Goal: Task Accomplishment & Management: Use online tool/utility

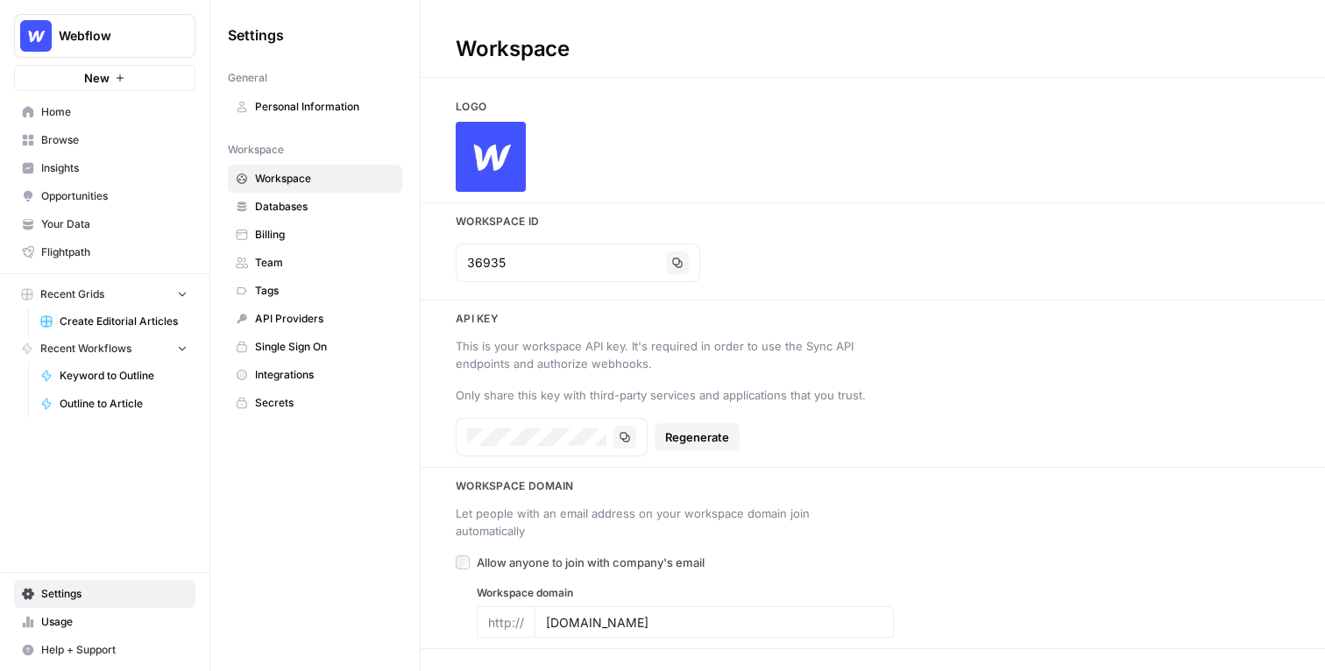
click at [66, 118] on span "Home" at bounding box center [114, 112] width 146 height 16
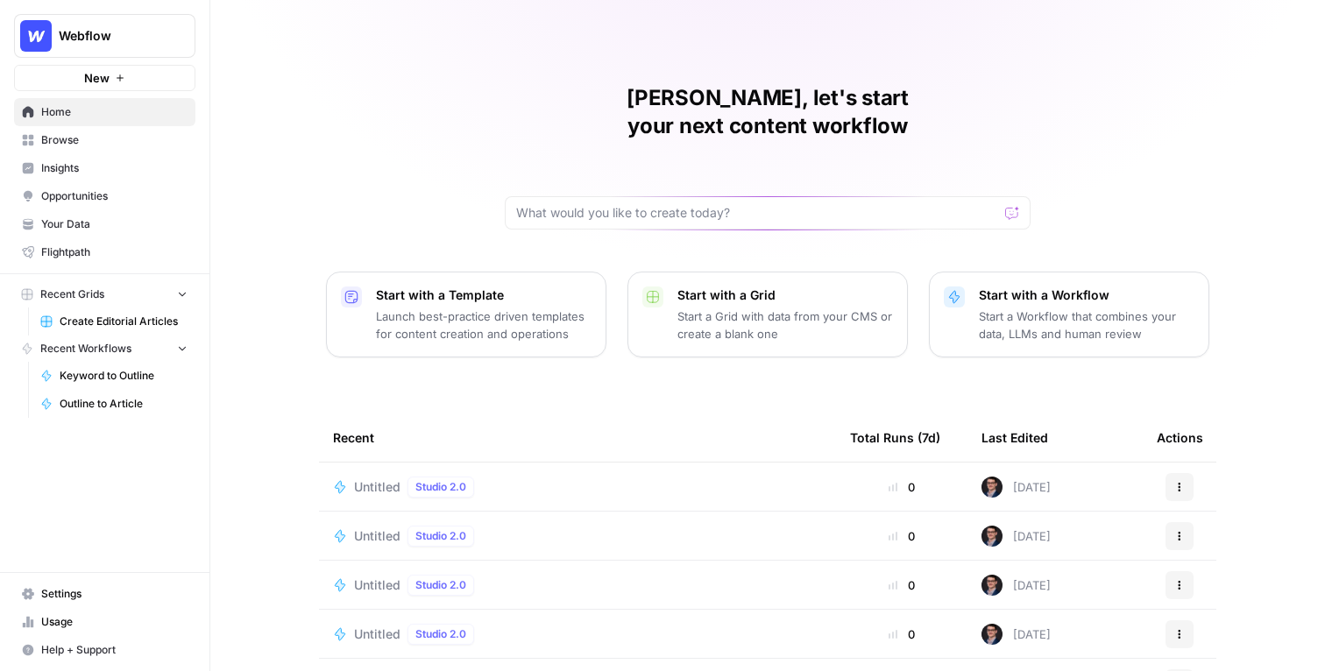
click at [119, 29] on span "Webflow" at bounding box center [112, 36] width 106 height 18
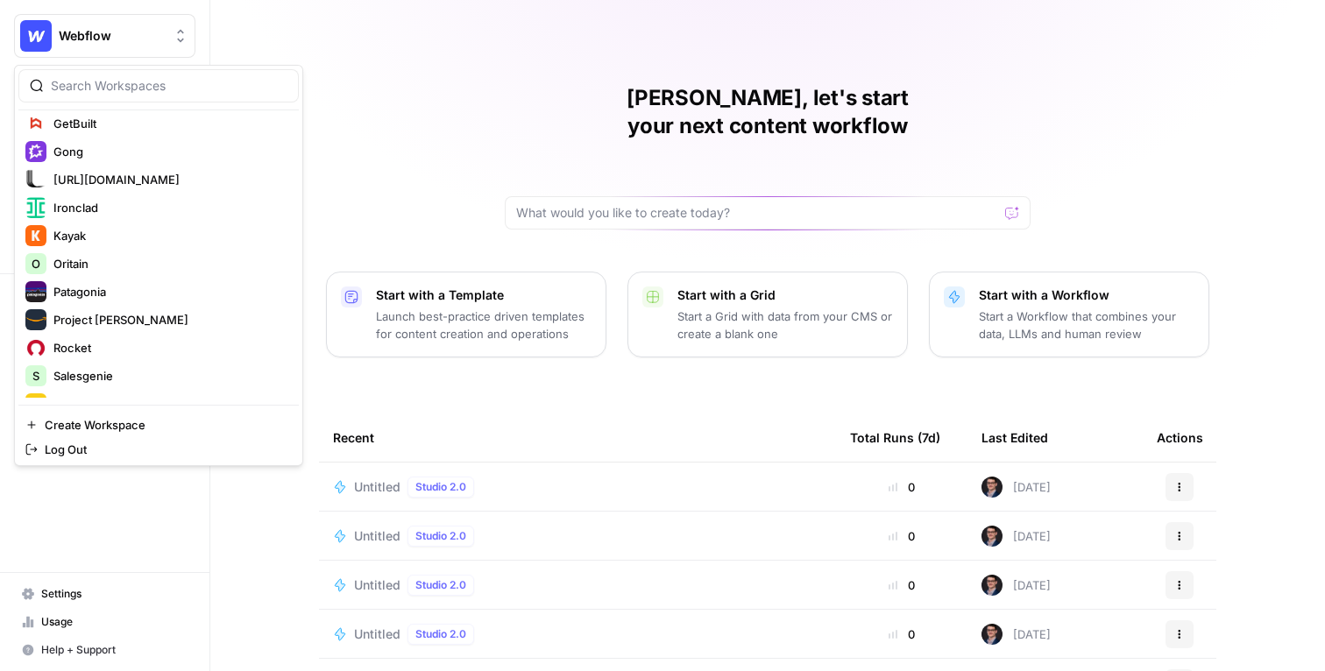
scroll to position [589, 0]
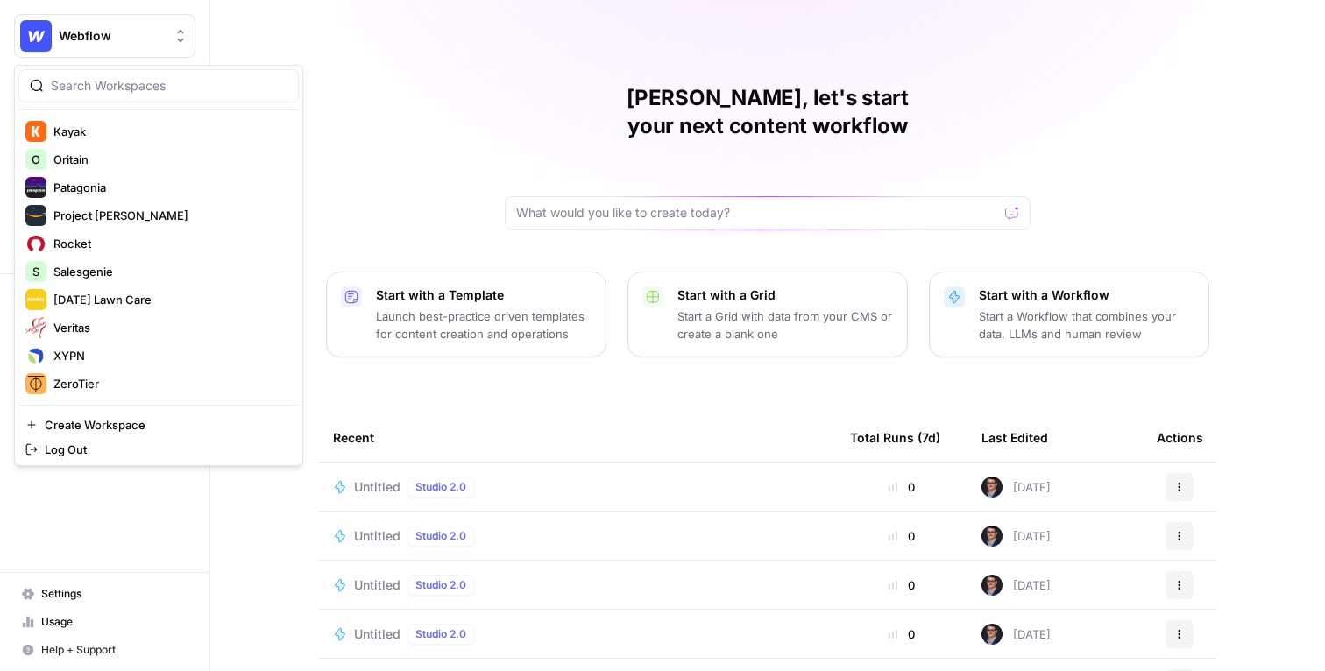
click at [517, 130] on div "Mike, let's start your next content workflow" at bounding box center [768, 156] width 526 height 145
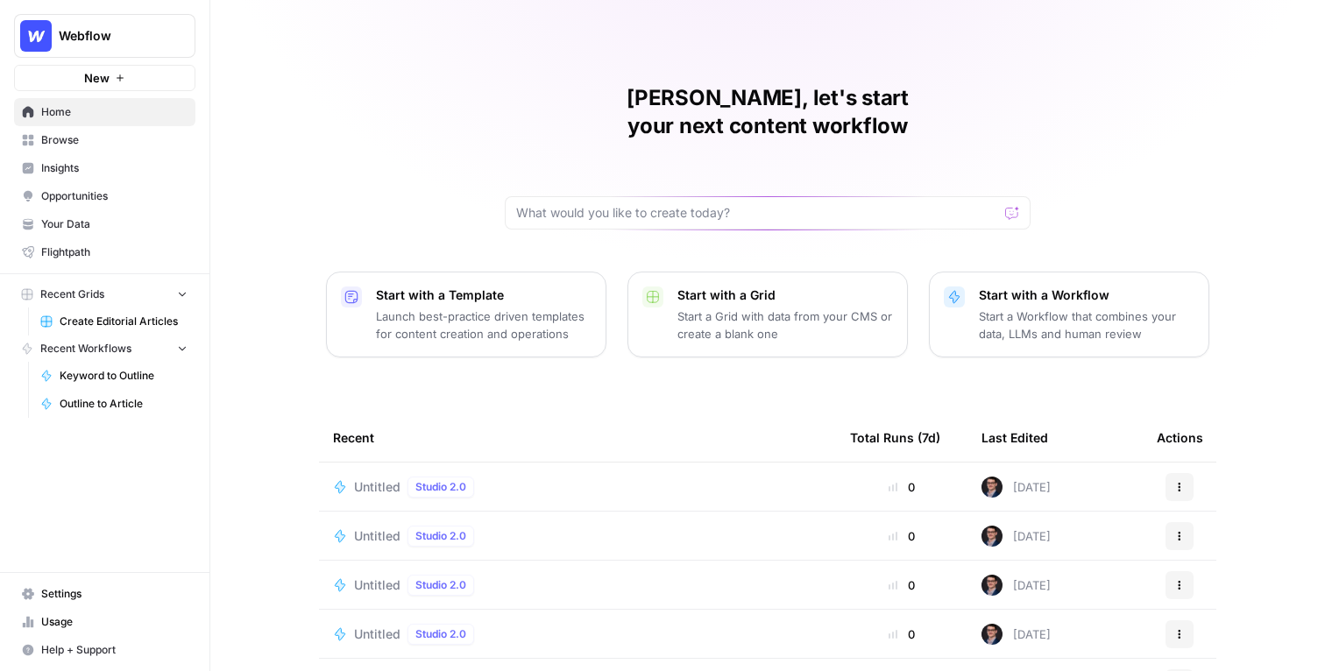
click at [635, 67] on div "Mike, let's start your next content workflow Start with a Template Launch best-…" at bounding box center [767, 417] width 1115 height 834
click at [286, 204] on div "Mike, let's start your next content workflow Start with a Template Launch best-…" at bounding box center [767, 417] width 1115 height 834
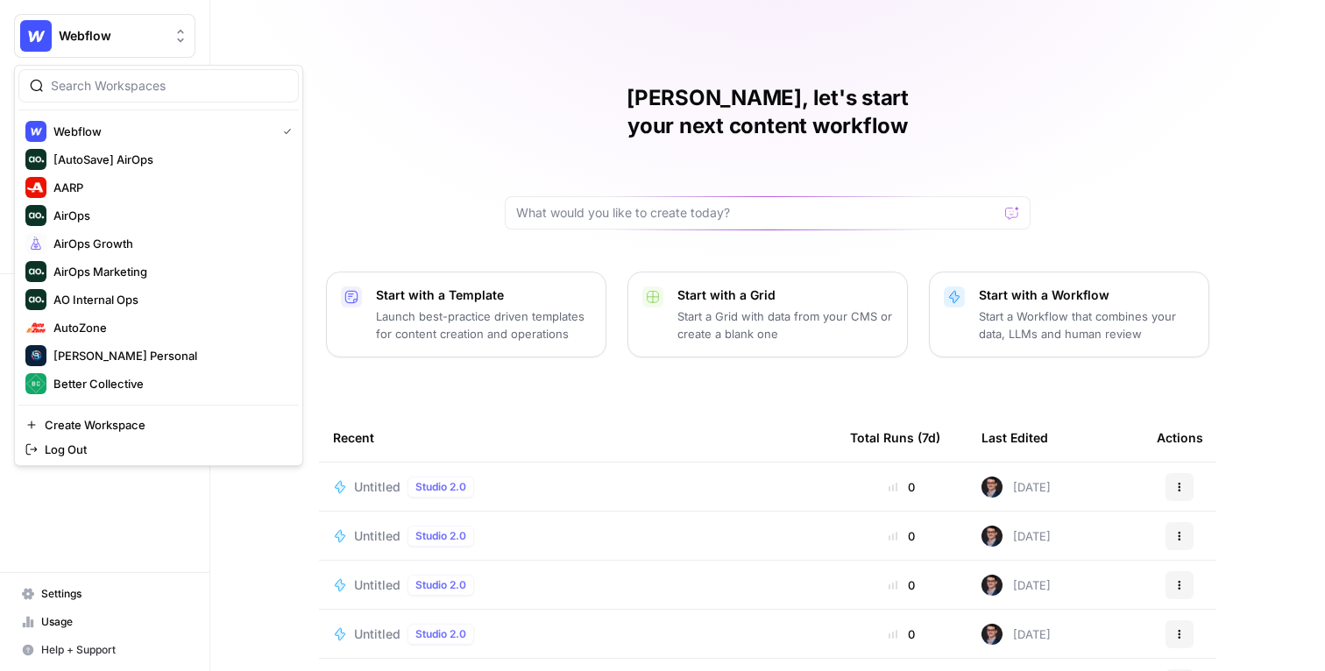
click at [104, 17] on button "Webflow" at bounding box center [104, 36] width 181 height 44
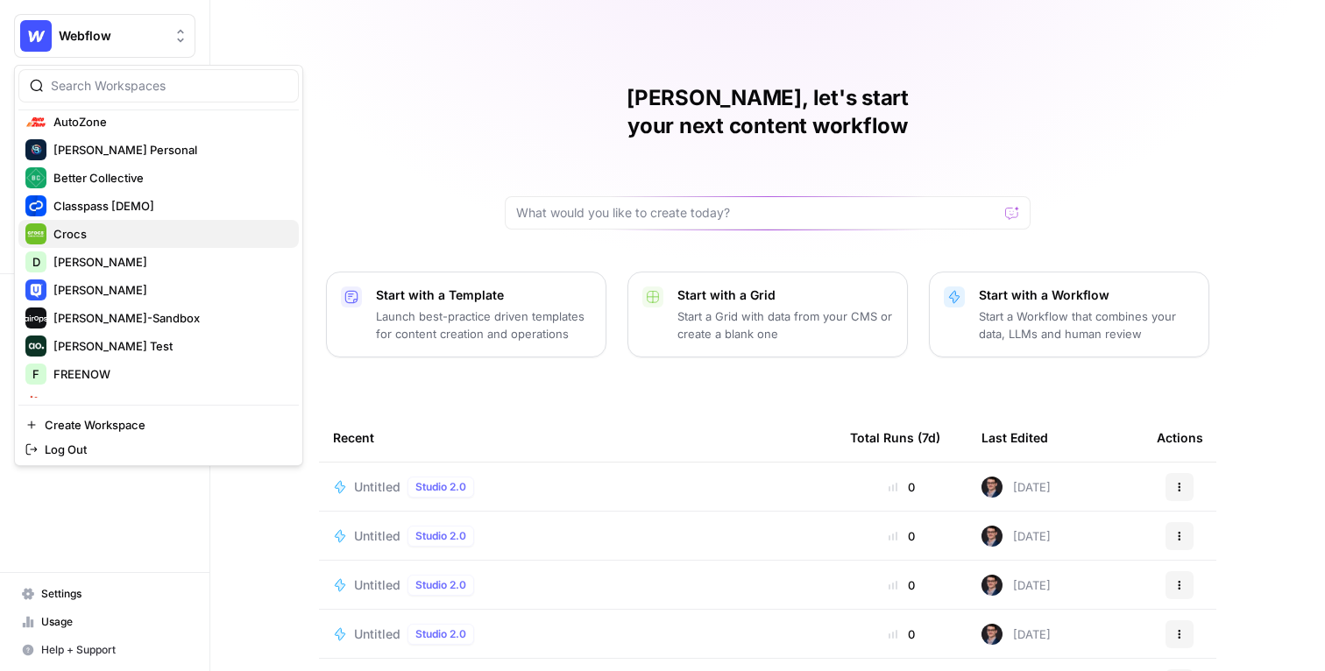
scroll to position [210, 0]
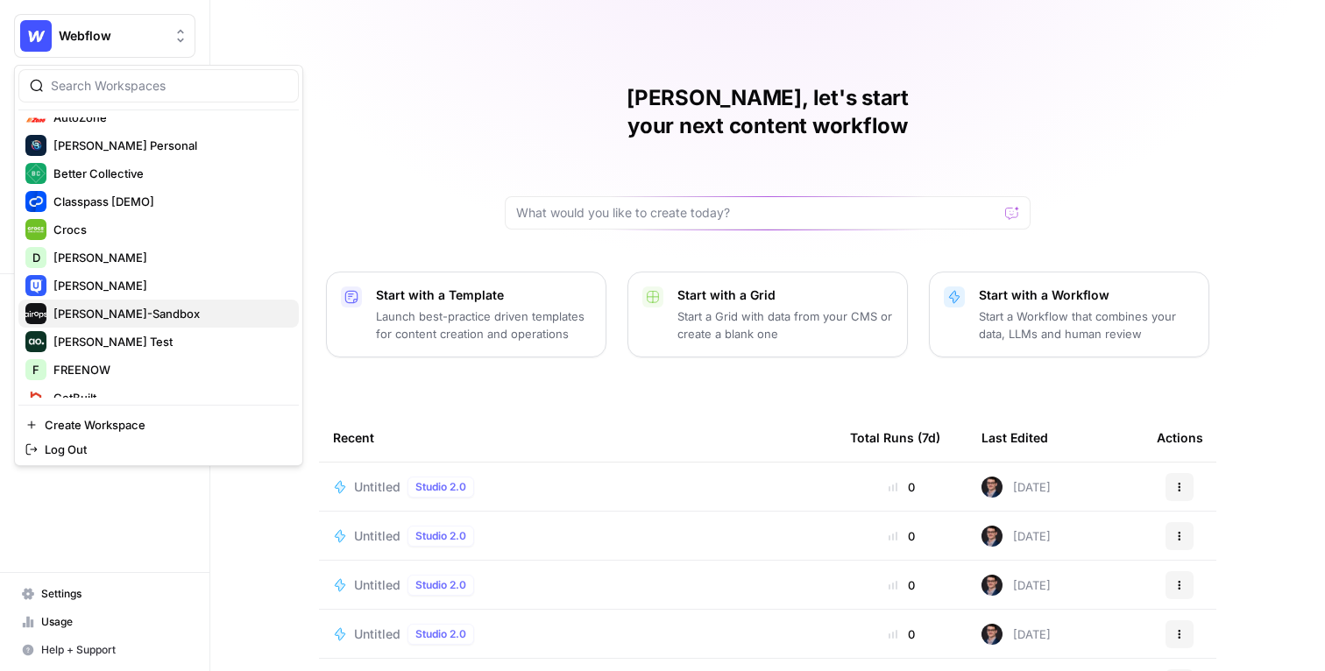
click at [81, 308] on span "[PERSON_NAME]-Sandbox" at bounding box center [168, 314] width 231 height 18
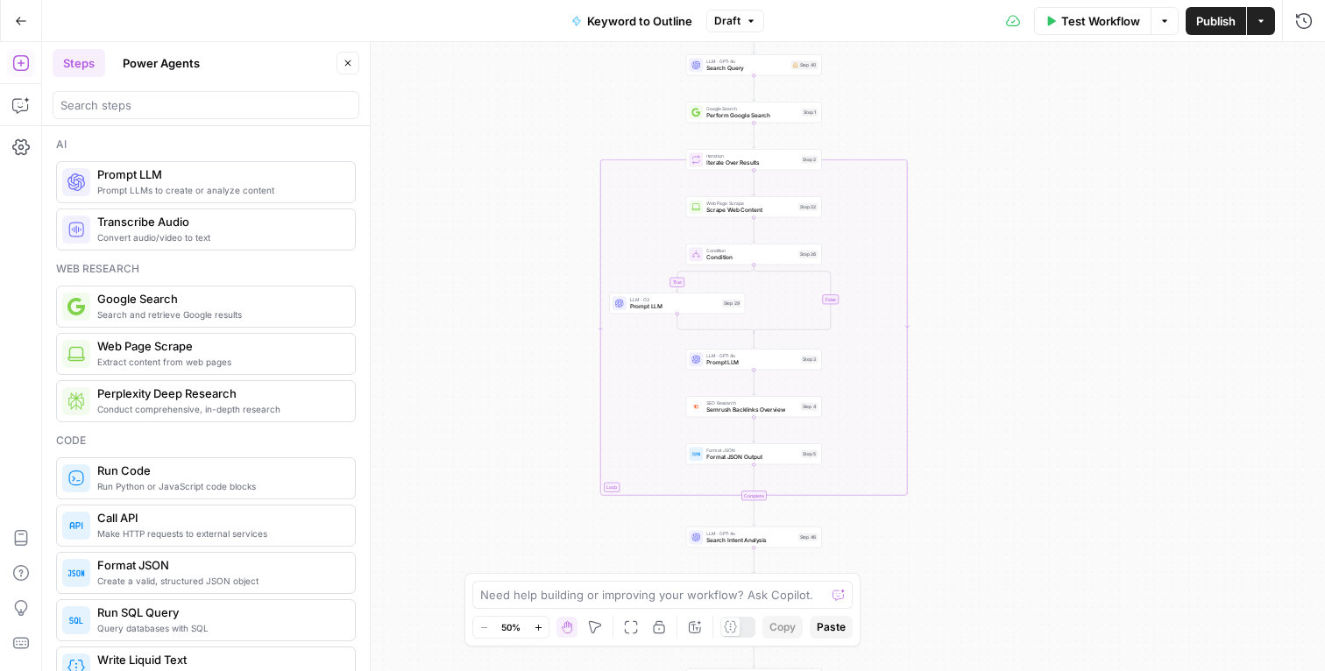
scroll to position [1851, 0]
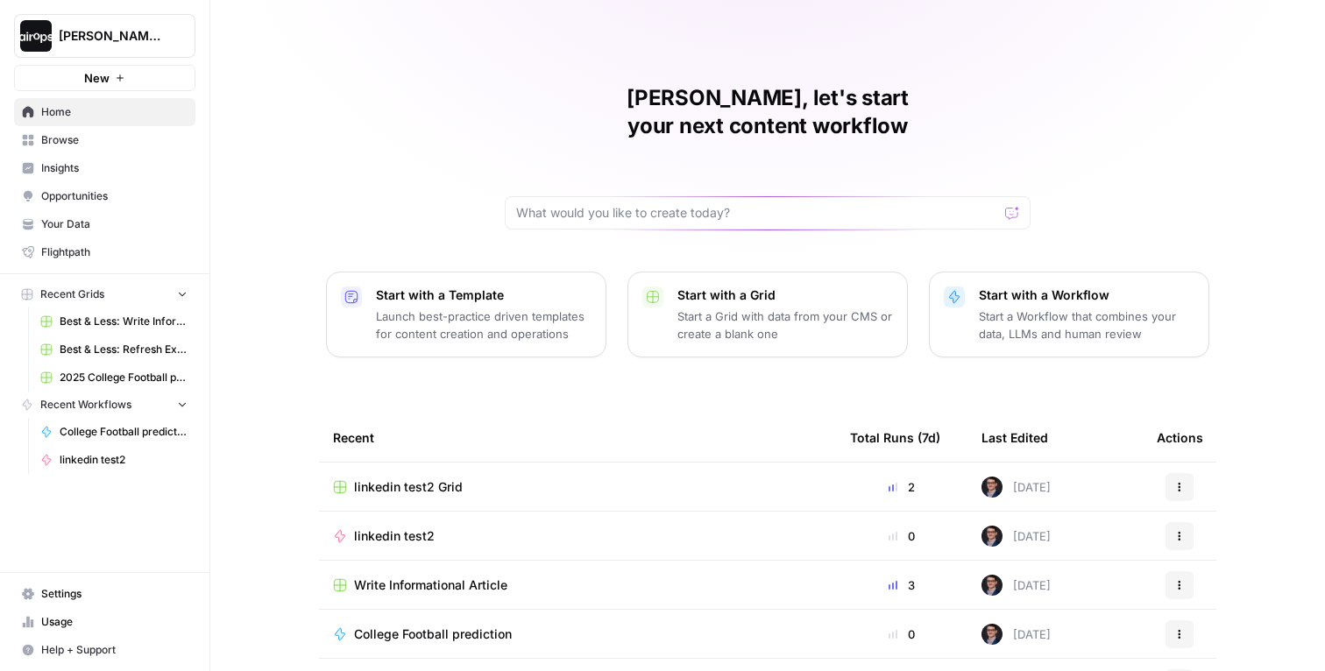
click at [82, 139] on span "Browse" at bounding box center [114, 140] width 146 height 16
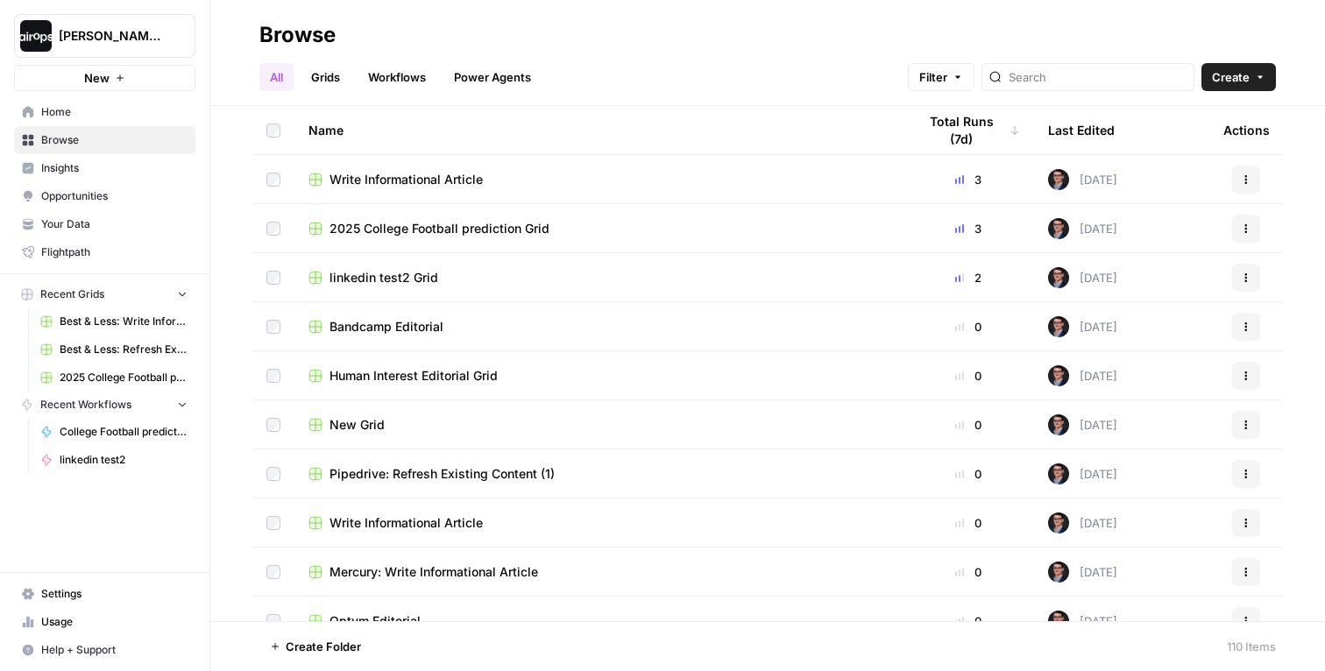
click at [335, 76] on link "Grids" at bounding box center [326, 77] width 50 height 28
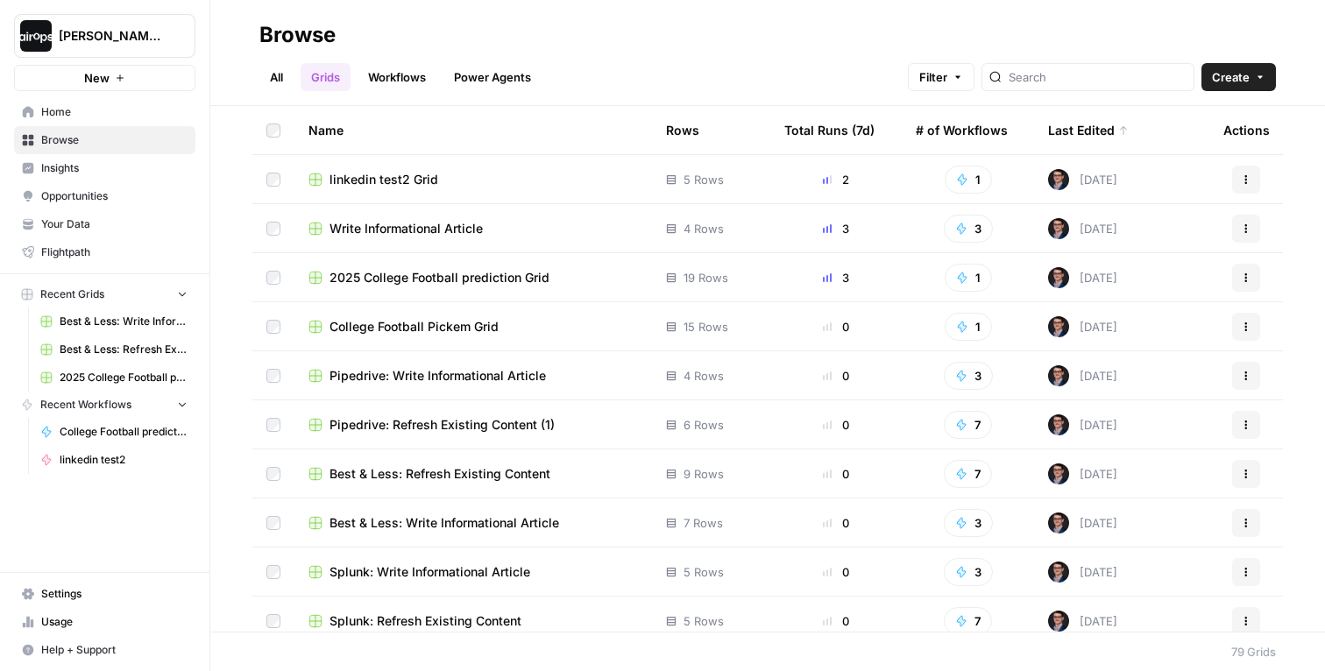
click at [407, 379] on span "Pipedrive: Write Informational Article" at bounding box center [437, 376] width 216 height 18
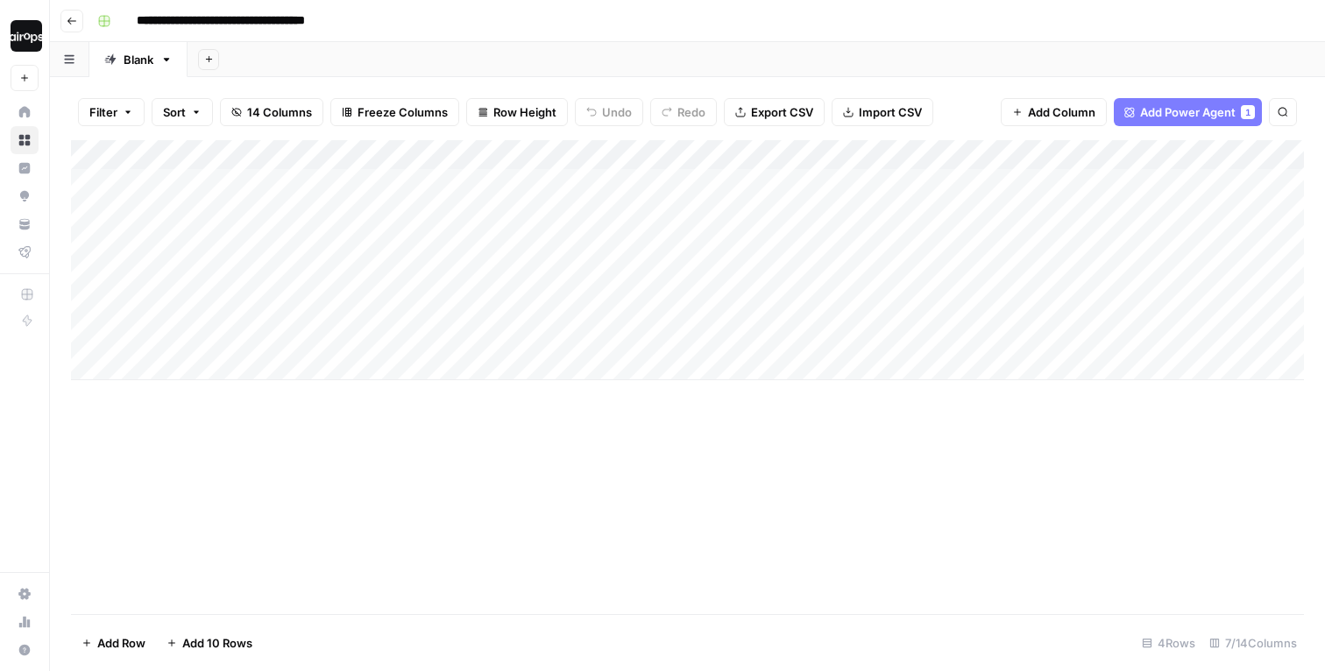
click at [268, 448] on div "Add Column" at bounding box center [687, 377] width 1233 height 474
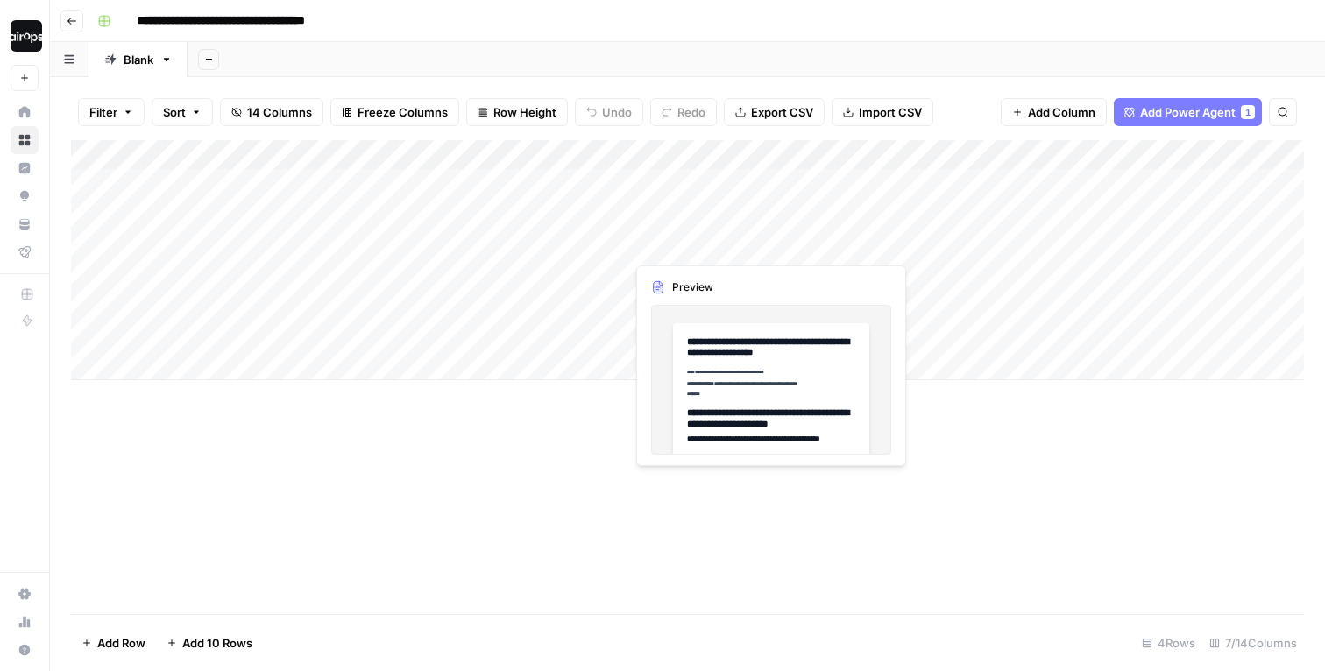
click at [766, 231] on div "Add Column" at bounding box center [687, 260] width 1233 height 240
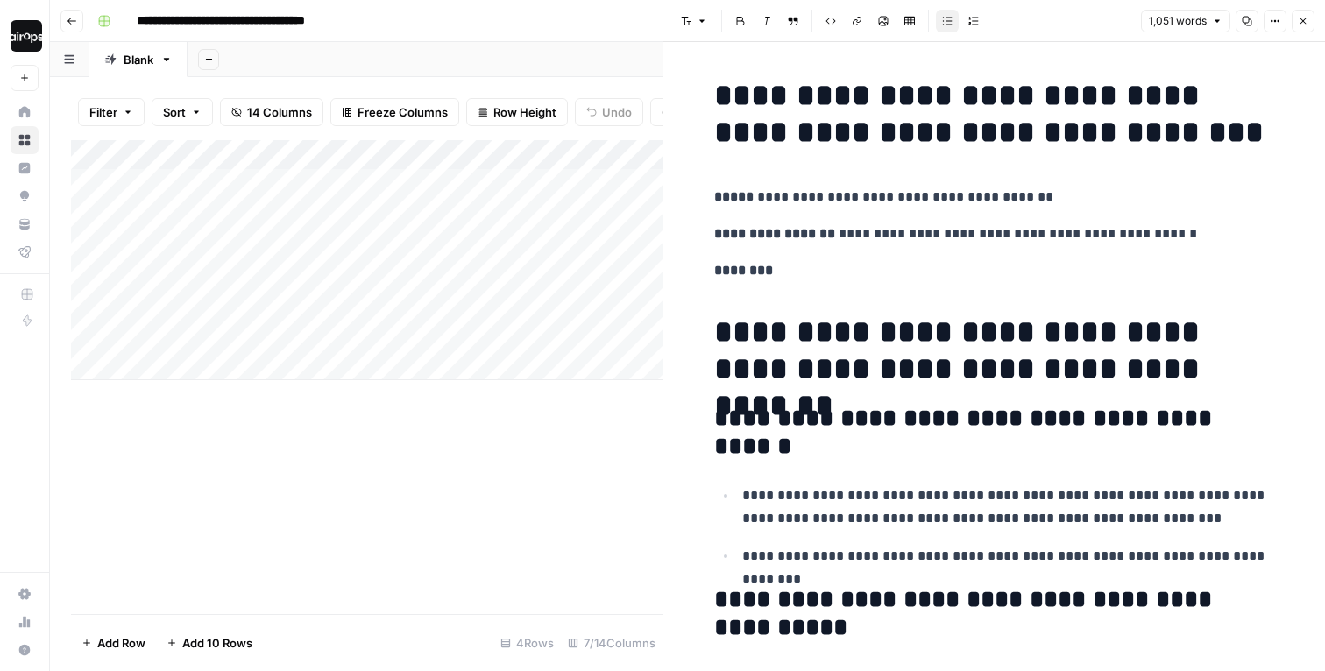
click at [1304, 28] on button "Close" at bounding box center [1303, 21] width 23 height 23
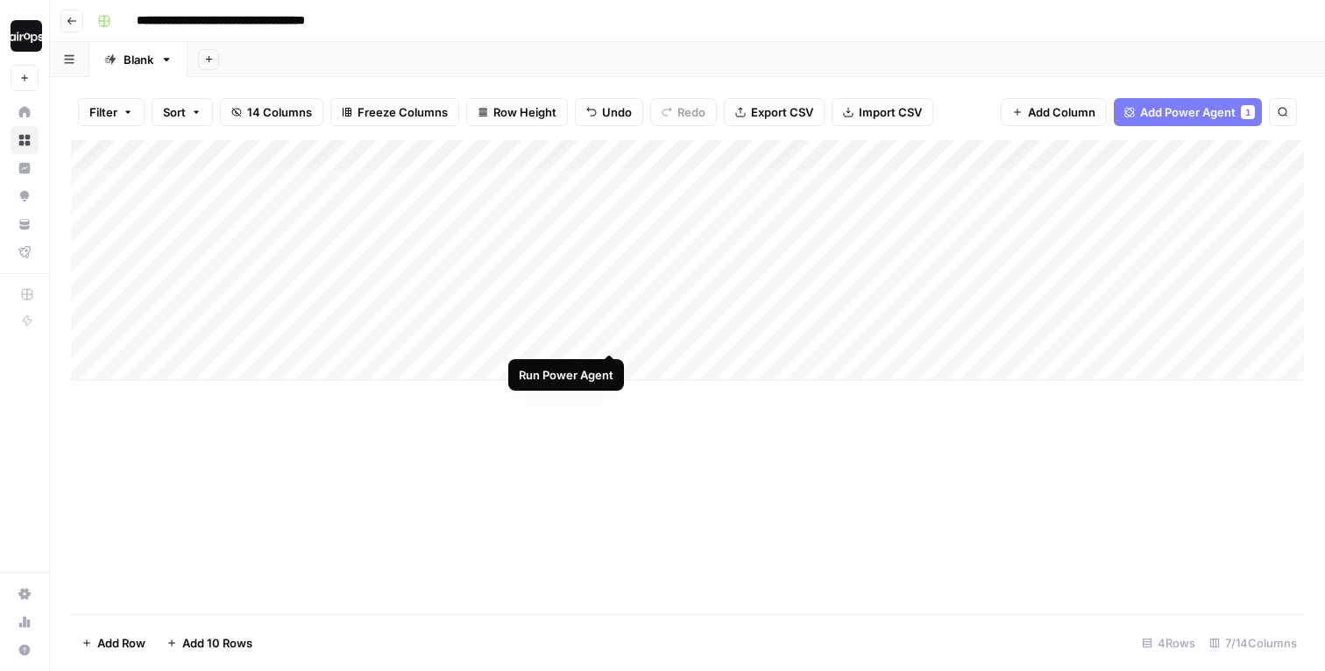
click at [610, 317] on div "Add Column" at bounding box center [687, 260] width 1233 height 240
click at [611, 226] on div "Add Column" at bounding box center [687, 260] width 1233 height 240
click at [613, 273] on div "Add Column" at bounding box center [687, 260] width 1233 height 240
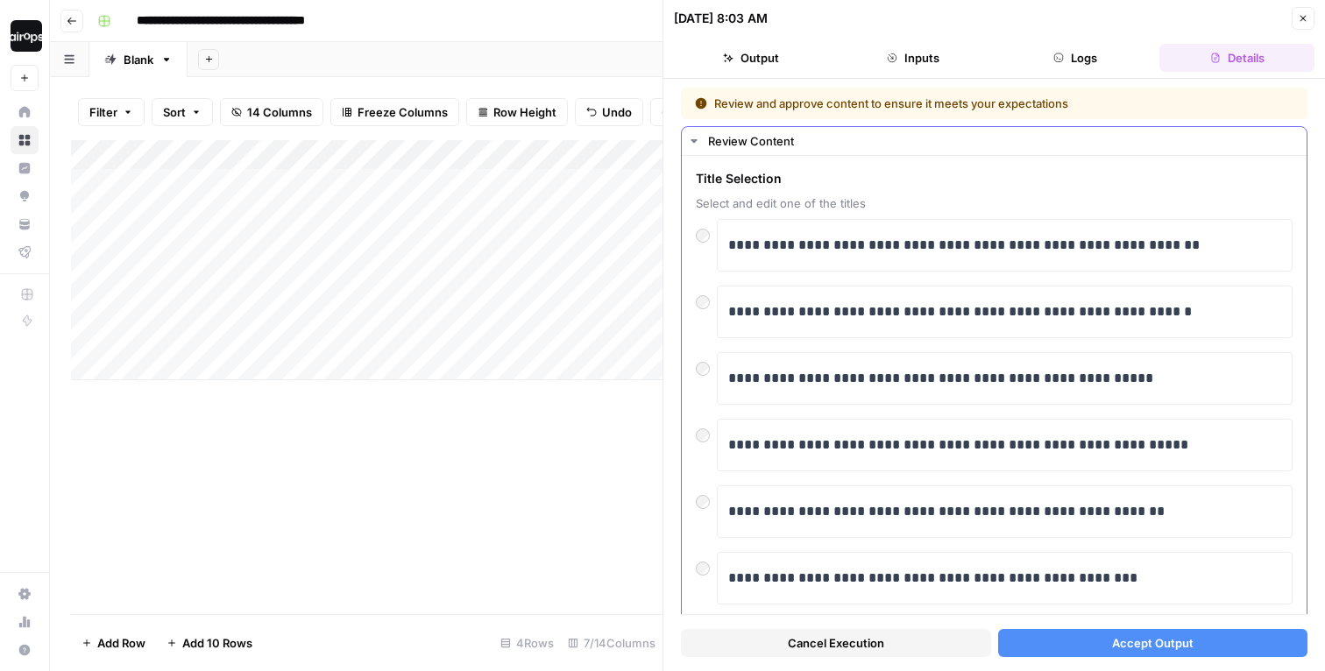
click at [704, 385] on div "**********" at bounding box center [994, 378] width 597 height 53
click at [1033, 642] on button "Accept Output" at bounding box center [1153, 643] width 310 height 28
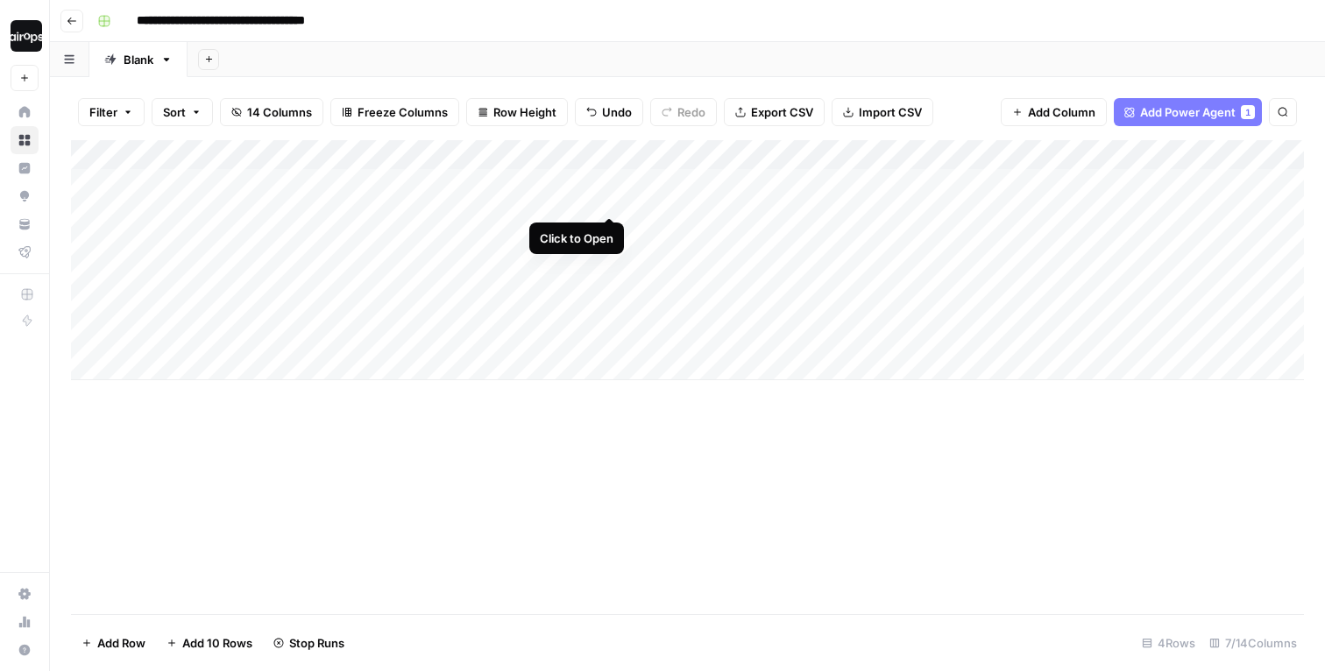
click at [610, 183] on div "Add Column" at bounding box center [687, 260] width 1233 height 240
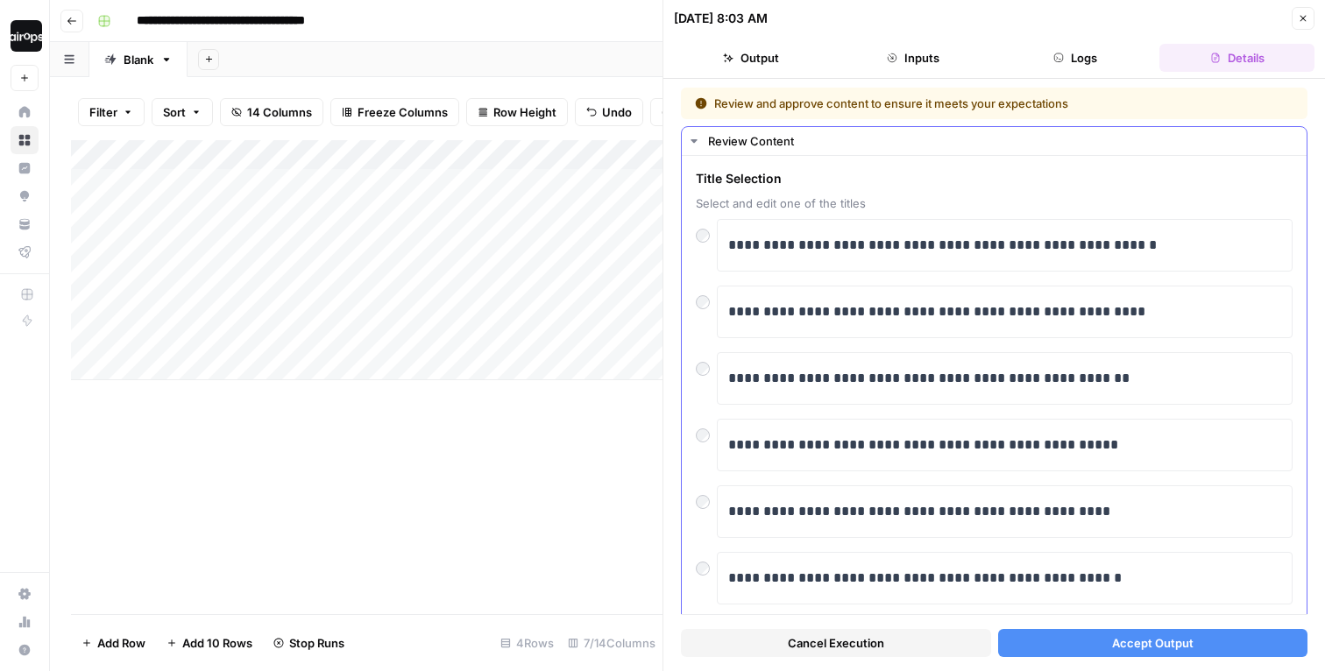
click at [707, 362] on div at bounding box center [706, 364] width 21 height 25
click at [1080, 642] on button "Accept Output" at bounding box center [1153, 643] width 310 height 28
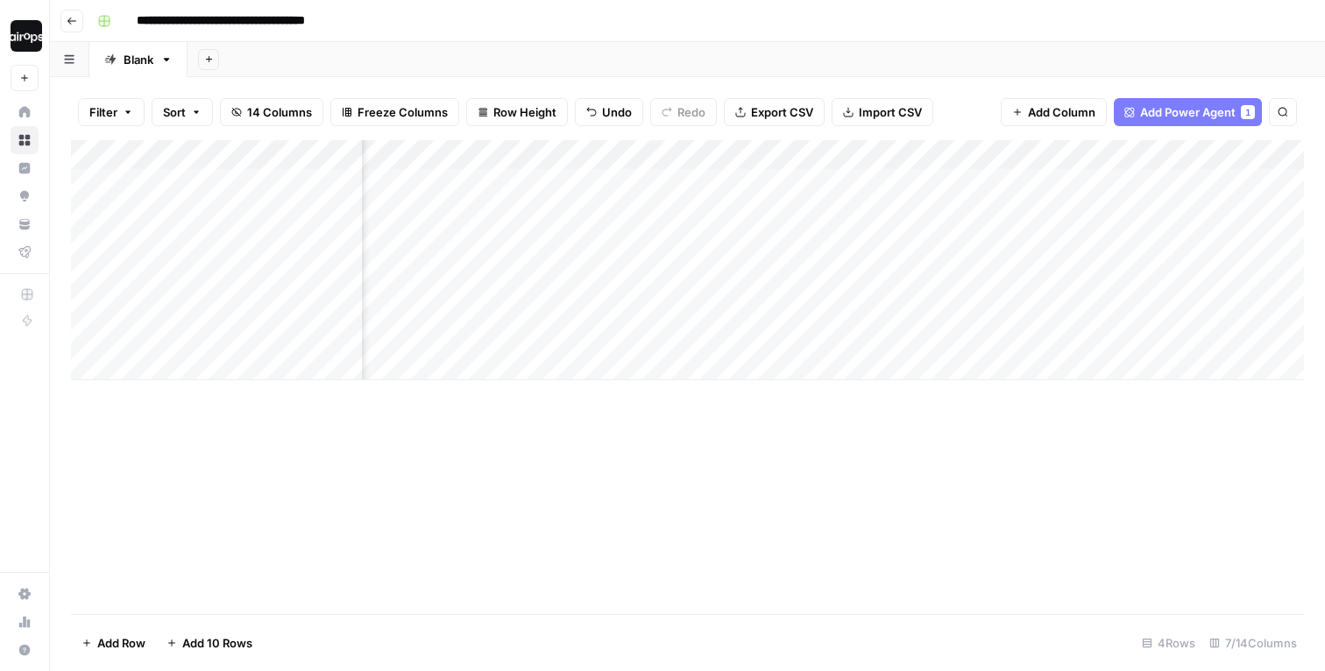
scroll to position [0, 115]
click at [1054, 229] on div "Add Column" at bounding box center [687, 260] width 1233 height 240
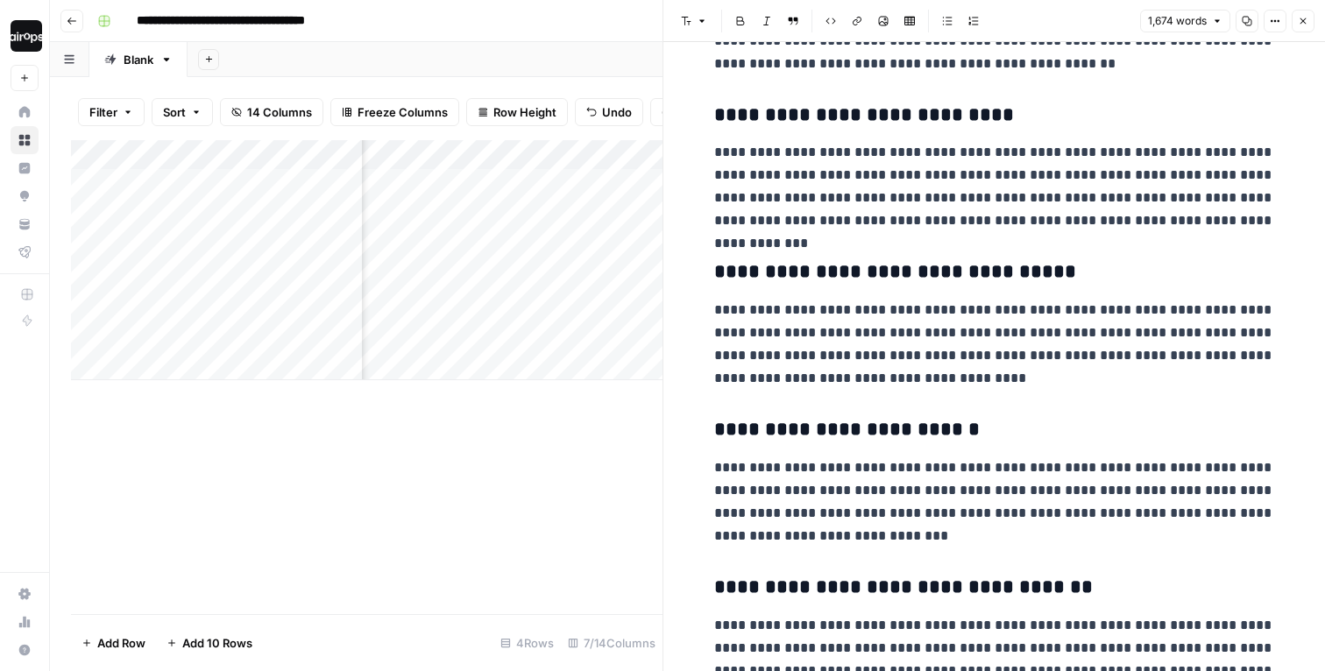
scroll to position [1302, 0]
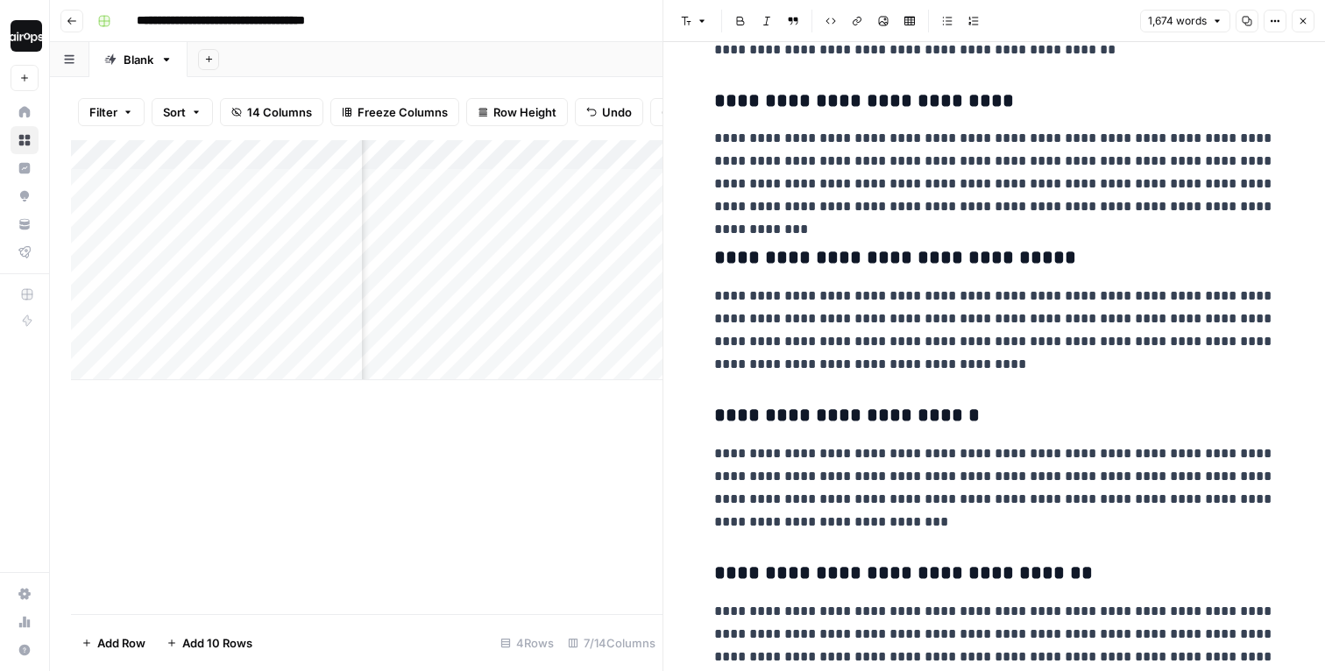
click at [1301, 23] on icon "button" at bounding box center [1303, 21] width 6 height 6
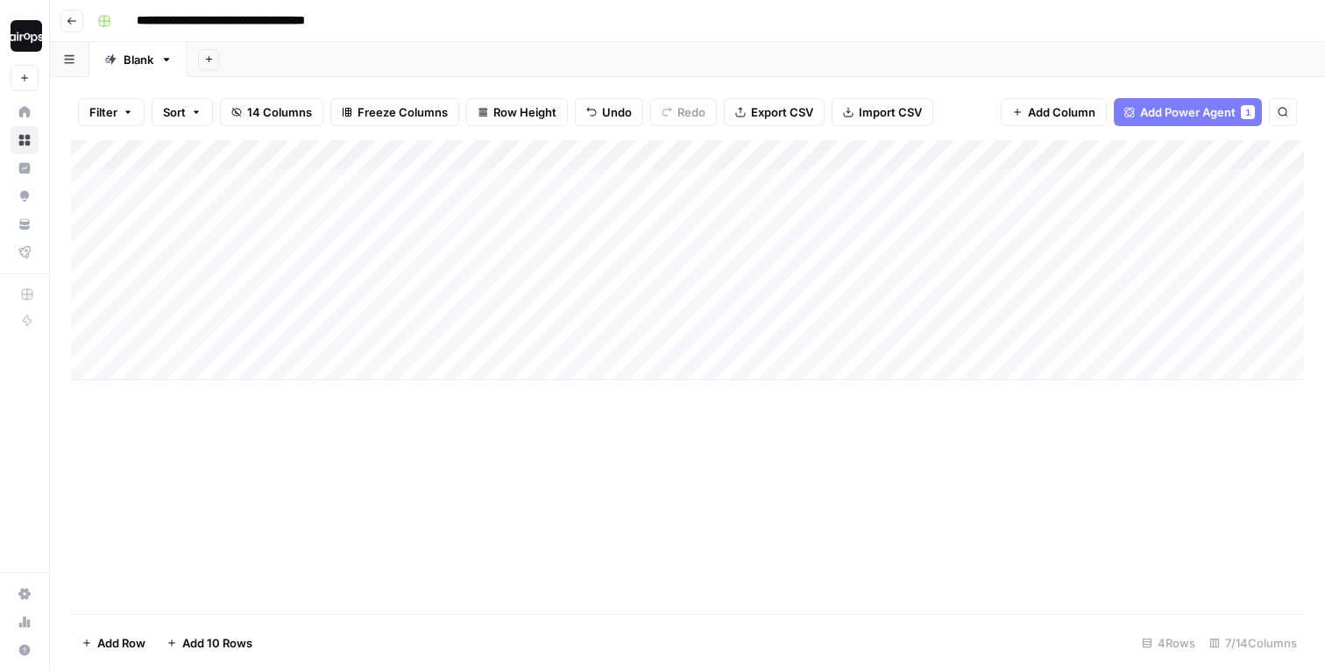
click at [819, 59] on div "Add Sheet" at bounding box center [756, 59] width 1137 height 35
click at [910, 28] on div "**********" at bounding box center [698, 21] width 1217 height 28
click at [814, 54] on div "Add Sheet" at bounding box center [756, 59] width 1137 height 35
click at [465, 430] on div "Add Column" at bounding box center [687, 377] width 1233 height 474
click at [1148, 232] on div "Add Column" at bounding box center [687, 260] width 1233 height 240
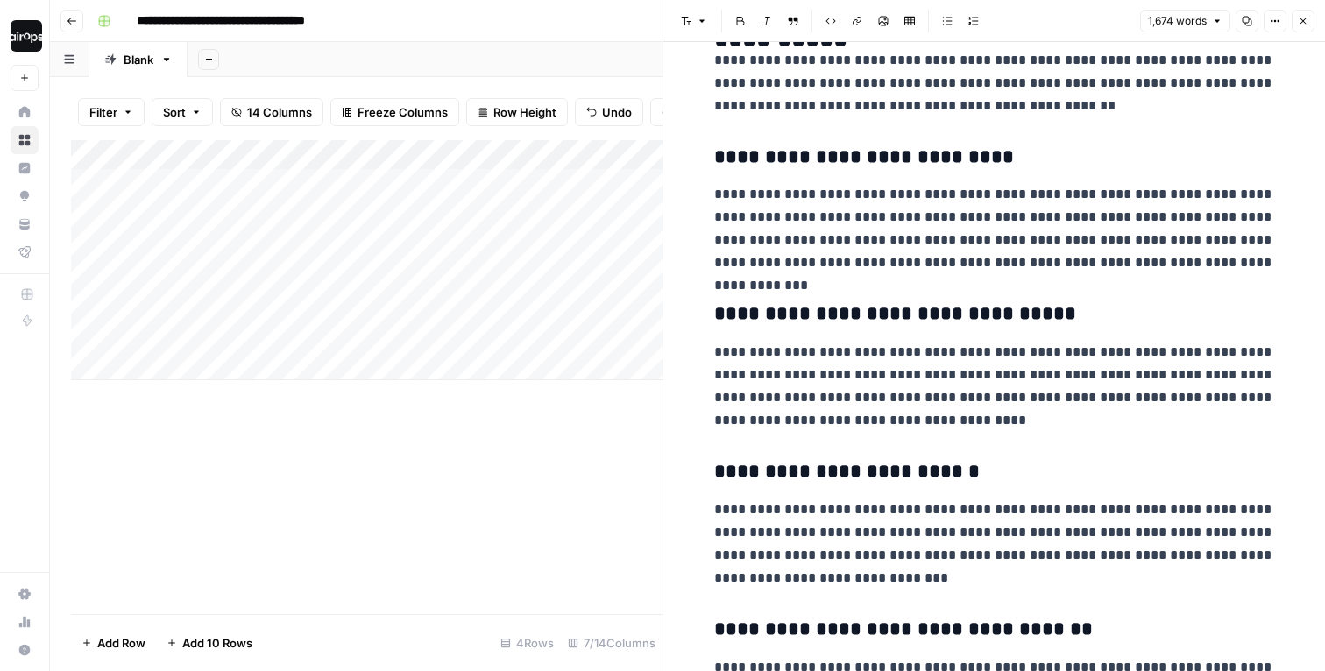
scroll to position [1247, 0]
click at [1305, 23] on icon "button" at bounding box center [1303, 21] width 11 height 11
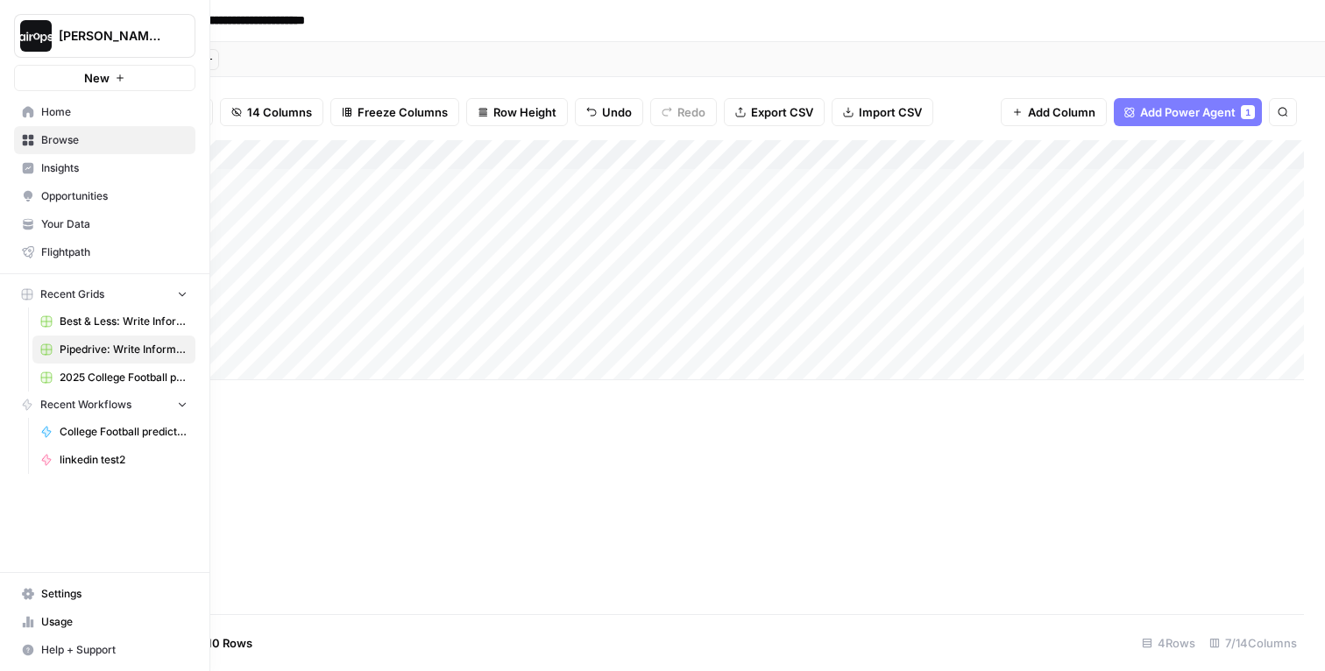
click at [55, 229] on span "Your Data" at bounding box center [114, 224] width 146 height 16
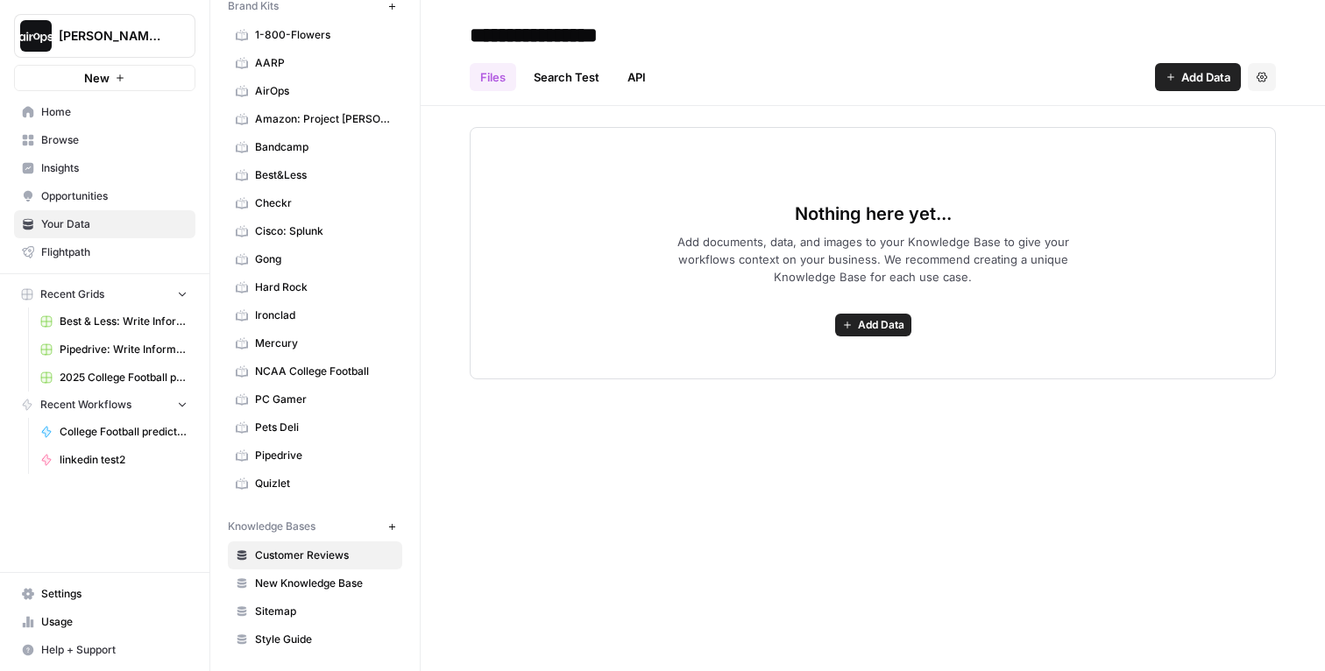
scroll to position [75, 0]
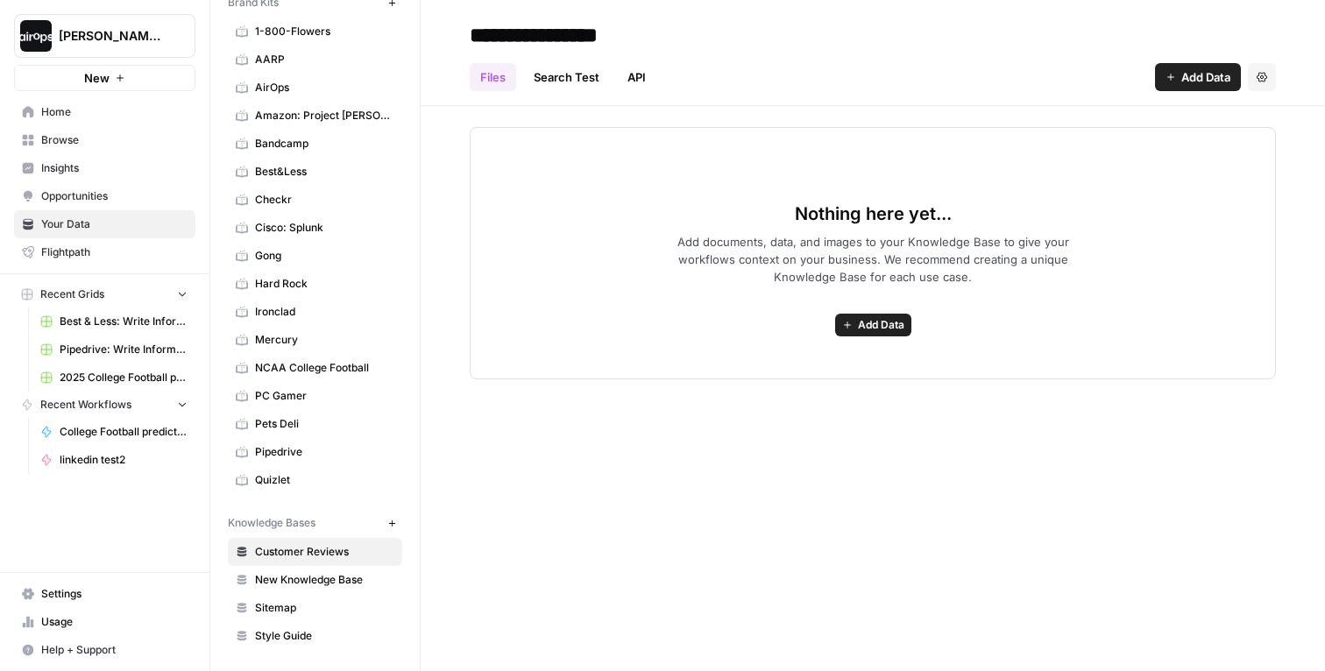
click at [270, 615] on span "Sitemap" at bounding box center [324, 608] width 139 height 16
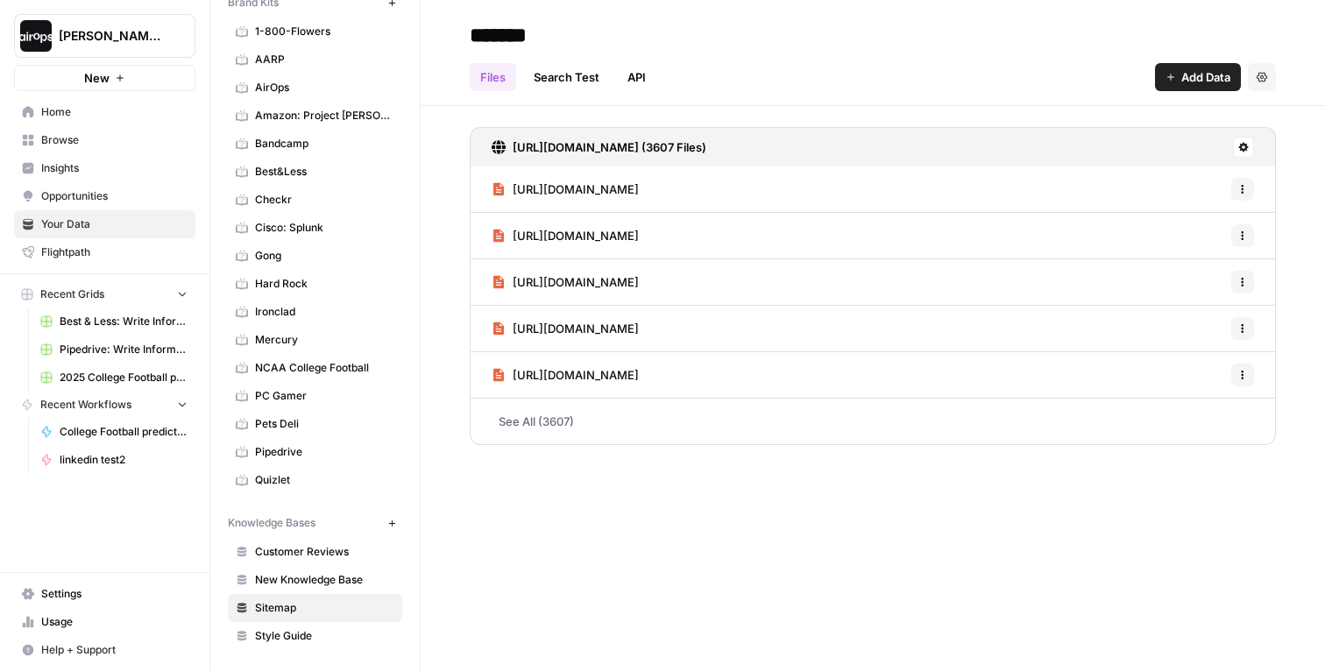
drag, startPoint x: 843, startPoint y: 150, endPoint x: 774, endPoint y: 154, distance: 69.4
click at [774, 154] on div "https://www.pipedrive.com/sitemap-index.xml (3607 Files)" at bounding box center [873, 146] width 806 height 39
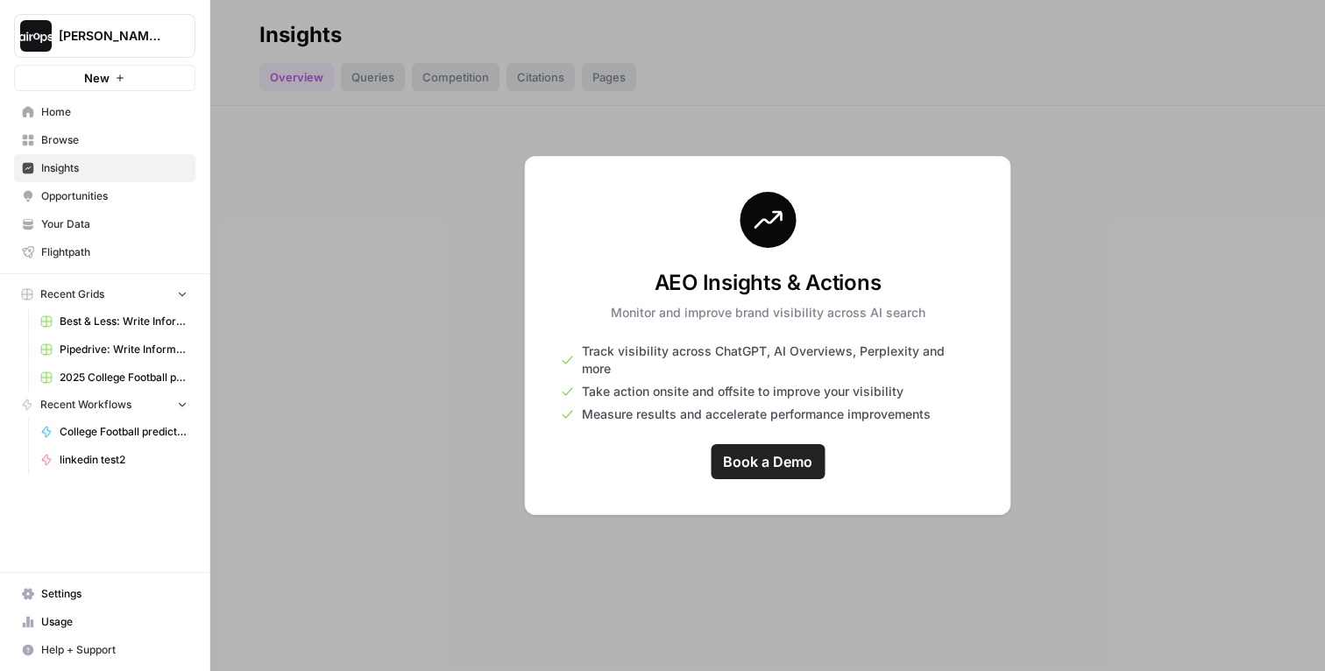
click at [60, 138] on span "Browse" at bounding box center [114, 140] width 146 height 16
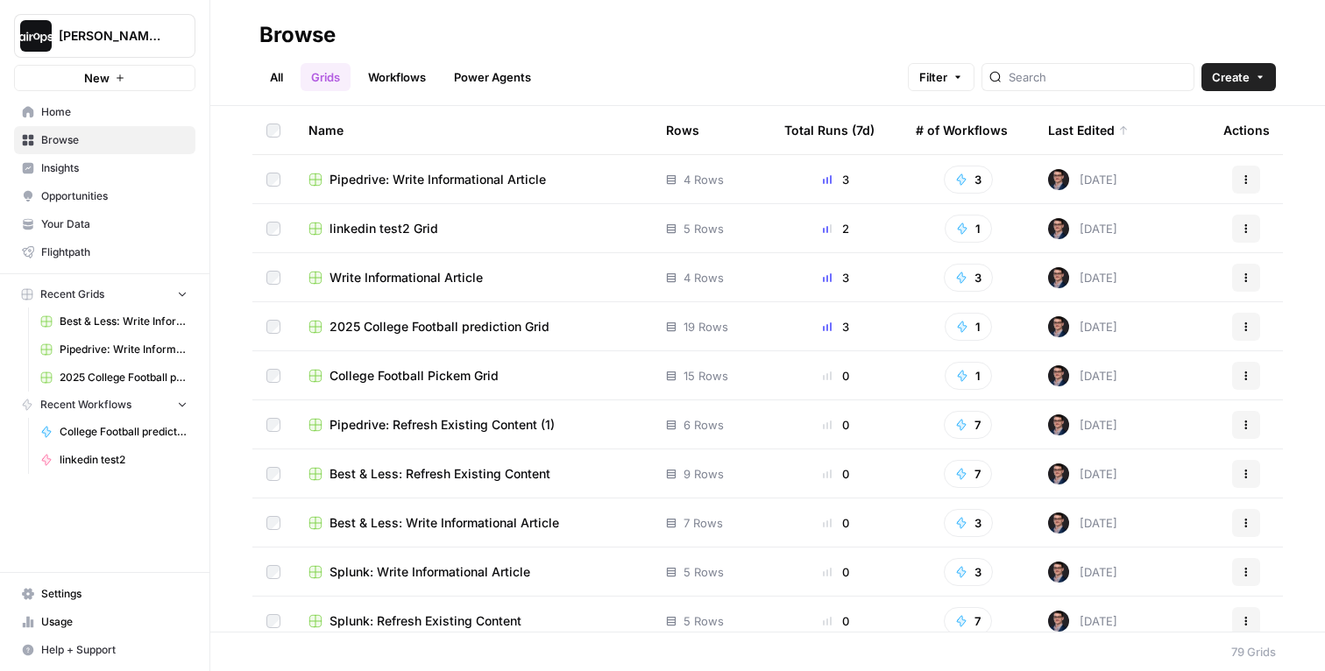
click at [415, 181] on span "Pipedrive: Write Informational Article" at bounding box center [437, 180] width 216 height 18
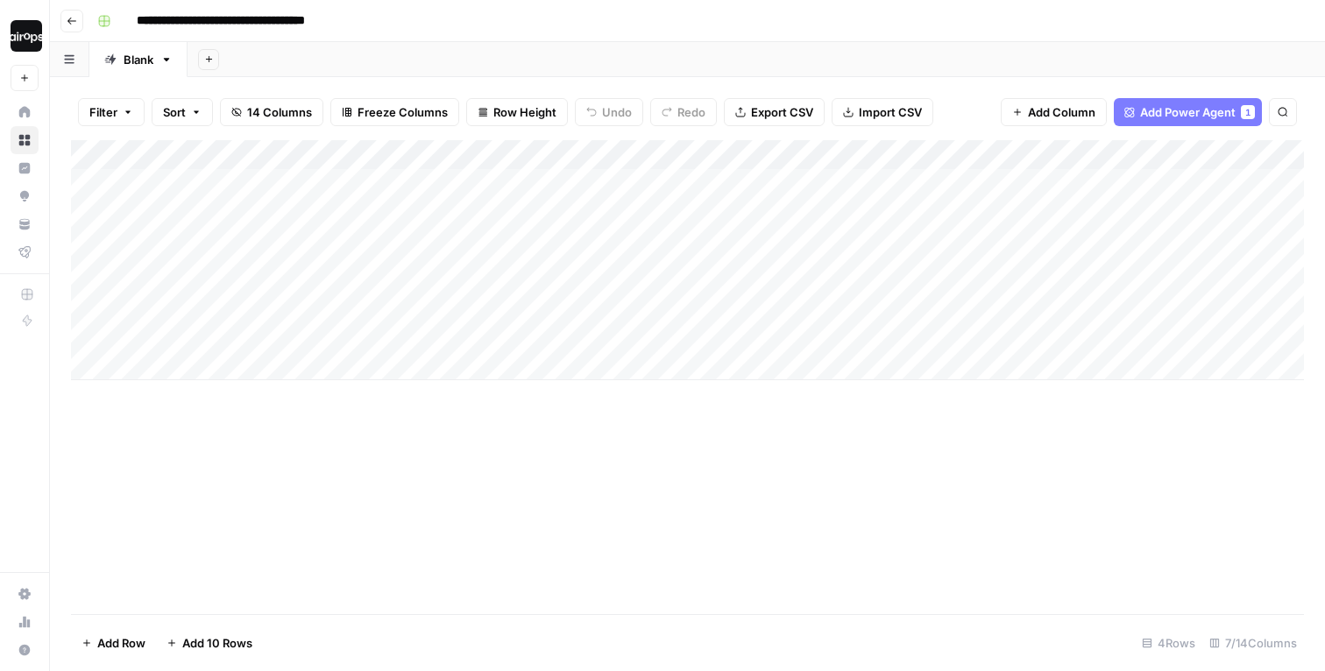
click at [1072, 117] on span "Add Column" at bounding box center [1061, 112] width 67 height 18
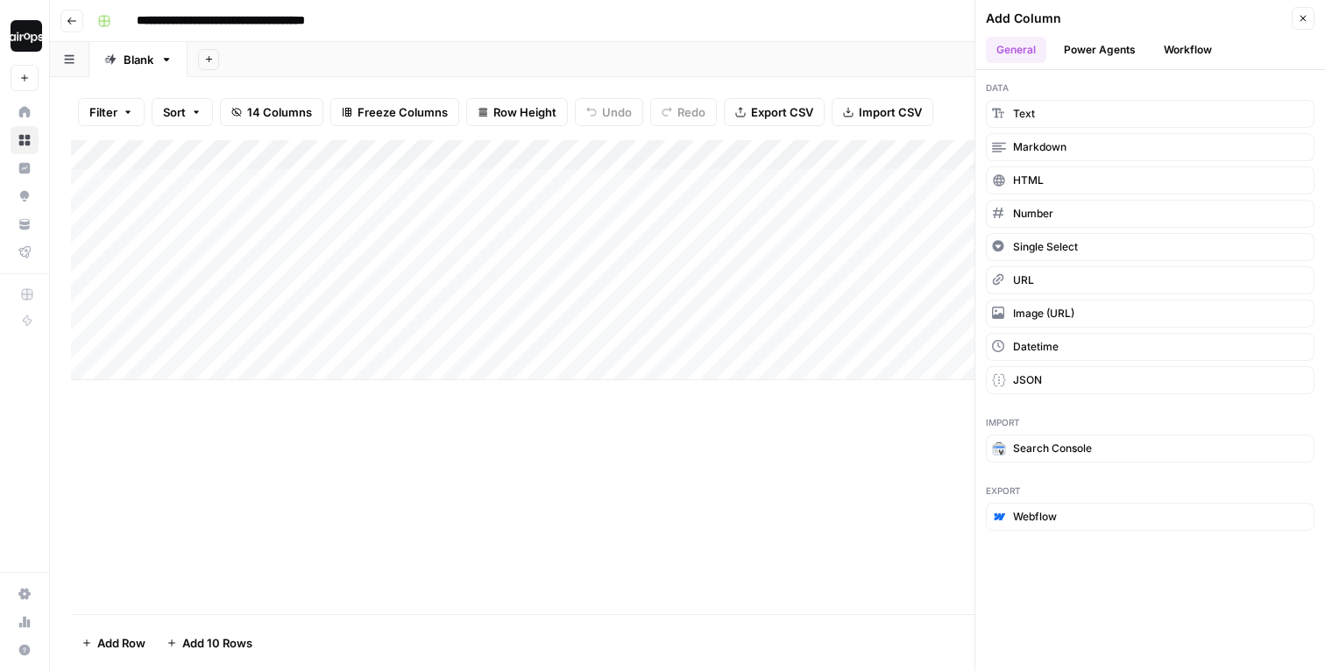
click at [1108, 54] on button "Power Agents" at bounding box center [1099, 50] width 93 height 26
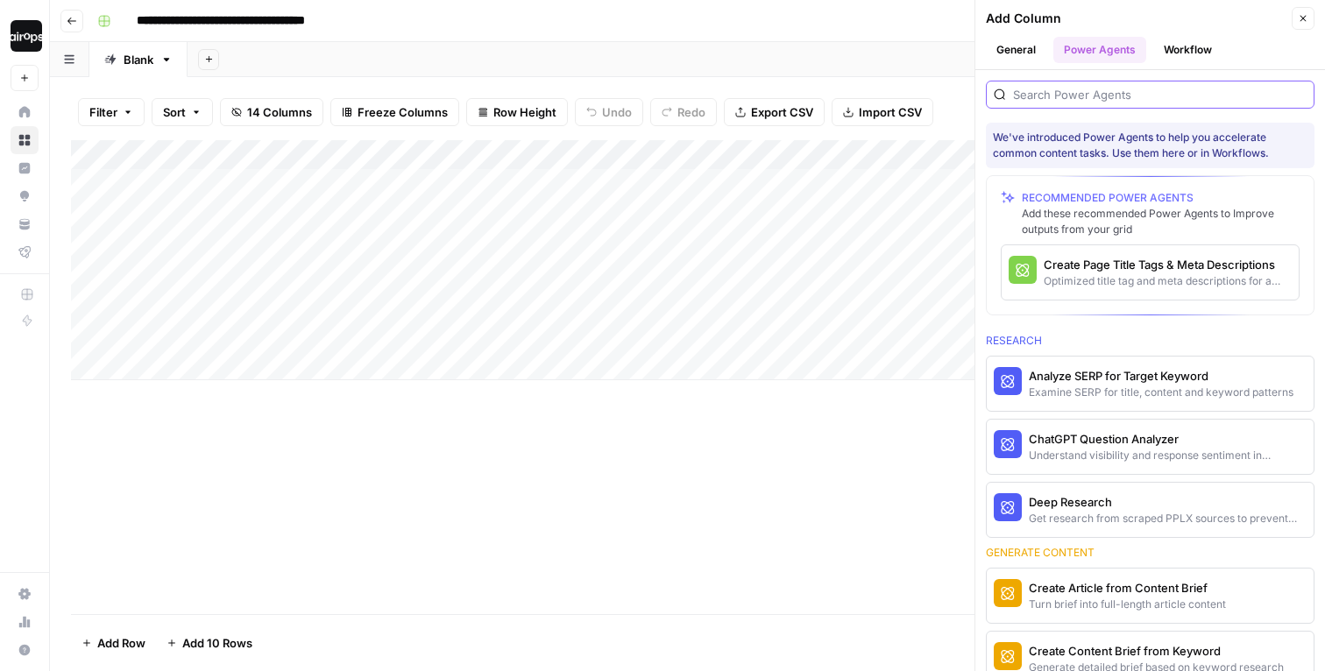
click at [1077, 91] on input "search" at bounding box center [1160, 95] width 294 height 18
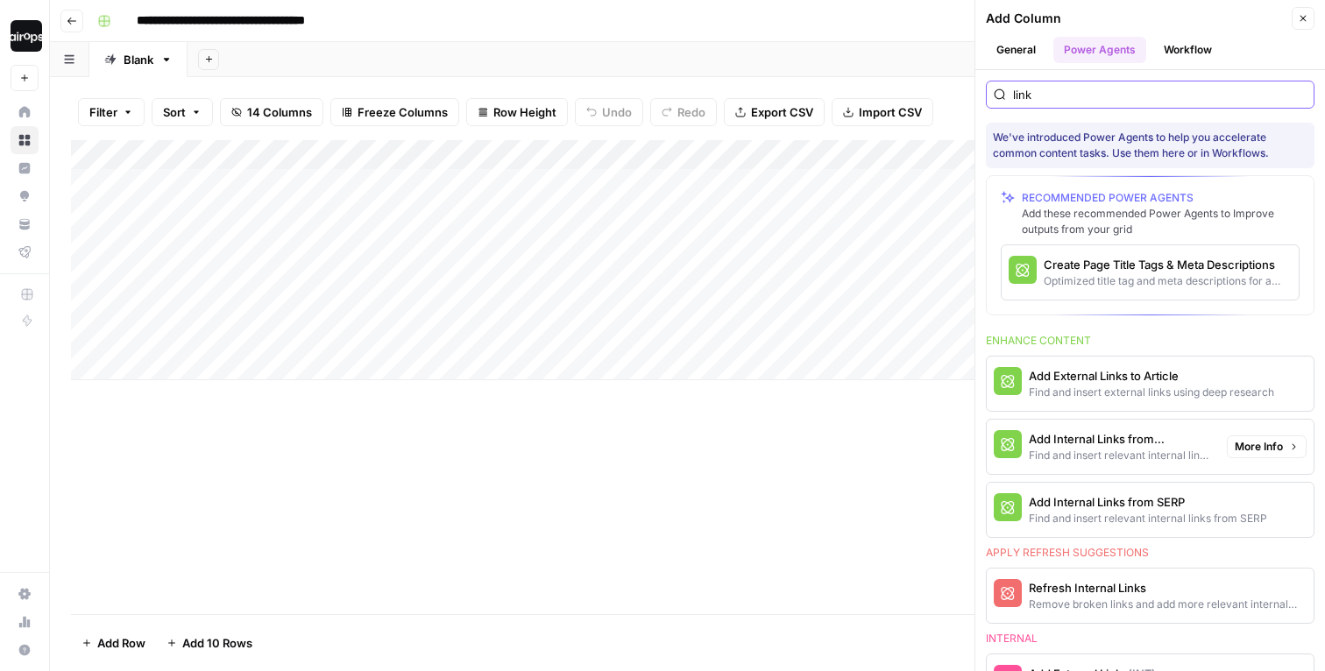
type input "link"
click at [1166, 450] on div "Find and insert relevant internal links from sitemap" at bounding box center [1121, 456] width 184 height 16
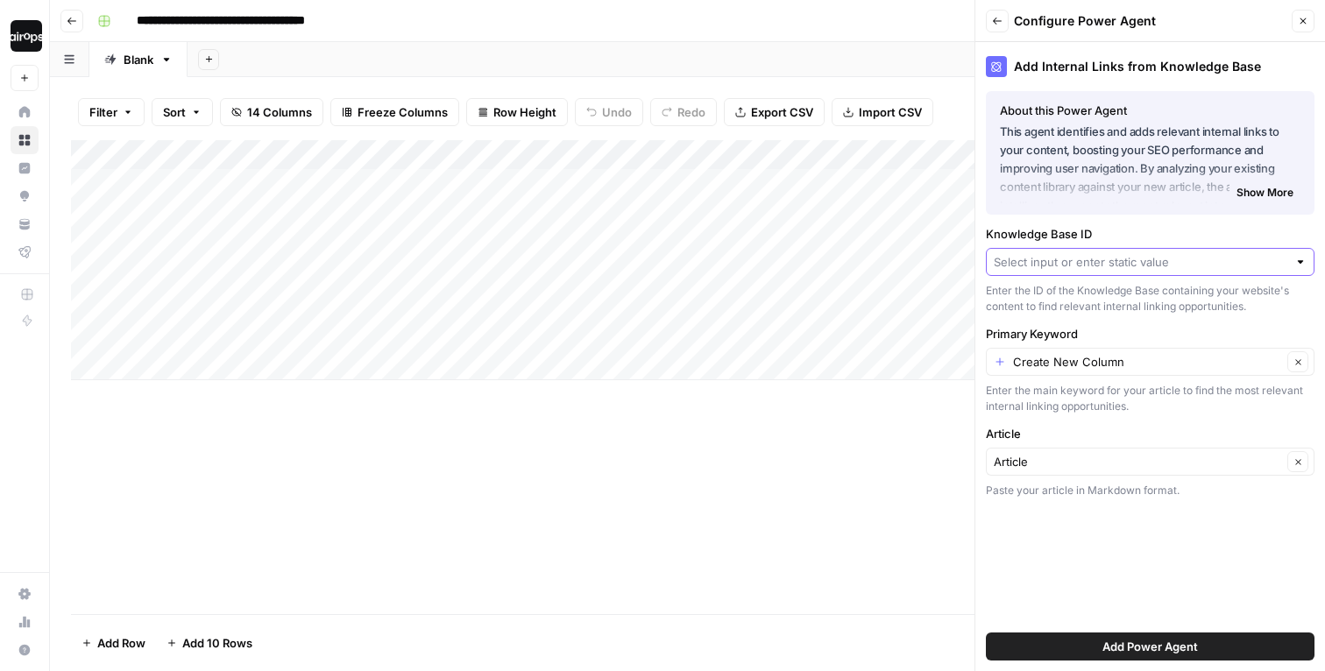
click at [1064, 264] on input "Knowledge Base ID" at bounding box center [1141, 262] width 294 height 18
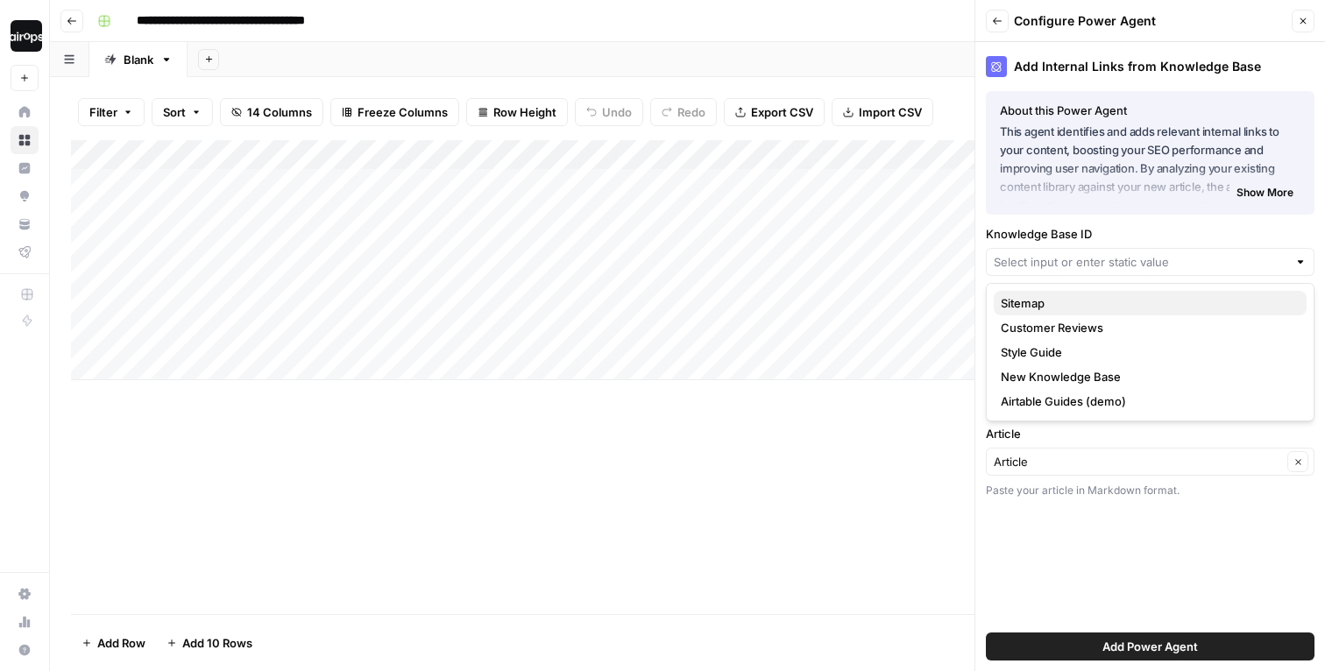
click at [1046, 305] on span "Sitemap" at bounding box center [1147, 303] width 292 height 18
type input "Sitemap"
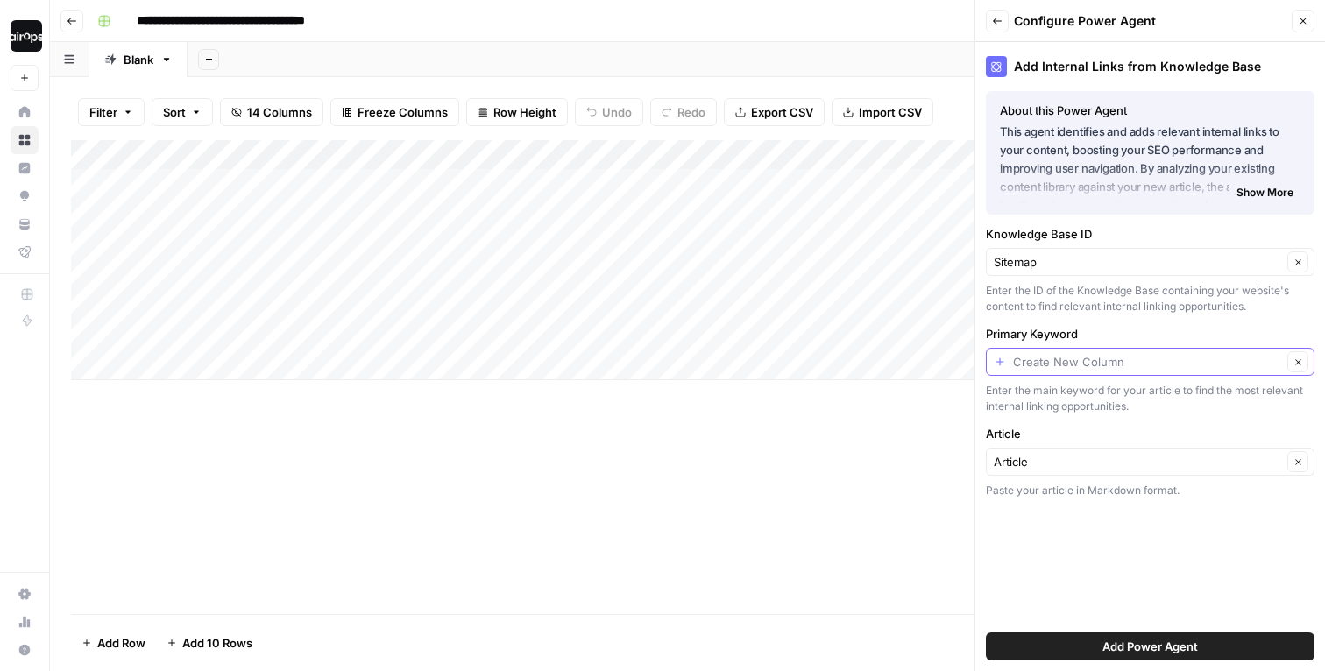
click at [1048, 367] on input "Primary Keyword" at bounding box center [1147, 362] width 269 height 18
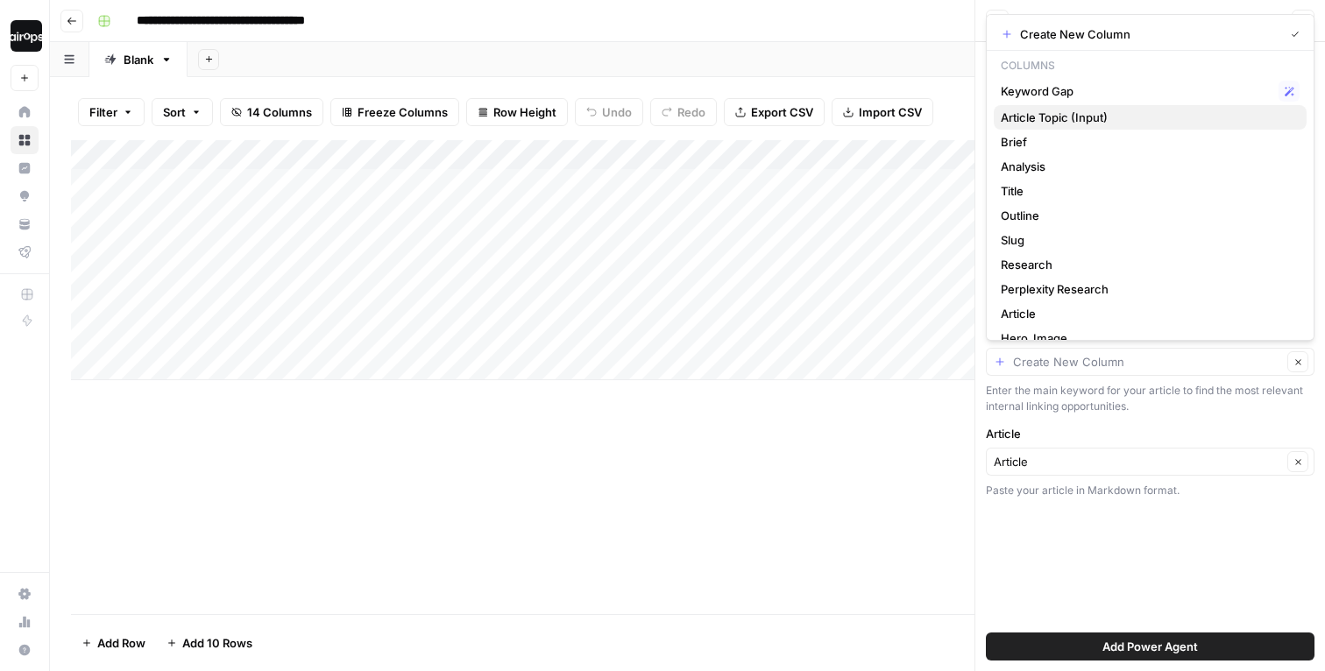
click at [1059, 113] on span "Article Topic (Input)" at bounding box center [1147, 118] width 292 height 18
type input "Article Topic (Input)"
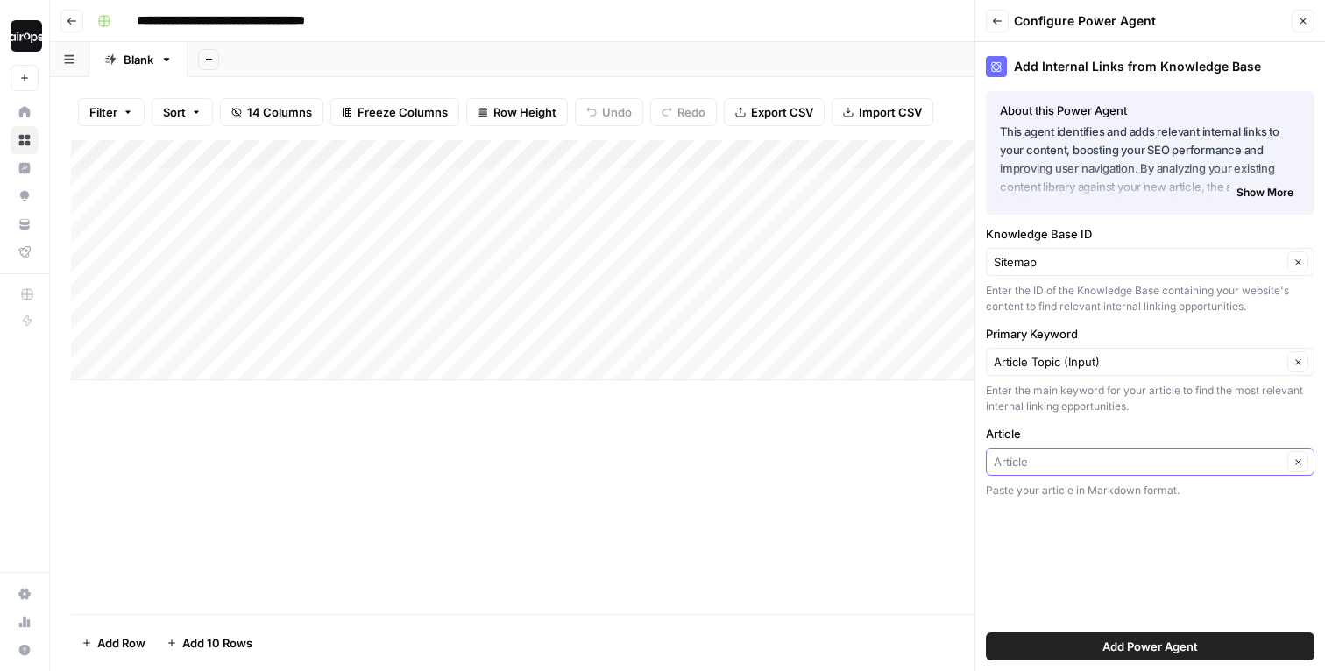
click at [1073, 462] on input "Article" at bounding box center [1138, 462] width 288 height 18
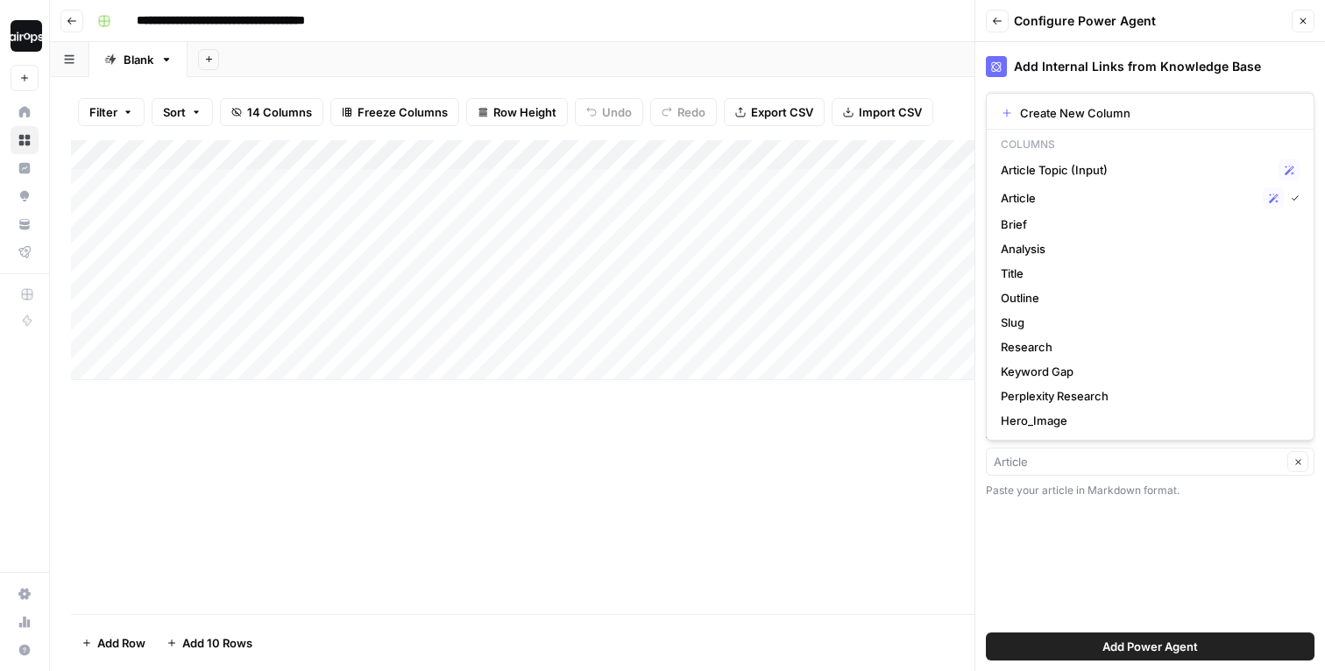
type input "Article"
click at [1071, 549] on div "Add Internal Links from Knowledge Base About this Power Agent This agent identi…" at bounding box center [1150, 356] width 350 height 629
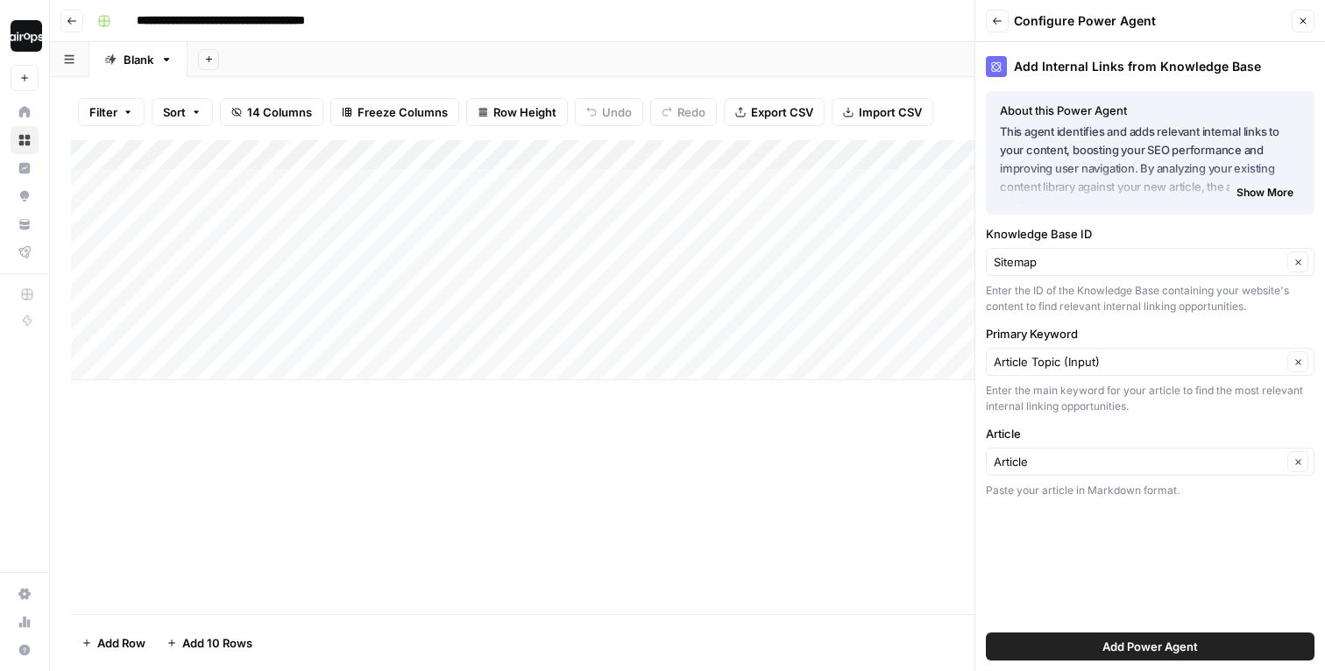
click at [1074, 648] on button "Add Power Agent" at bounding box center [1150, 647] width 329 height 28
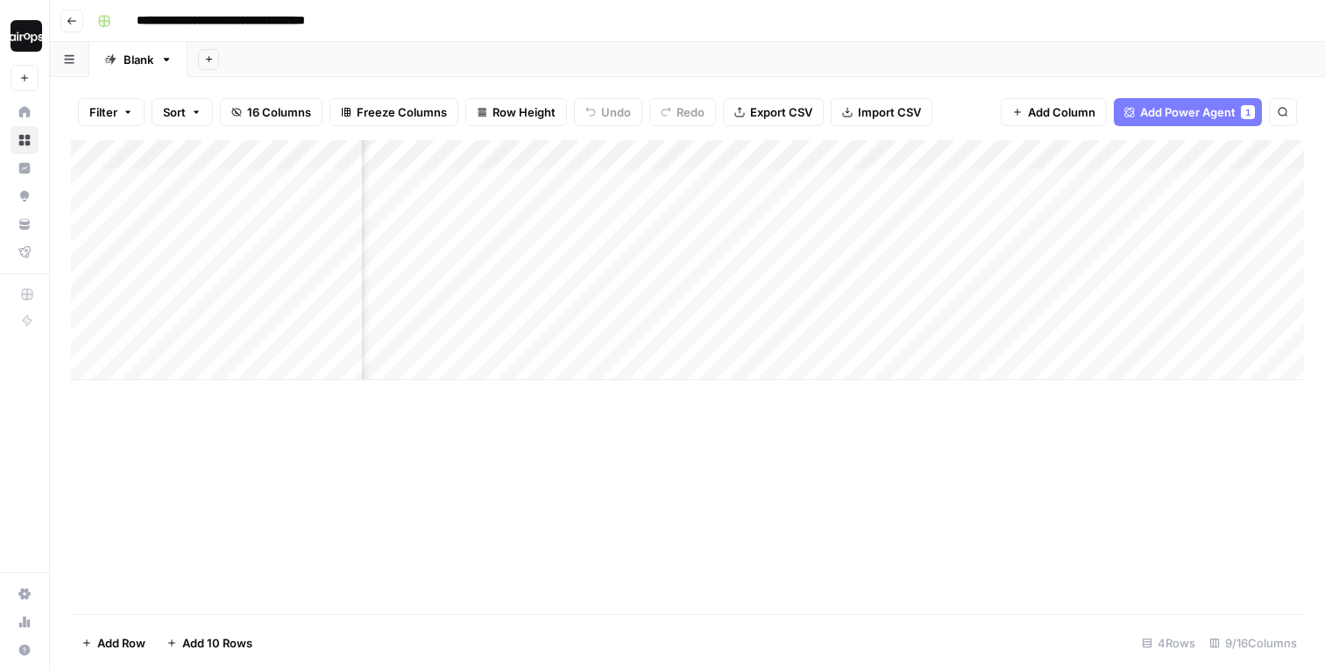
scroll to position [0, 645]
drag, startPoint x: 1206, startPoint y: 157, endPoint x: 603, endPoint y: 189, distance: 603.7
click at [603, 189] on div "Add Column" at bounding box center [687, 260] width 1233 height 240
click at [1019, 230] on div "Add Column" at bounding box center [687, 260] width 1233 height 240
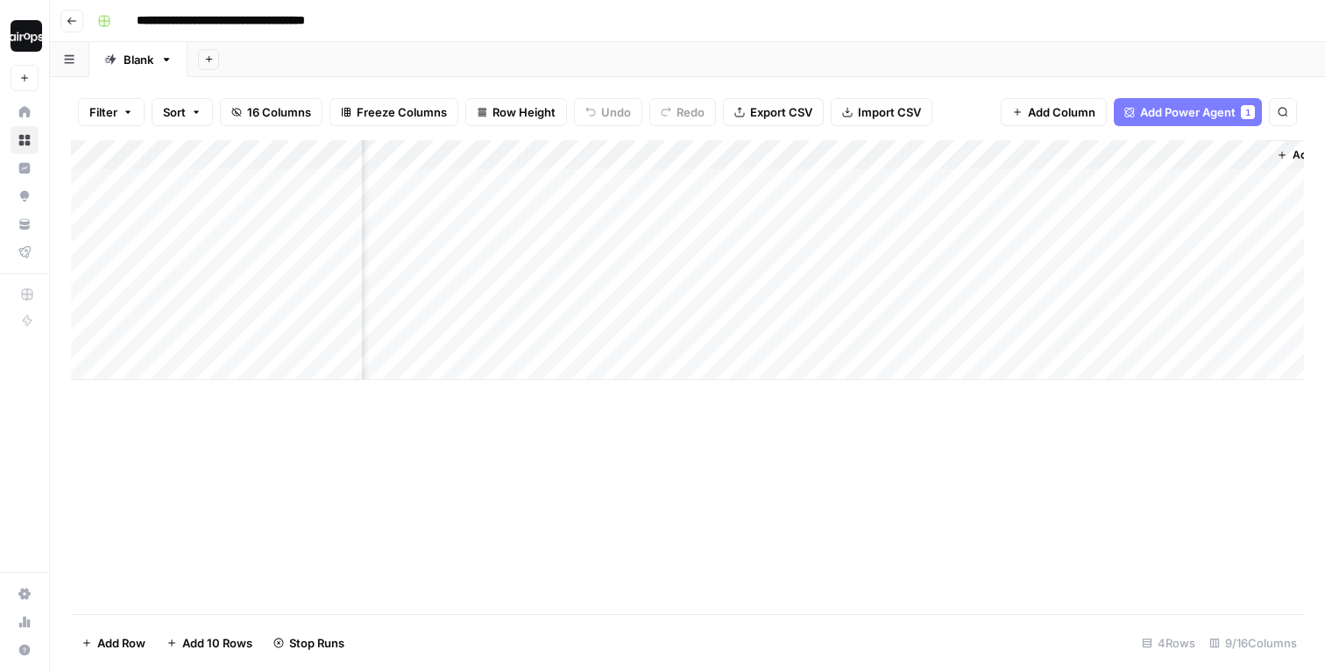
scroll to position [0, 781]
drag, startPoint x: 1246, startPoint y: 153, endPoint x: 808, endPoint y: 182, distance: 439.1
click at [808, 182] on div "Add Column" at bounding box center [687, 260] width 1233 height 240
click at [1180, 232] on div "Add Column" at bounding box center [687, 260] width 1233 height 240
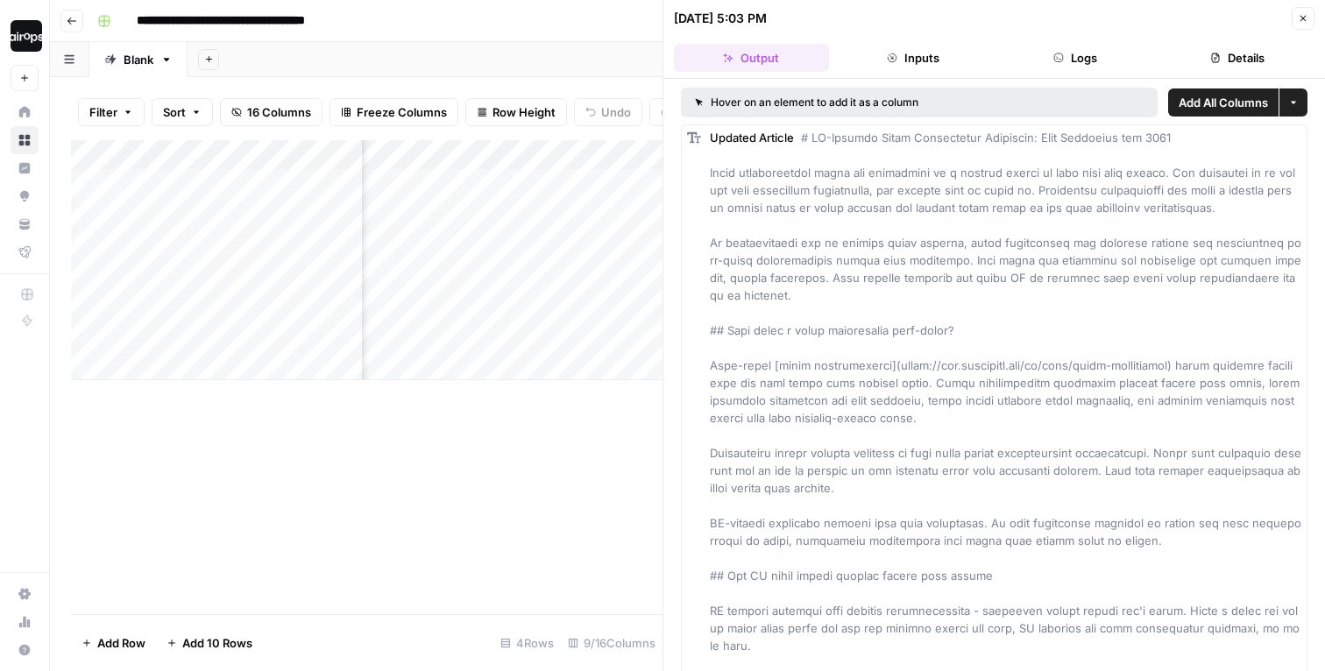
click at [938, 64] on button "Inputs" at bounding box center [913, 58] width 155 height 28
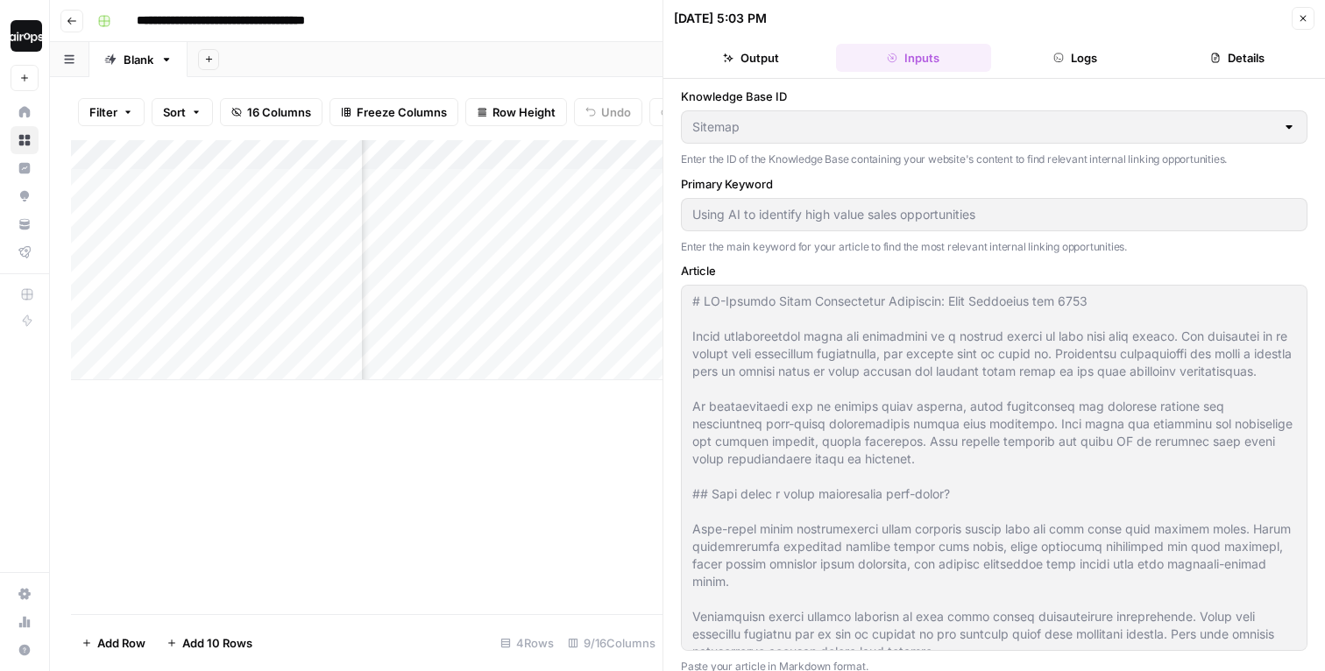
click at [1043, 62] on button "Logs" at bounding box center [1075, 58] width 155 height 28
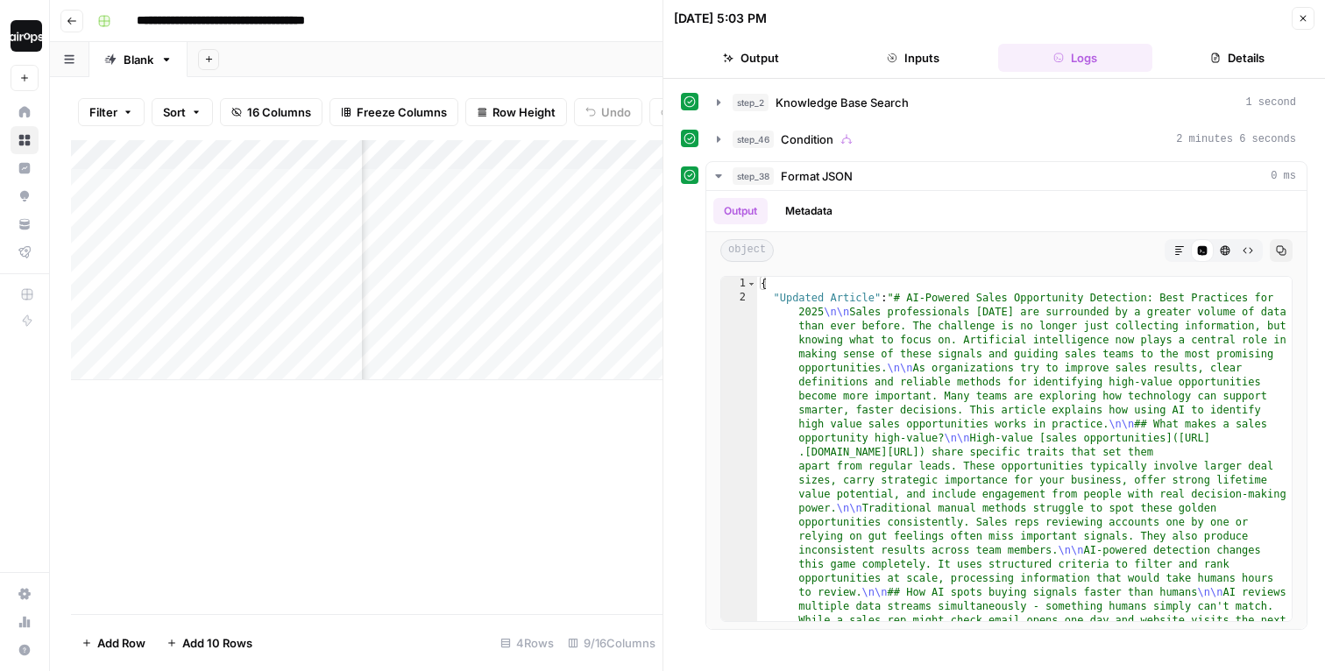
click at [1234, 57] on button "Details" at bounding box center [1236, 58] width 155 height 28
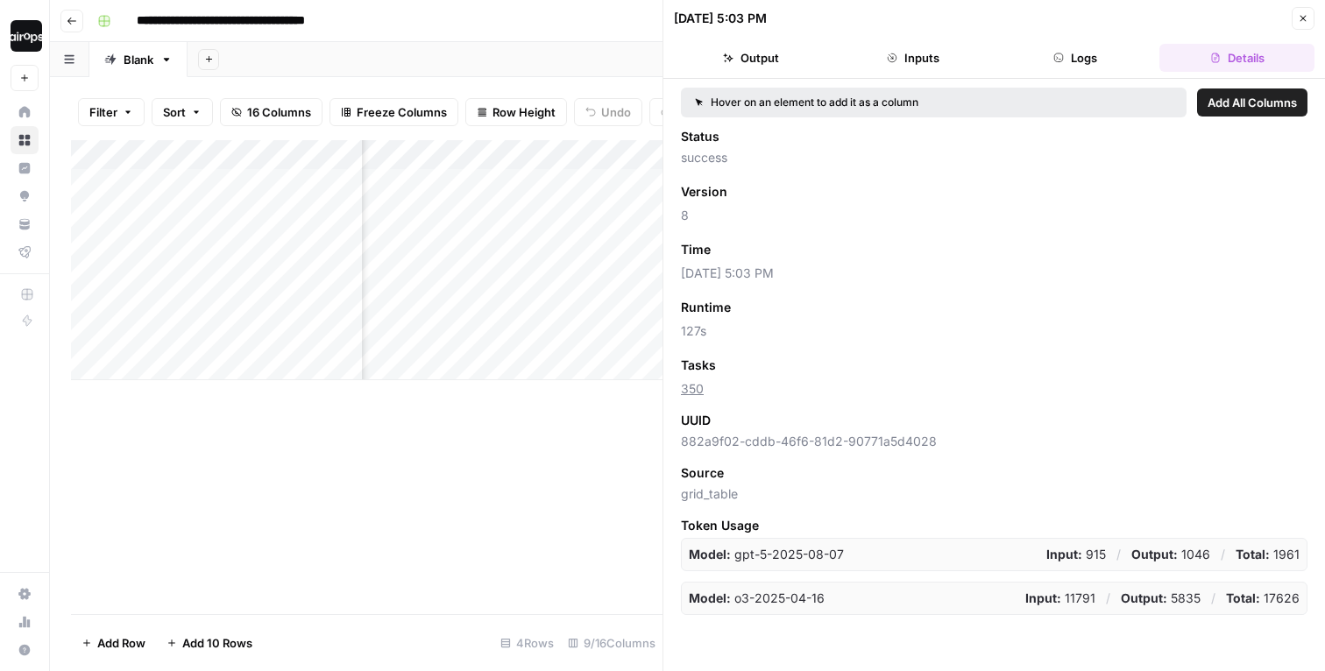
click at [1303, 13] on icon "button" at bounding box center [1303, 18] width 11 height 11
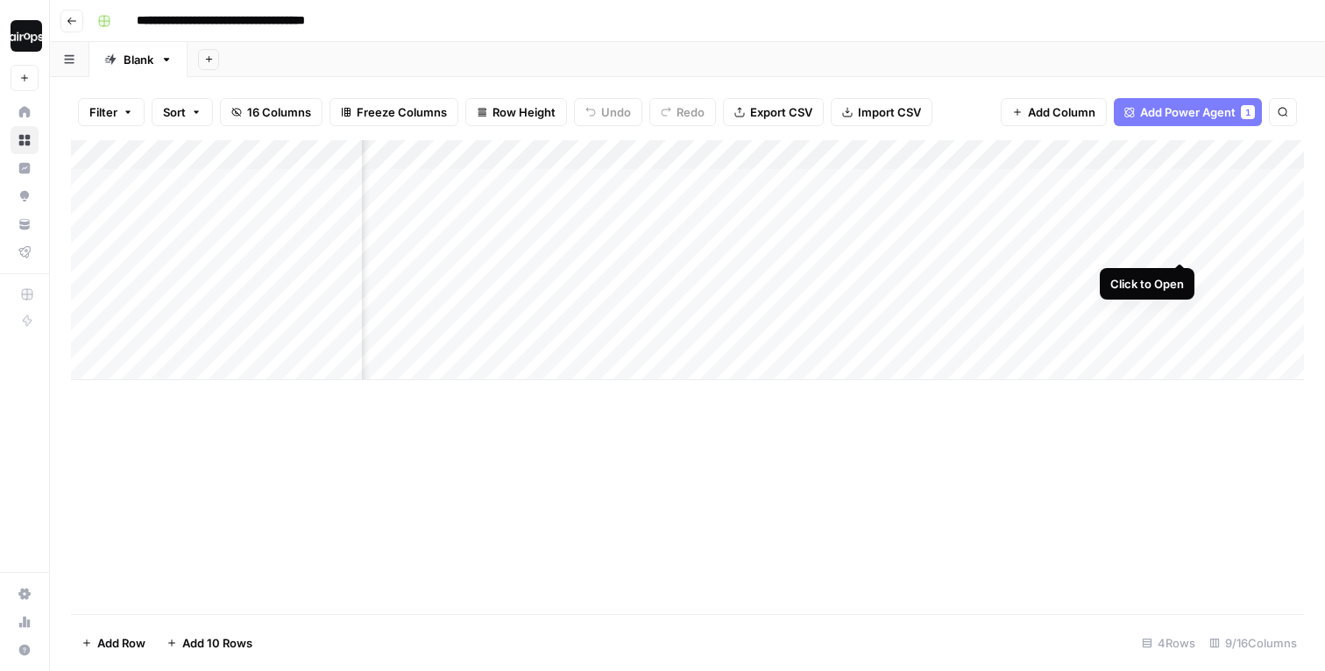
click at [1182, 231] on div "Add Column" at bounding box center [687, 260] width 1233 height 240
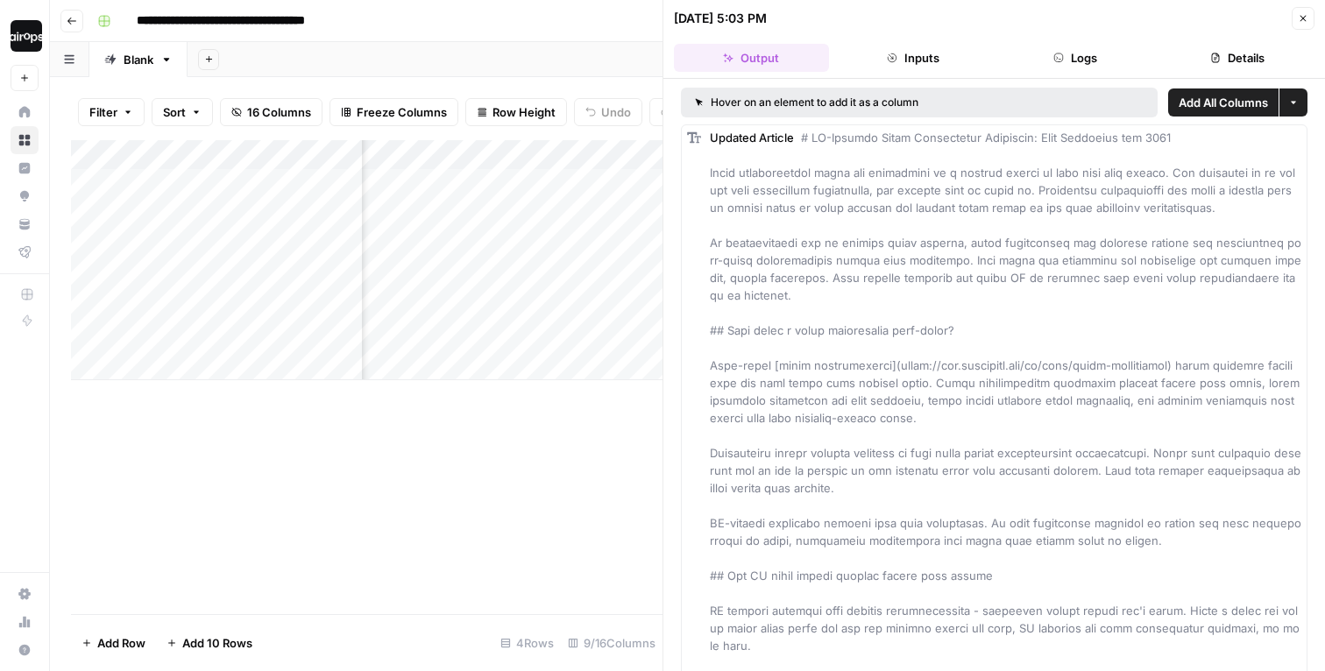
click at [794, 102] on div "Hover on an element to add it as a column" at bounding box center [863, 103] width 336 height 16
click at [1304, 27] on button "Close" at bounding box center [1303, 18] width 23 height 23
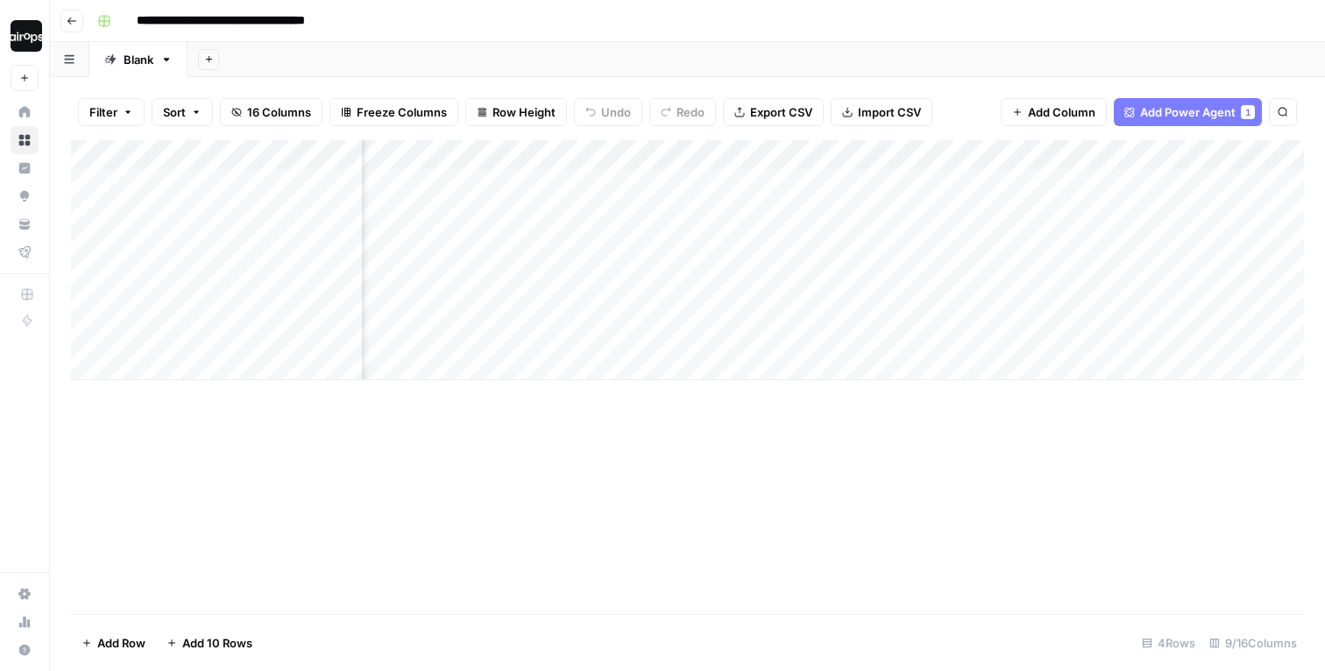
scroll to position [0, 468]
click at [1172, 225] on div "Add Column" at bounding box center [687, 260] width 1233 height 240
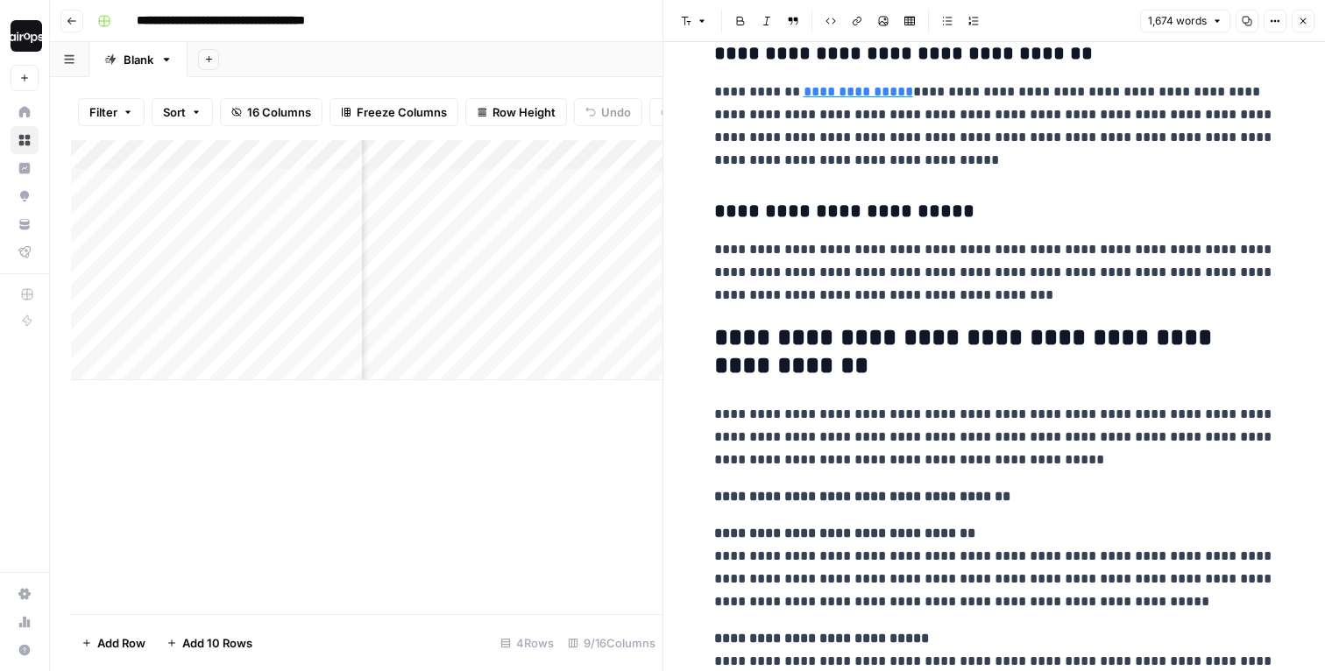
scroll to position [1831, 0]
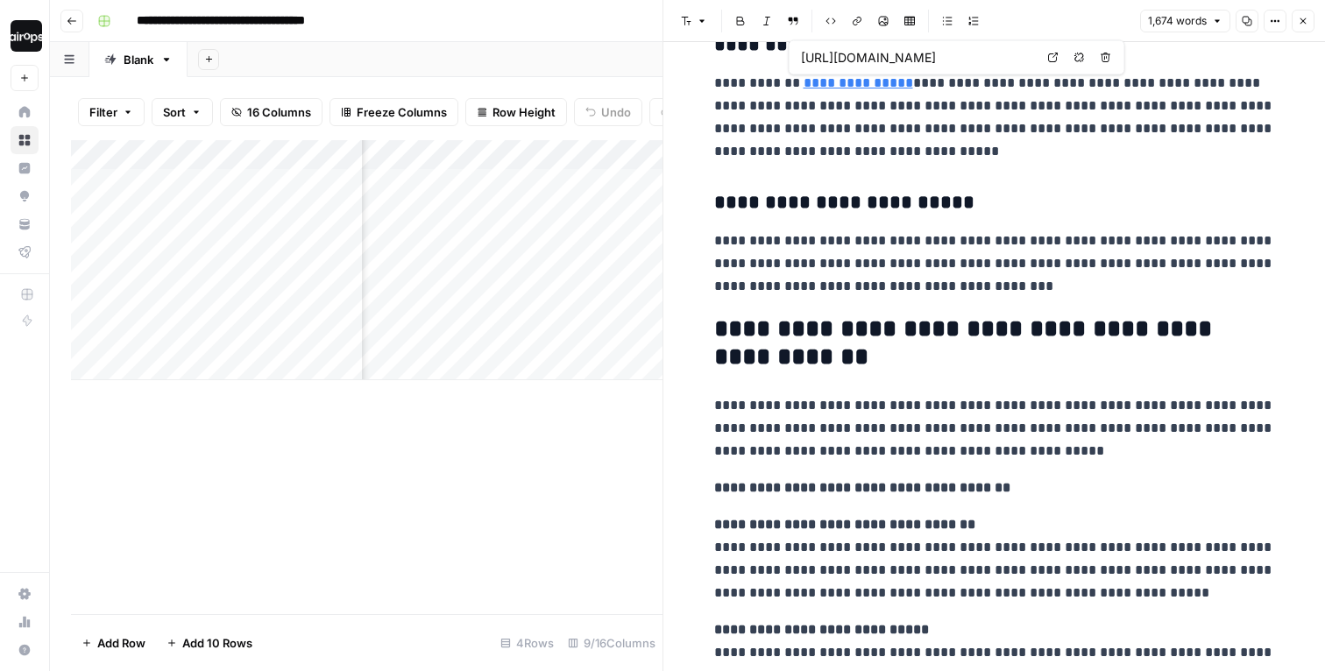
click at [854, 83] on link "**********" at bounding box center [859, 82] width 110 height 13
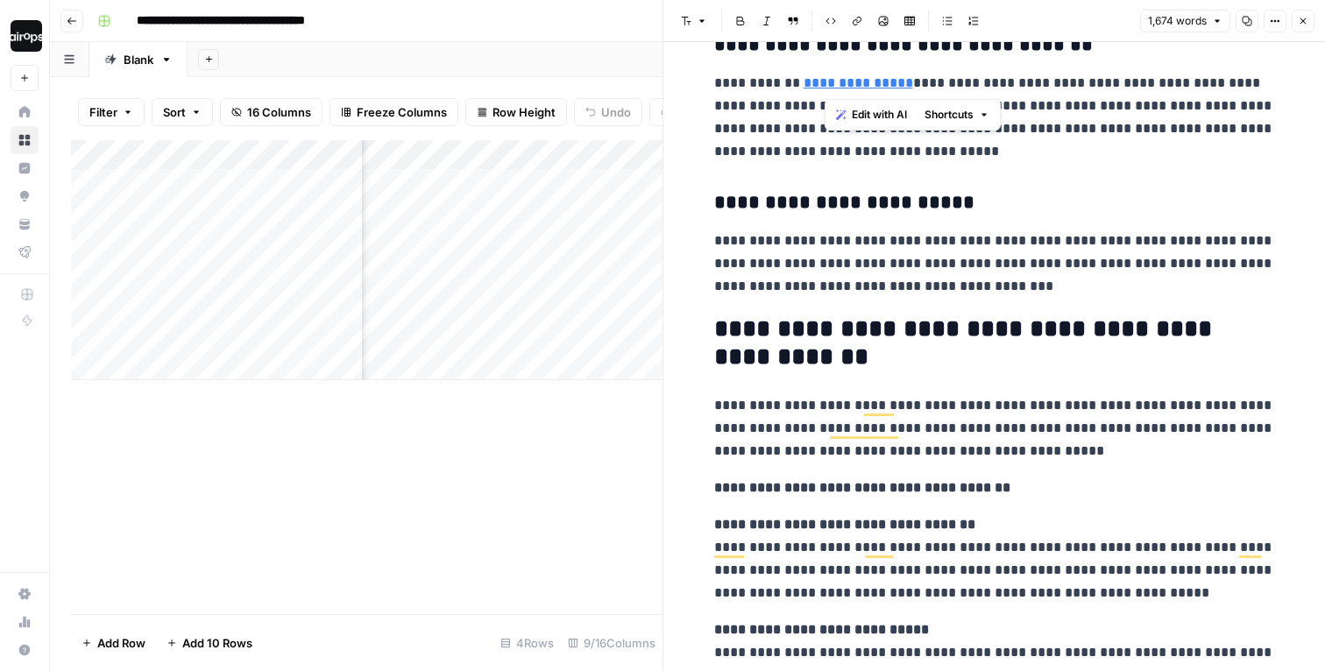
click at [1067, 193] on h3 "**********" at bounding box center [994, 203] width 561 height 25
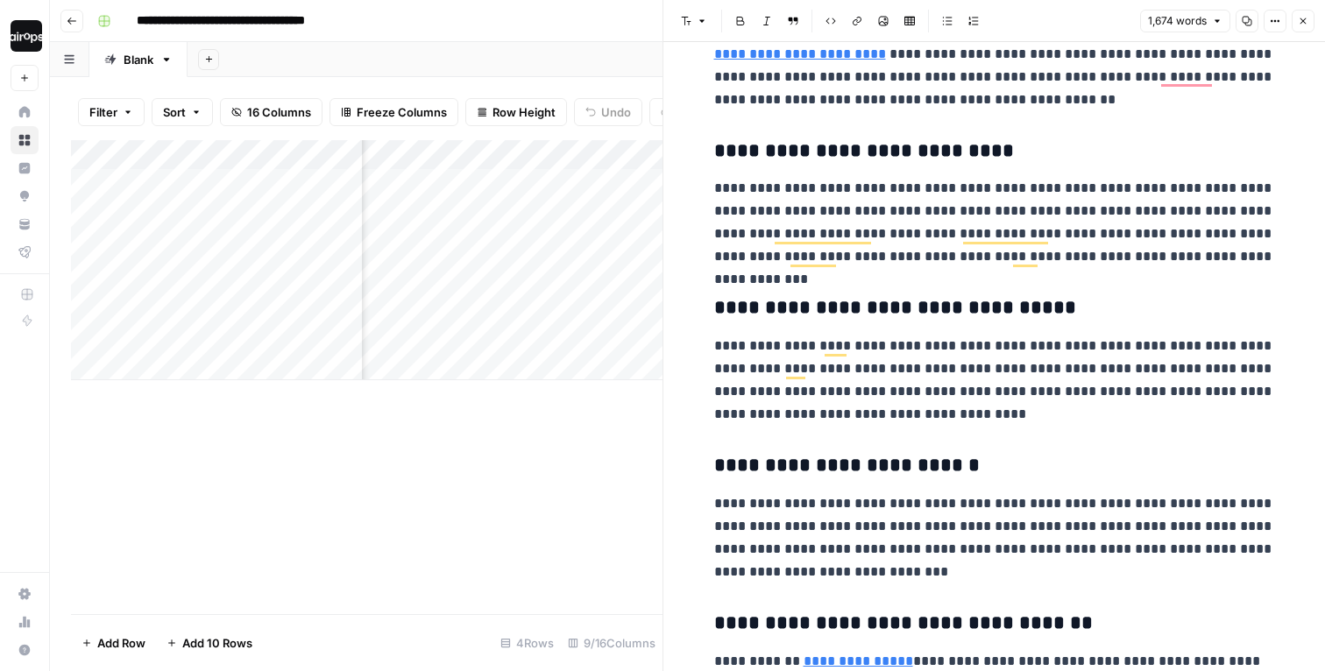
scroll to position [0, 0]
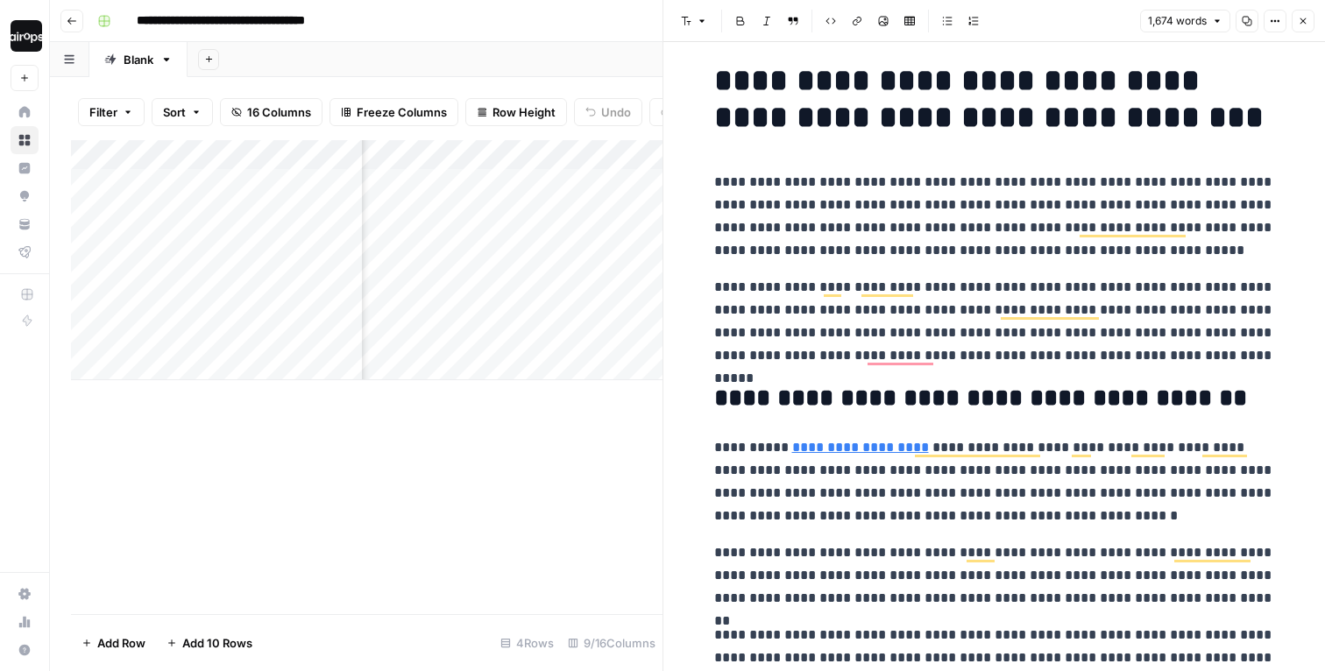
click at [1307, 23] on icon "button" at bounding box center [1303, 21] width 11 height 11
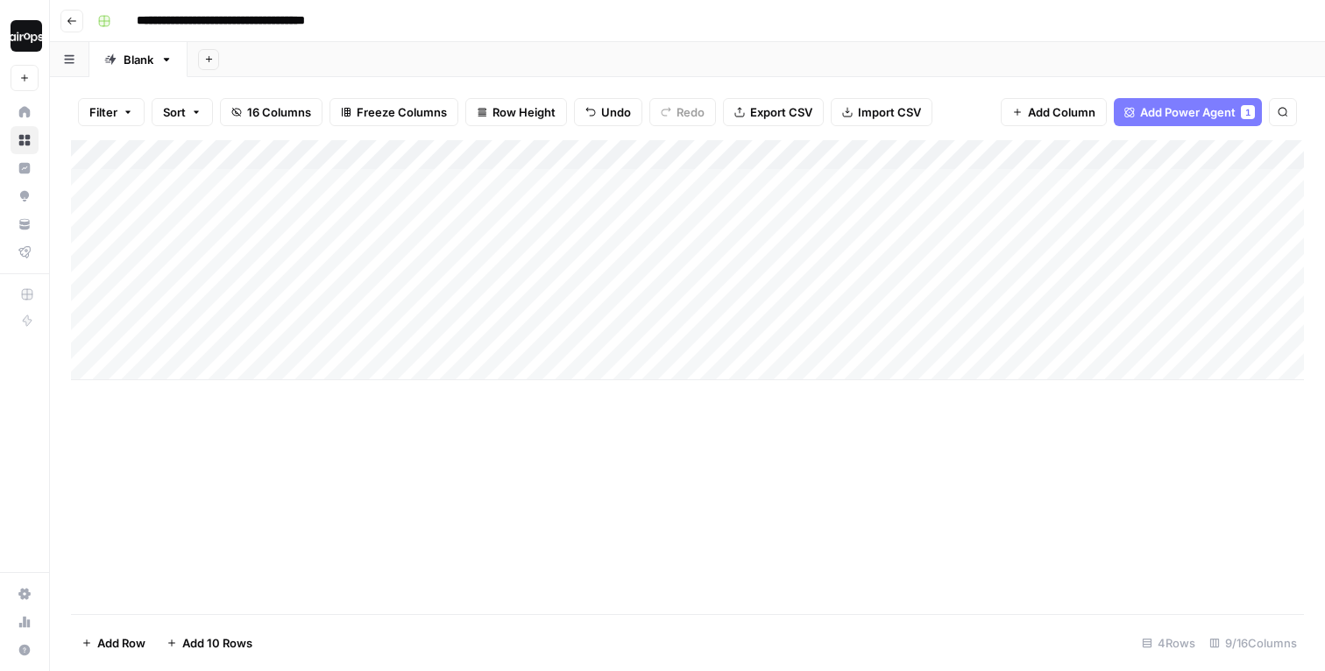
click at [552, 324] on div "Add Column" at bounding box center [687, 260] width 1233 height 240
click at [612, 322] on div "Add Column" at bounding box center [687, 260] width 1233 height 240
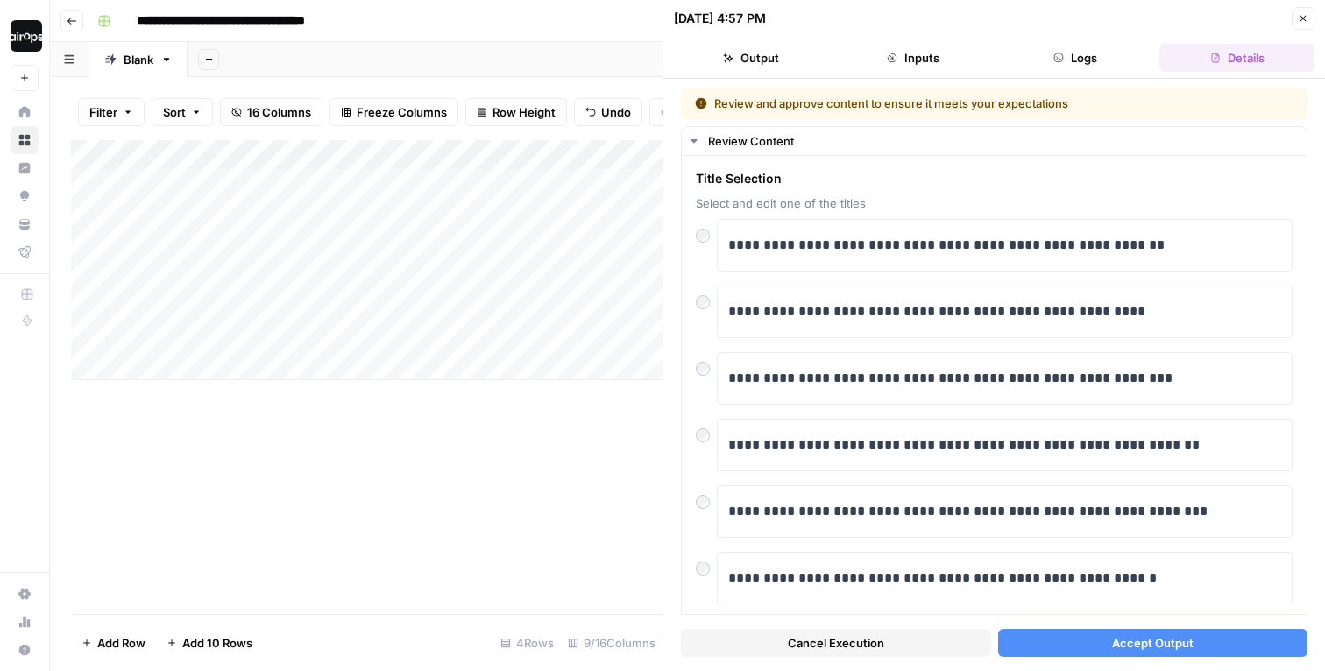
click at [1095, 640] on button "Accept Output" at bounding box center [1153, 643] width 310 height 28
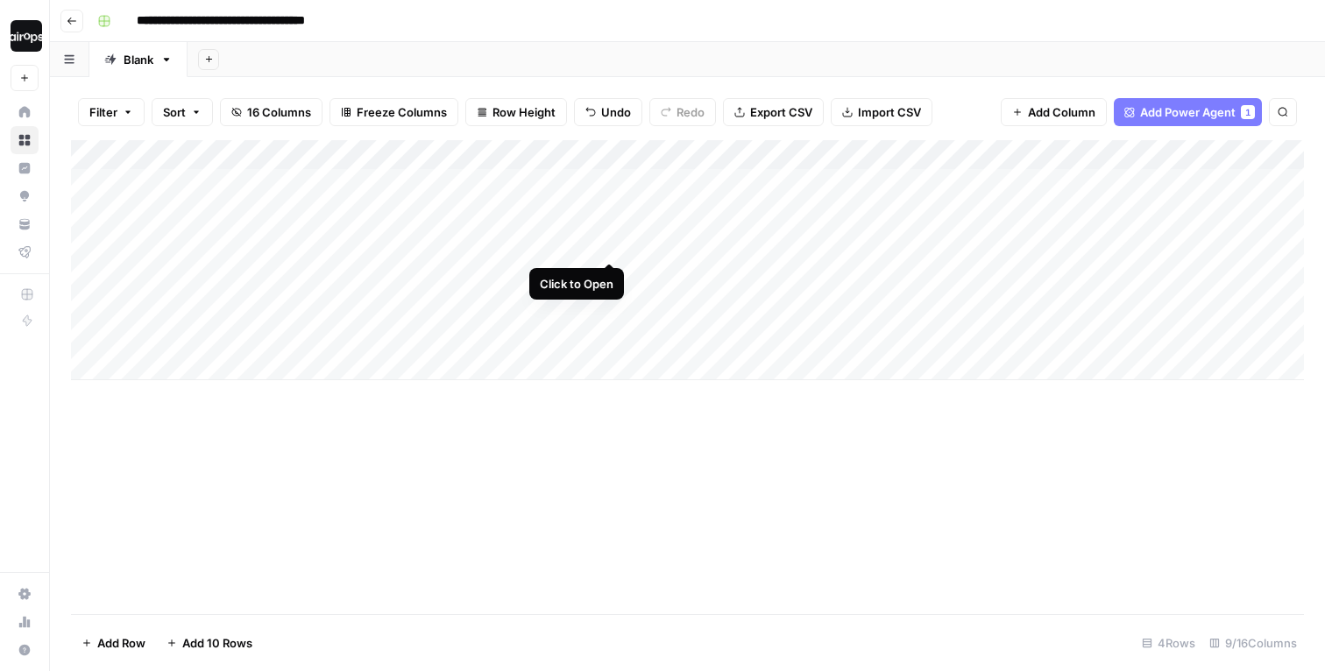
click at [575, 242] on div "Add Column" at bounding box center [687, 260] width 1233 height 240
click at [608, 230] on div "Add Column" at bounding box center [687, 260] width 1233 height 240
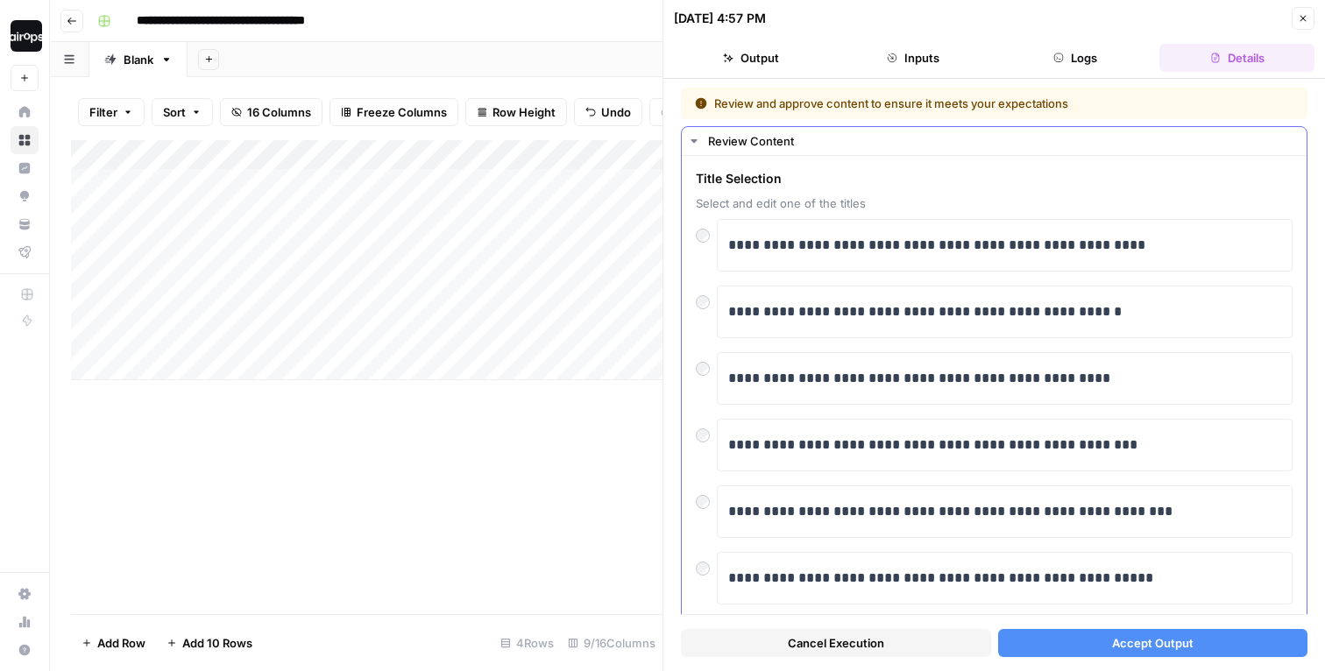
click at [703, 509] on div at bounding box center [706, 497] width 21 height 25
click at [1122, 648] on span "Accept Output" at bounding box center [1152, 643] width 81 height 18
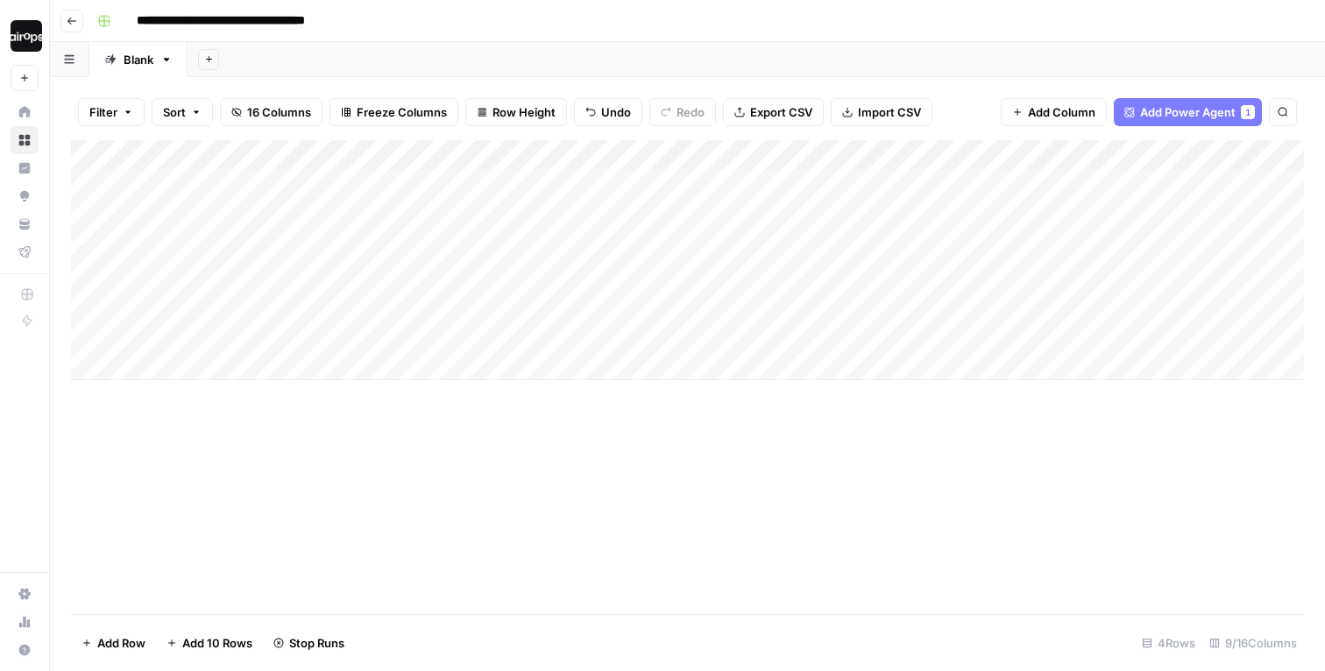
click at [518, 483] on div "Add Column" at bounding box center [687, 377] width 1233 height 474
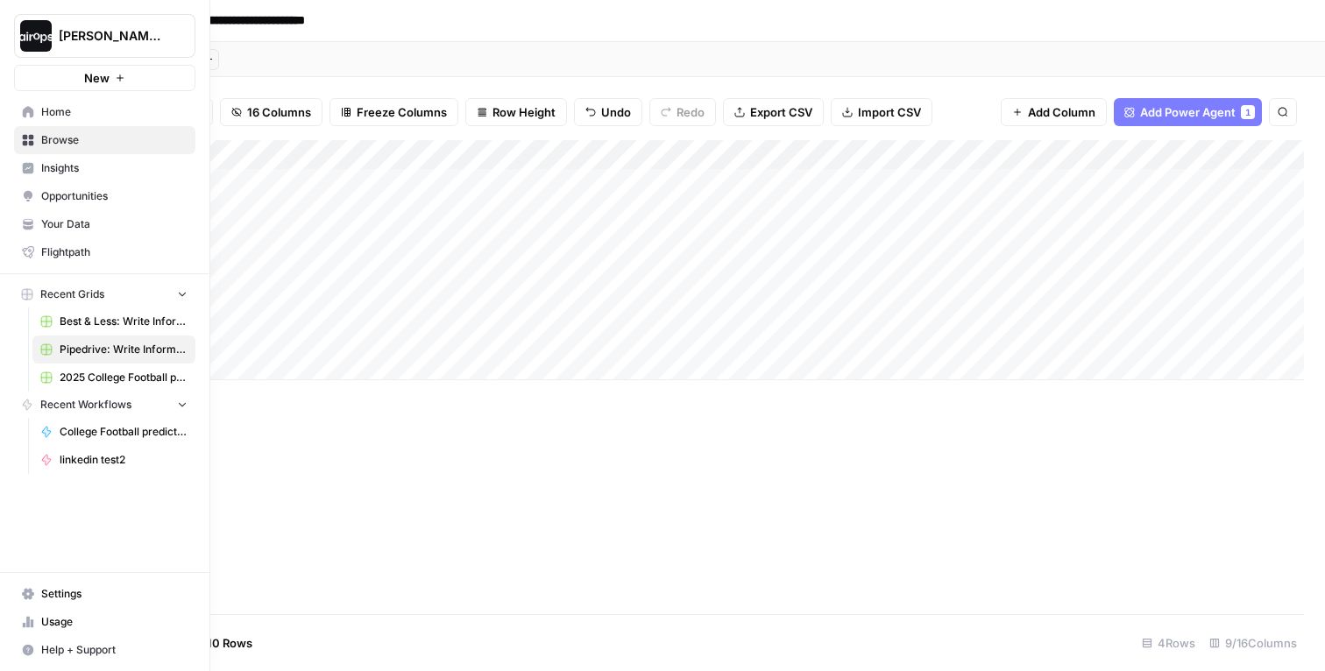
click at [54, 144] on span "Browse" at bounding box center [114, 140] width 146 height 16
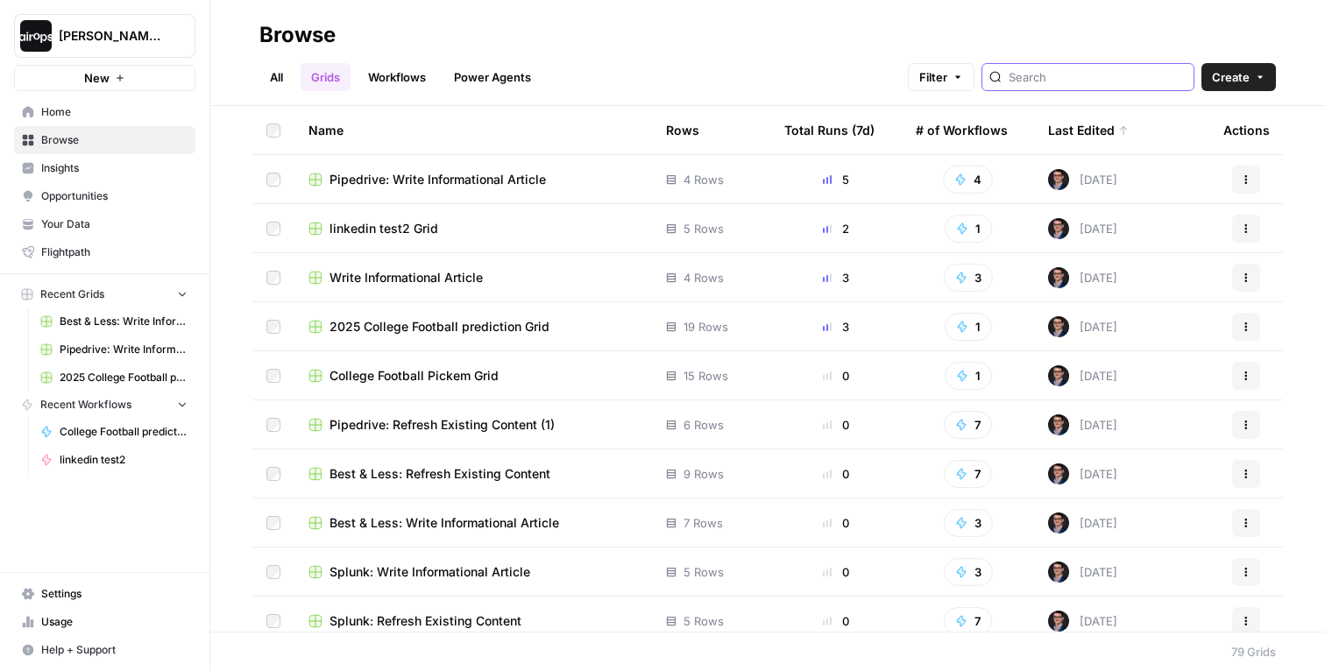
click at [1080, 76] on input "search" at bounding box center [1098, 77] width 178 height 18
type input "pipedrive"
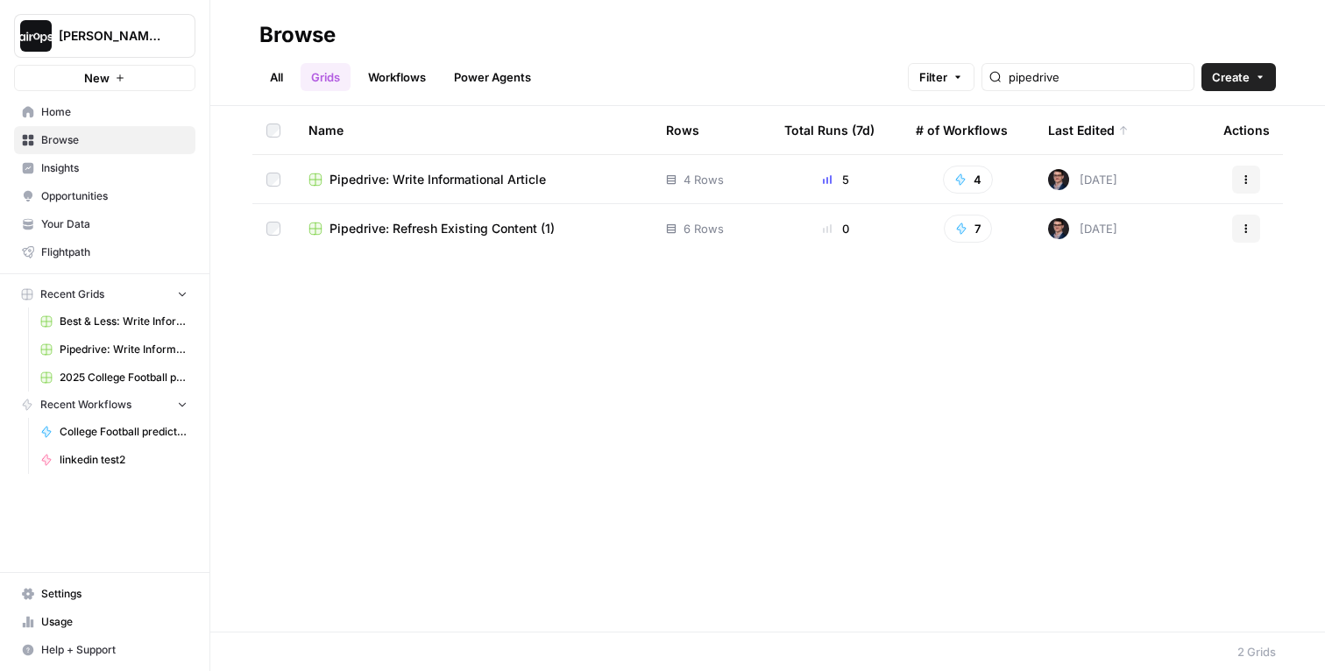
click at [498, 176] on span "Pipedrive: Write Informational Article" at bounding box center [437, 180] width 216 height 18
click at [1125, 74] on input "pipedrive" at bounding box center [1098, 77] width 178 height 18
click at [488, 224] on span "Pipedrive: Refresh Existing Content (1)" at bounding box center [441, 229] width 225 height 18
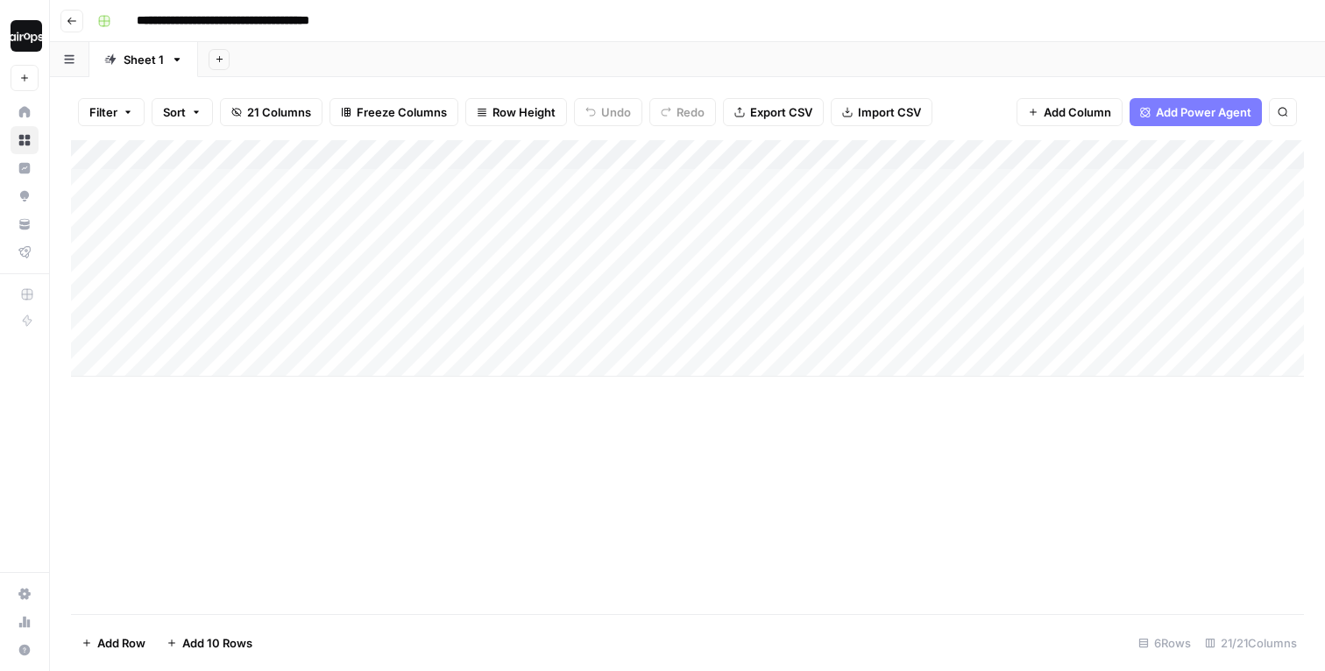
click at [361, 18] on input "**********" at bounding box center [251, 21] width 244 height 28
click at [556, 39] on header "**********" at bounding box center [687, 21] width 1275 height 42
type input "**********"
click at [343, 220] on div "Add Column" at bounding box center [687, 258] width 1233 height 237
click at [523, 110] on span "Row Height" at bounding box center [523, 112] width 63 height 18
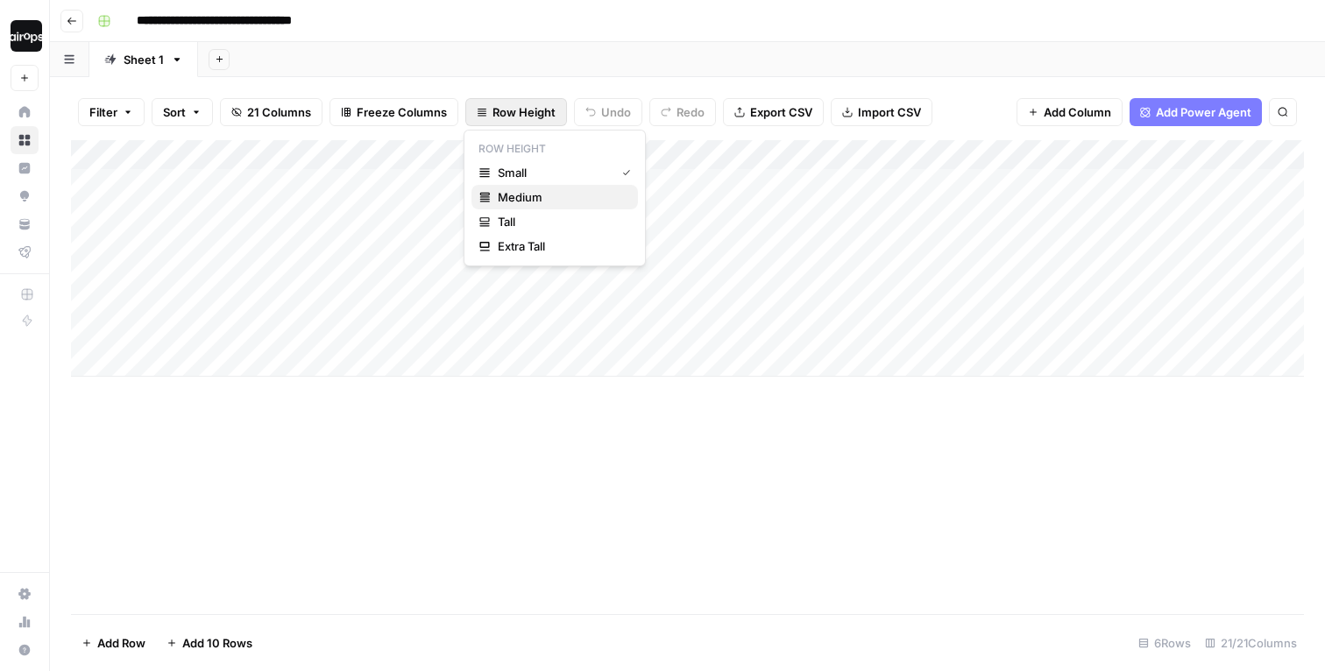
click at [530, 199] on span "Medium" at bounding box center [561, 197] width 126 height 18
click at [461, 181] on div "Add Column" at bounding box center [687, 305] width 1233 height 331
click at [577, 185] on div "Add Column" at bounding box center [687, 305] width 1233 height 331
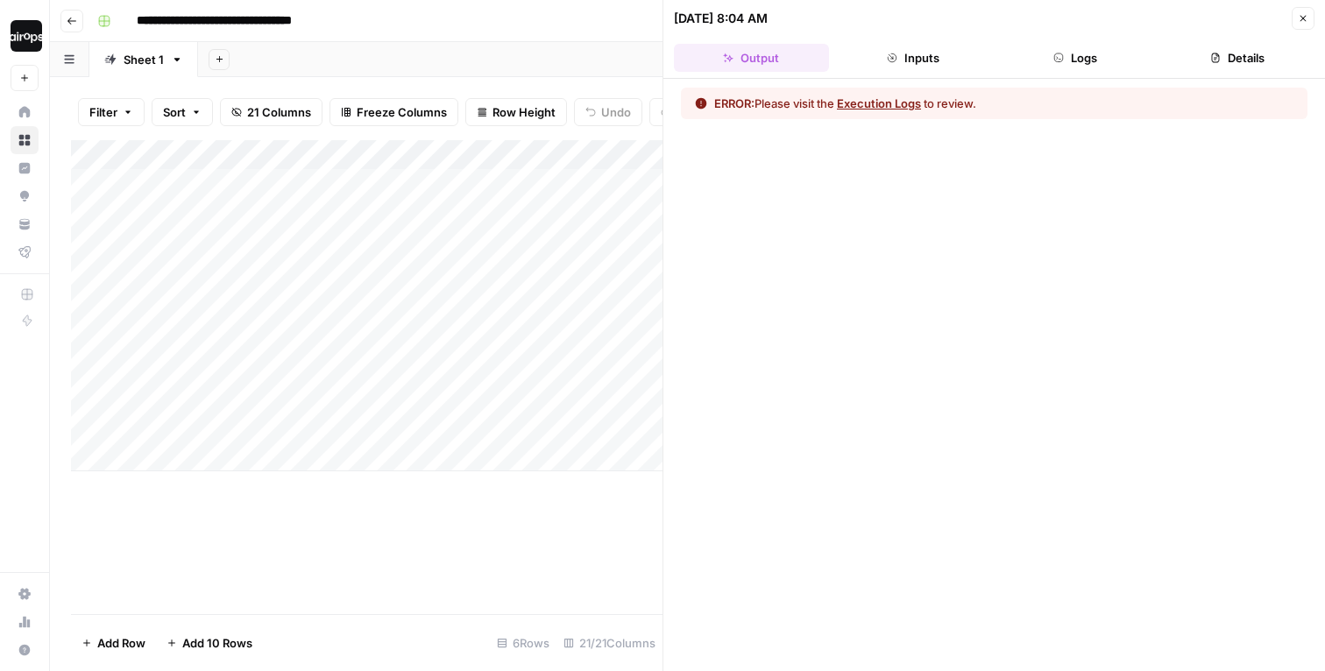
click at [893, 96] on button "Execution Logs" at bounding box center [879, 104] width 84 height 18
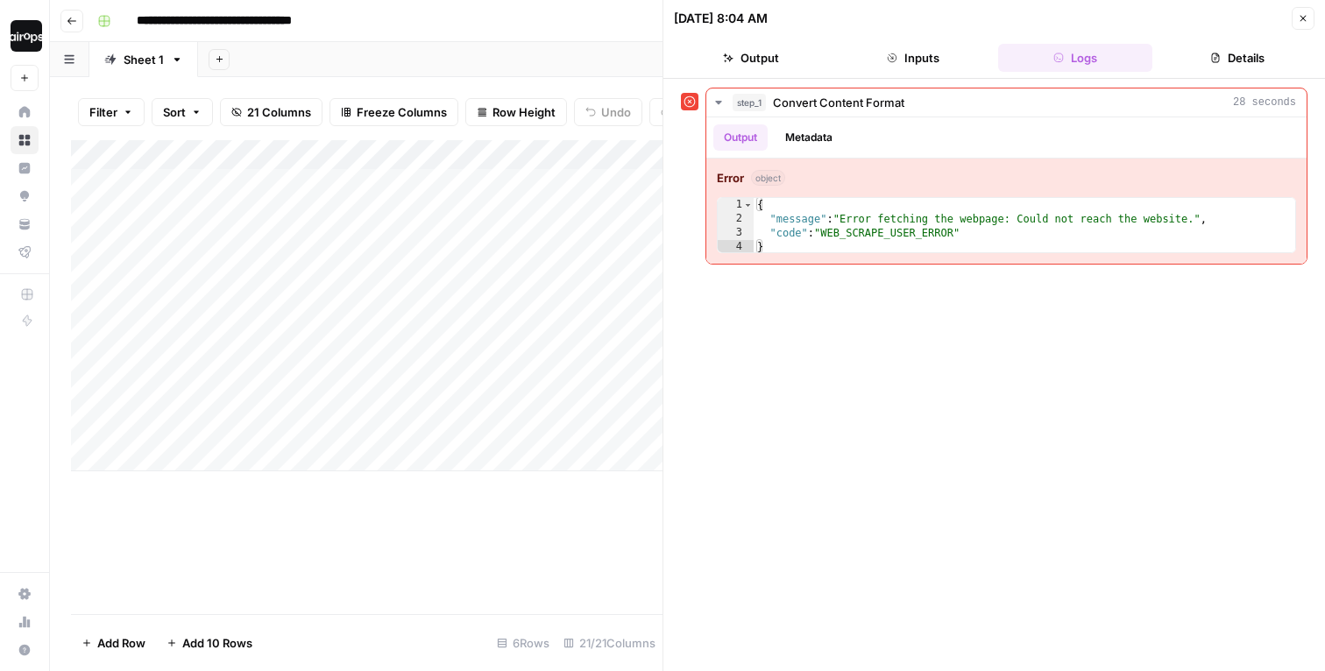
click at [1300, 24] on button "Close" at bounding box center [1303, 18] width 23 height 23
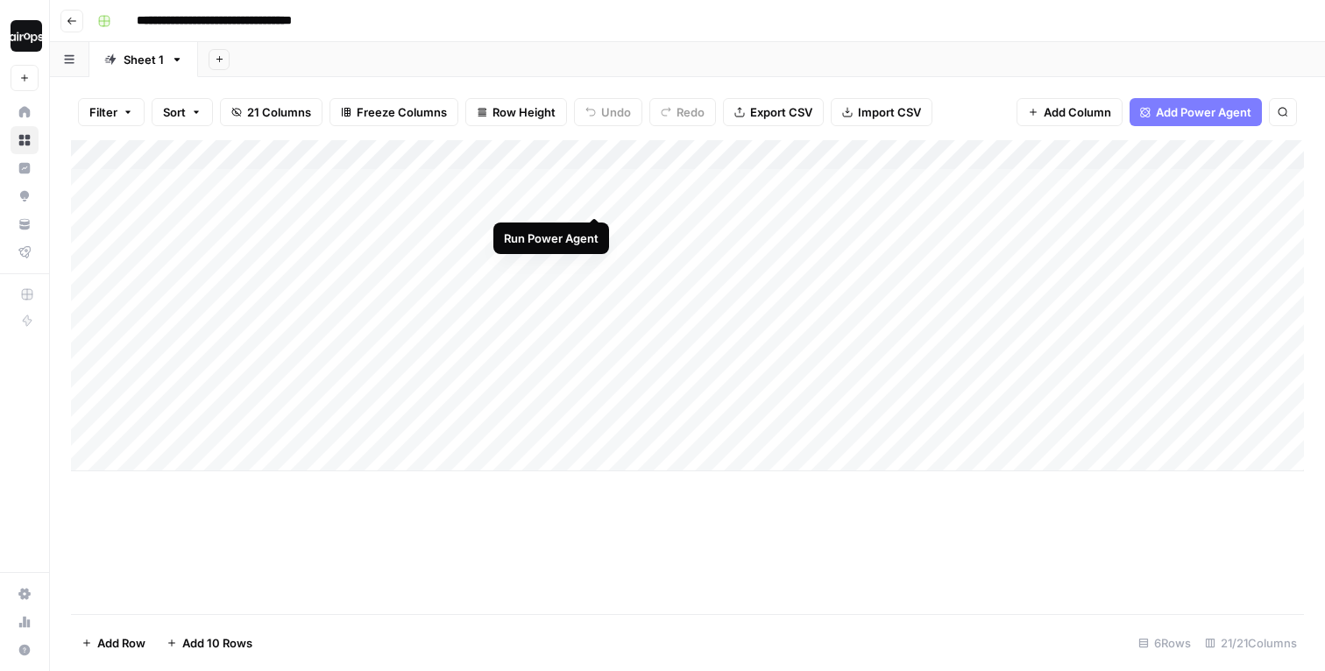
click at [598, 185] on div "Add Column" at bounding box center [687, 305] width 1233 height 331
click at [117, 227] on div "Add Column" at bounding box center [687, 305] width 1233 height 331
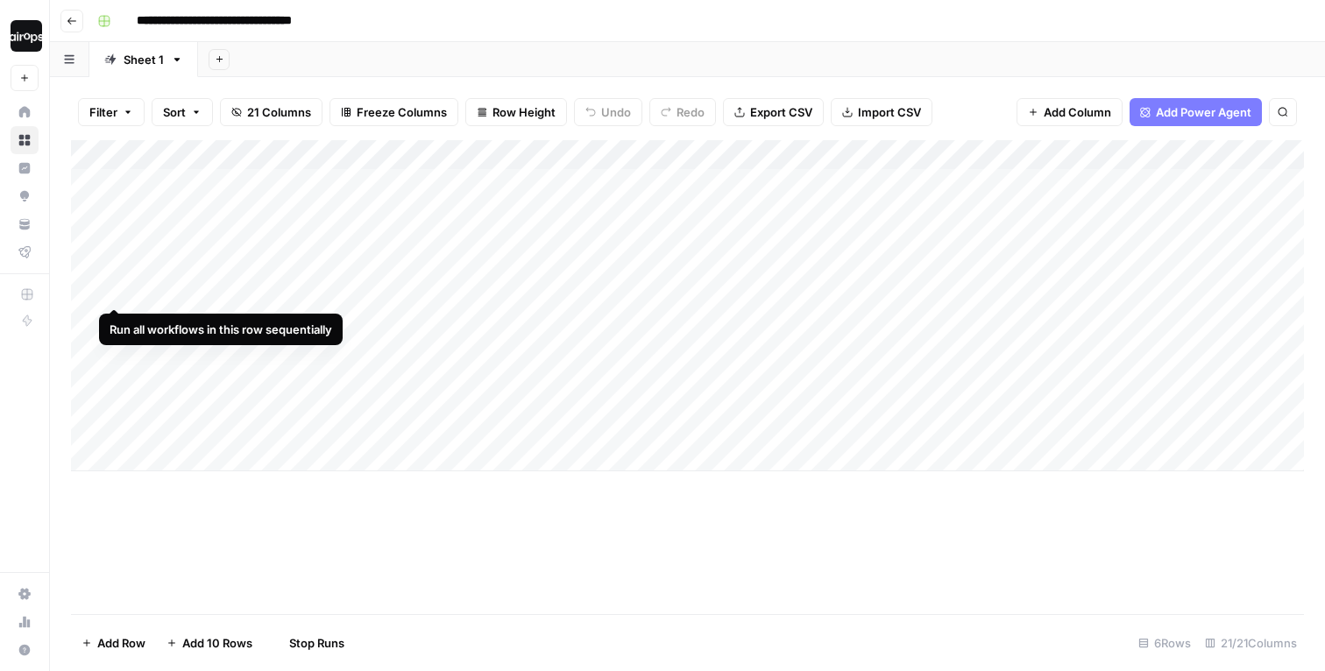
click at [118, 276] on div "Add Column" at bounding box center [687, 305] width 1233 height 331
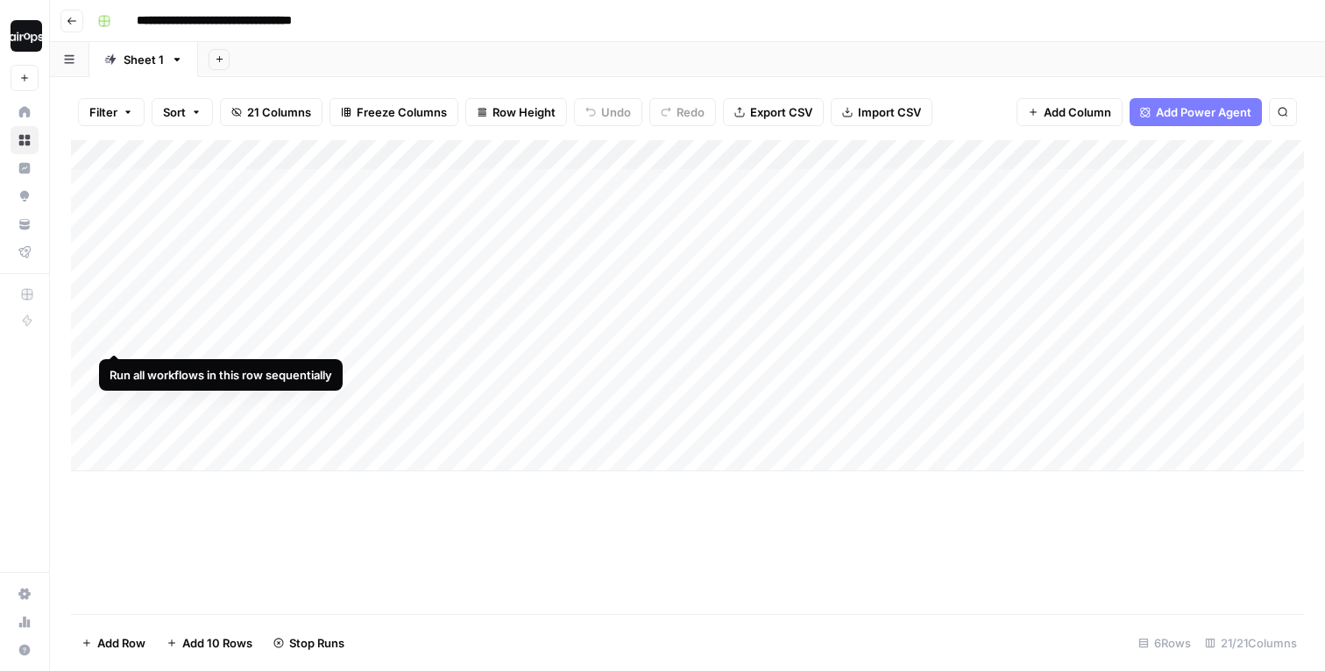
click at [113, 317] on div "Add Column" at bounding box center [687, 305] width 1233 height 331
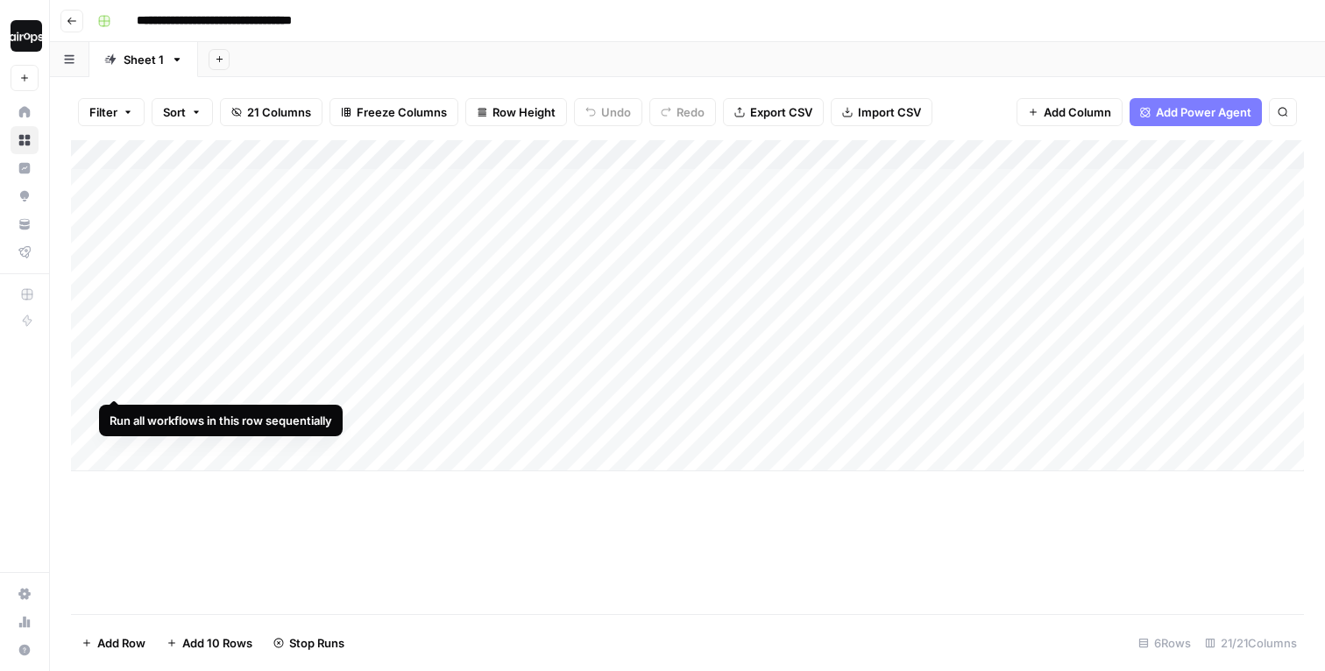
click at [116, 364] on div "Add Column" at bounding box center [687, 305] width 1233 height 331
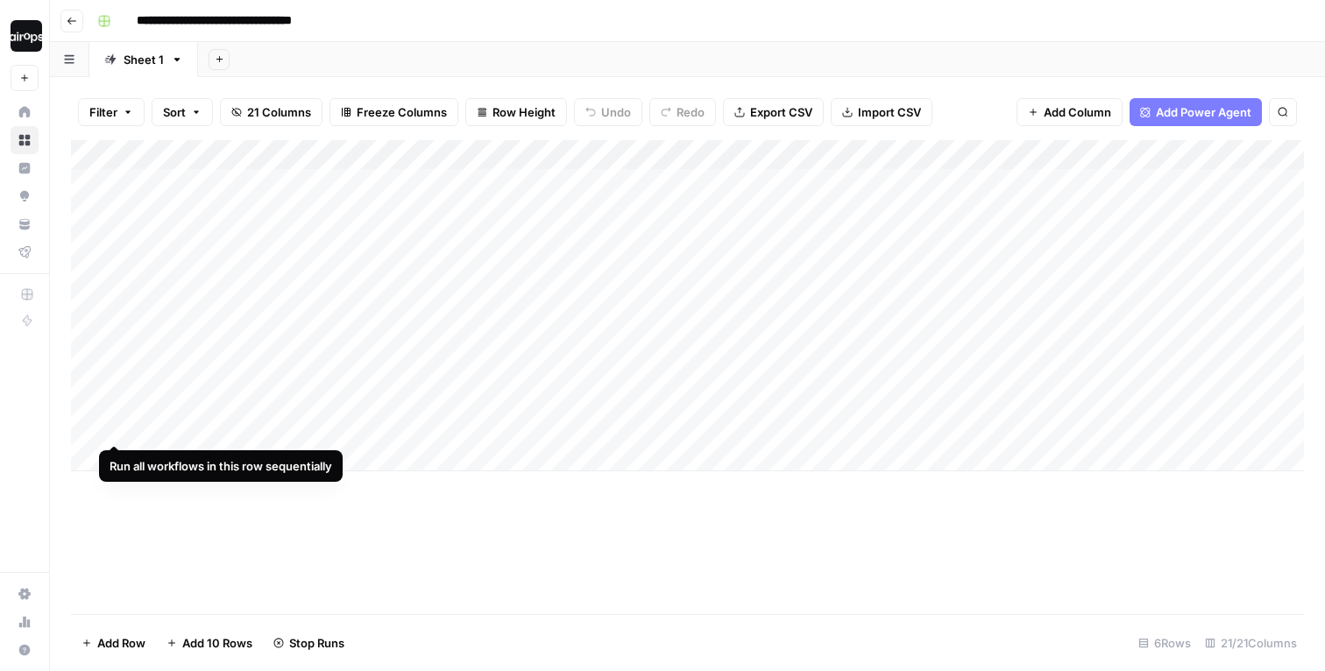
click at [115, 415] on div "Add Column" at bounding box center [687, 305] width 1233 height 331
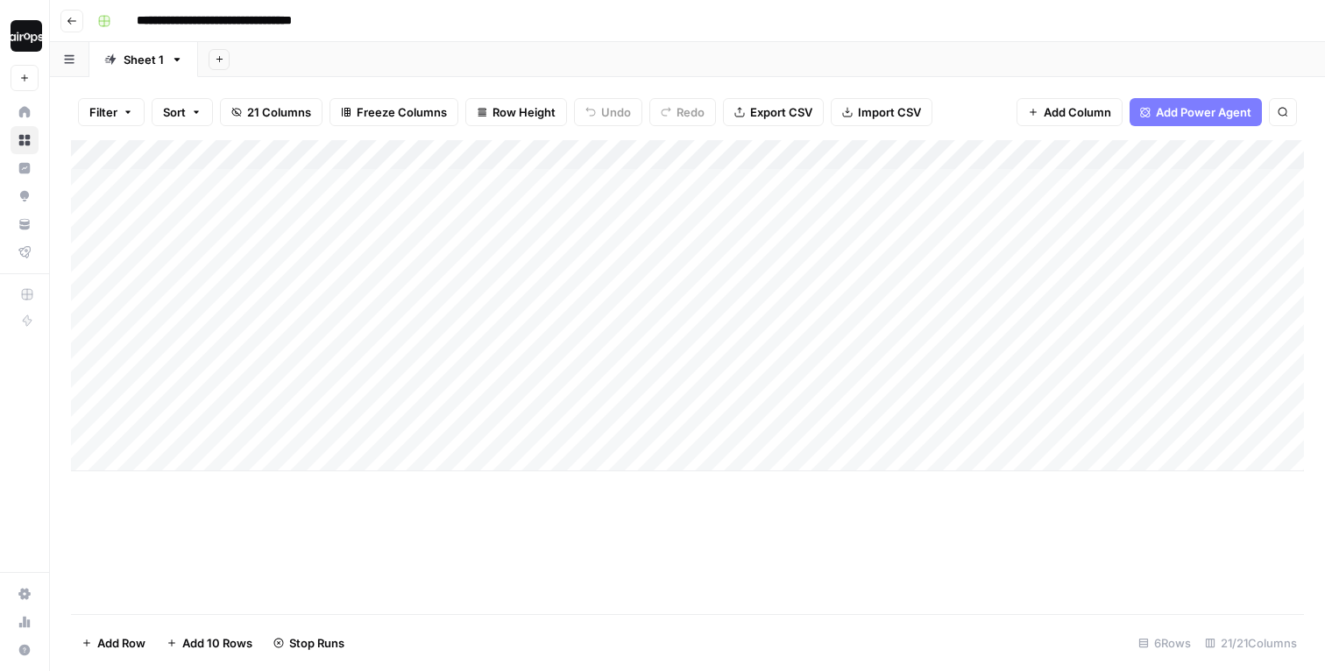
click at [445, 528] on div "Add Column" at bounding box center [687, 377] width 1233 height 474
click at [256, 178] on div "Add Column" at bounding box center [687, 305] width 1233 height 331
click at [591, 181] on div "Add Column" at bounding box center [687, 305] width 1233 height 331
click at [447, 43] on div "Add Sheet" at bounding box center [761, 59] width 1127 height 35
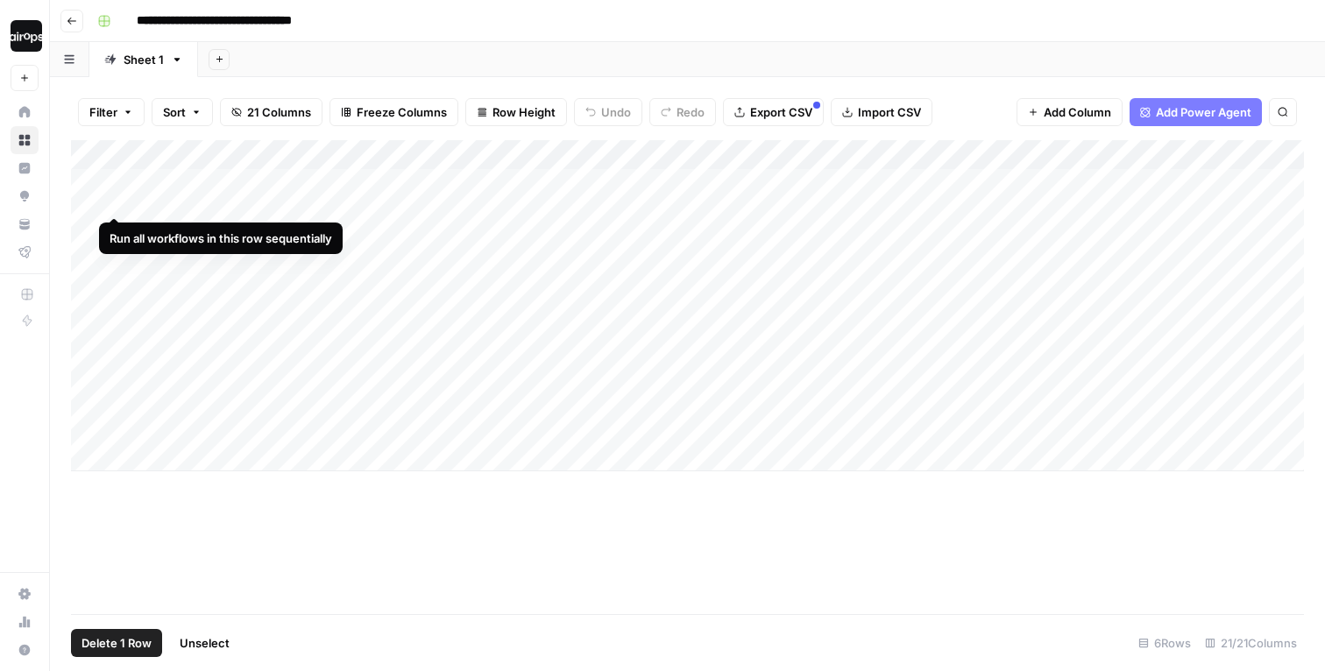
click at [95, 195] on div "Add Column" at bounding box center [687, 305] width 1233 height 331
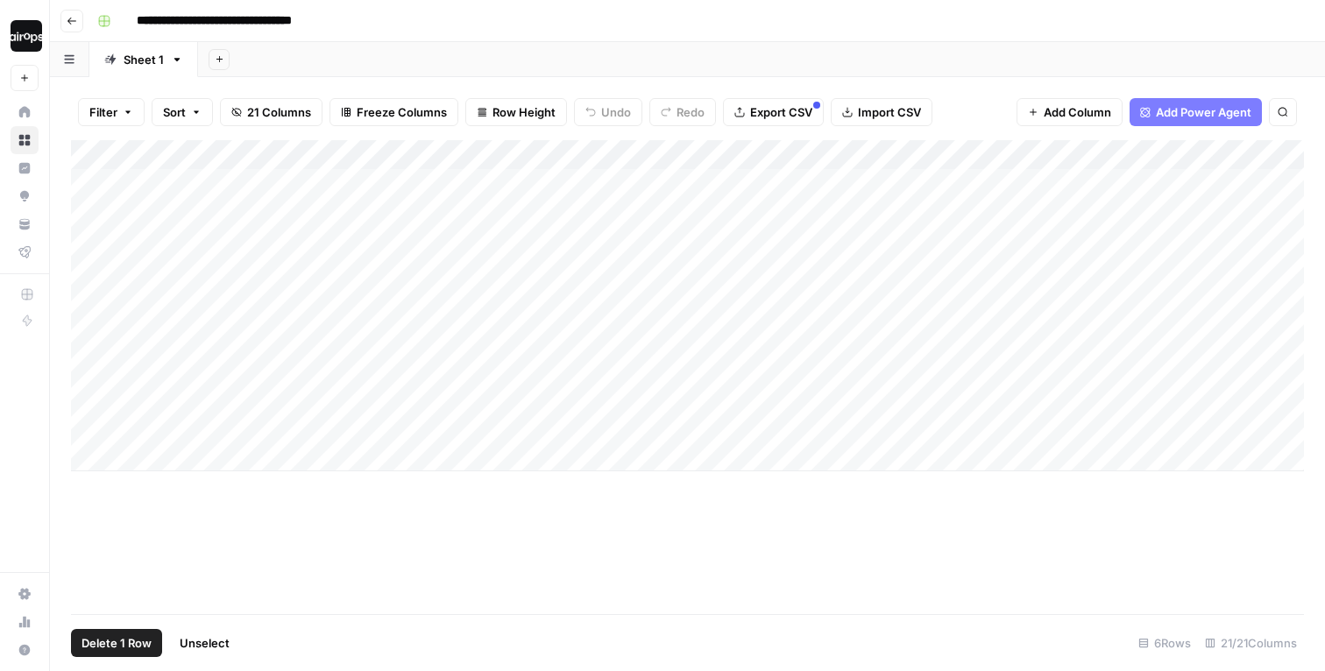
click at [132, 648] on span "Delete 1 Row" at bounding box center [116, 643] width 70 height 18
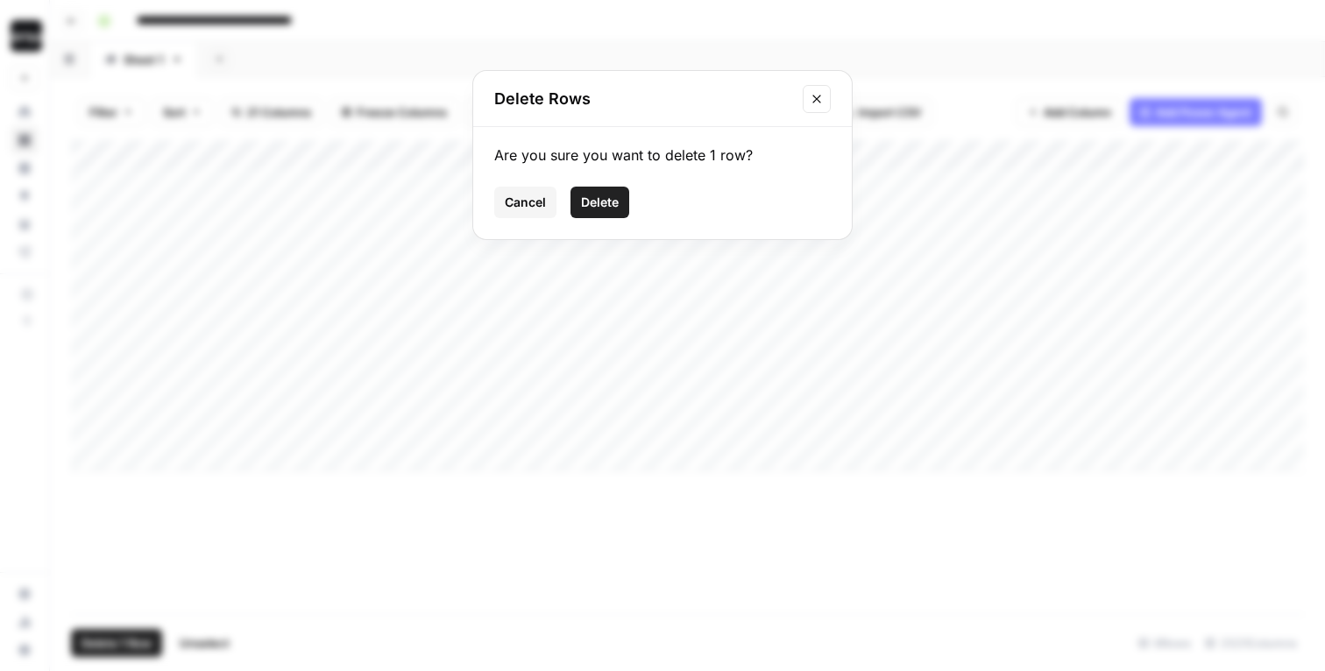
click at [611, 201] on span "Delete" at bounding box center [600, 203] width 38 height 18
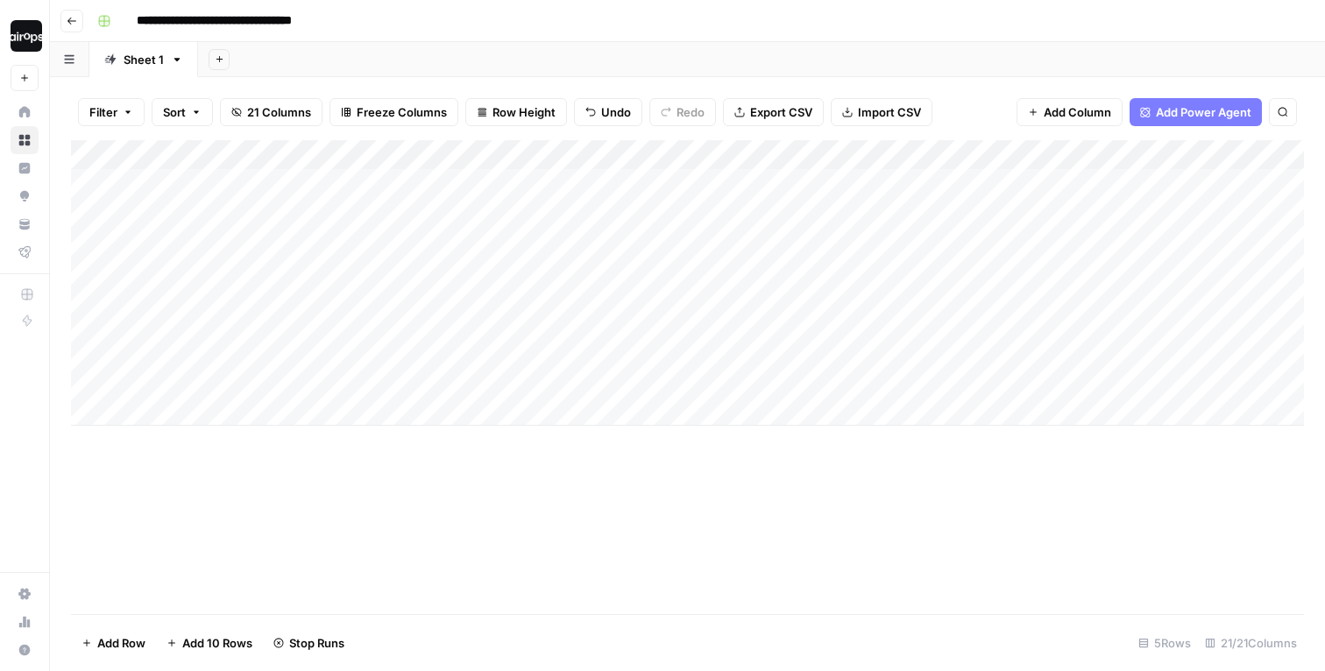
click at [496, 574] on div "Add Column" at bounding box center [687, 377] width 1233 height 474
click at [572, 52] on div "Add Sheet" at bounding box center [761, 59] width 1127 height 35
click at [708, 17] on div "**********" at bounding box center [698, 21] width 1217 height 28
click at [681, 49] on div "Add Sheet" at bounding box center [761, 59] width 1127 height 35
click at [1015, 53] on div "Add Sheet" at bounding box center [761, 59] width 1127 height 35
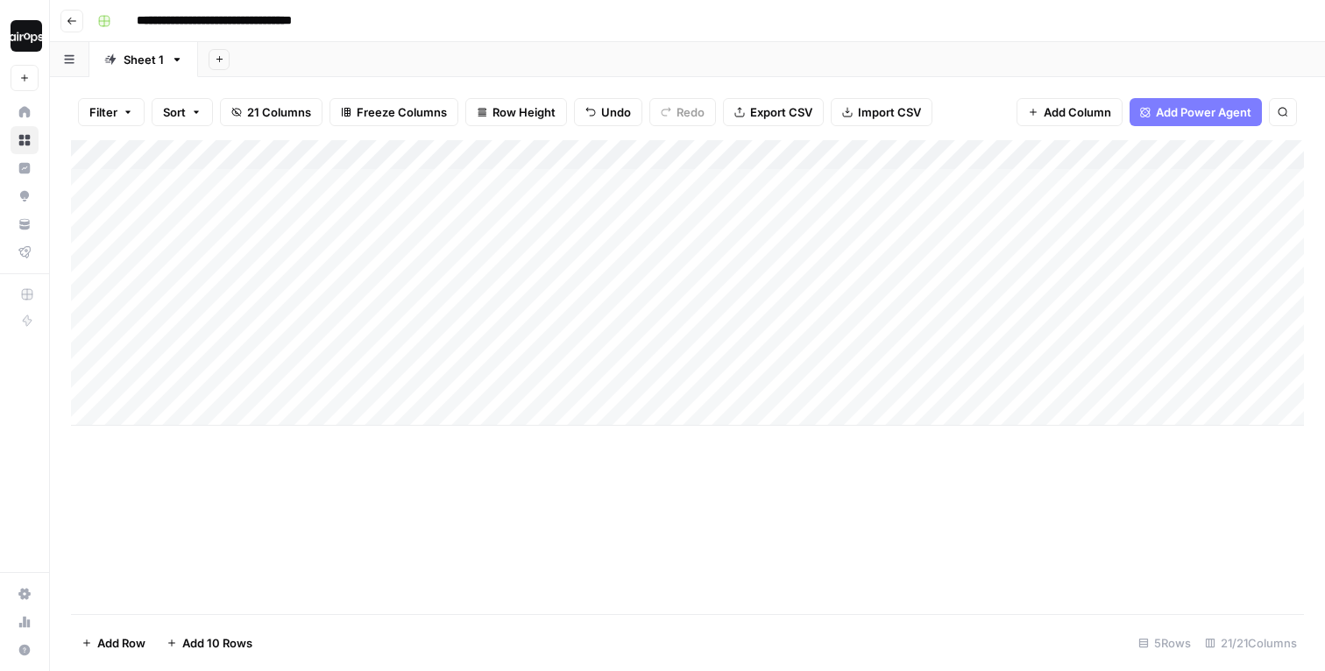
click at [720, 56] on div "Add Sheet" at bounding box center [761, 59] width 1127 height 35
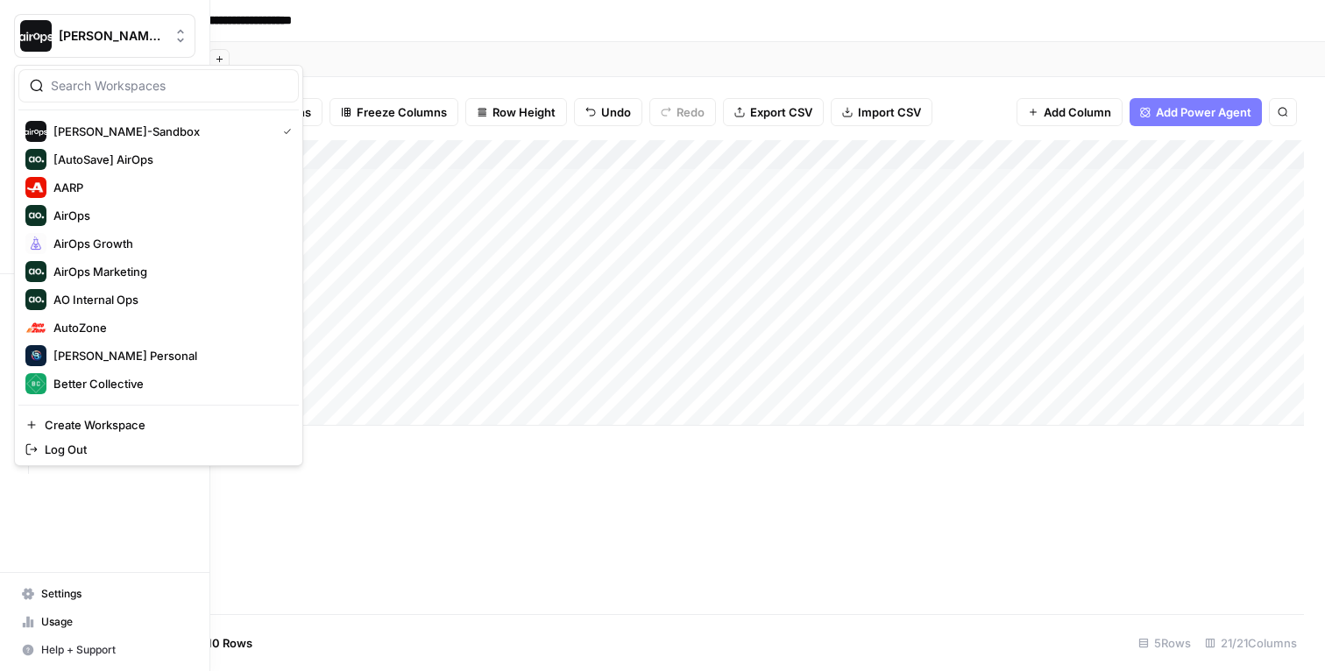
click at [78, 42] on span "[PERSON_NAME]-Sandbox" at bounding box center [112, 36] width 106 height 18
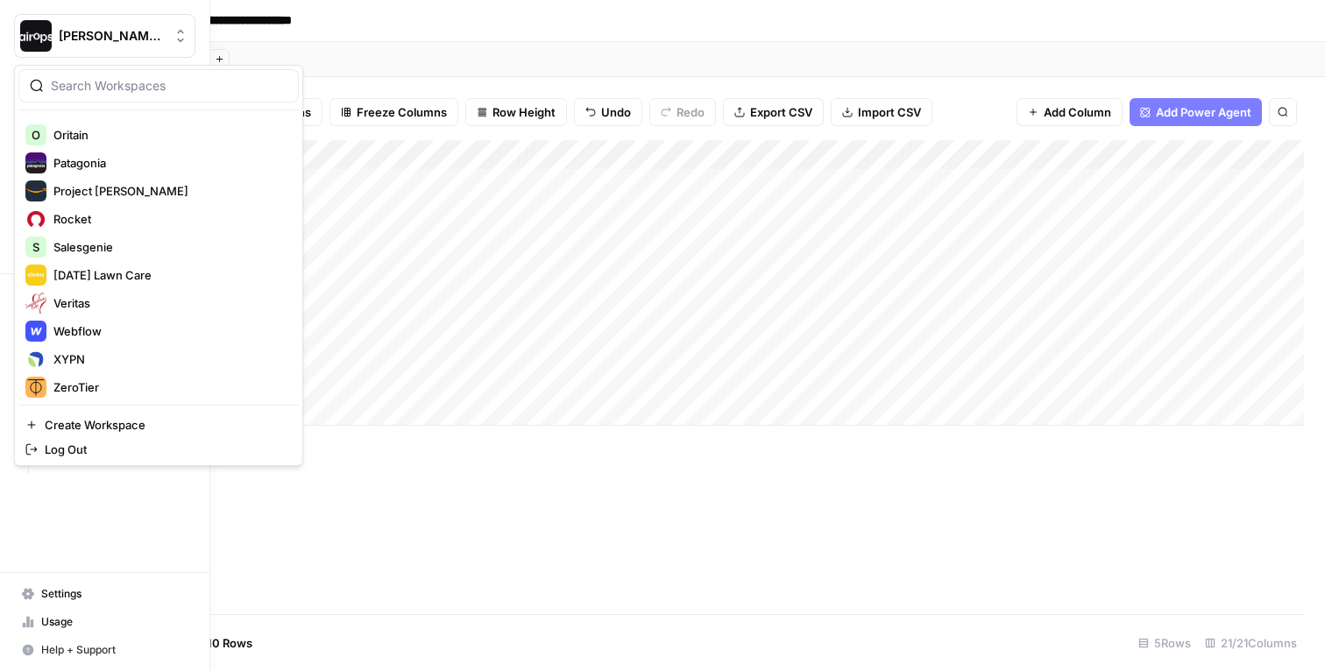
scroll to position [589, 0]
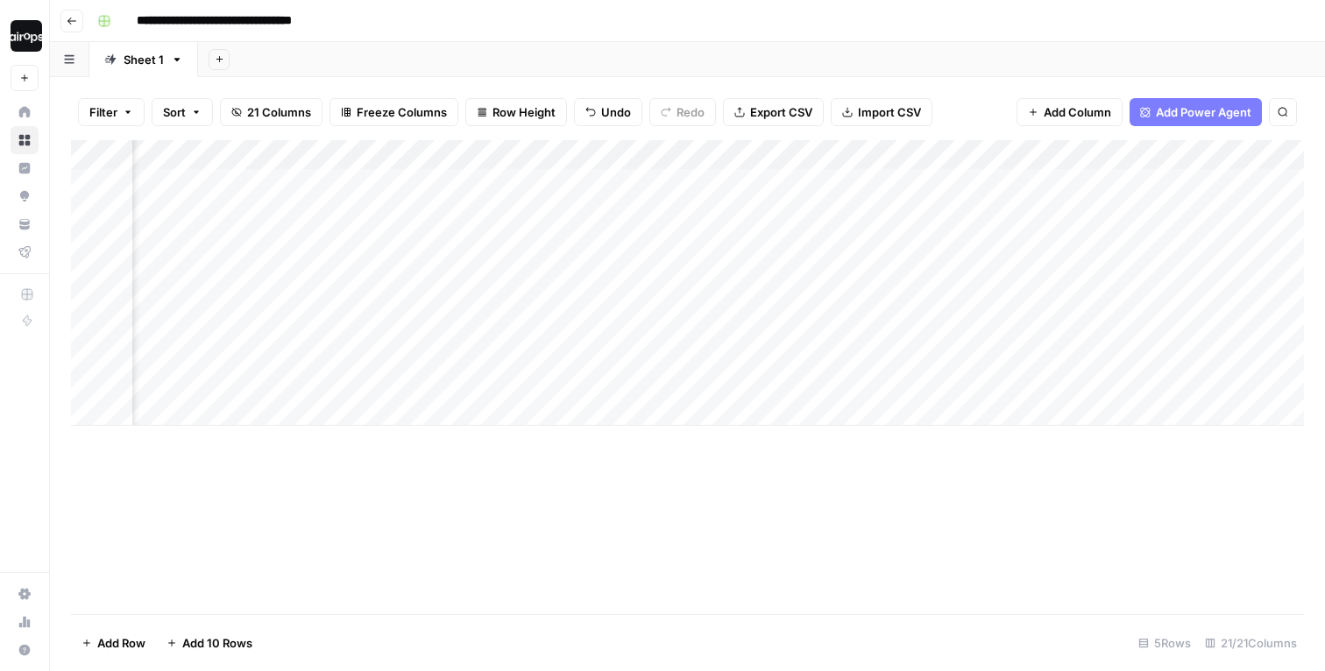
click at [424, 66] on div "Add Sheet" at bounding box center [761, 59] width 1127 height 35
click at [375, 63] on div "Add Sheet" at bounding box center [761, 59] width 1127 height 35
click at [365, 56] on div "Add Sheet" at bounding box center [761, 59] width 1127 height 35
click at [419, 49] on div "Add Sheet" at bounding box center [761, 59] width 1127 height 35
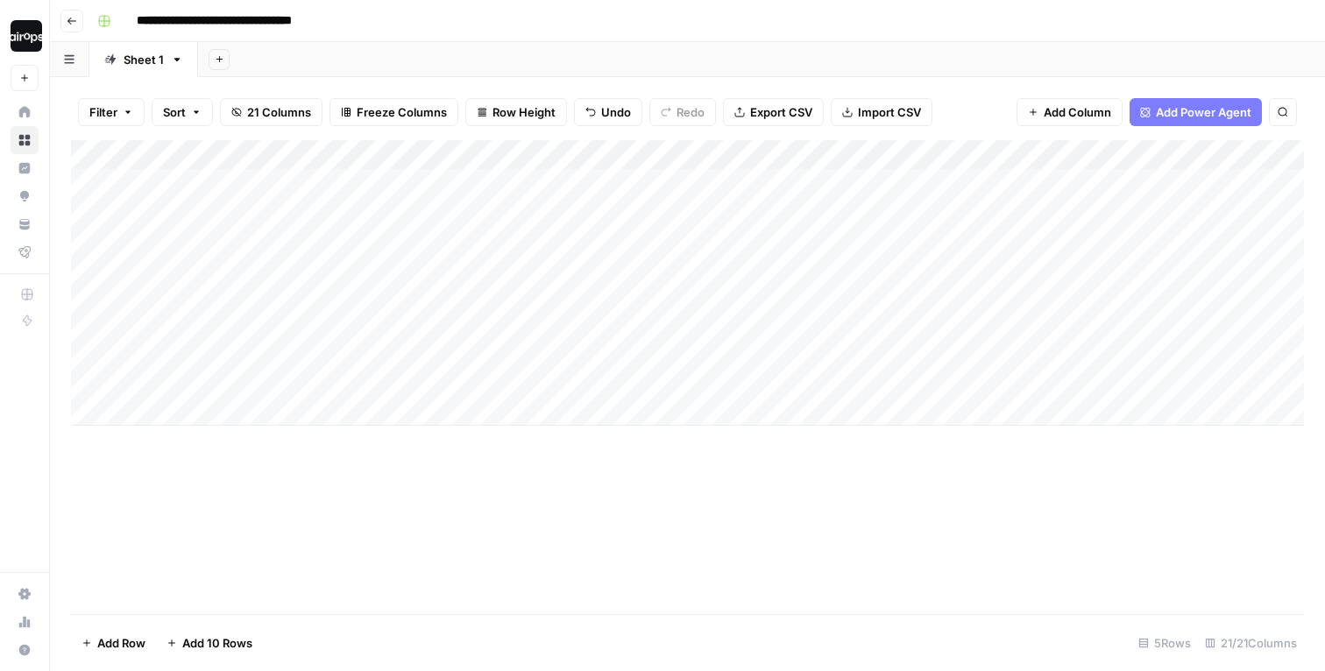
click at [416, 57] on div "Add Sheet" at bounding box center [761, 59] width 1127 height 35
click at [556, 61] on div "Add Sheet" at bounding box center [761, 59] width 1127 height 35
click at [513, 120] on span "Row Height" at bounding box center [523, 112] width 63 height 18
click at [599, 60] on div "Add Sheet" at bounding box center [761, 59] width 1127 height 35
click at [613, 52] on div "Add Sheet" at bounding box center [761, 59] width 1127 height 35
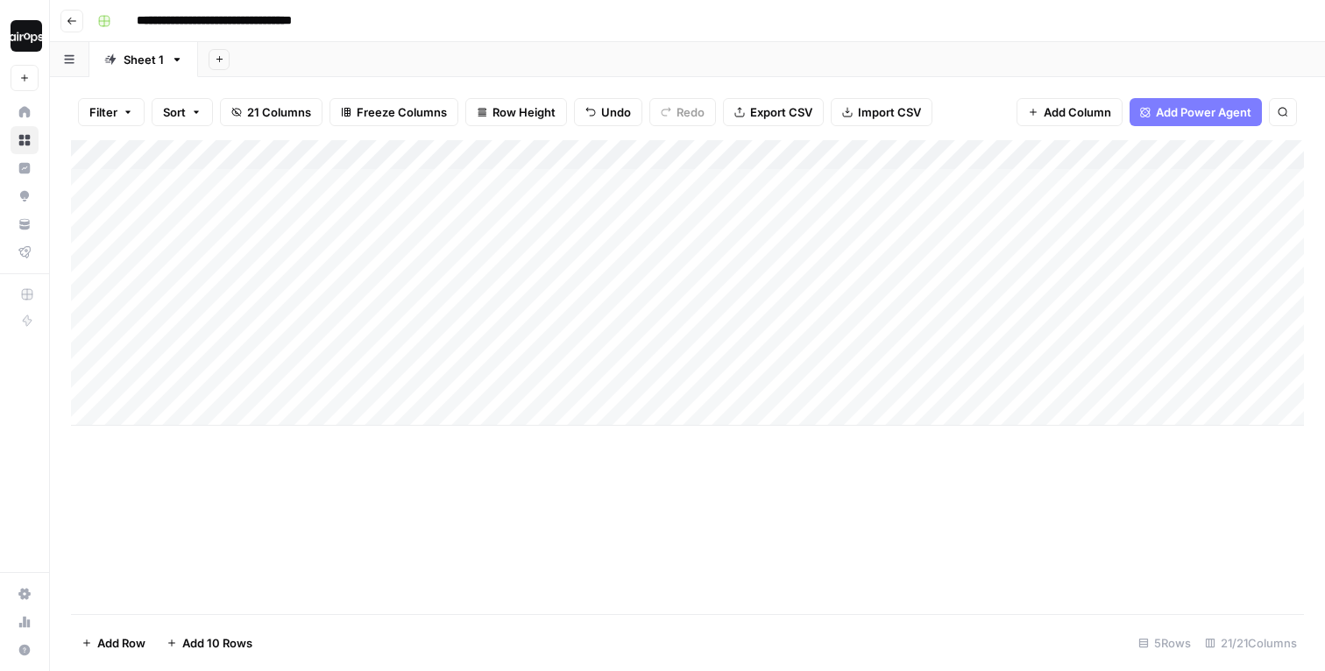
click at [598, 48] on div "Add Sheet" at bounding box center [761, 59] width 1127 height 35
click at [640, 184] on div "Add Column" at bounding box center [687, 283] width 1233 height 286
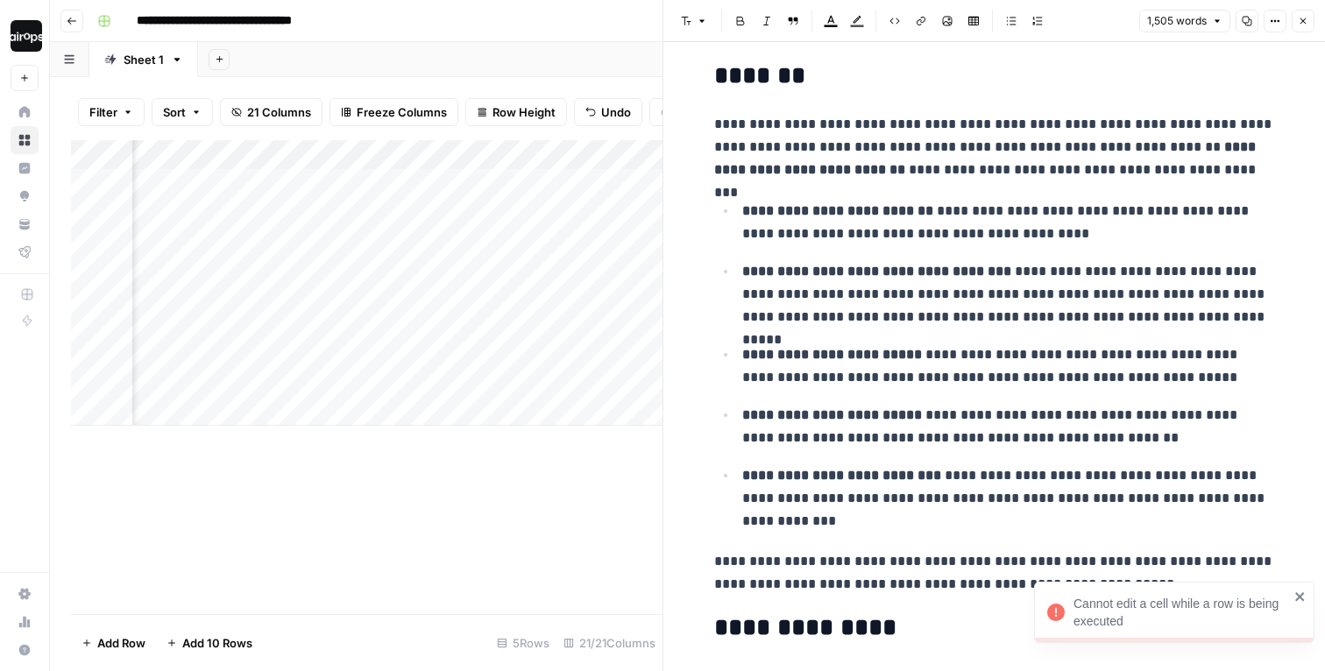
scroll to position [130, 0]
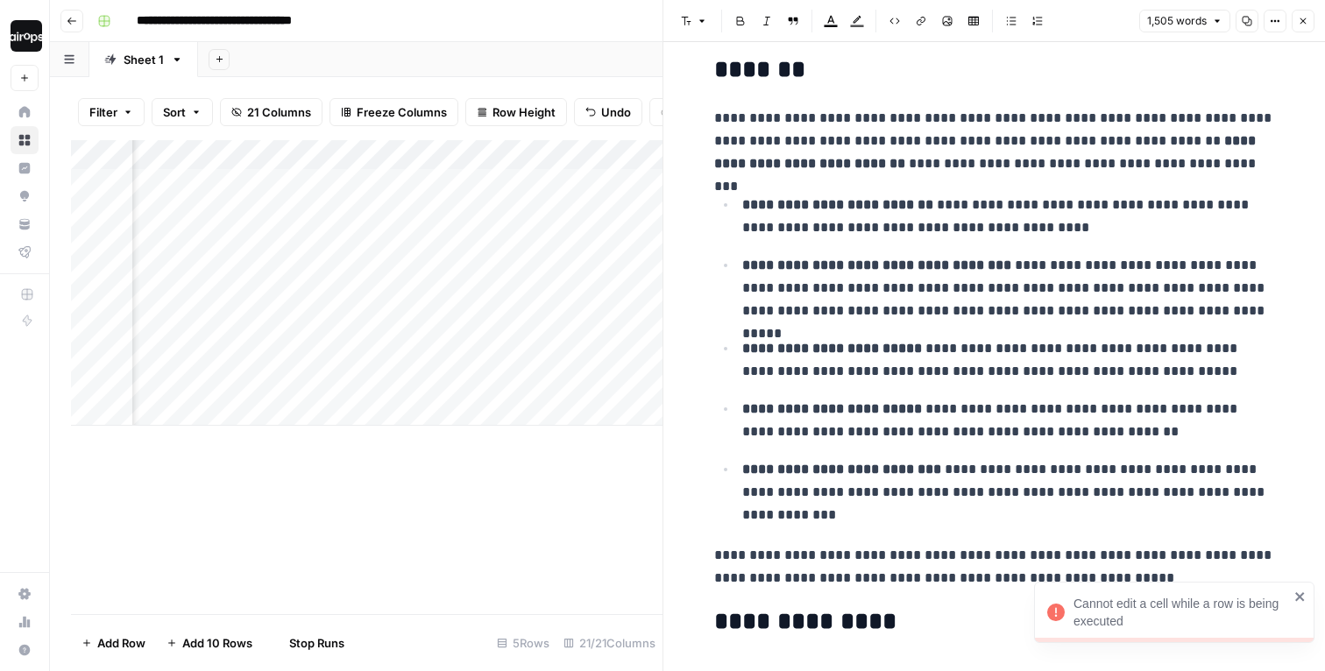
click at [1304, 17] on icon "button" at bounding box center [1303, 21] width 11 height 11
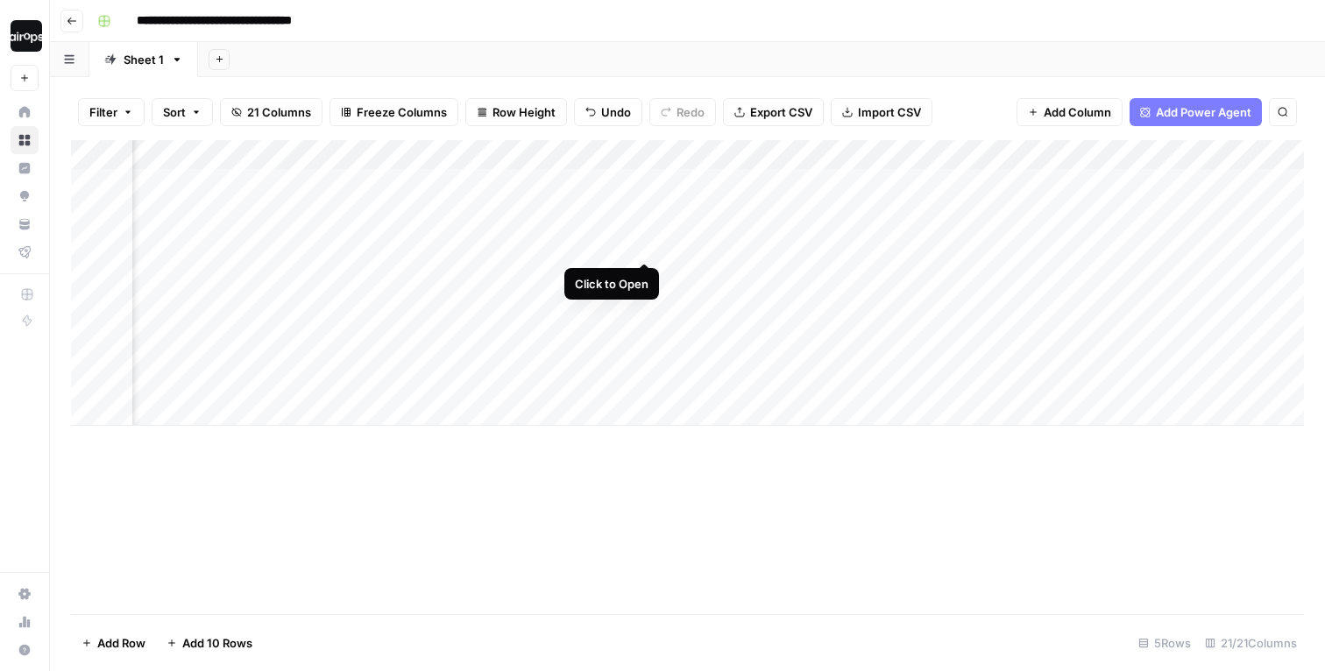
click at [649, 229] on div "Add Column" at bounding box center [687, 283] width 1233 height 286
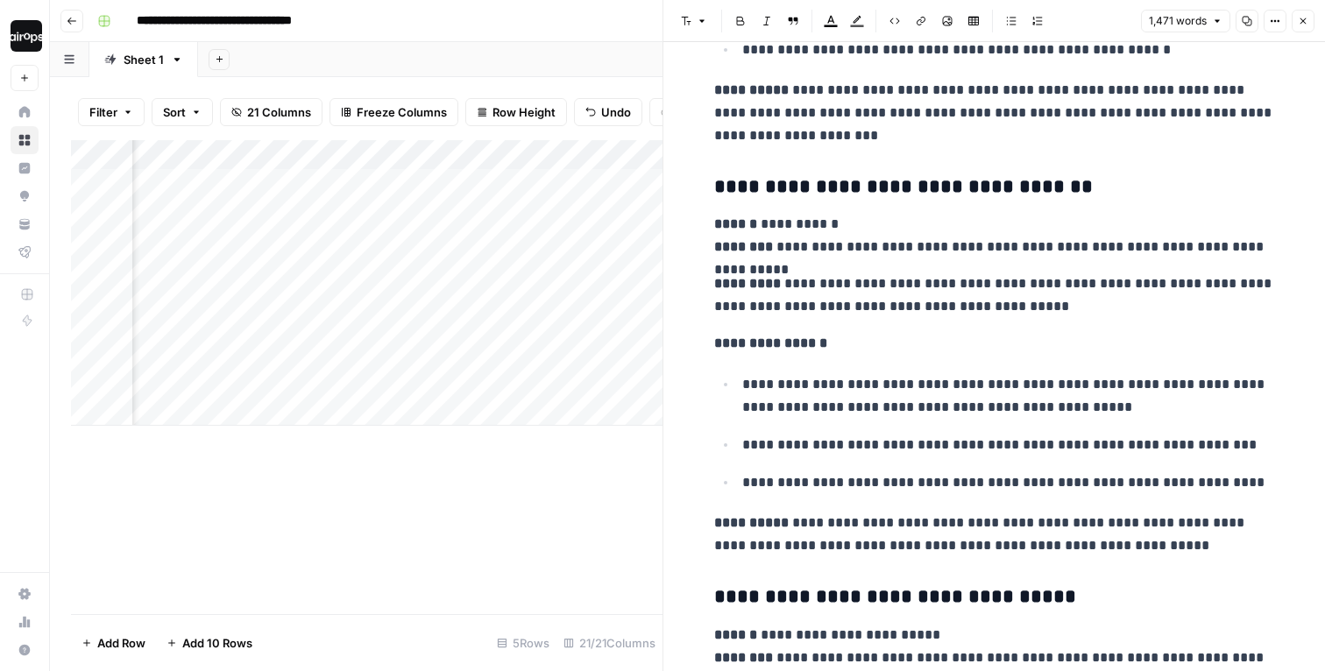
scroll to position [3623, 0]
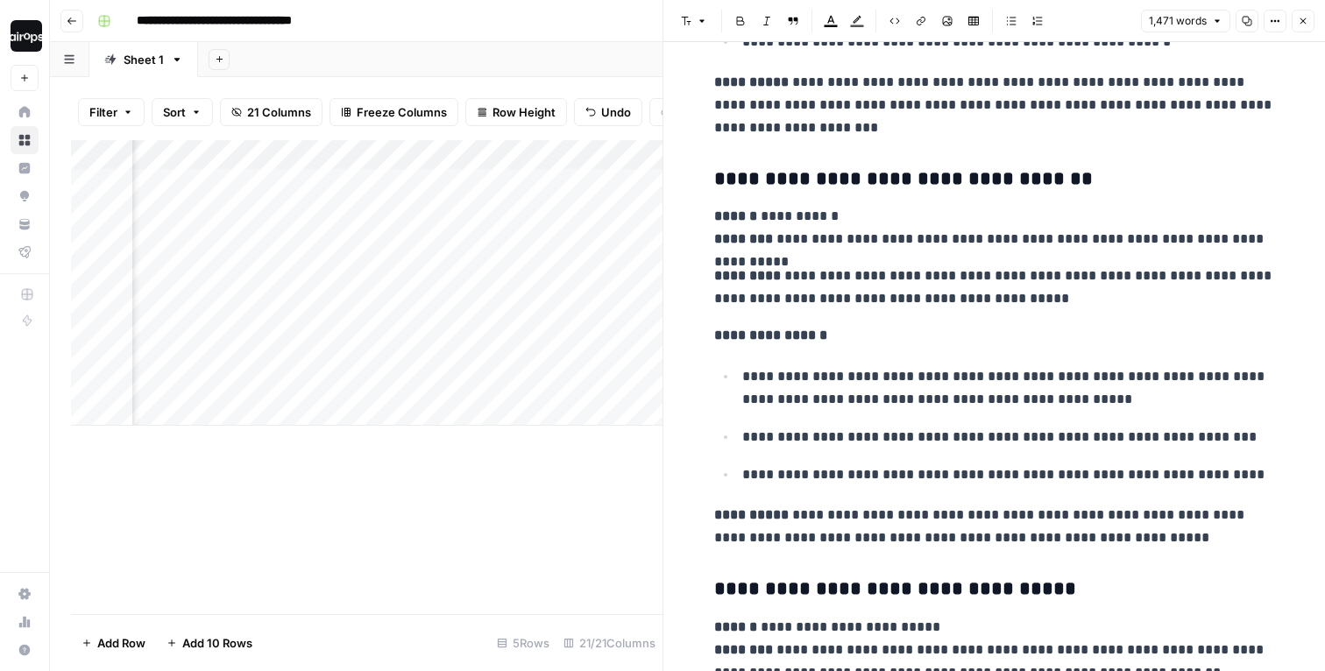
click at [1302, 29] on button "Close" at bounding box center [1303, 21] width 23 height 23
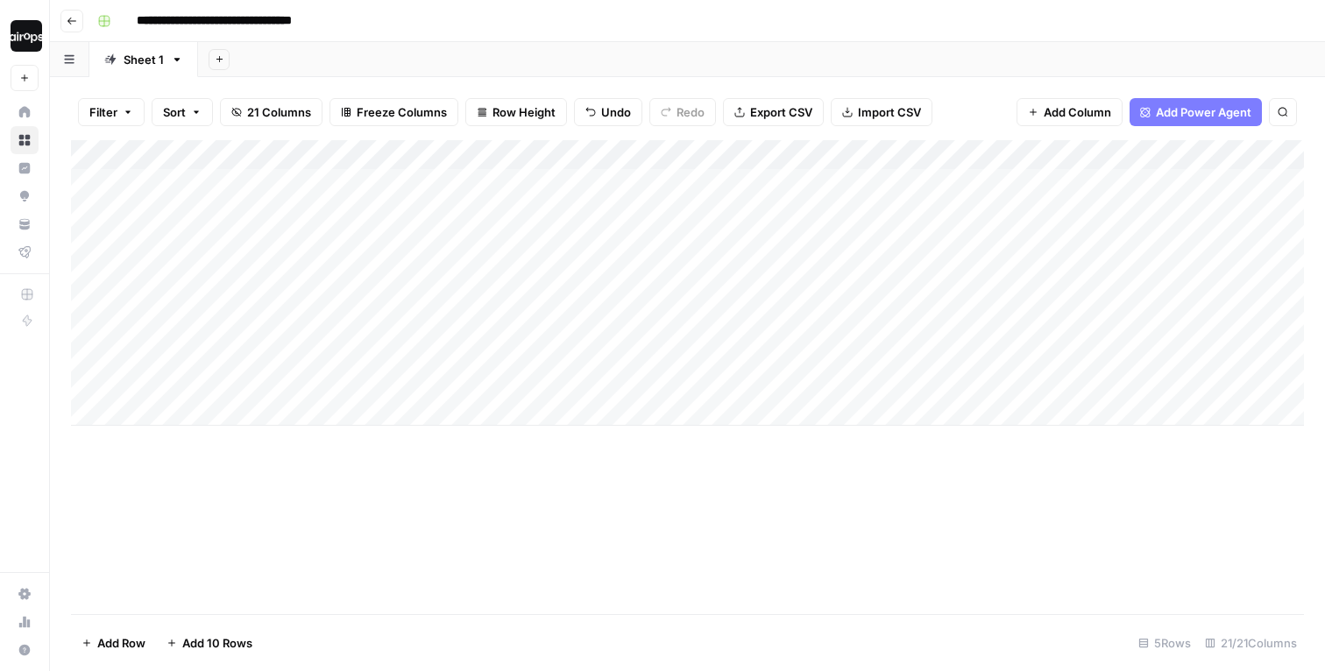
click at [343, 229] on div "Add Column" at bounding box center [687, 283] width 1233 height 286
click at [343, 229] on body "**********" at bounding box center [662, 335] width 1325 height 671
click at [304, 233] on input "**********" at bounding box center [278, 233] width 280 height 21
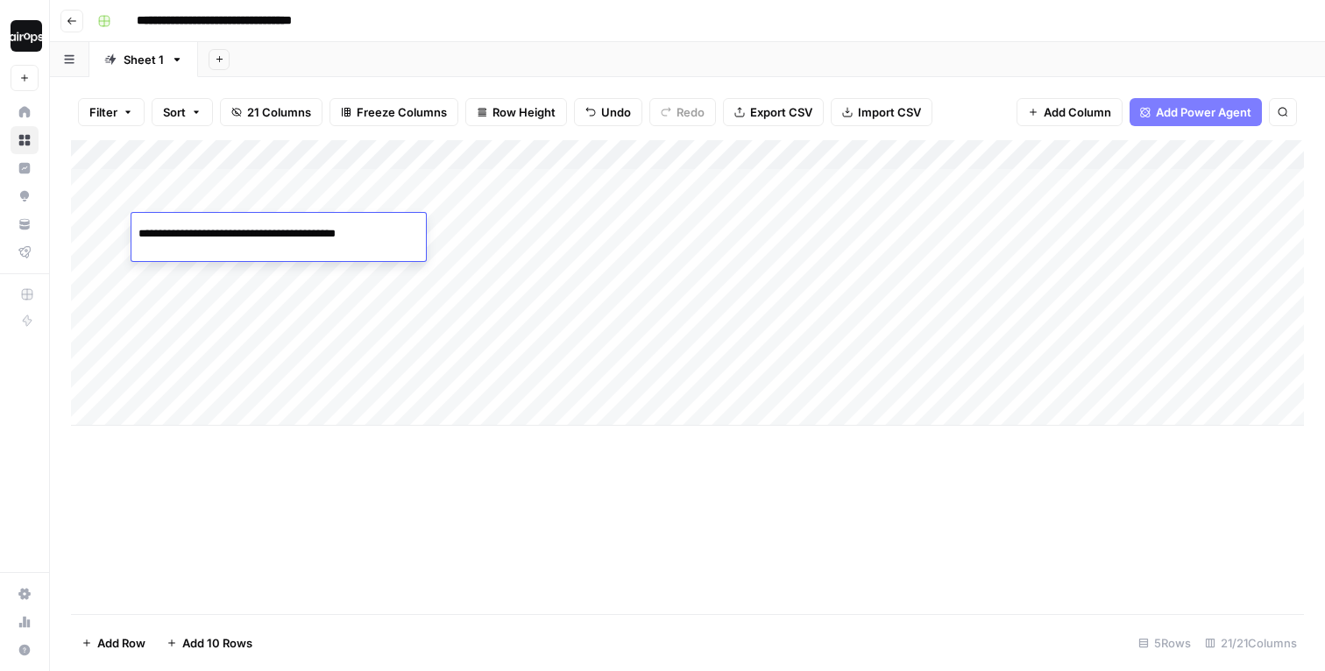
click at [304, 233] on input "**********" at bounding box center [278, 233] width 280 height 21
click at [330, 189] on div "Add Column" at bounding box center [687, 283] width 1233 height 286
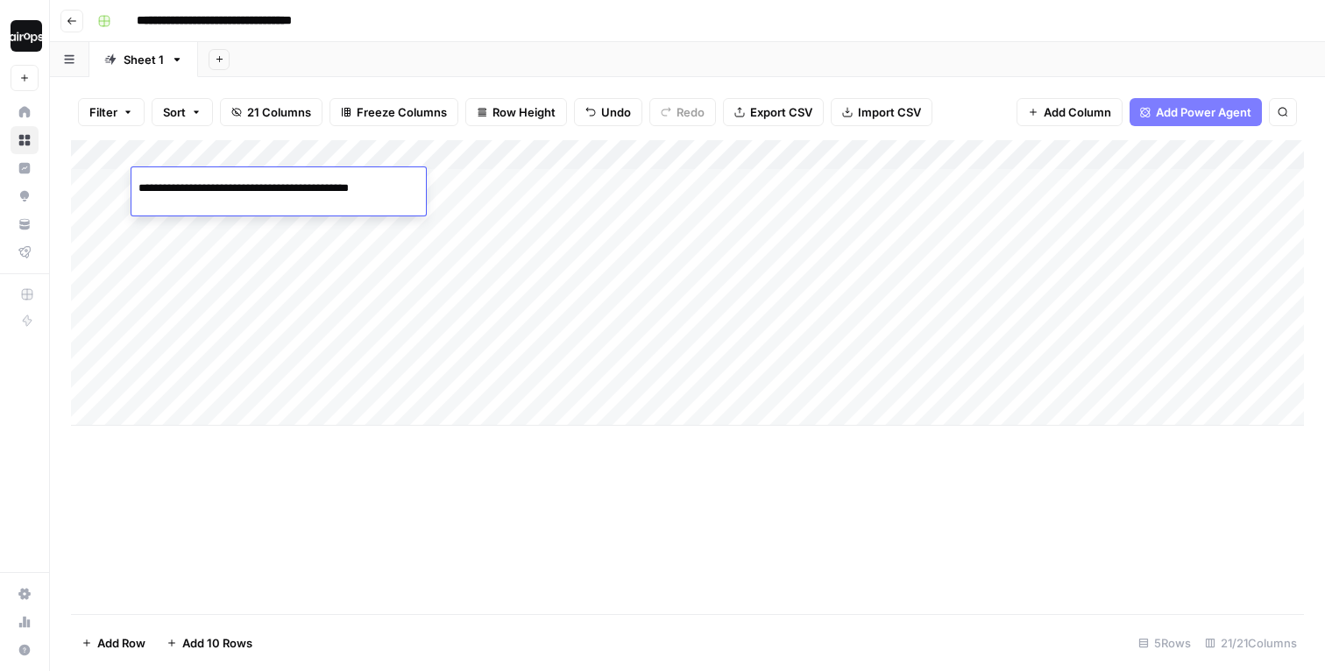
click at [303, 277] on div "Add Column" at bounding box center [687, 283] width 1233 height 286
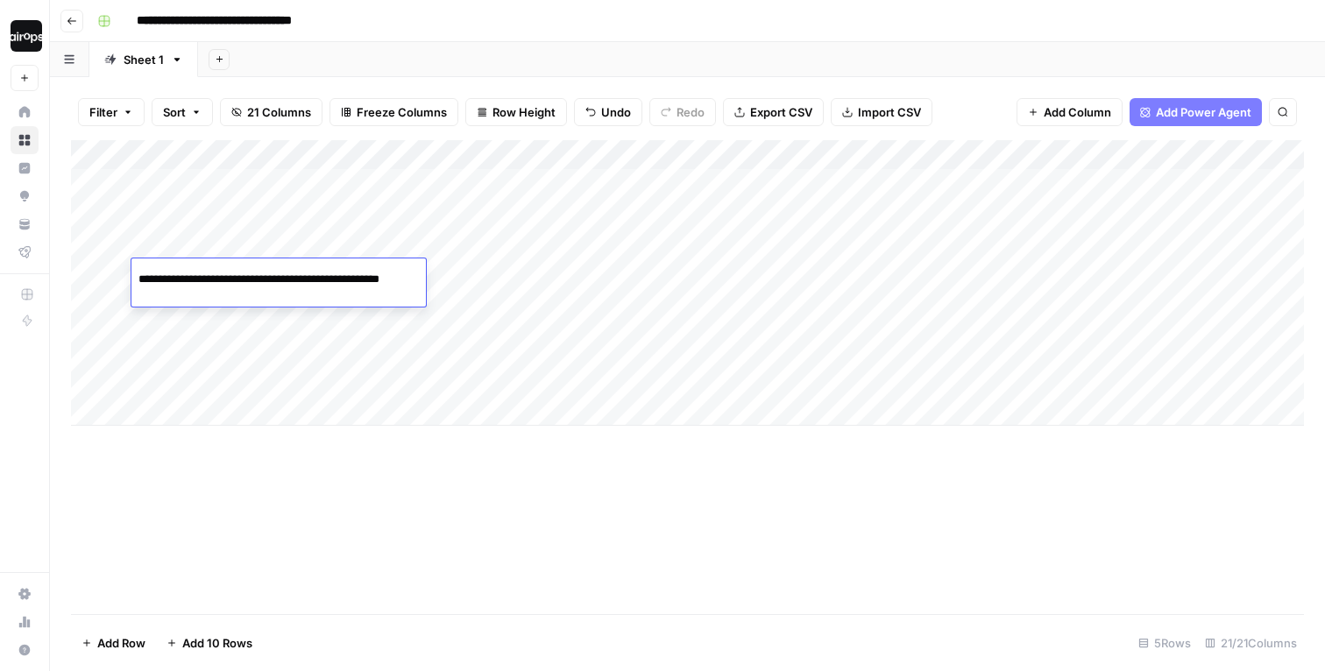
scroll to position [0, 36]
click at [303, 277] on input "**********" at bounding box center [278, 279] width 280 height 21
click at [277, 317] on div "Add Column" at bounding box center [687, 283] width 1233 height 286
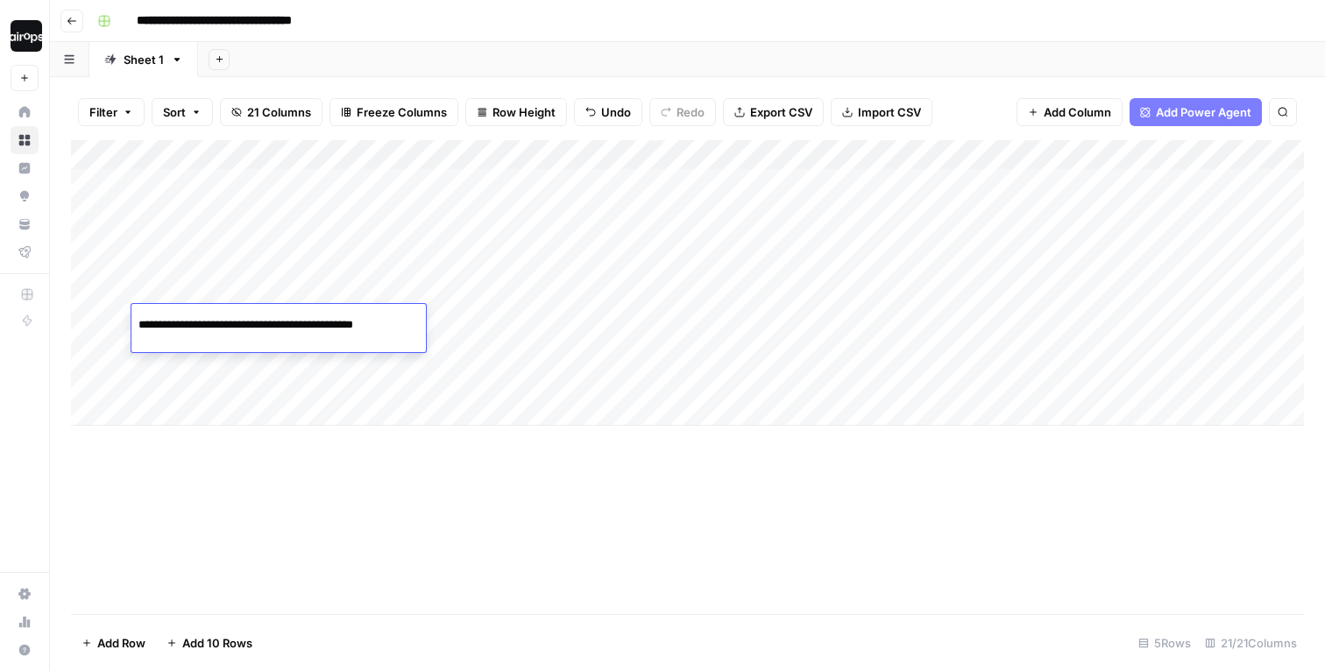
click at [269, 372] on div "Add Column" at bounding box center [687, 283] width 1233 height 286
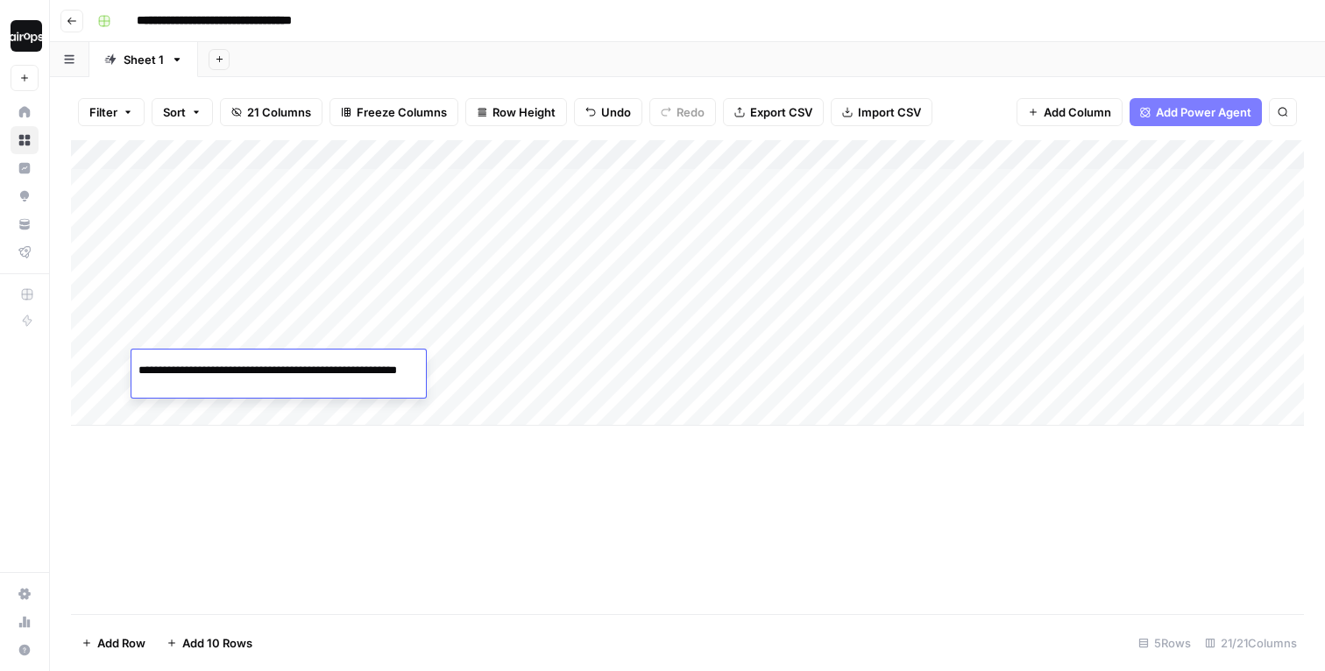
scroll to position [0, 0]
click at [92, 478] on div "Add Column" at bounding box center [687, 377] width 1233 height 474
click at [205, 414] on div "Add Column" at bounding box center [687, 283] width 1233 height 286
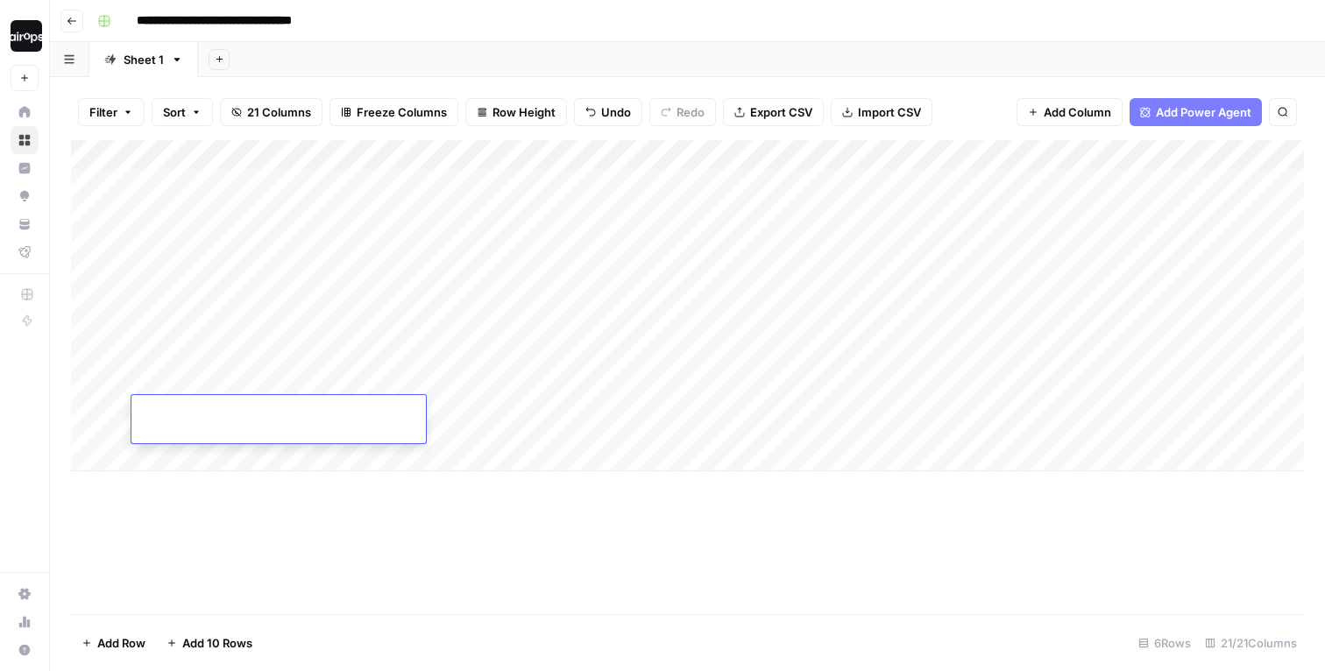
type input "**********"
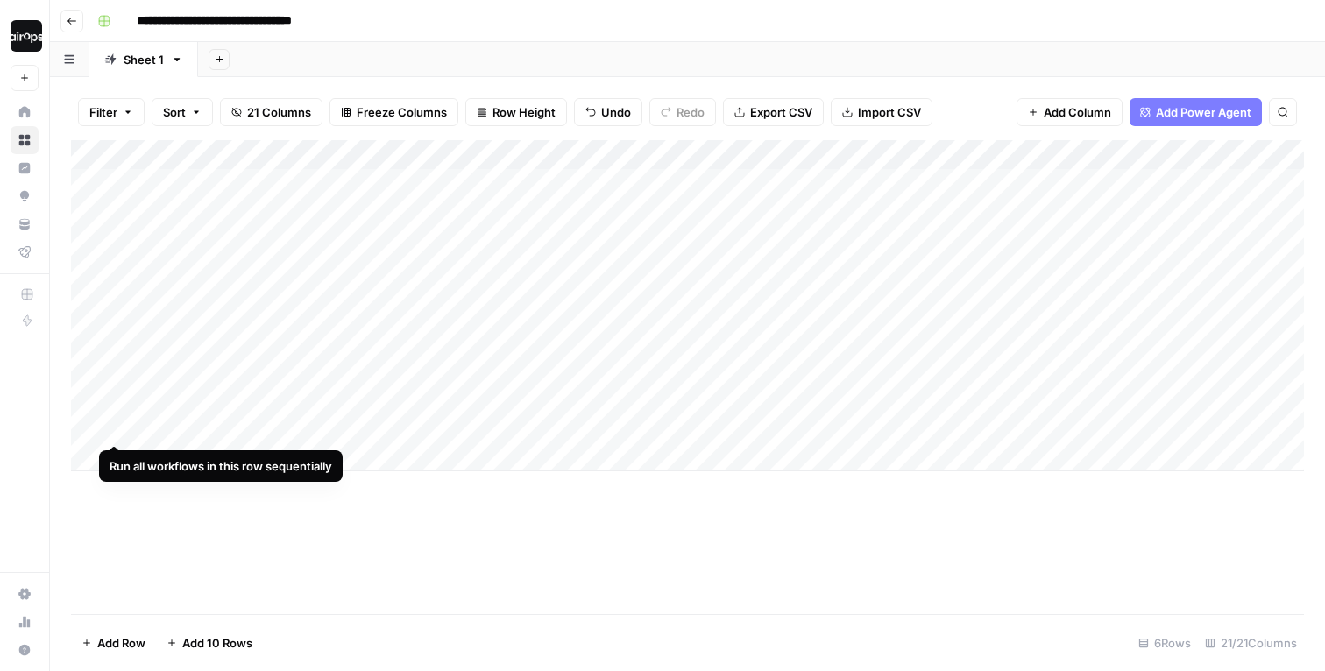
click at [117, 412] on div "Add Column" at bounding box center [687, 305] width 1233 height 331
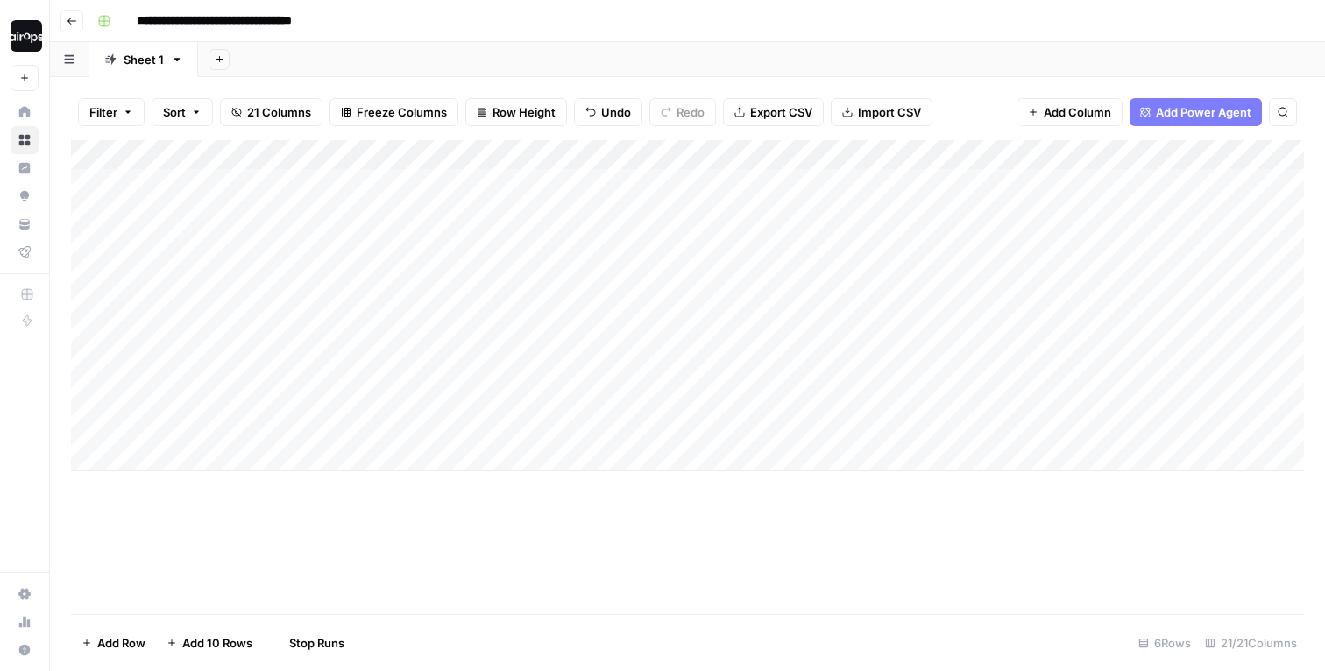
click at [250, 459] on div "Add Column" at bounding box center [687, 305] width 1233 height 331
type input "**********"
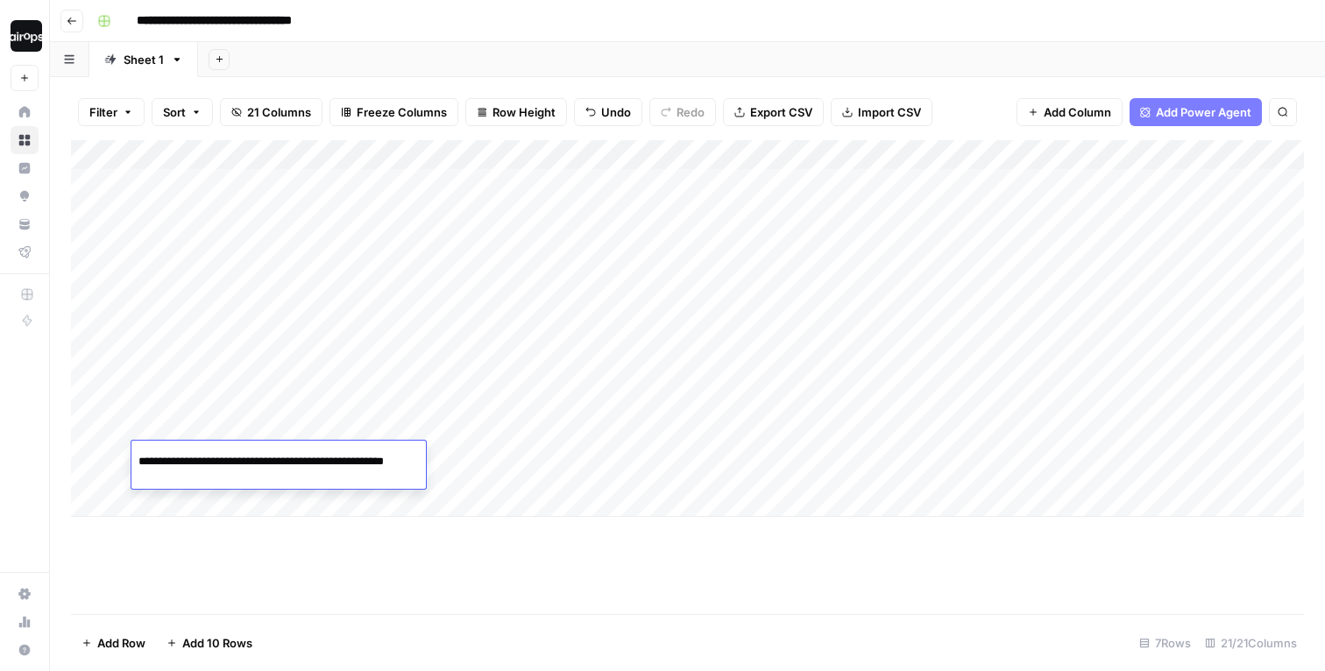
scroll to position [0, 42]
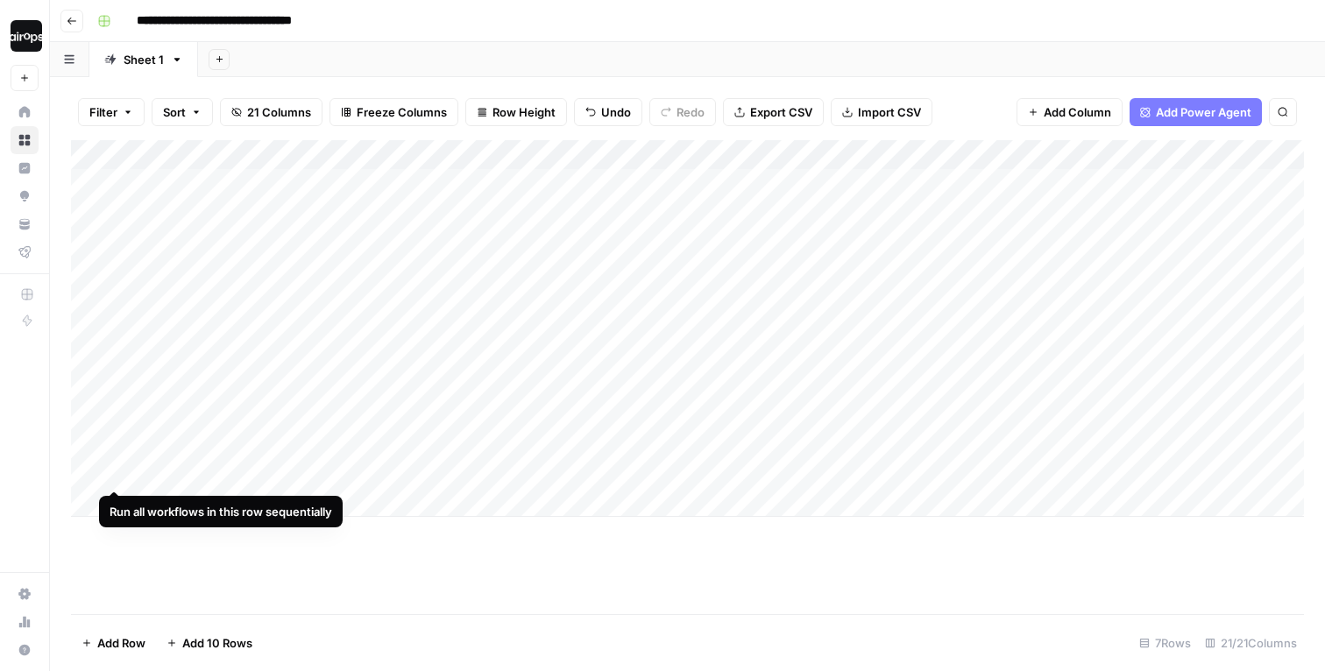
click at [116, 454] on div "Add Column" at bounding box center [687, 328] width 1233 height 377
click at [439, 583] on div "Add Column" at bounding box center [687, 377] width 1233 height 474
click at [387, 570] on div "Add Column" at bounding box center [687, 377] width 1233 height 474
drag, startPoint x: 323, startPoint y: 432, endPoint x: 316, endPoint y: 462, distance: 30.6
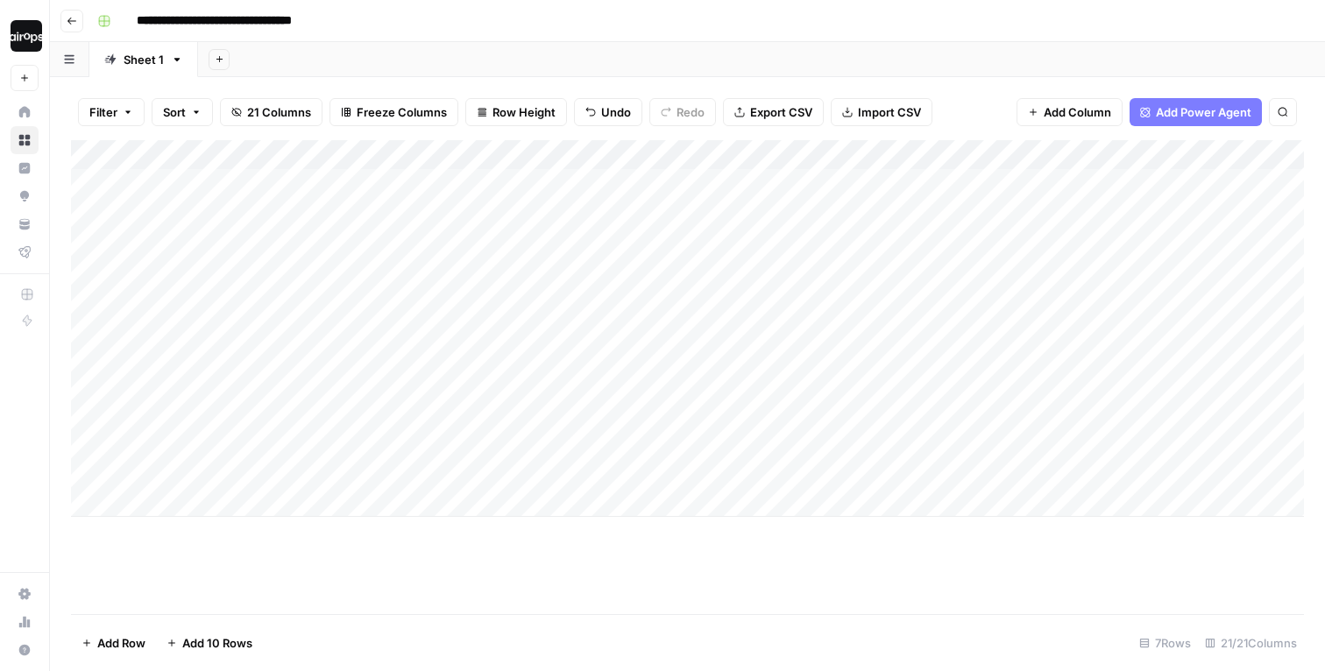
click at [316, 462] on div "Add Column" at bounding box center [687, 328] width 1233 height 377
click at [354, 563] on div "Add Column" at bounding box center [687, 377] width 1233 height 474
click at [331, 467] on div "Add Column" at bounding box center [687, 328] width 1233 height 377
click at [336, 368] on div "Add Column" at bounding box center [687, 328] width 1233 height 377
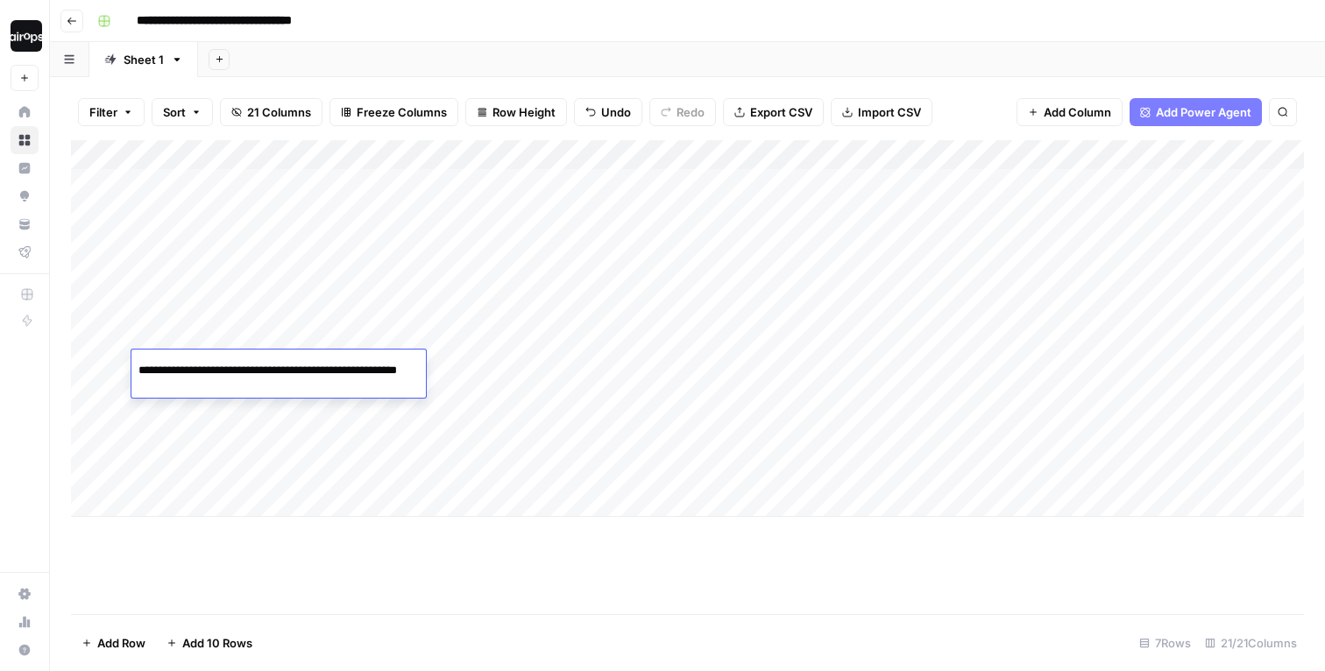
scroll to position [0, 50]
click at [336, 368] on input "**********" at bounding box center [278, 370] width 280 height 21
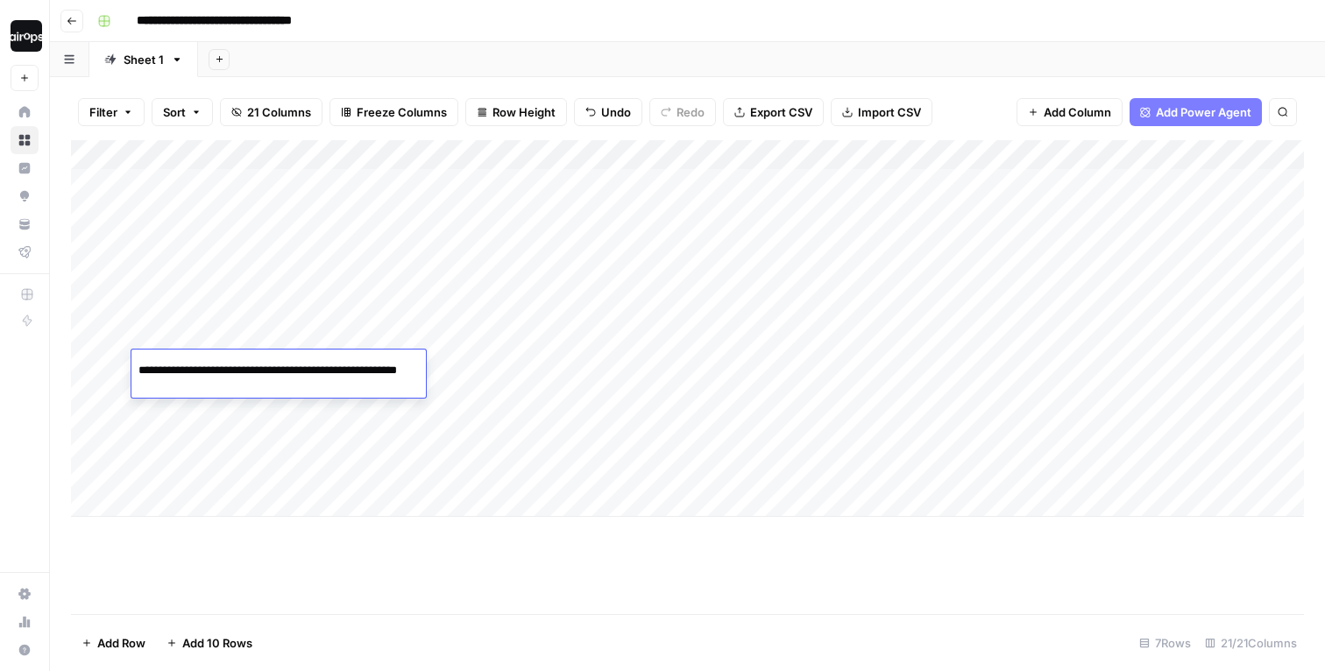
click at [766, 602] on div "Add Column" at bounding box center [687, 377] width 1233 height 474
click at [88, 375] on div "Add Column" at bounding box center [687, 328] width 1233 height 377
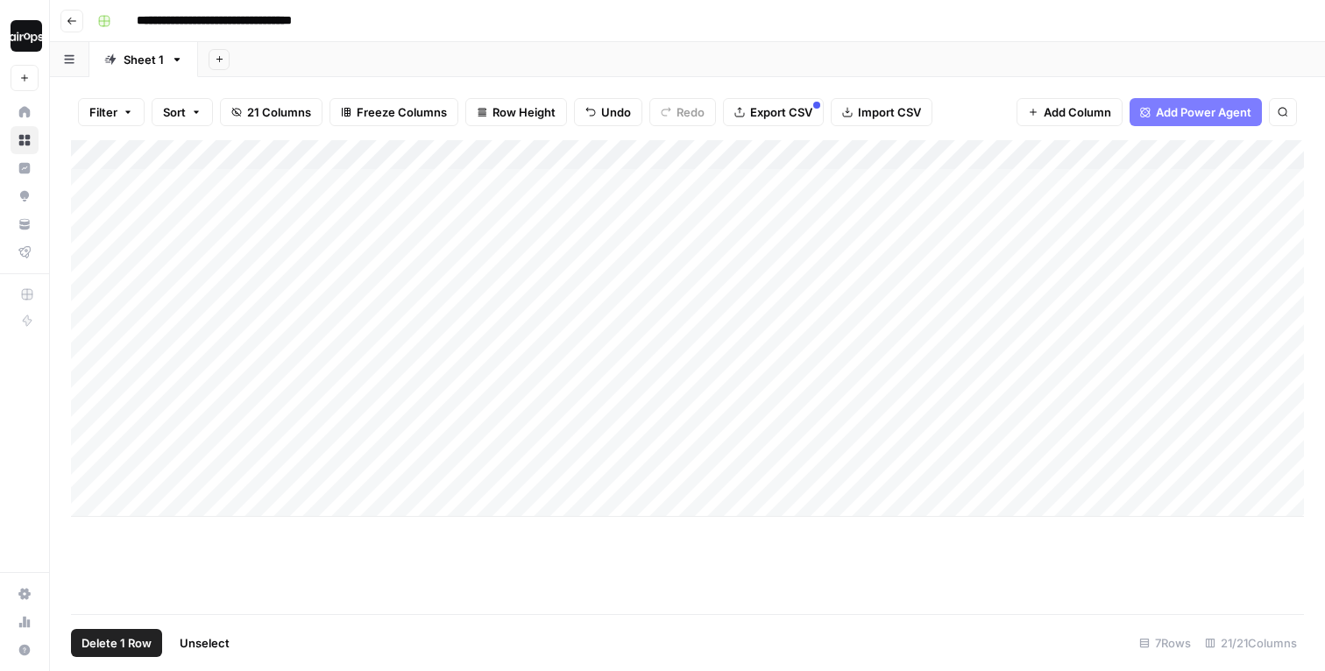
click at [129, 641] on span "Delete 1 Row" at bounding box center [116, 643] width 70 height 18
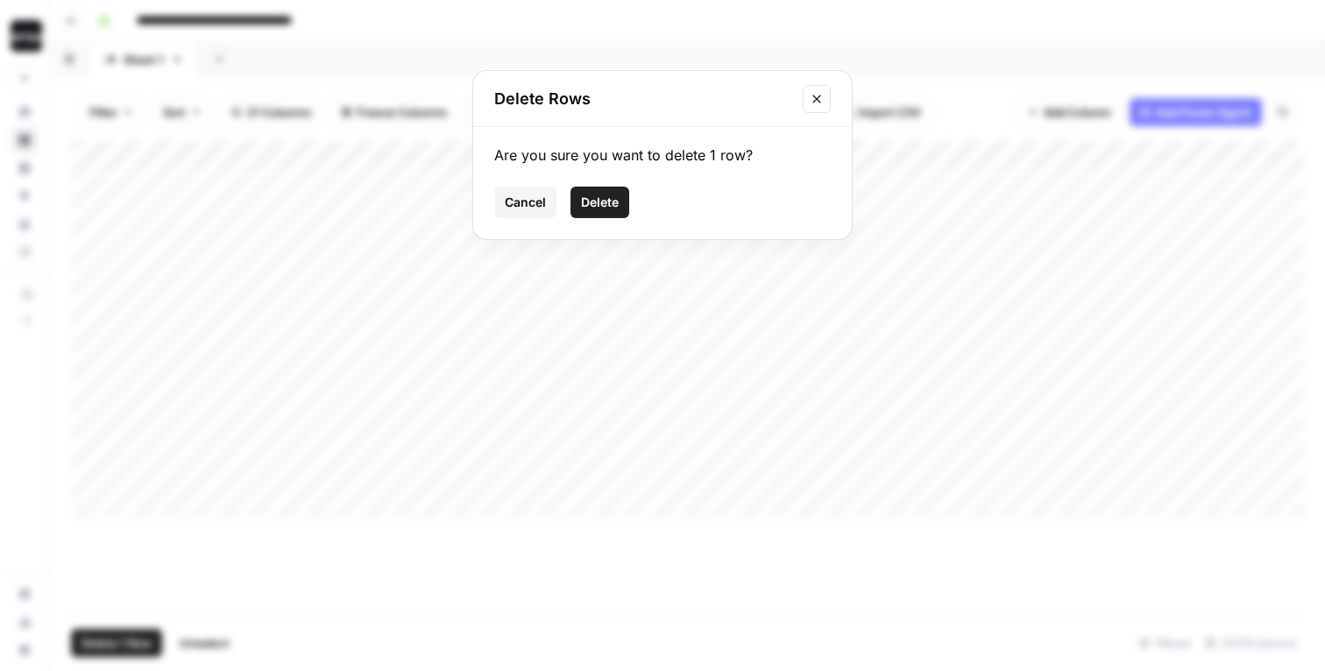
click at [594, 211] on button "Delete" at bounding box center [599, 203] width 59 height 32
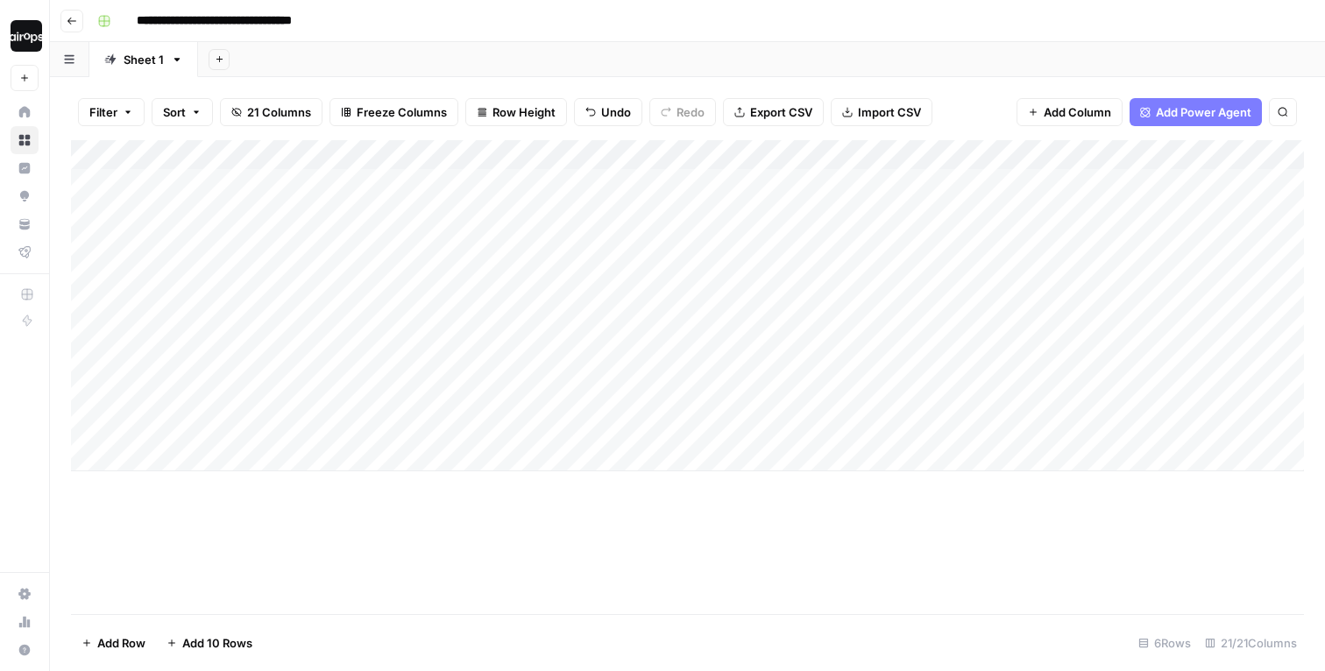
click at [380, 513] on div "Add Column" at bounding box center [687, 377] width 1233 height 474
click at [734, 56] on div "Add Sheet" at bounding box center [761, 59] width 1127 height 35
click at [746, 46] on div "Add Sheet" at bounding box center [761, 59] width 1127 height 35
click at [457, 18] on div "**********" at bounding box center [698, 21] width 1217 height 28
click at [516, 51] on div "Add Sheet" at bounding box center [761, 59] width 1127 height 35
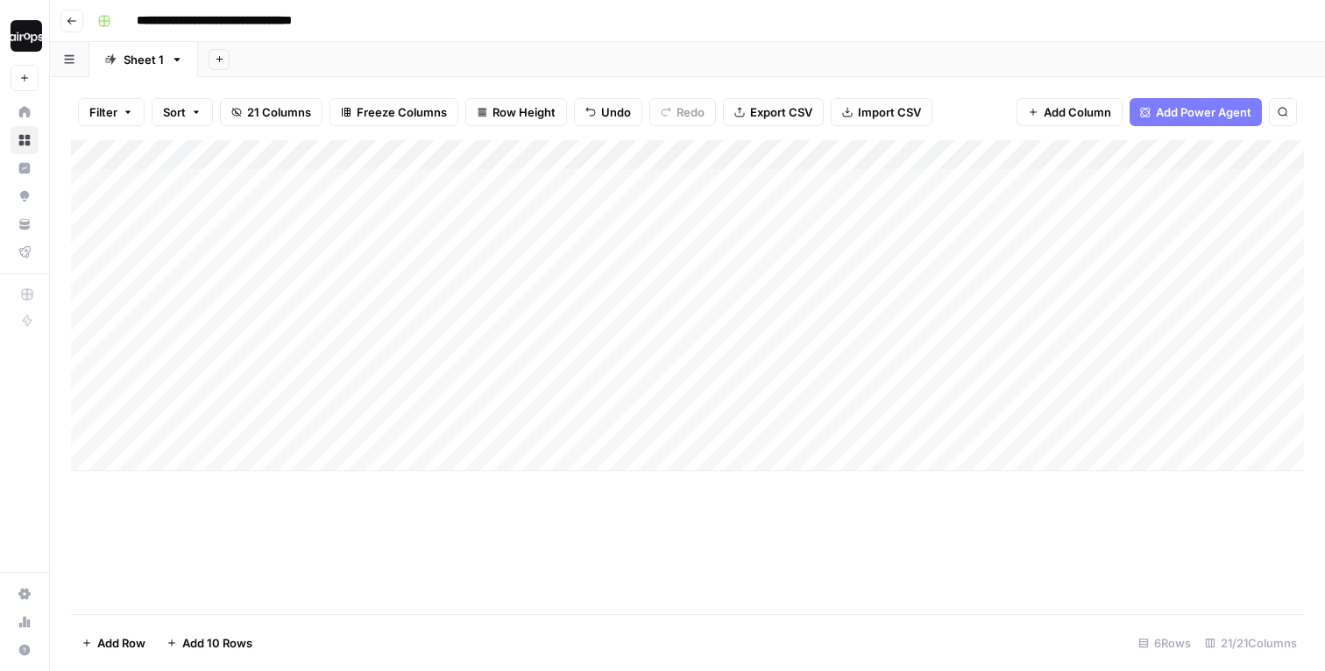
click at [790, 55] on div "Add Sheet" at bounding box center [761, 59] width 1127 height 35
click at [754, 55] on div "Add Sheet" at bounding box center [761, 59] width 1127 height 35
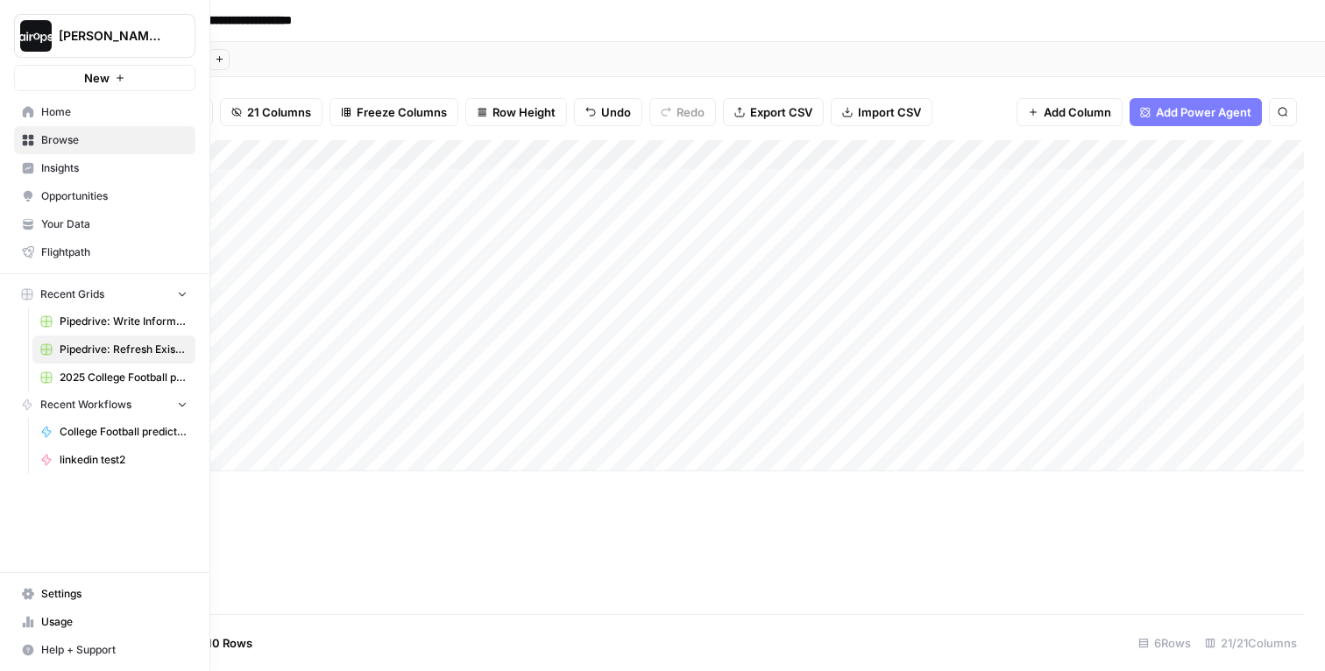
click at [43, 136] on span "Browse" at bounding box center [114, 140] width 146 height 16
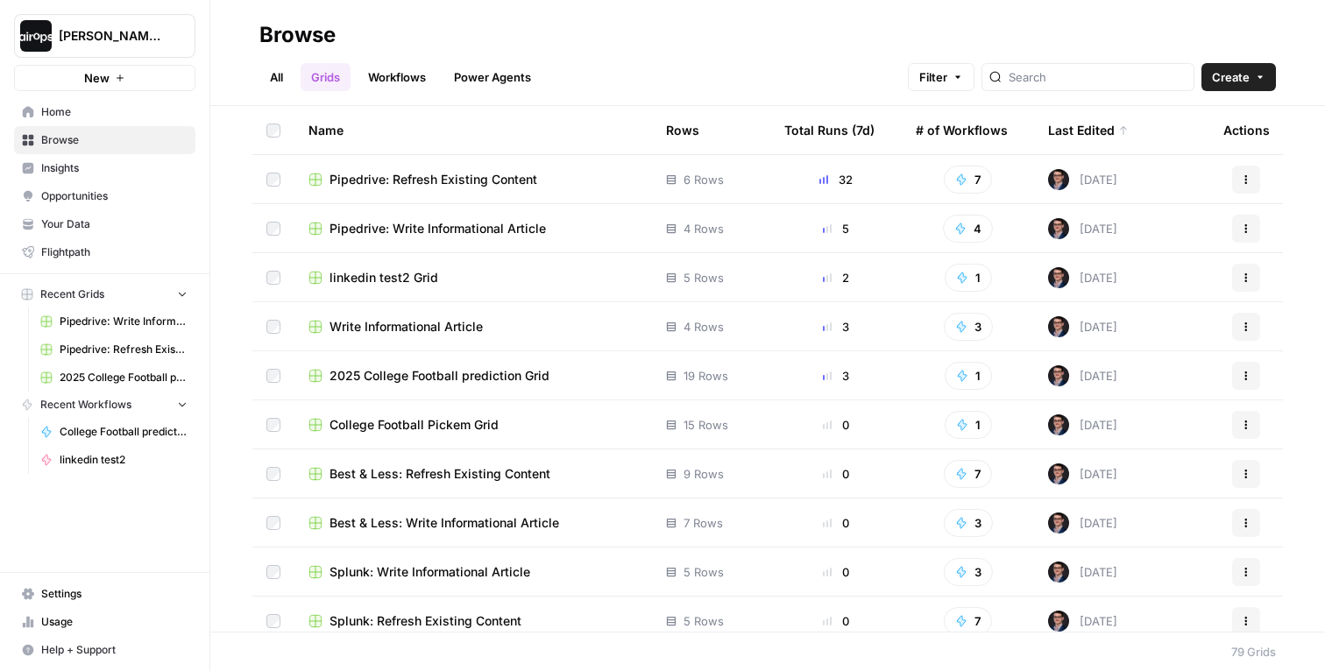
click at [414, 226] on span "Pipedrive: Write Informational Article" at bounding box center [437, 229] width 216 height 18
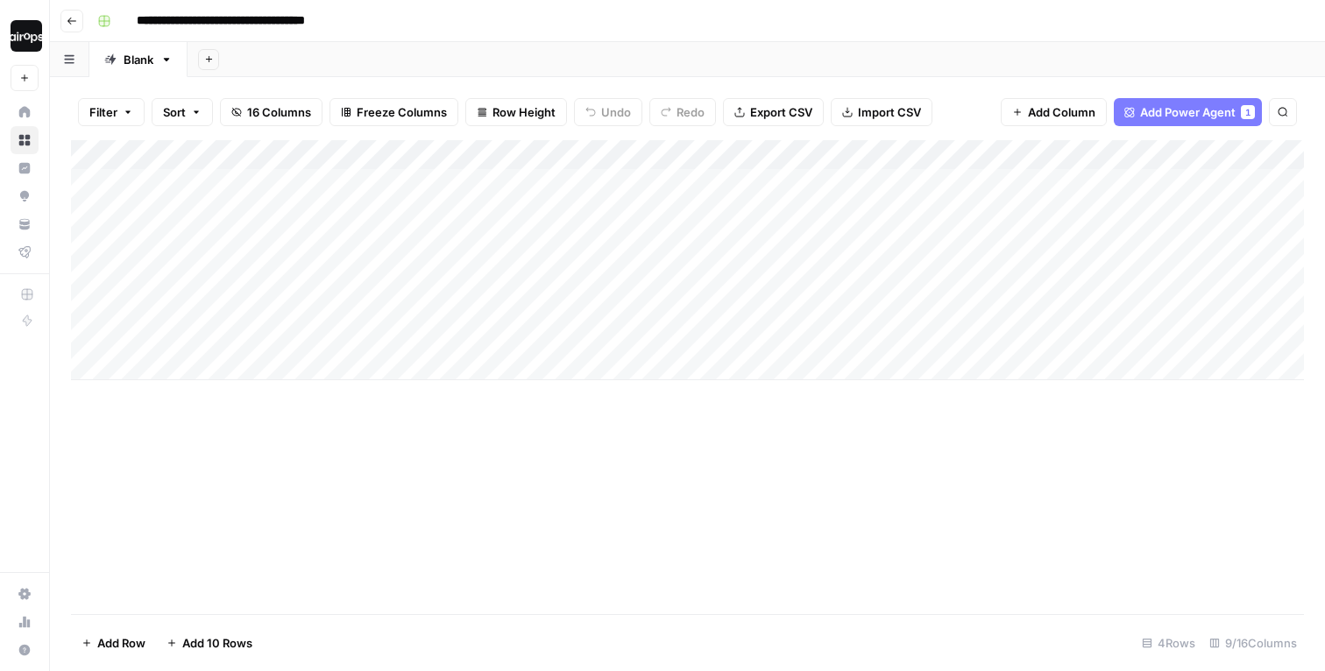
click at [909, 273] on div "Add Column" at bounding box center [687, 260] width 1233 height 240
click at [1016, 320] on div "Add Column" at bounding box center [687, 260] width 1233 height 240
click at [591, 413] on div "Add Column" at bounding box center [687, 377] width 1233 height 474
click at [809, 53] on div "Add Sheet" at bounding box center [756, 59] width 1137 height 35
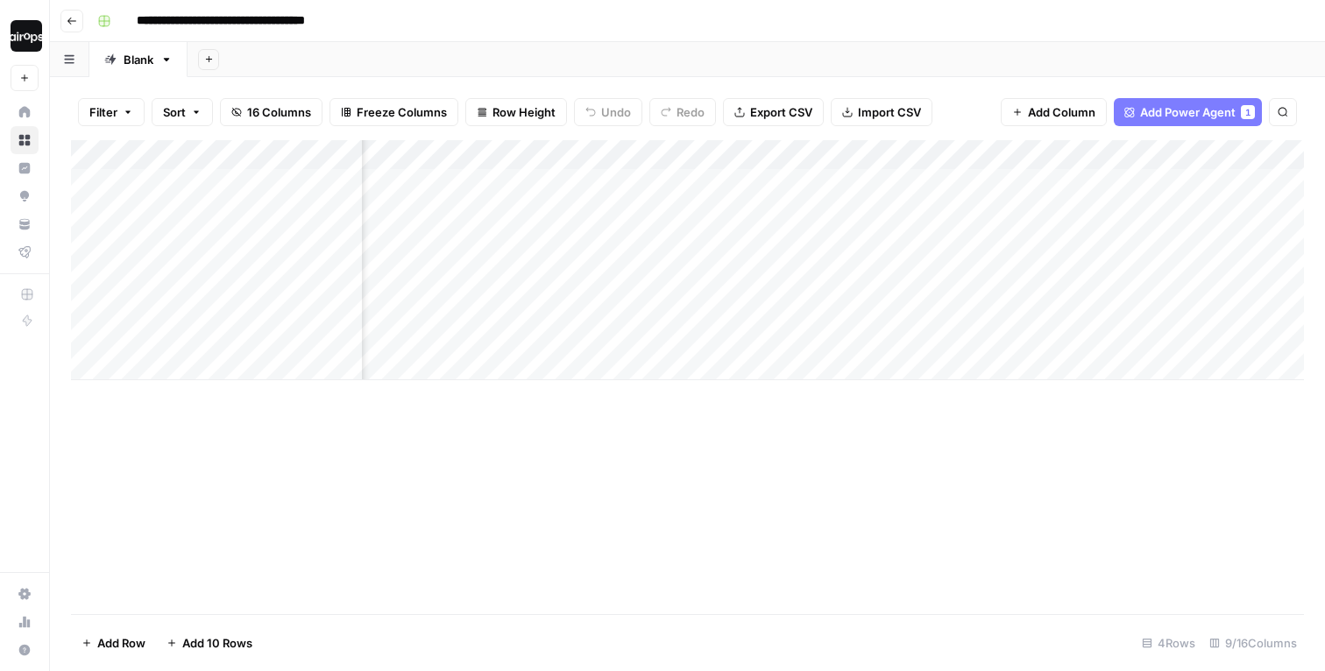
click at [967, 106] on div "Filter Sort 16 Columns Freeze Columns Row Height Undo Redo Export CSV Import CS…" at bounding box center [687, 112] width 1233 height 56
click at [965, 54] on div "Add Sheet" at bounding box center [756, 59] width 1137 height 35
click at [708, 397] on div "Add Column" at bounding box center [687, 377] width 1233 height 474
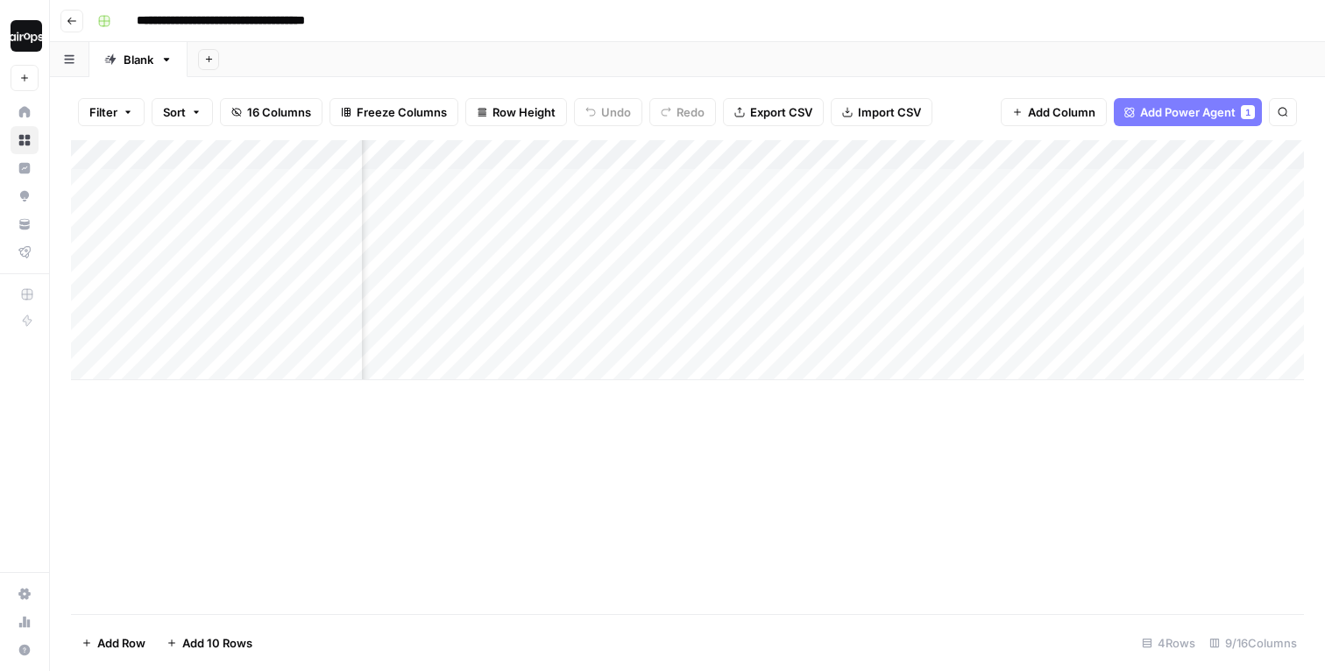
click at [959, 319] on div "Add Column" at bounding box center [687, 260] width 1233 height 240
click at [1194, 230] on div "Add Column" at bounding box center [687, 260] width 1233 height 240
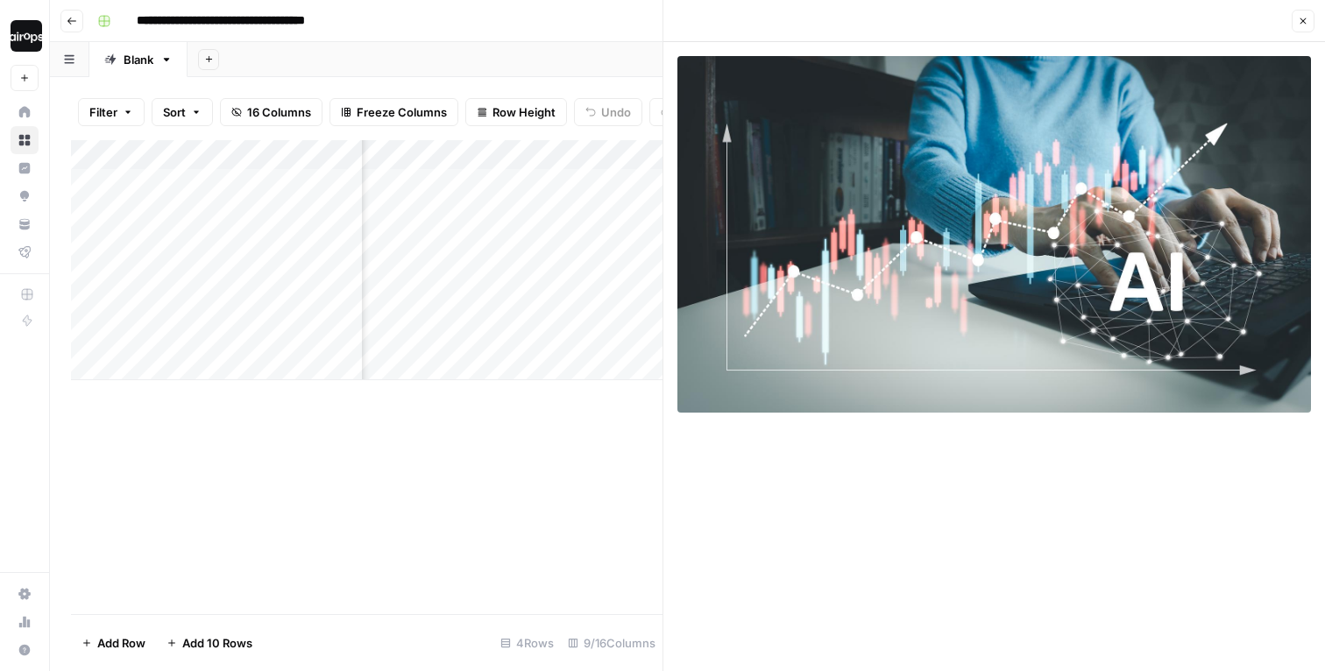
click at [1307, 20] on button "Close" at bounding box center [1303, 21] width 23 height 23
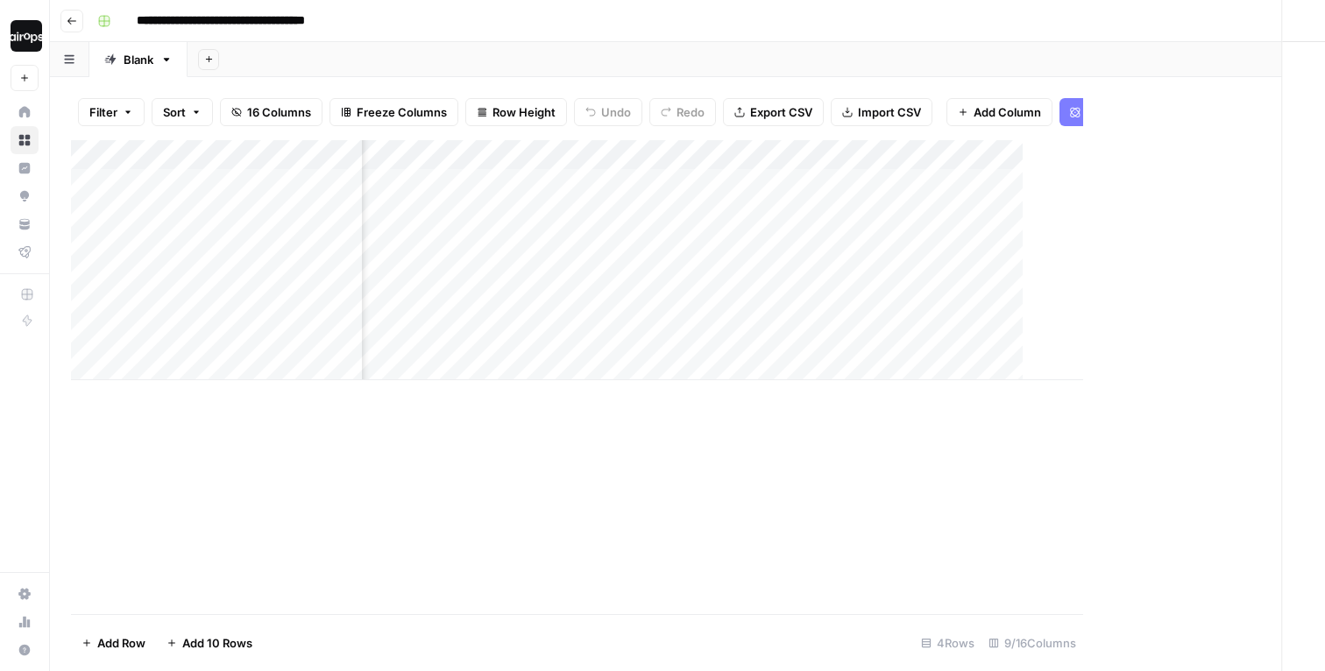
scroll to position [0, 828]
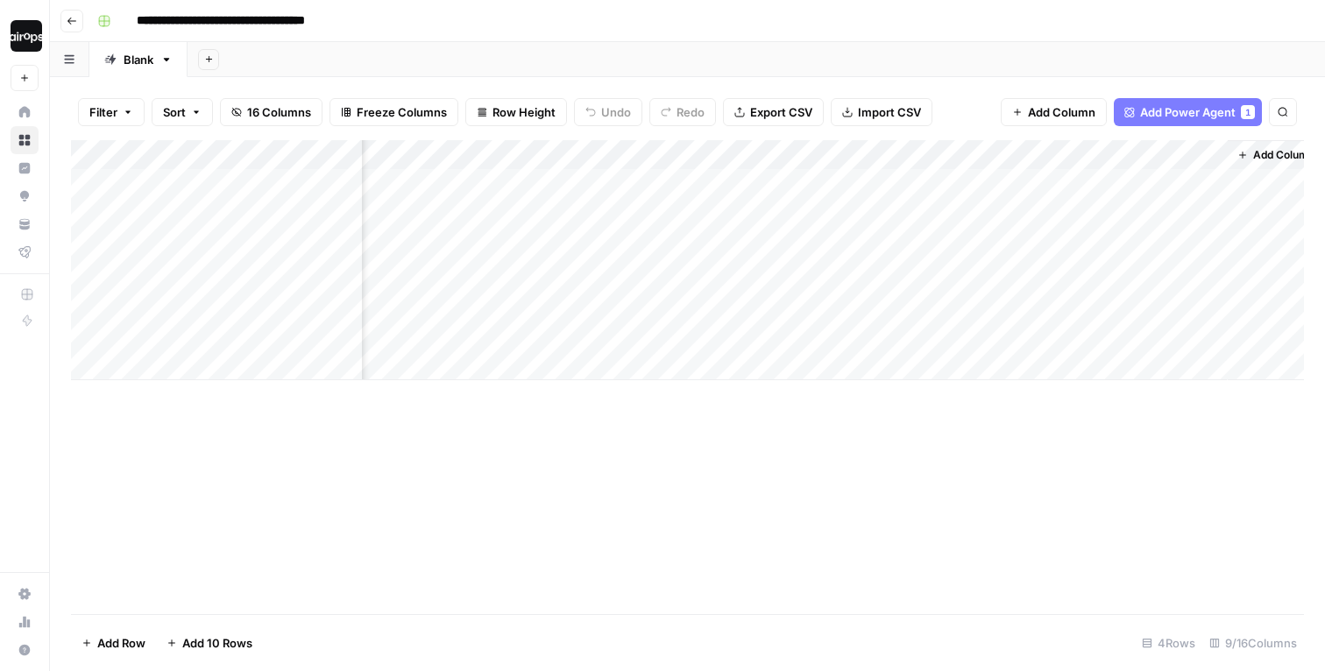
click at [1032, 151] on div "Add Column" at bounding box center [687, 260] width 1233 height 240
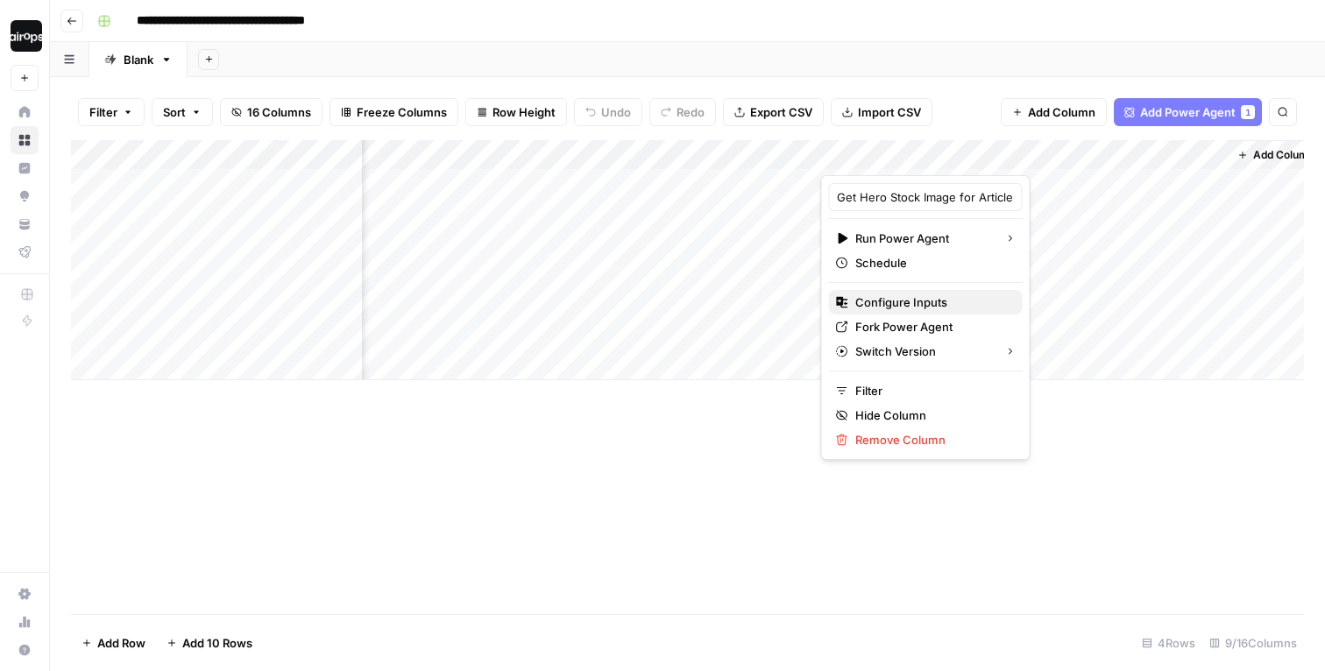
click at [921, 298] on span "Configure Inputs" at bounding box center [931, 303] width 153 height 18
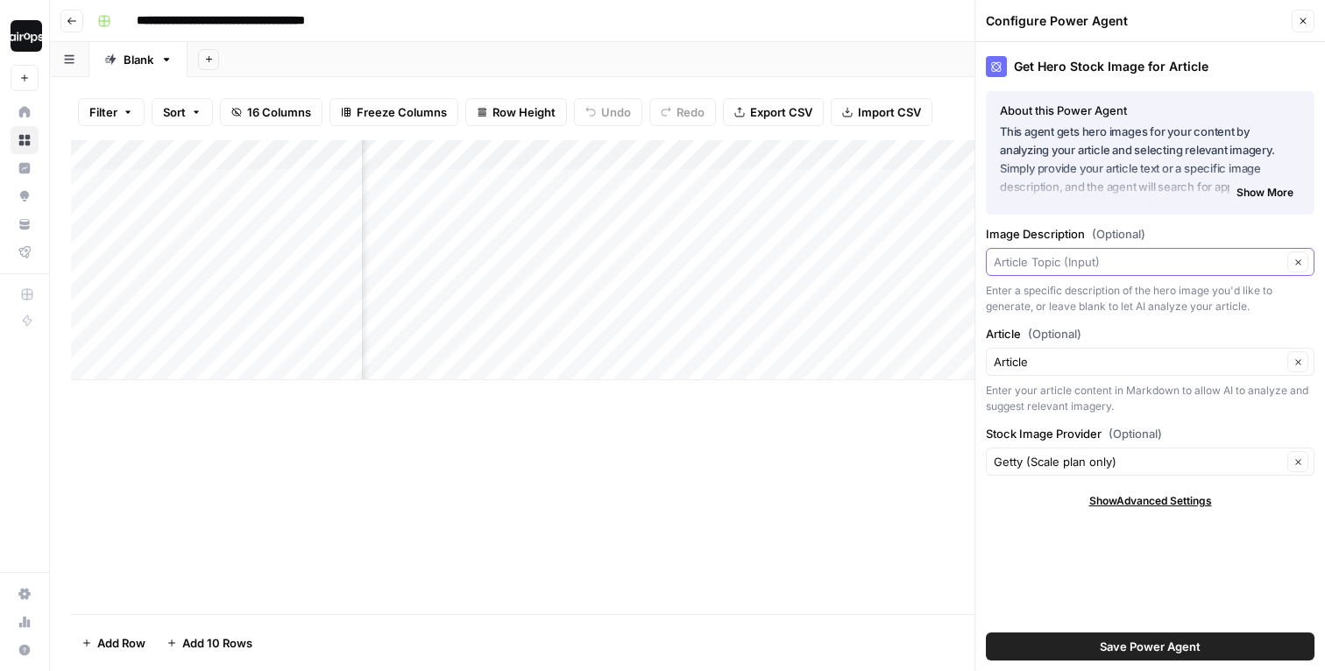
click at [1152, 262] on input "Image Description (Optional)" at bounding box center [1138, 262] width 288 height 18
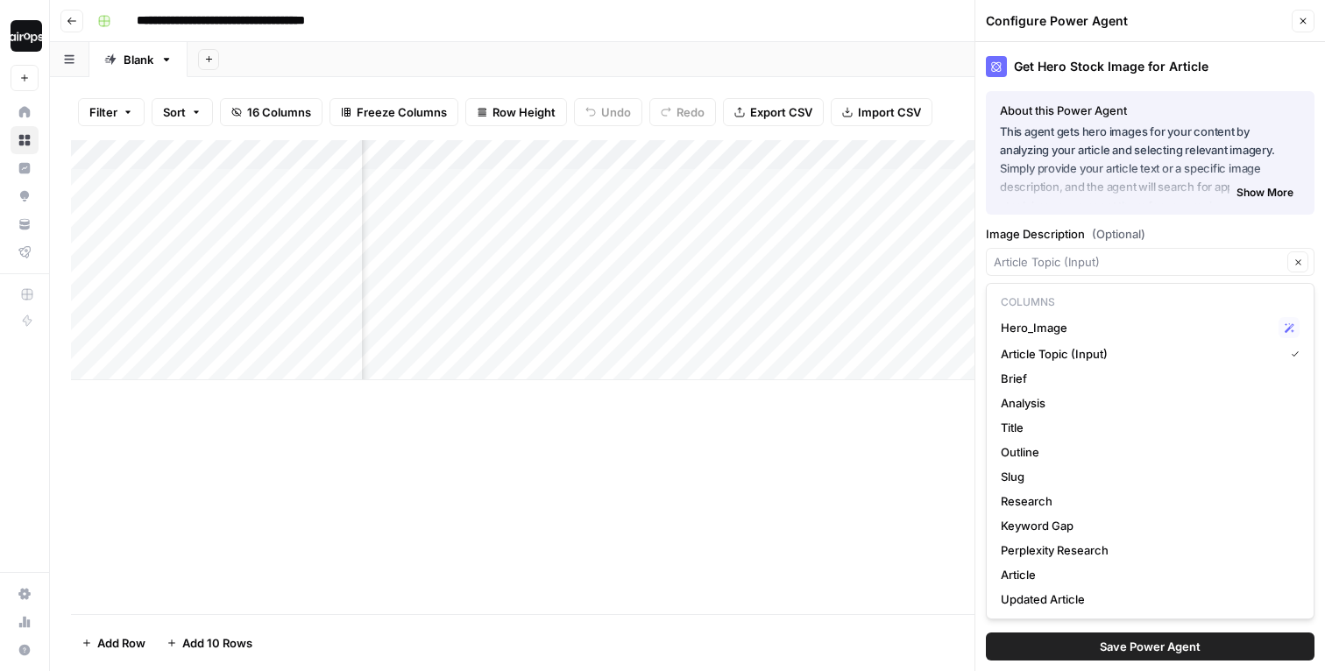
type input "Article Topic (Input)"
click at [1173, 228] on label "Image Description (Optional)" at bounding box center [1150, 234] width 329 height 18
click at [1173, 253] on input "Article Topic (Input)" at bounding box center [1138, 262] width 288 height 18
type input "Article Topic (Input)"
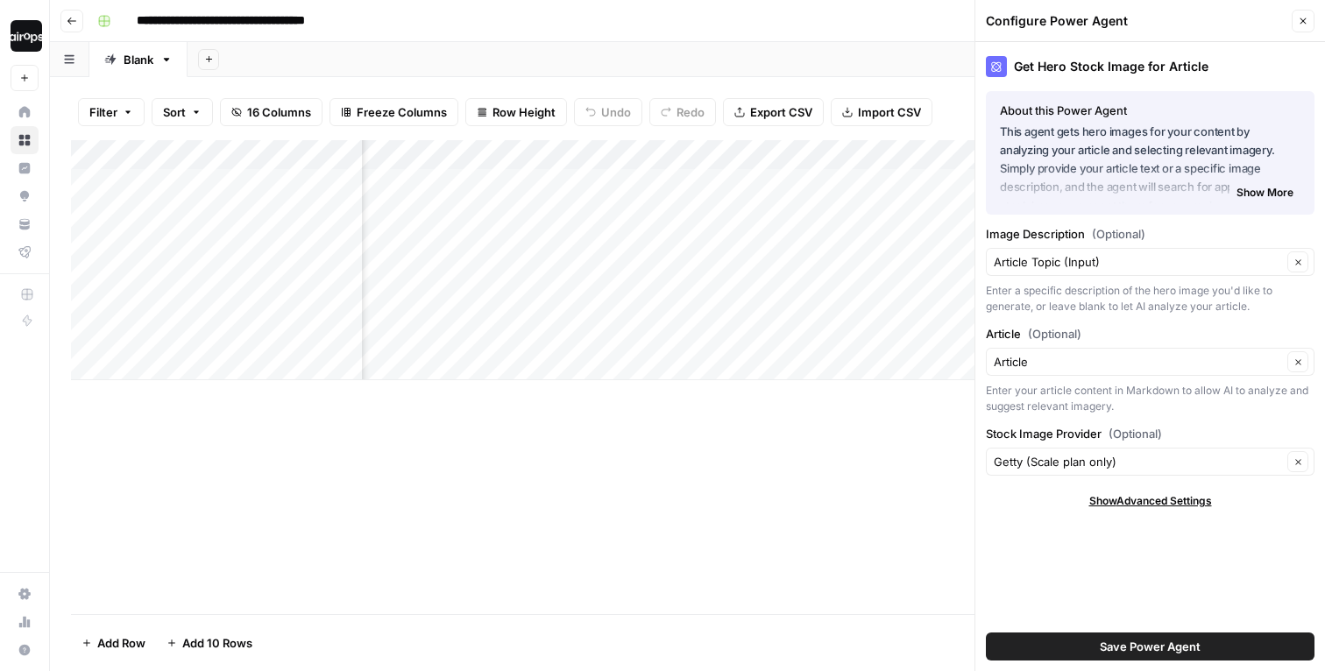
click at [1203, 239] on label "Image Description (Optional)" at bounding box center [1150, 234] width 329 height 18
click at [1203, 253] on input "Article Topic (Input)" at bounding box center [1138, 262] width 288 height 18
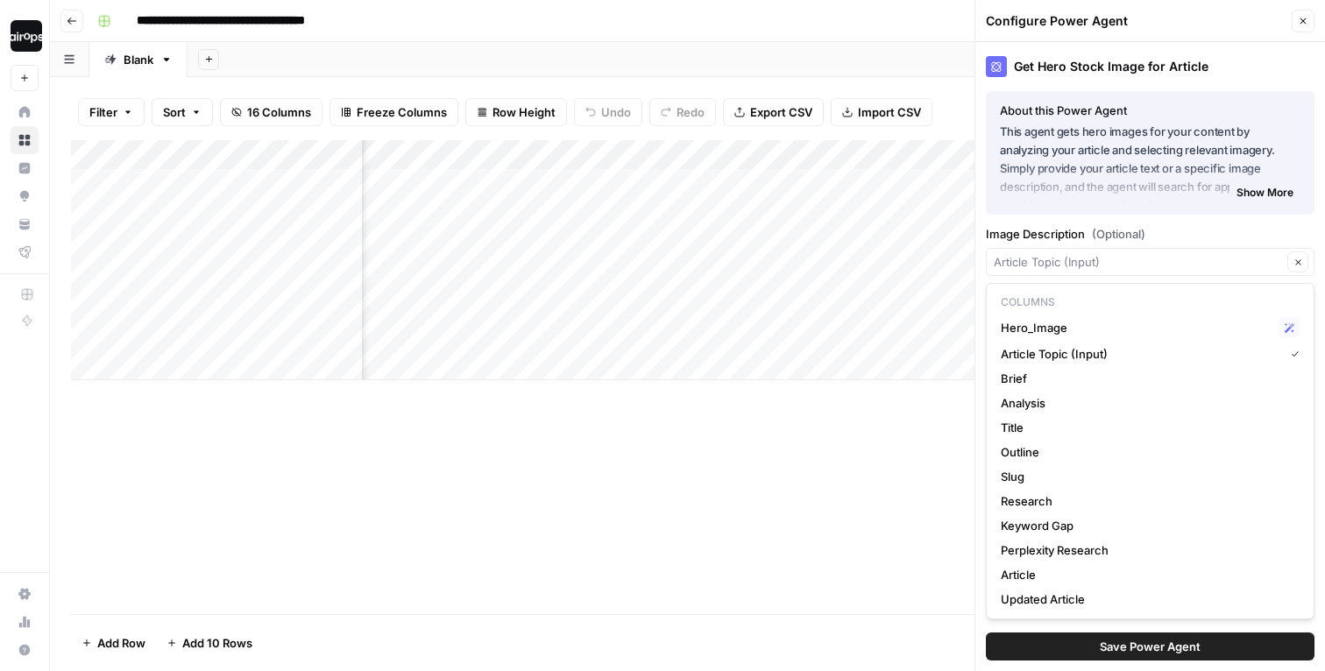
type input "Article Topic (Input)"
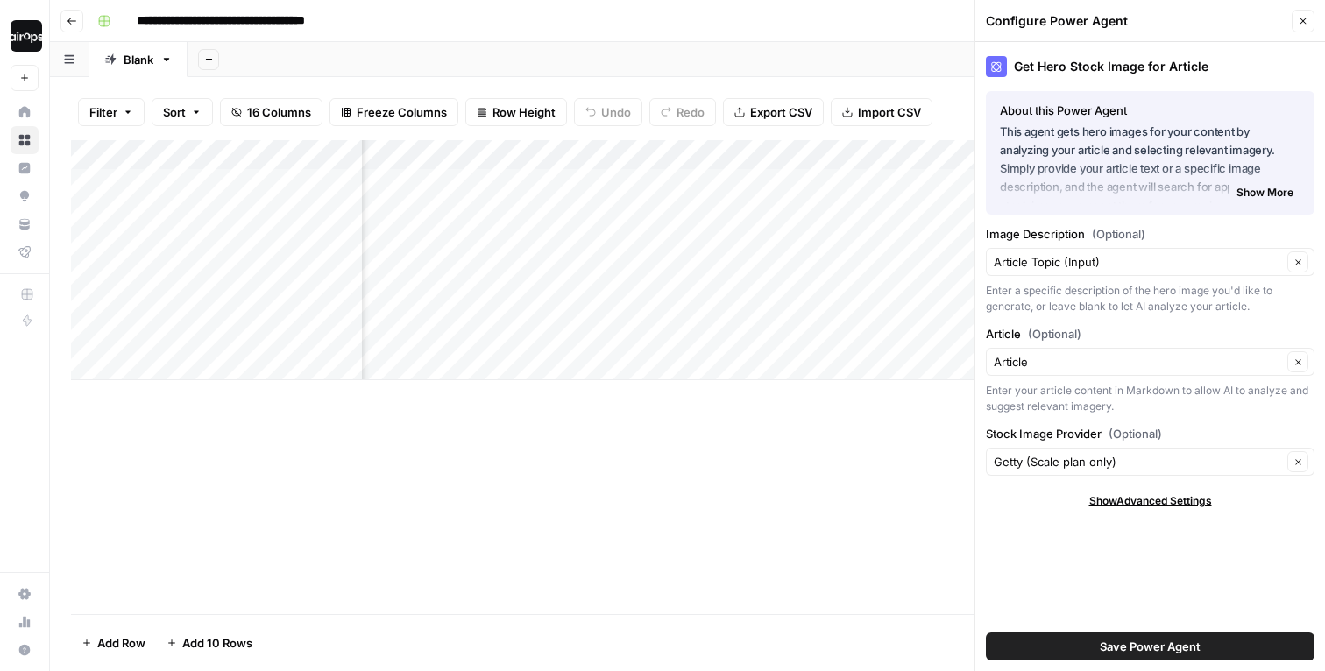
click at [1229, 219] on div "Get Hero Stock Image for Article About this Power Agent This agent gets hero im…" at bounding box center [1150, 356] width 350 height 629
click at [1147, 268] on input "Image Description (Optional)" at bounding box center [1138, 262] width 288 height 18
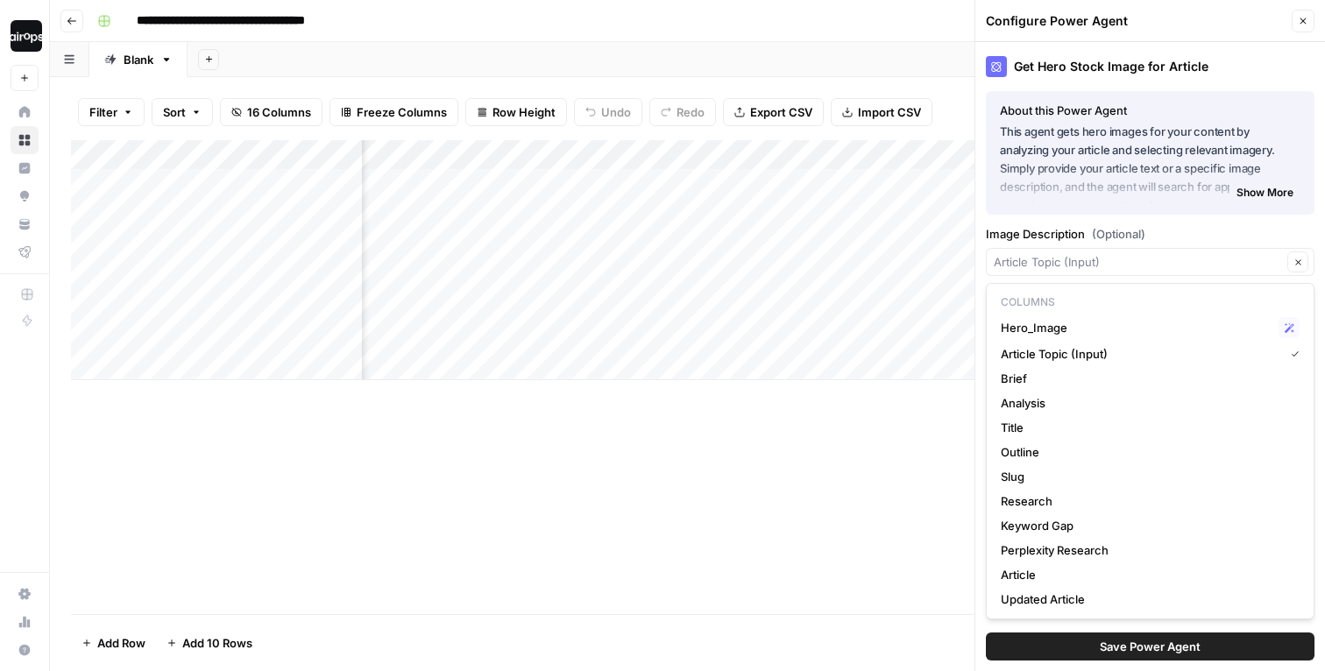
scroll to position [0, 1102]
click at [1081, 356] on span "Article Topic (Input)" at bounding box center [1139, 354] width 276 height 18
type input "Article Topic (Input)"
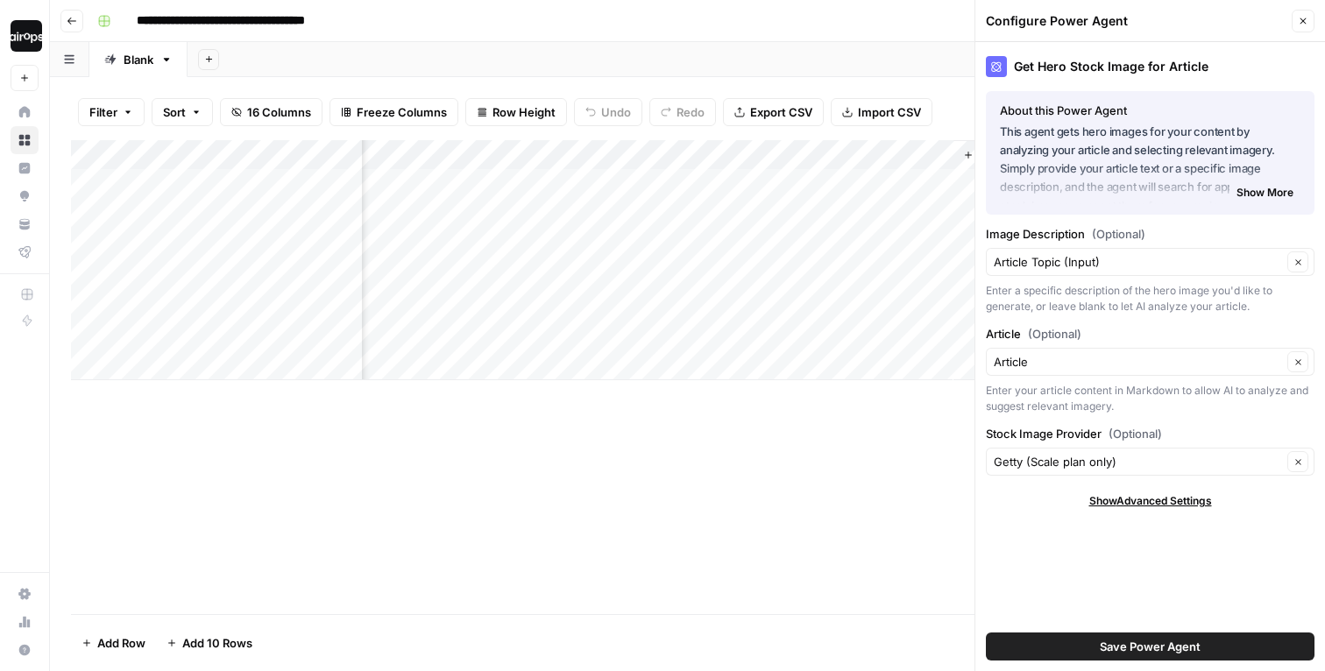
click at [1127, 647] on span "Save Power Agent" at bounding box center [1150, 647] width 101 height 18
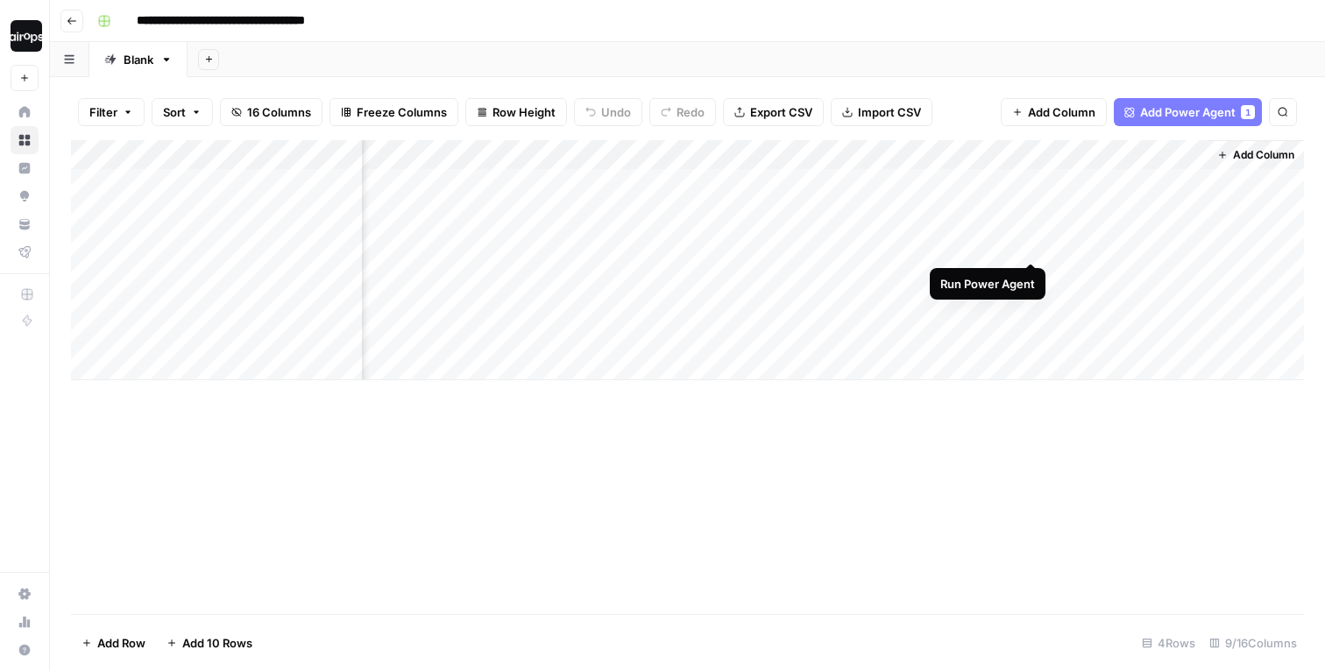
click at [1028, 229] on div "Add Column" at bounding box center [687, 260] width 1233 height 240
click at [1032, 223] on div "Add Column" at bounding box center [687, 260] width 1233 height 240
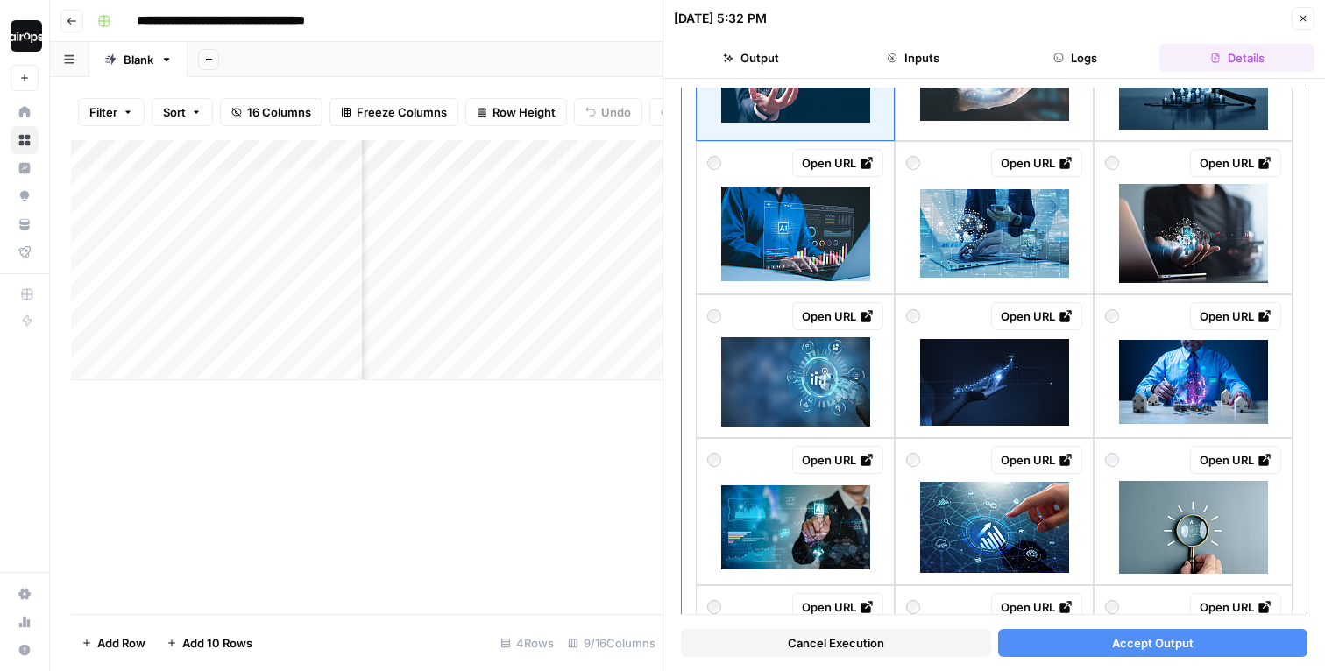
scroll to position [225, 0]
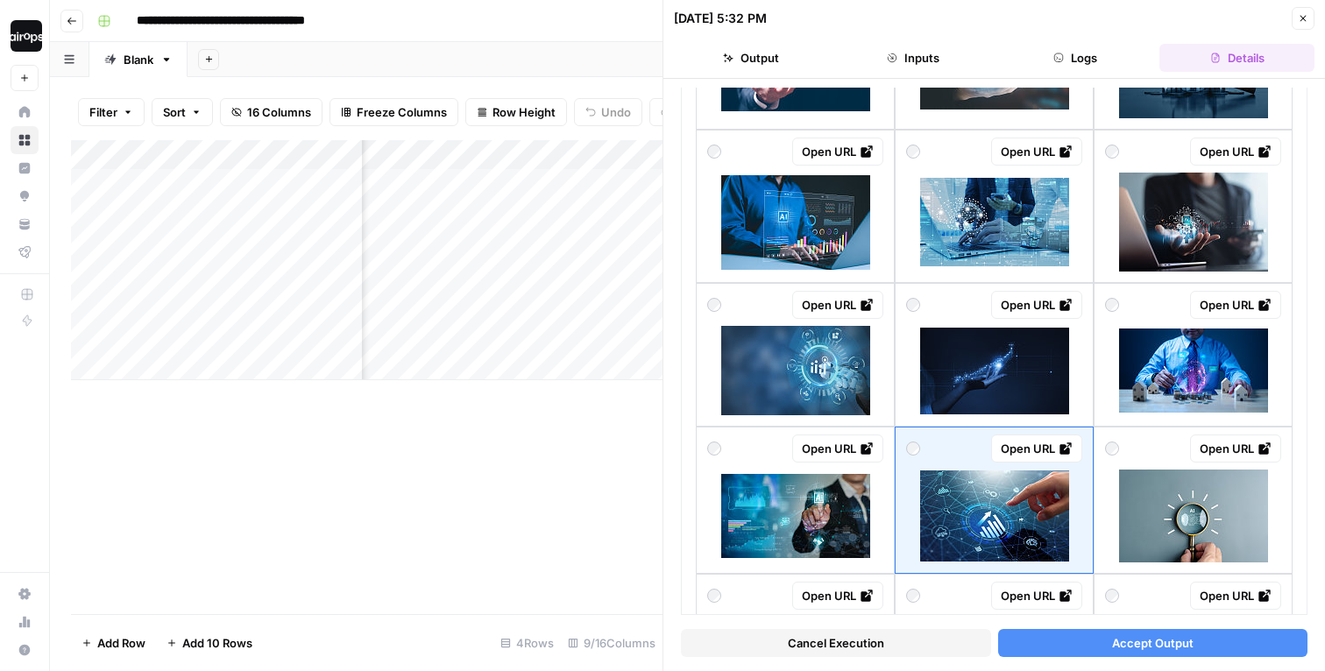
click at [1065, 641] on button "Accept Output" at bounding box center [1153, 643] width 310 height 28
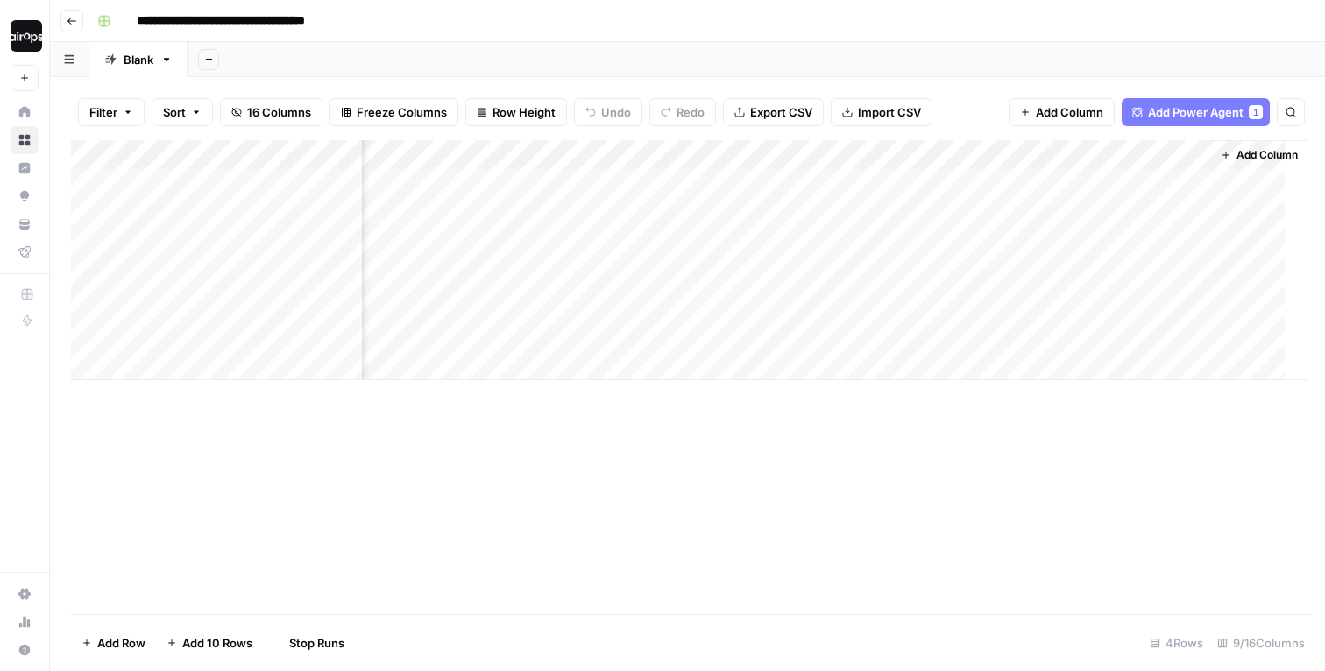
scroll to position [0, 828]
click at [1051, 181] on div "Add Column" at bounding box center [687, 260] width 1233 height 240
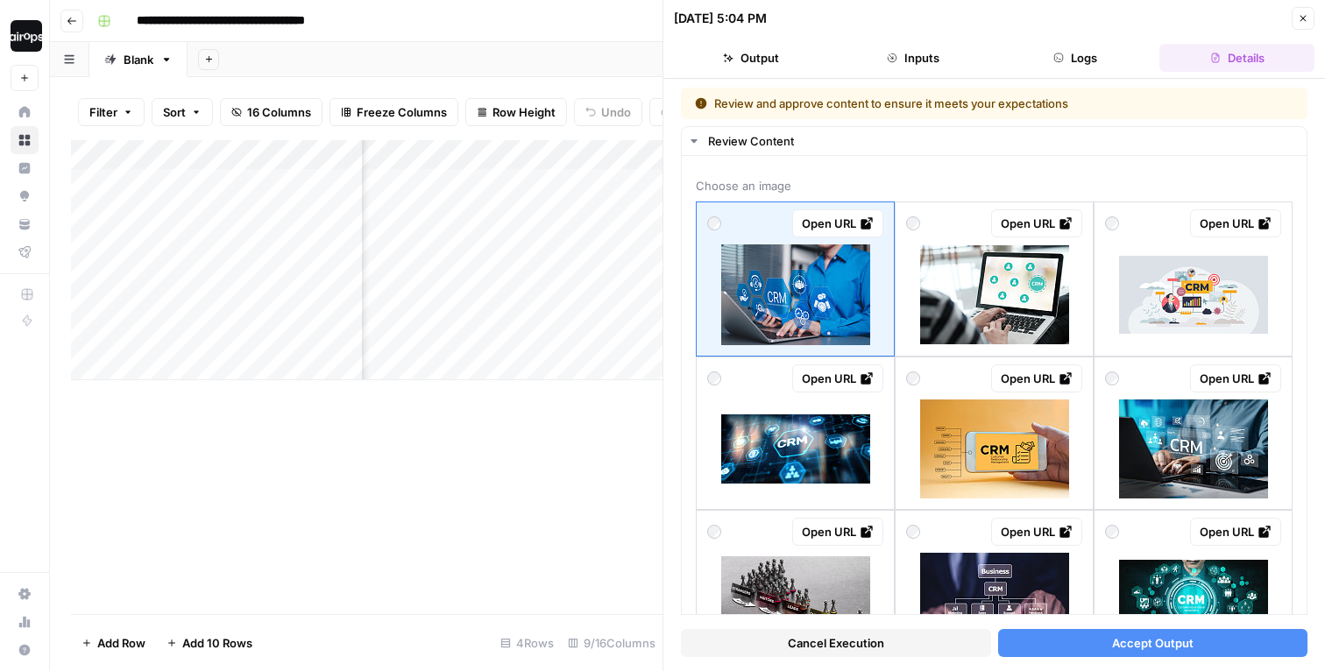
click at [1299, 20] on icon "button" at bounding box center [1303, 18] width 11 height 11
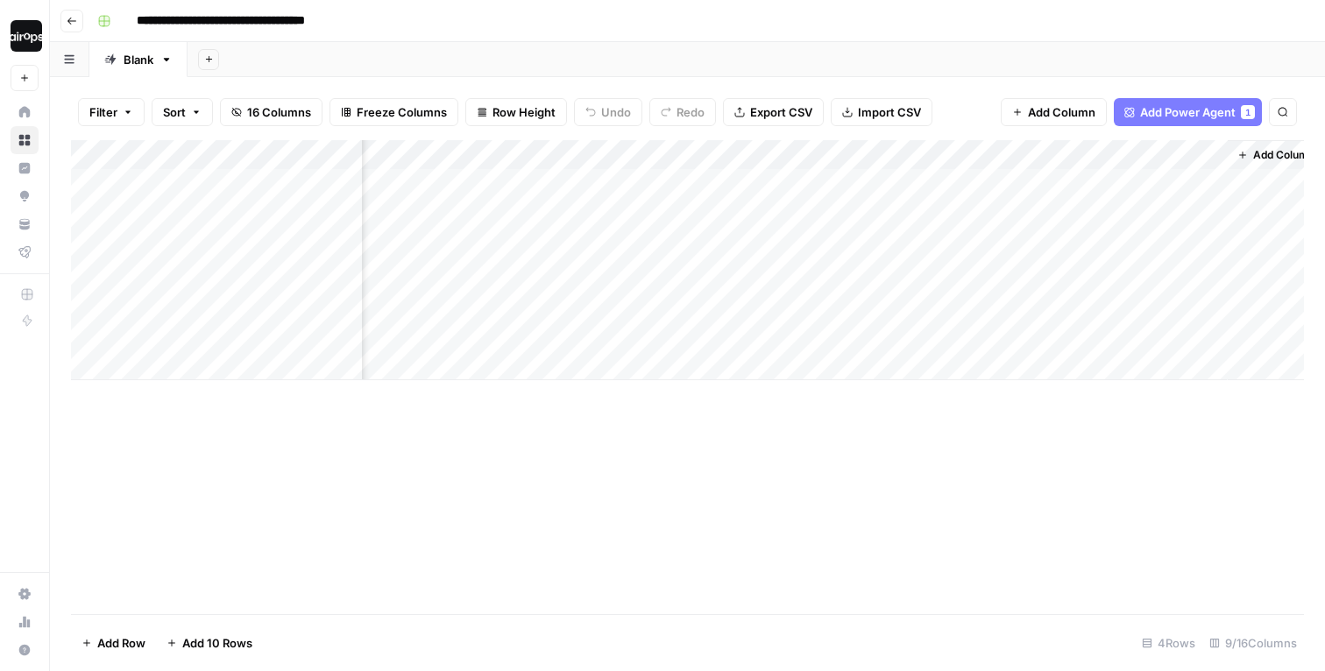
click at [1053, 320] on div "Add Column" at bounding box center [687, 260] width 1233 height 240
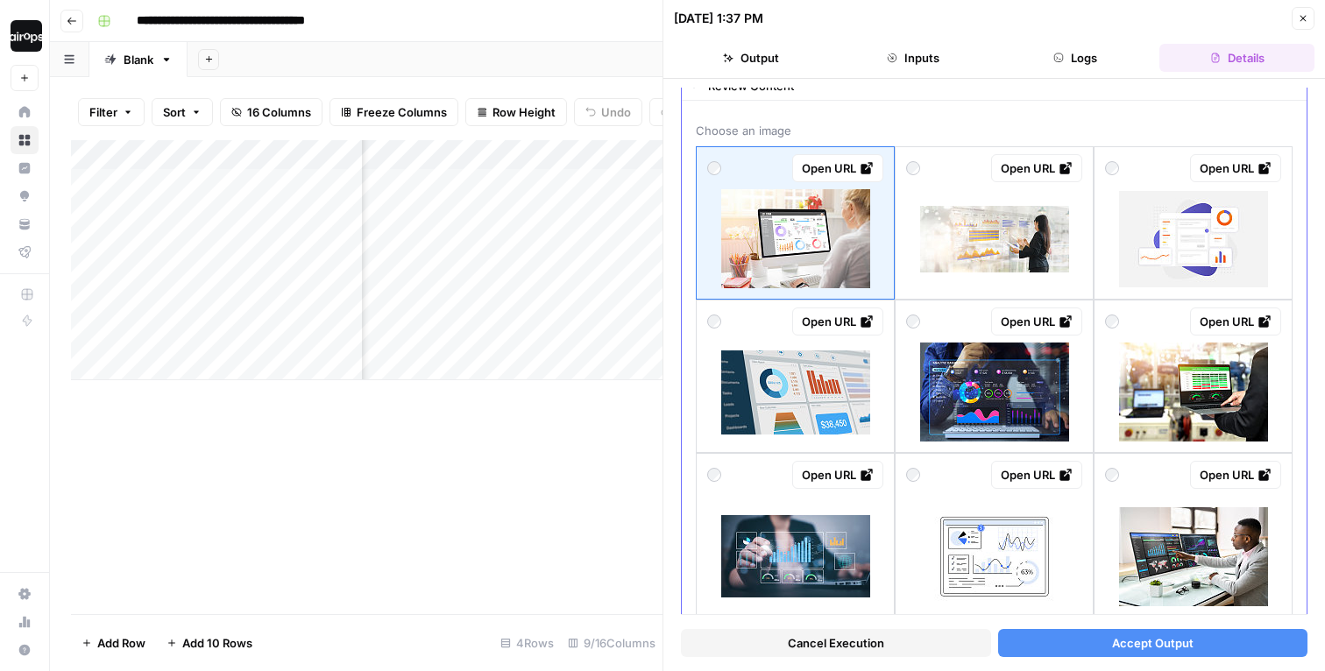
scroll to position [75, 0]
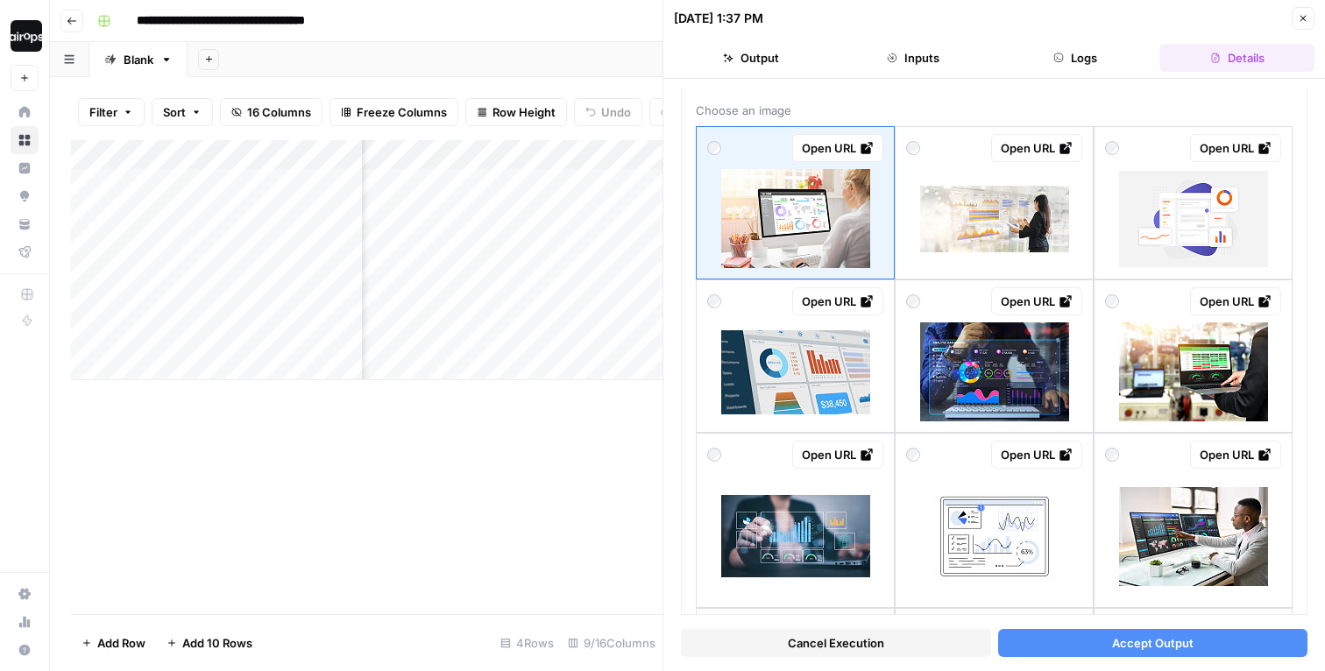
click at [1302, 18] on icon "button" at bounding box center [1303, 19] width 6 height 6
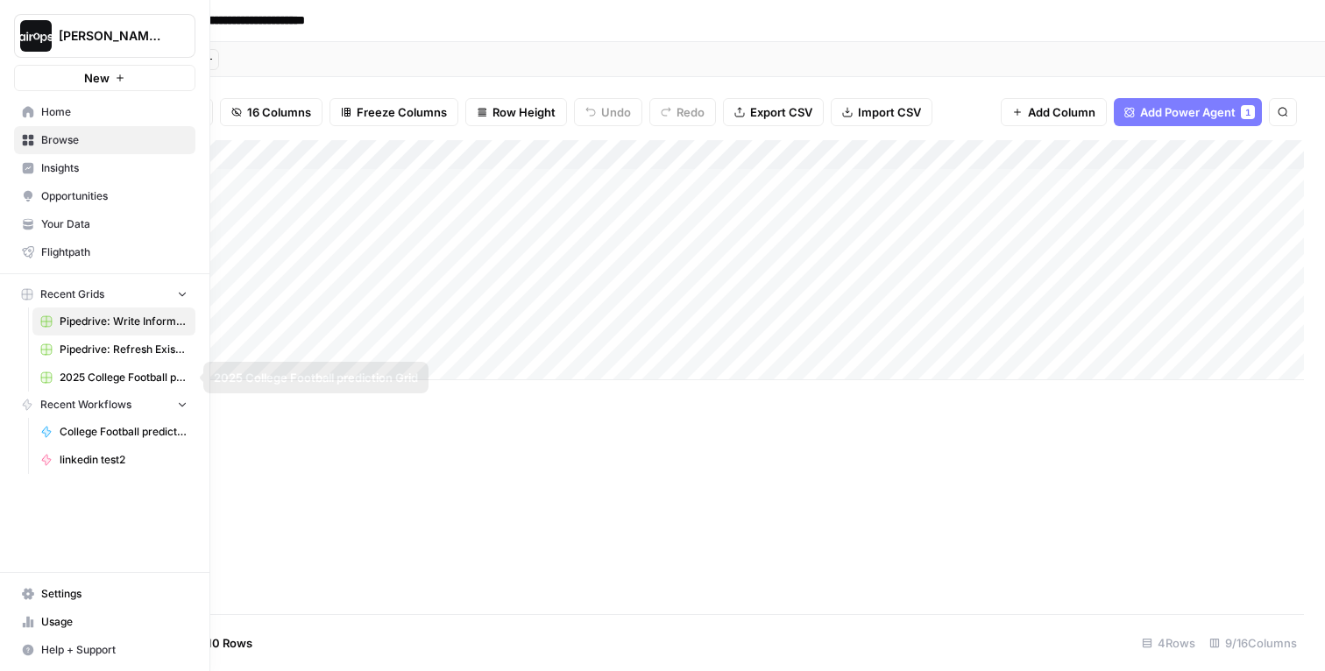
click at [104, 355] on span "Pipedrive: Refresh Existing Content" at bounding box center [124, 350] width 128 height 16
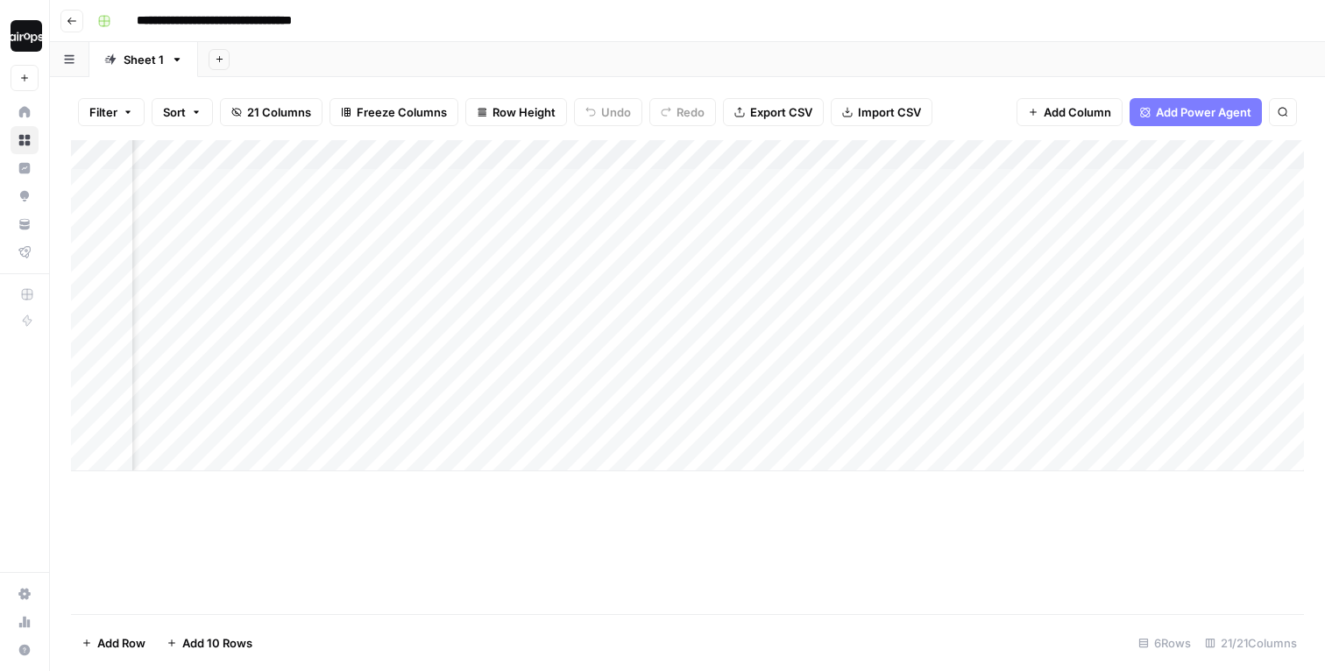
scroll to position [0, 1947]
click at [762, 183] on div "Add Column" at bounding box center [687, 305] width 1233 height 331
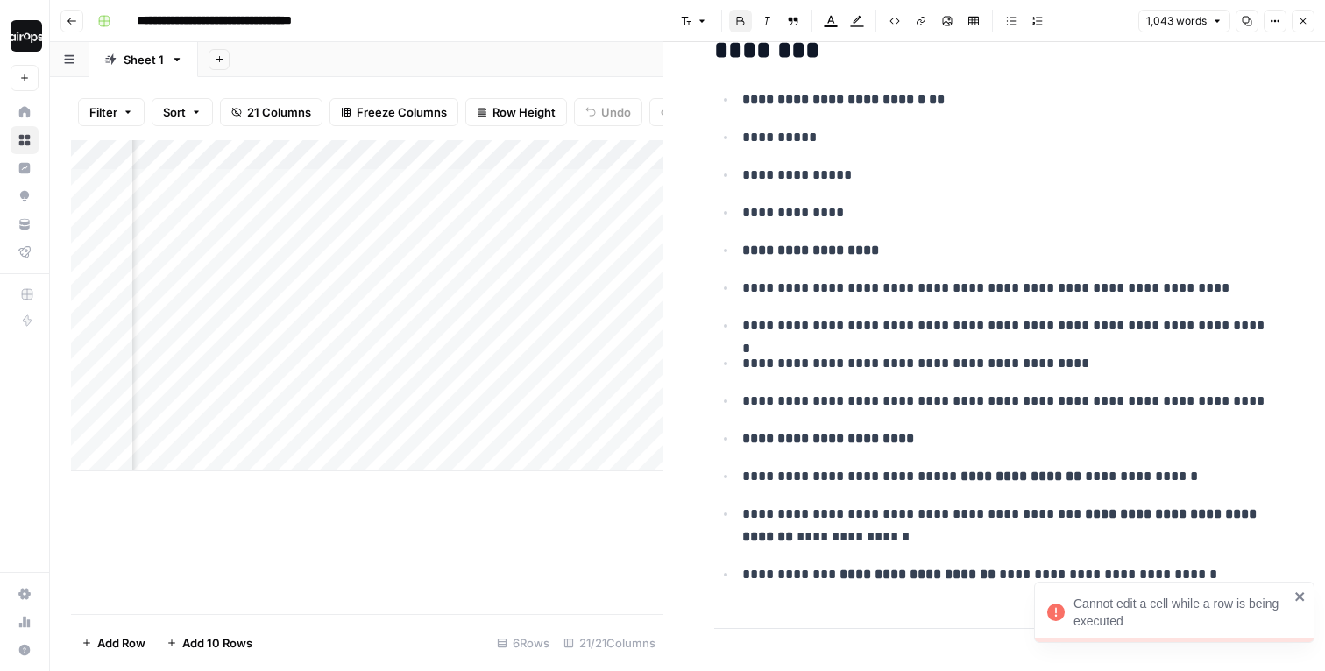
scroll to position [43, 0]
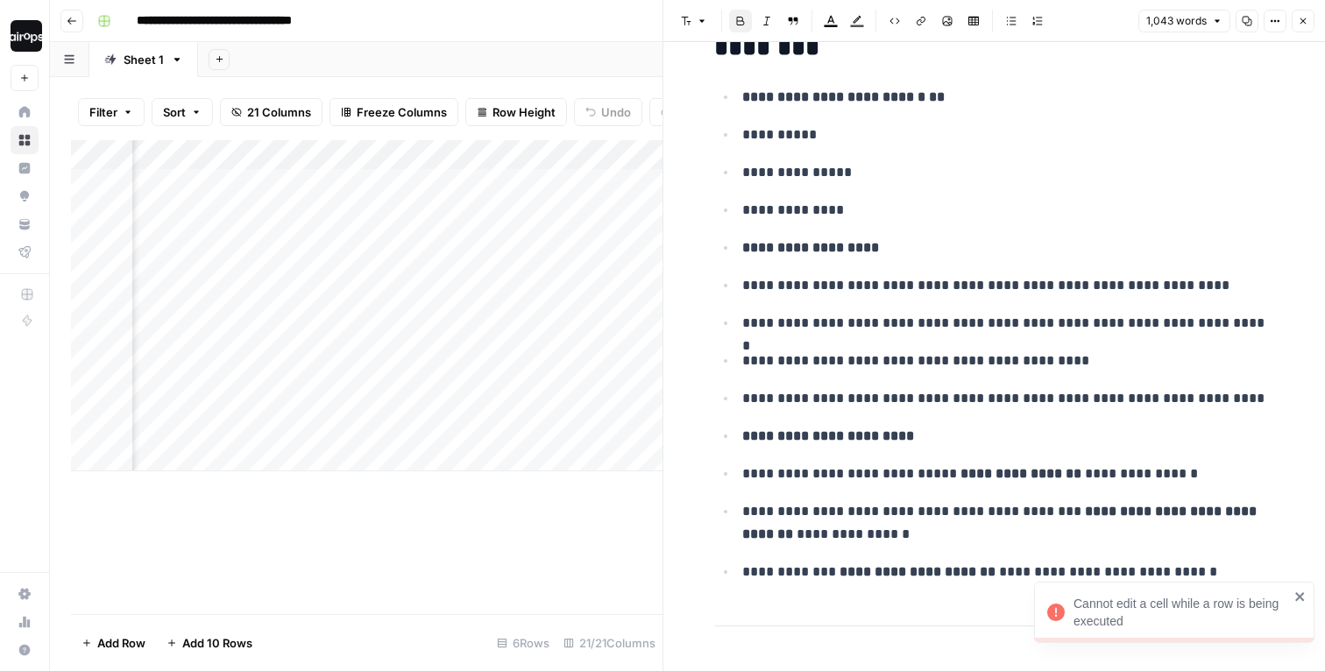
click at [1306, 25] on icon "button" at bounding box center [1303, 21] width 11 height 11
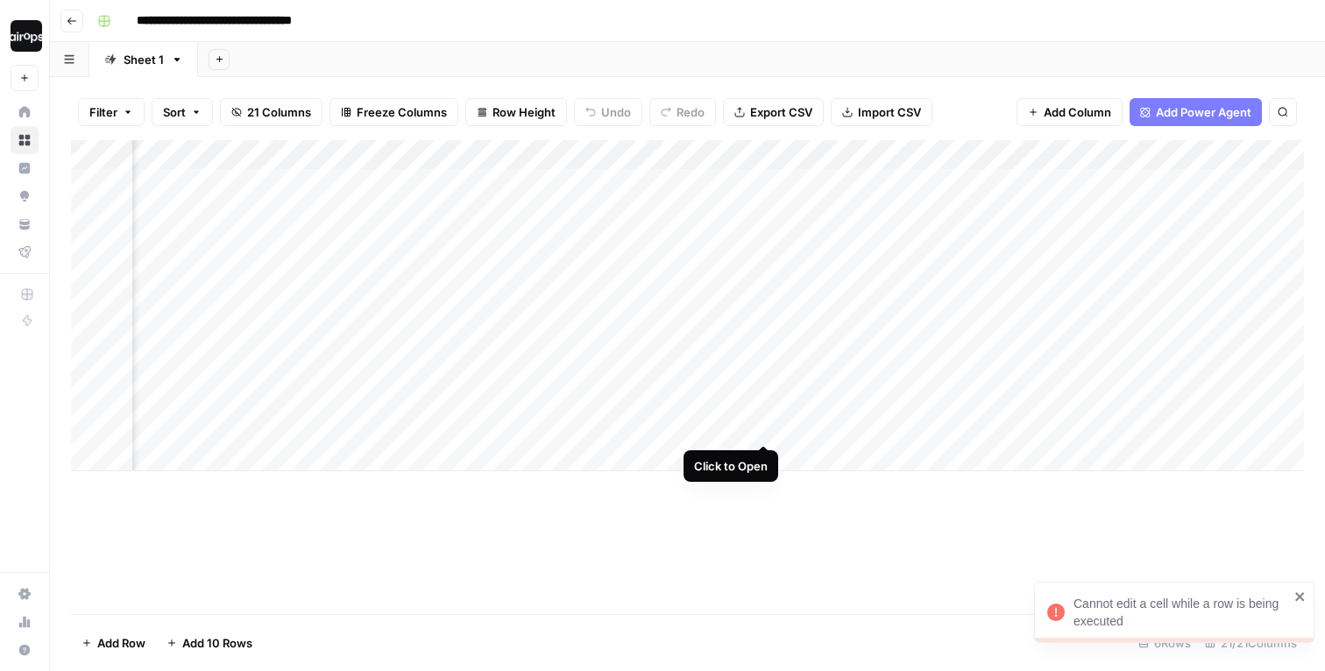
click at [762, 413] on div "Add Column" at bounding box center [687, 305] width 1233 height 331
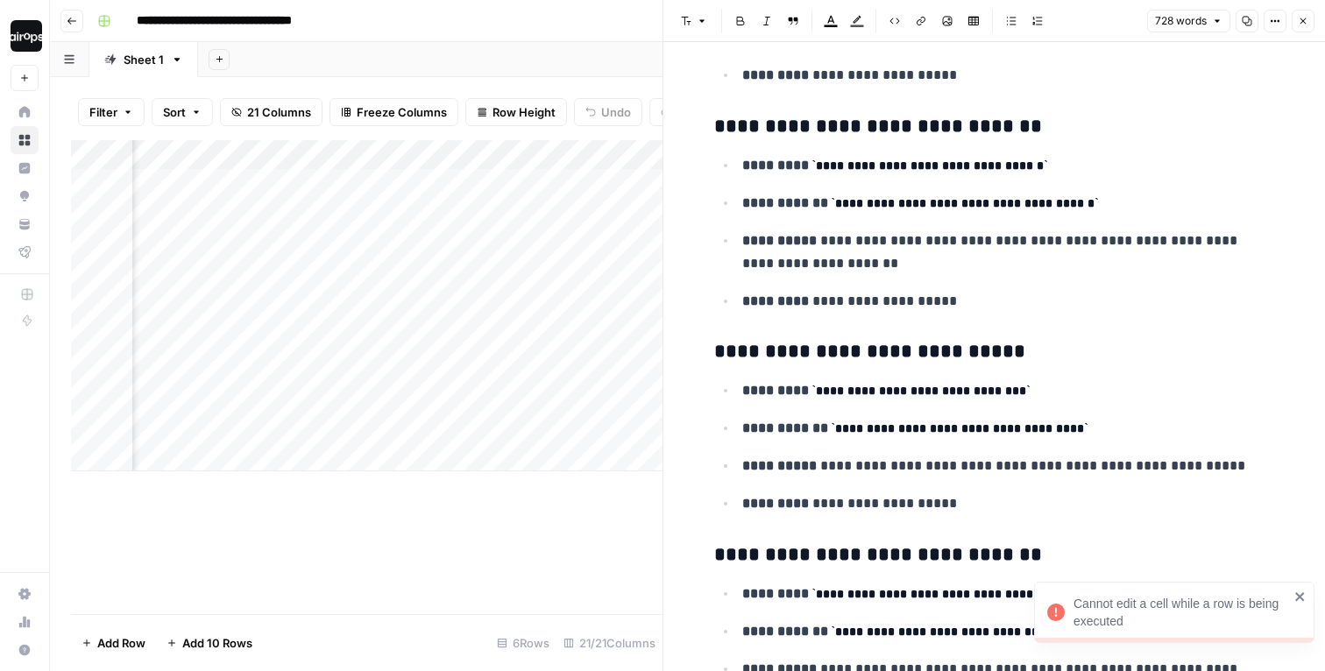
scroll to position [721, 0]
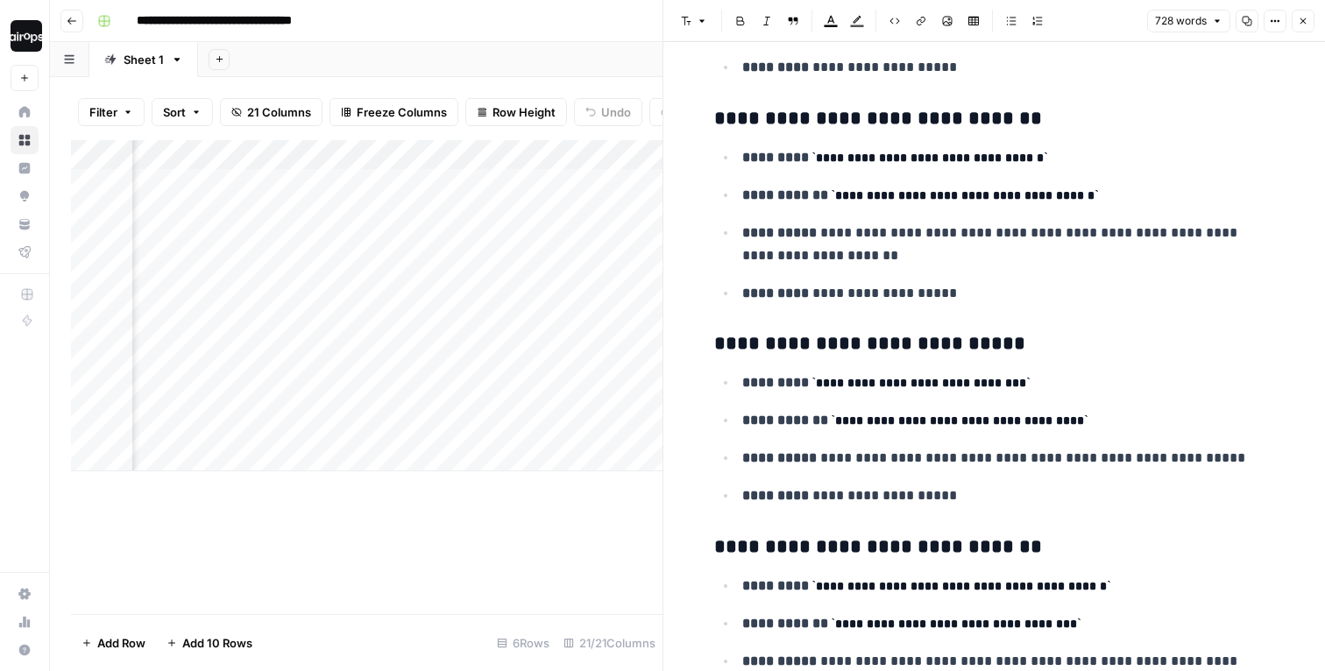
click at [1303, 25] on icon "button" at bounding box center [1303, 21] width 11 height 11
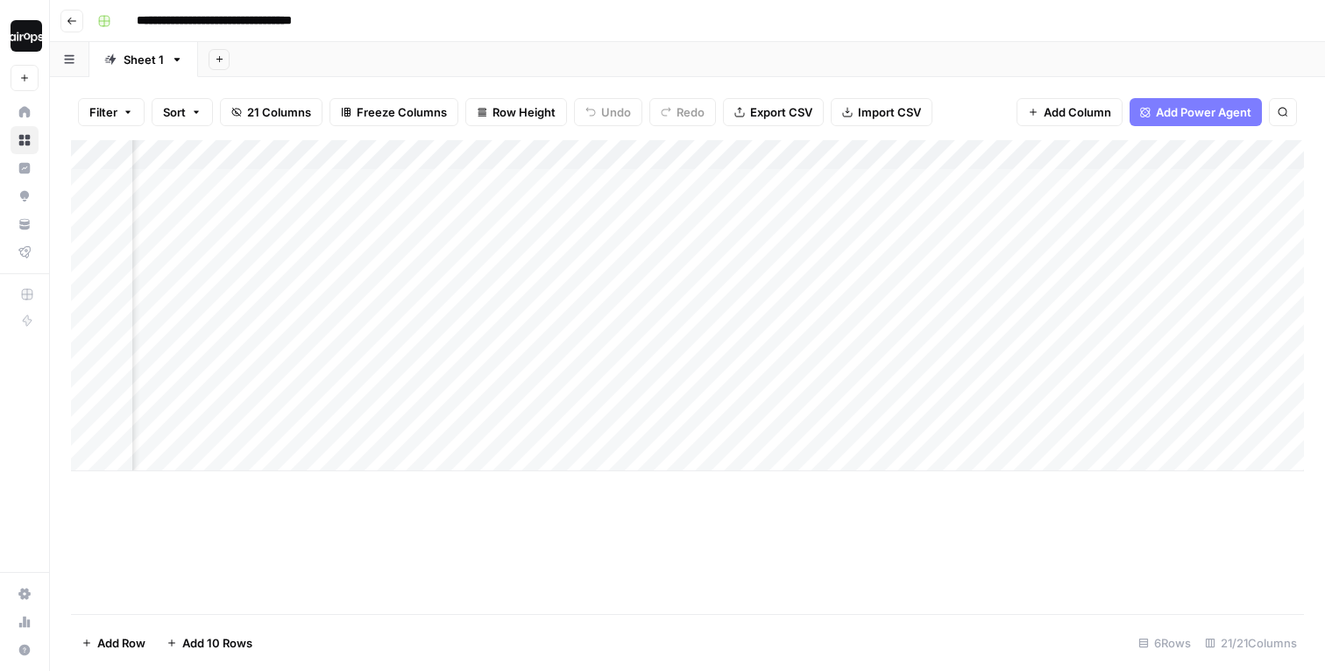
scroll to position [0, 2705]
click at [886, 50] on div "Add Sheet" at bounding box center [761, 59] width 1127 height 35
click at [921, 45] on div "Add Sheet" at bounding box center [761, 59] width 1127 height 35
click at [858, 185] on div "Add Column" at bounding box center [687, 305] width 1233 height 331
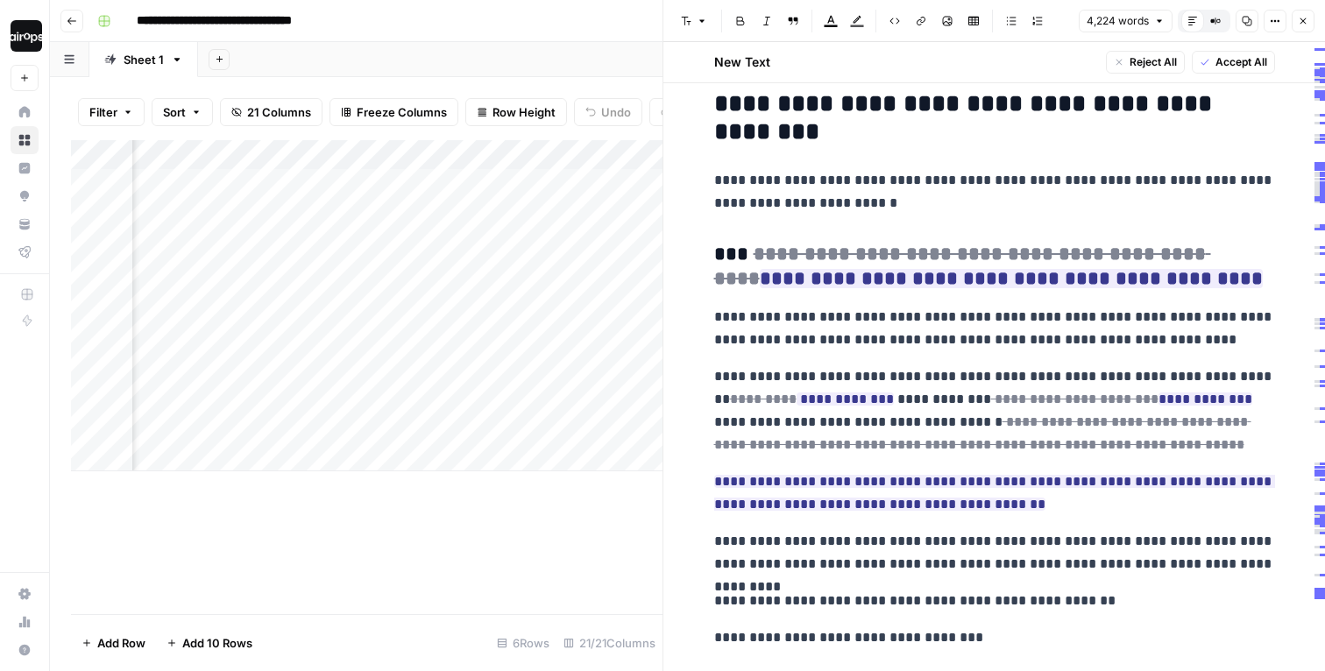
scroll to position [2543, 0]
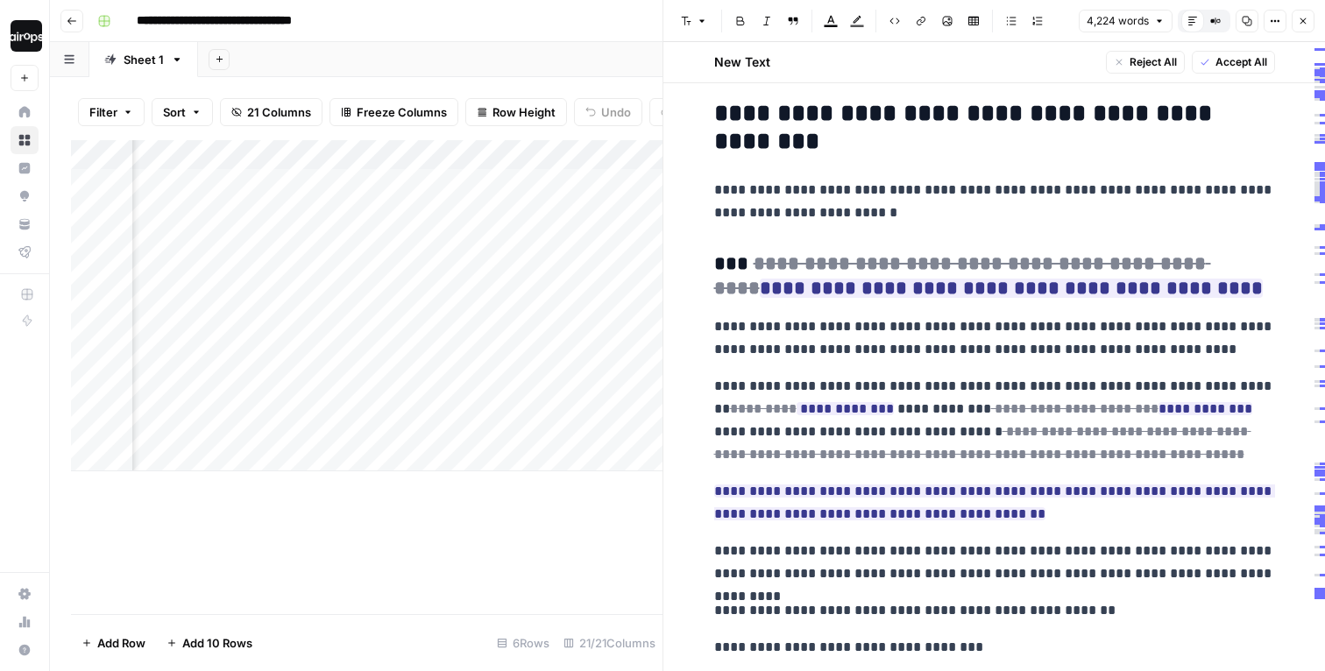
click at [1299, 13] on button "Close" at bounding box center [1303, 21] width 23 height 23
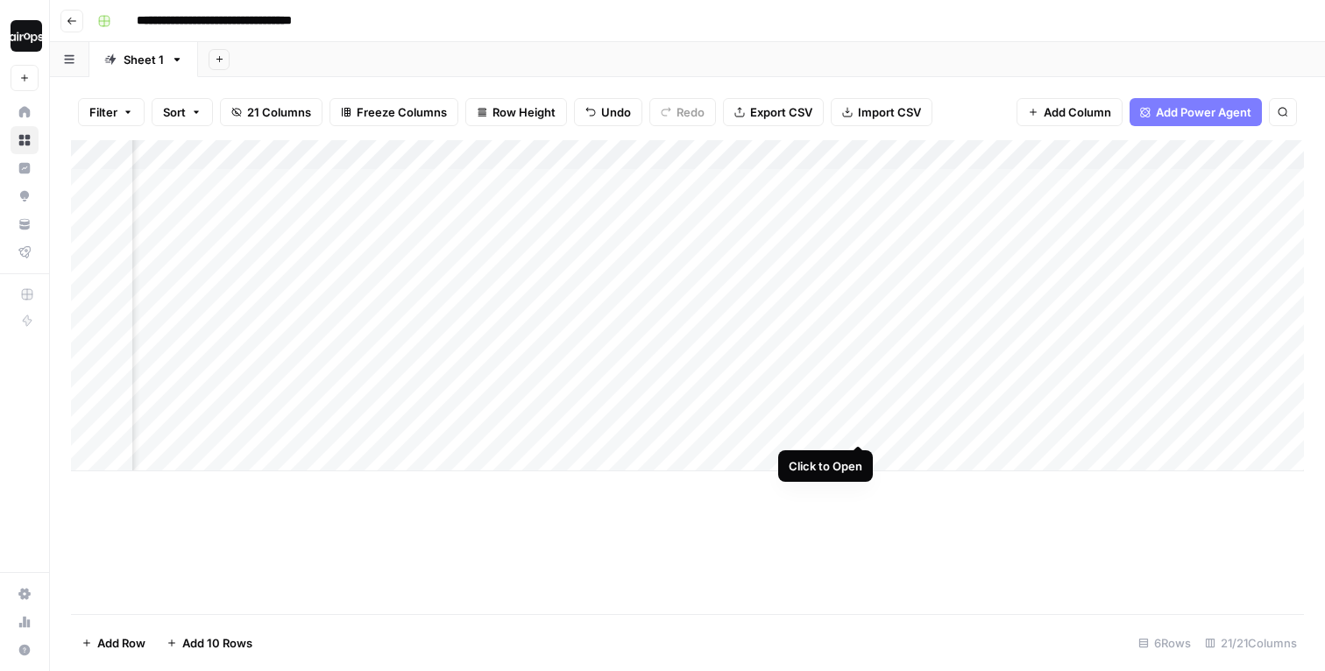
click at [857, 410] on div "Add Column" at bounding box center [687, 305] width 1233 height 331
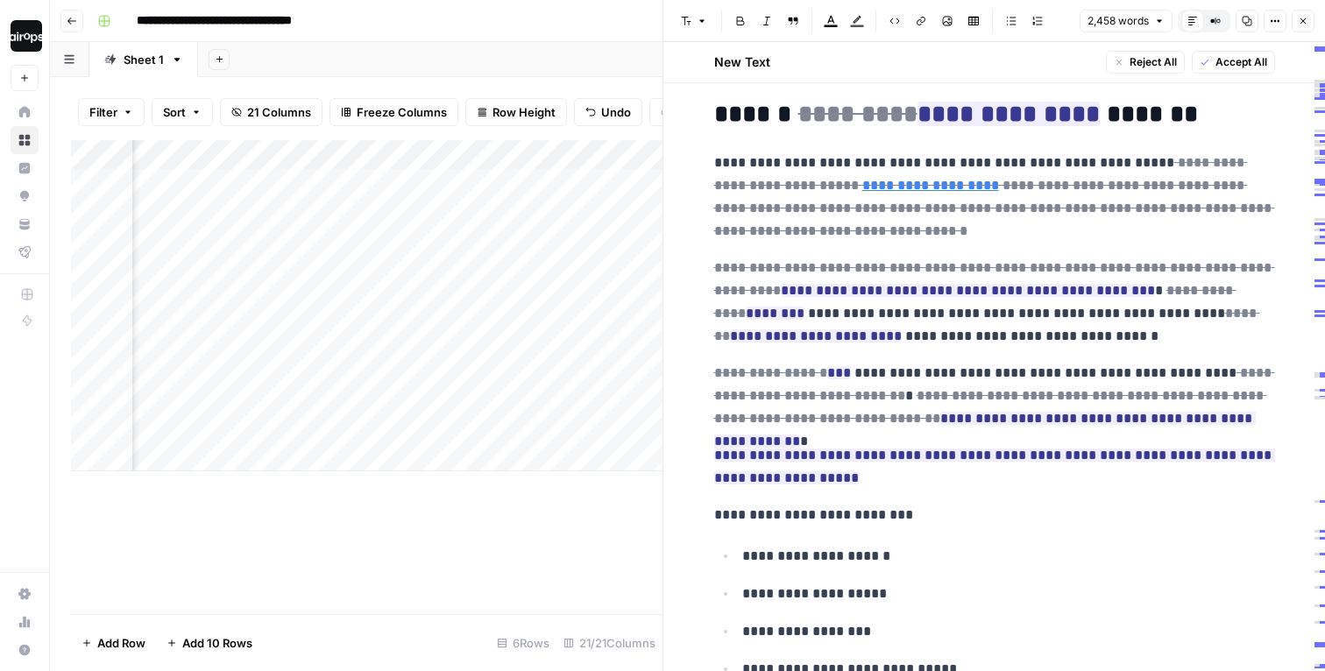
scroll to position [1576, 0]
click at [1296, 15] on button "Close" at bounding box center [1303, 21] width 23 height 23
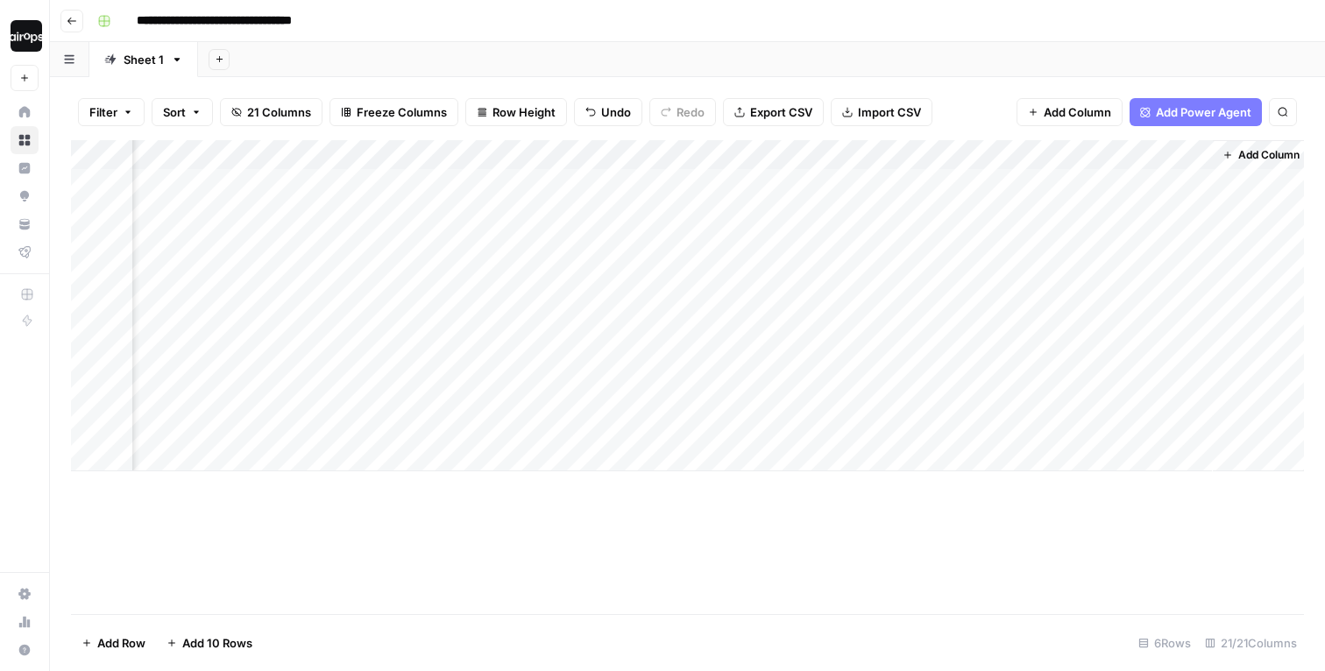
scroll to position [0, 3056]
click at [1265, 153] on span "Add Column" at bounding box center [1263, 155] width 61 height 16
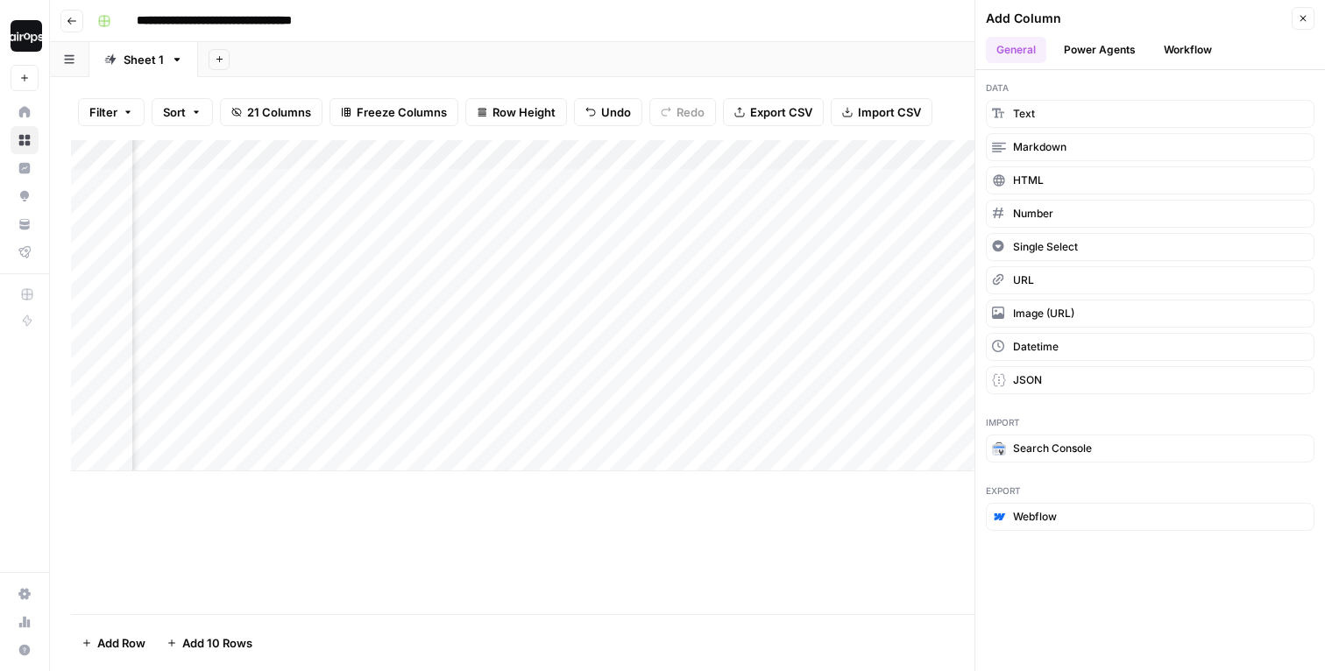
click at [1115, 52] on button "Power Agents" at bounding box center [1099, 50] width 93 height 26
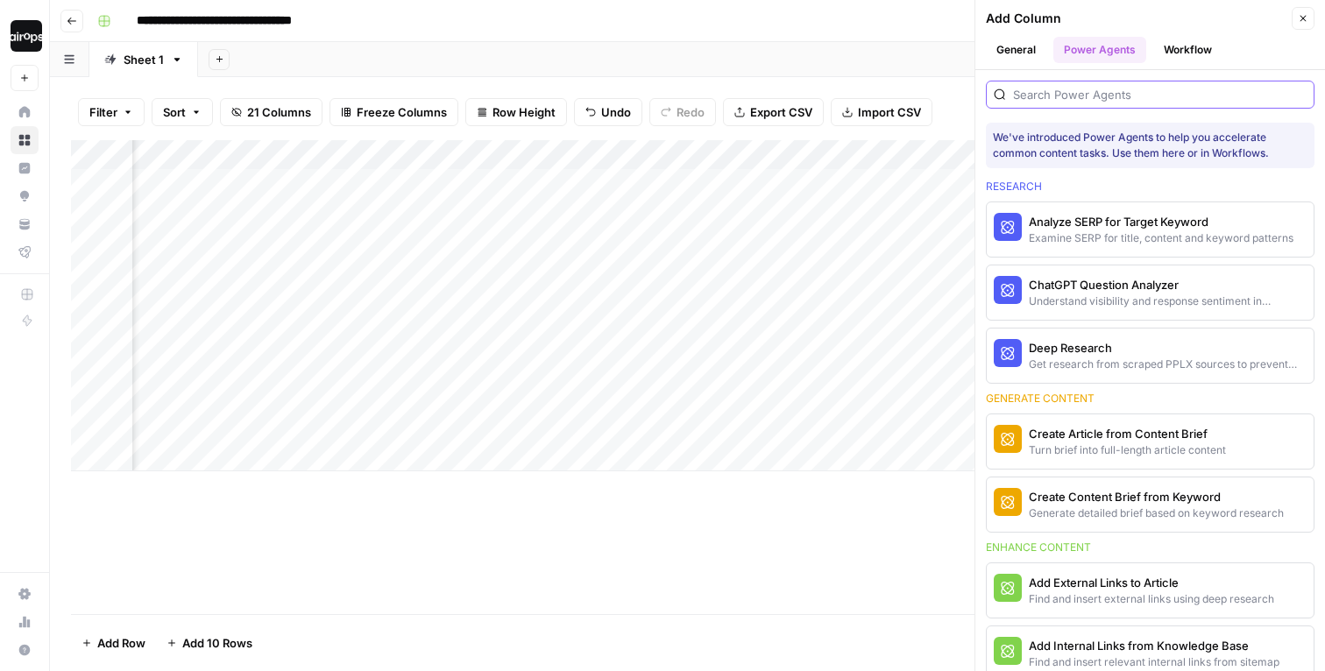
click at [1103, 100] on input "search" at bounding box center [1160, 95] width 294 height 18
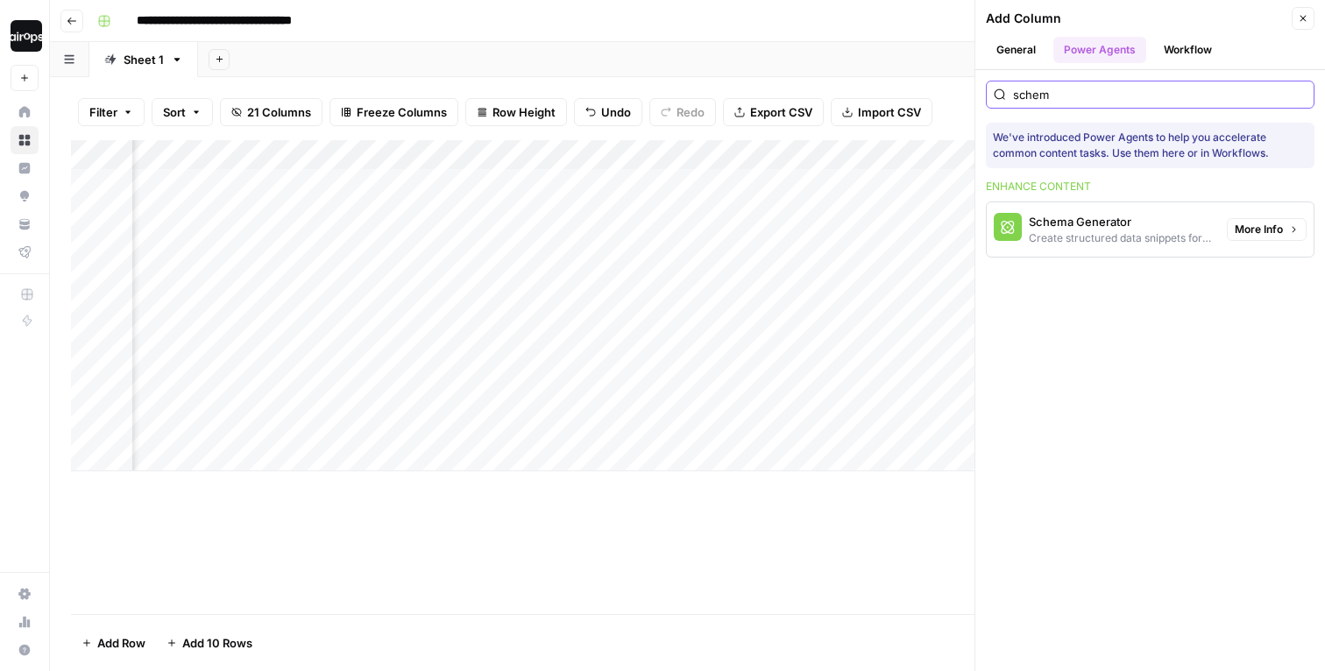
type input "schem"
click at [1248, 228] on span "More Info" at bounding box center [1259, 230] width 48 height 16
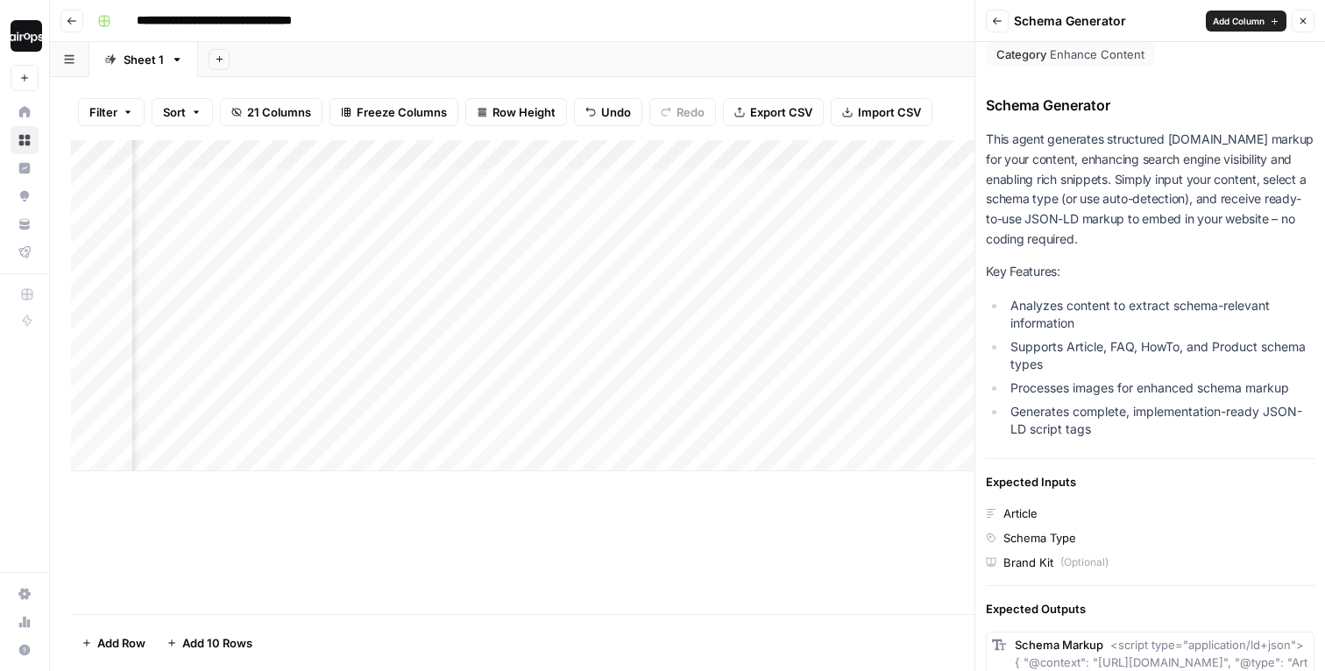
scroll to position [0, 0]
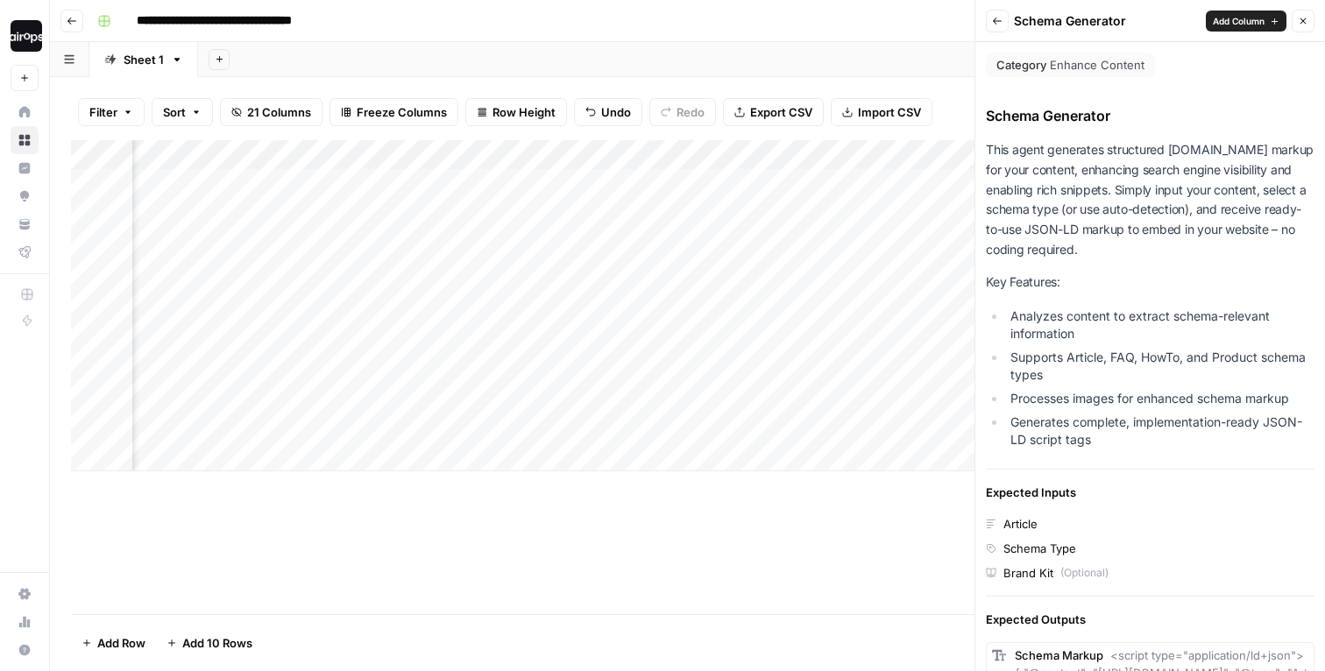
click at [1300, 12] on button "Close" at bounding box center [1303, 21] width 23 height 23
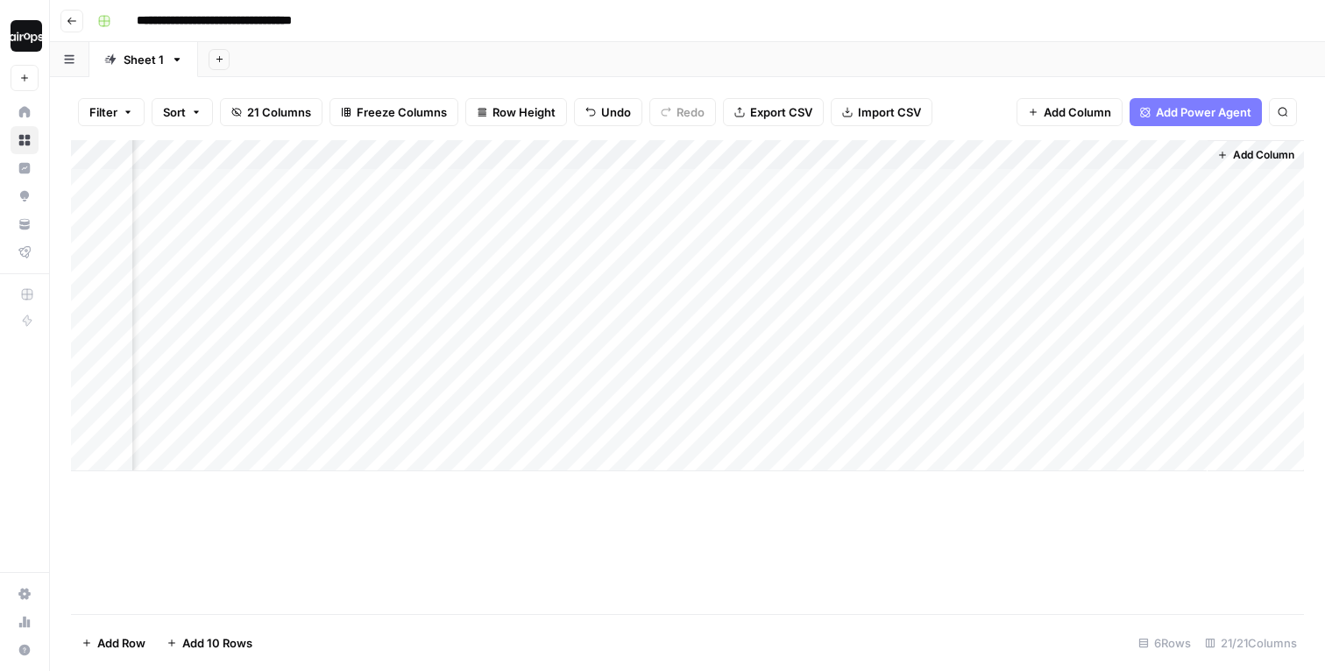
click at [1176, 60] on div "Add Sheet" at bounding box center [761, 59] width 1127 height 35
click at [530, 117] on span "Row Height" at bounding box center [523, 112] width 63 height 18
click at [733, 51] on div "Add Sheet" at bounding box center [761, 59] width 1127 height 35
click at [922, 240] on div "Add Column" at bounding box center [687, 305] width 1233 height 331
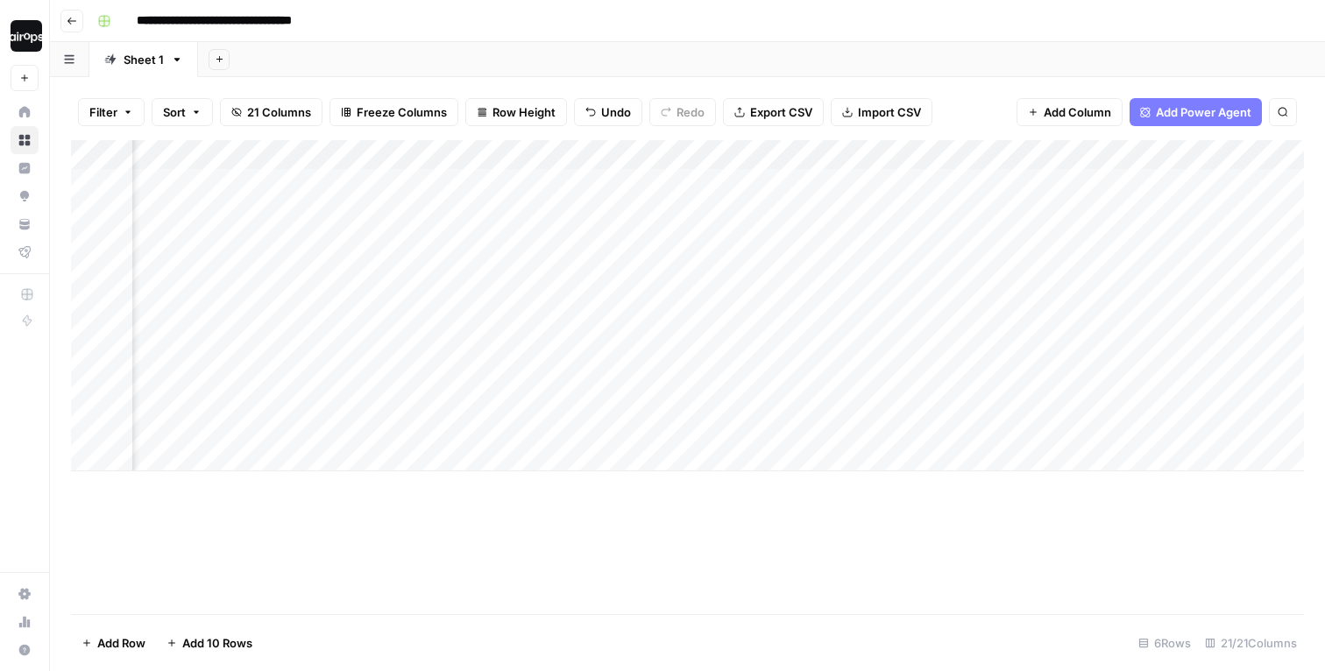
click at [977, 223] on div "Add Column" at bounding box center [687, 305] width 1233 height 331
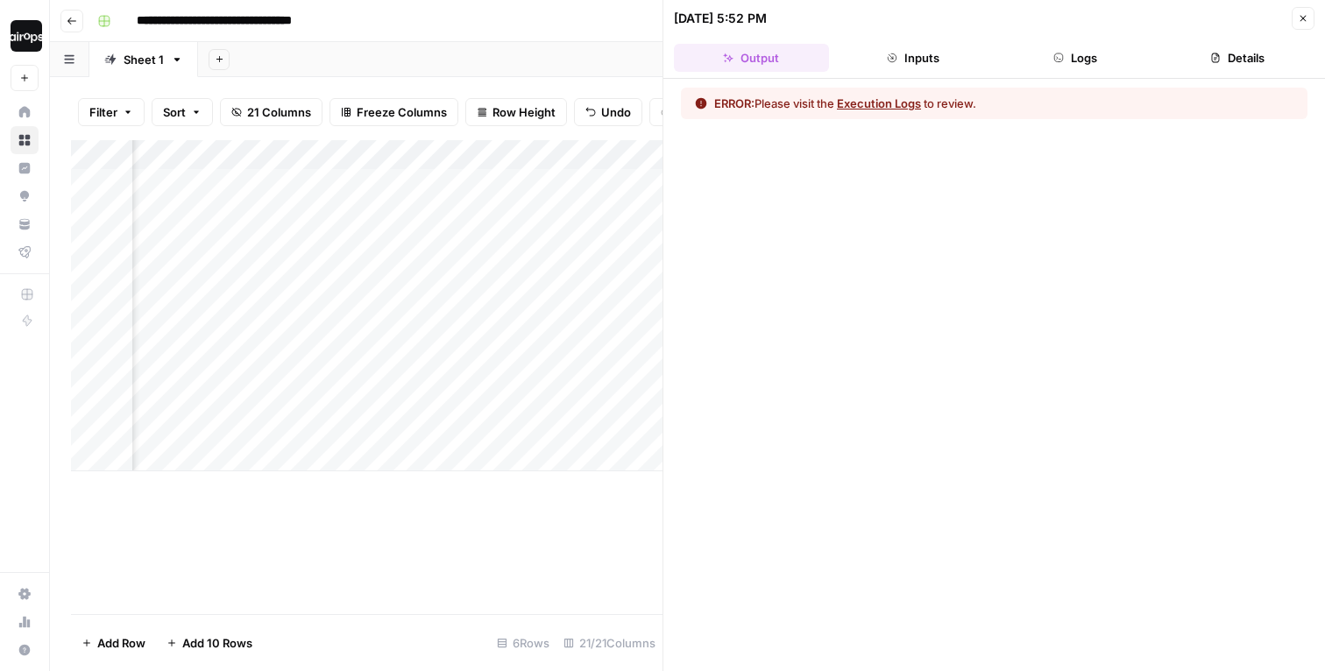
click at [1302, 26] on button "Close" at bounding box center [1303, 18] width 23 height 23
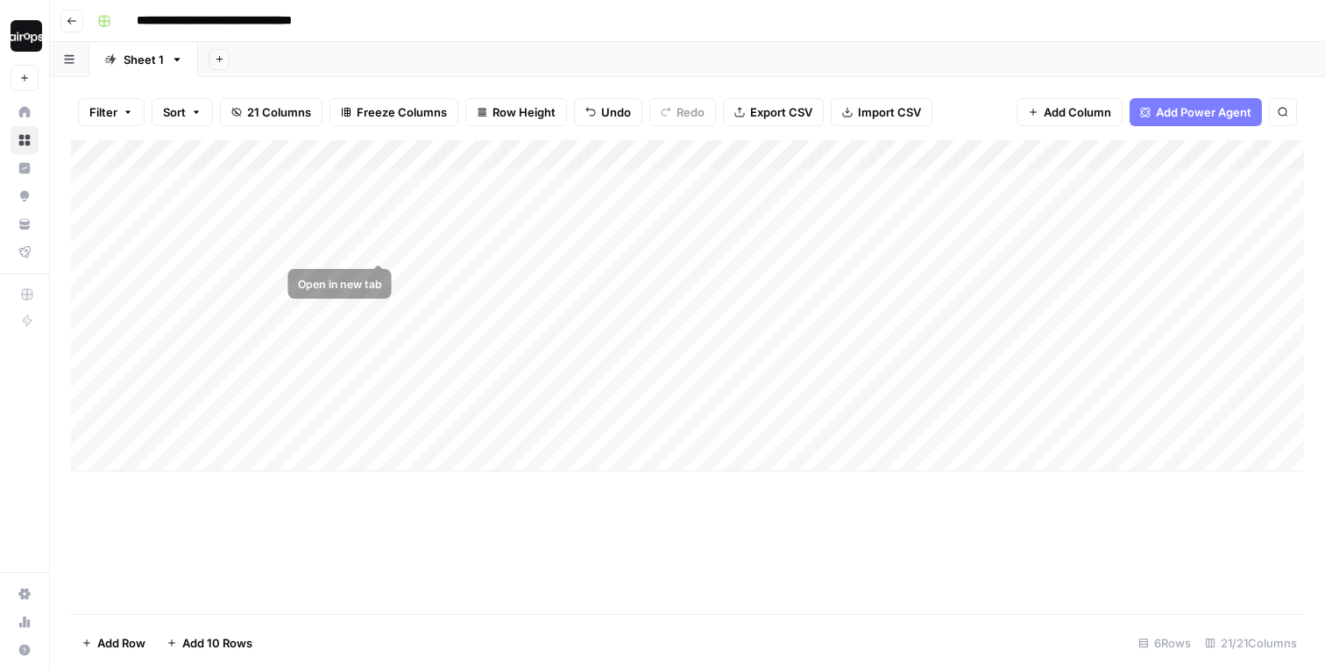
click at [314, 230] on div "Add Column" at bounding box center [687, 305] width 1233 height 331
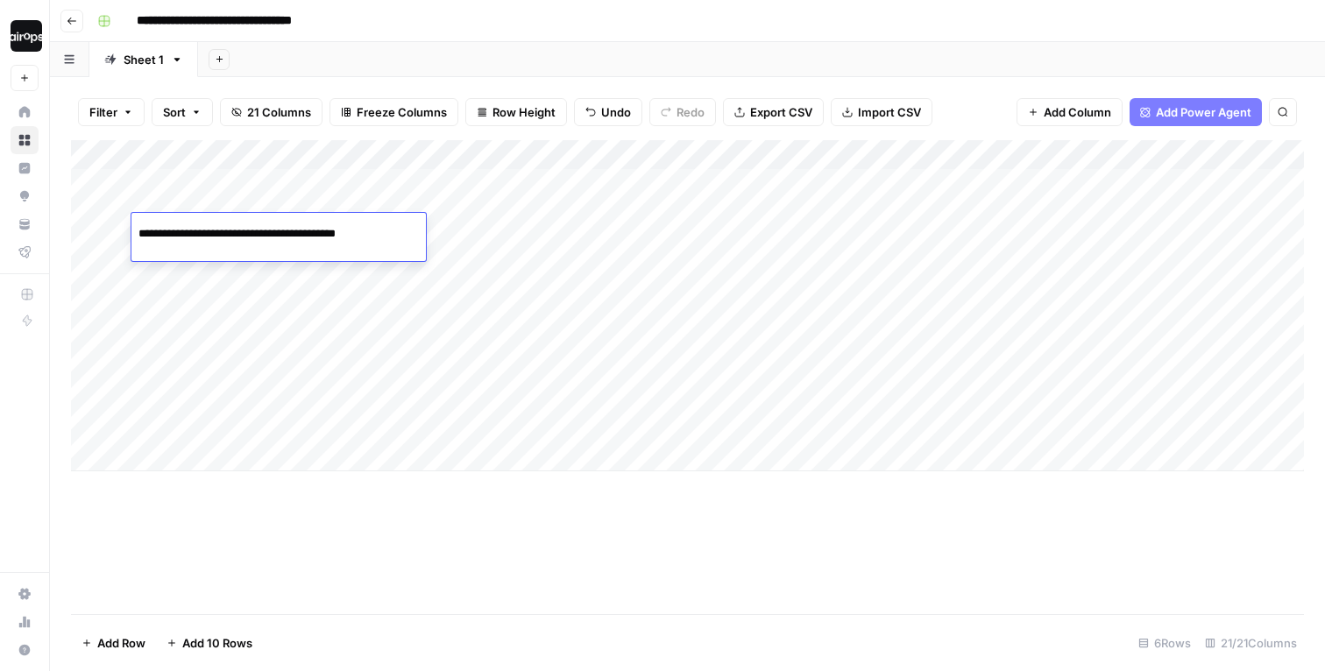
click at [313, 230] on input "**********" at bounding box center [278, 233] width 280 height 21
click at [94, 241] on div "Add Column" at bounding box center [687, 305] width 1233 height 331
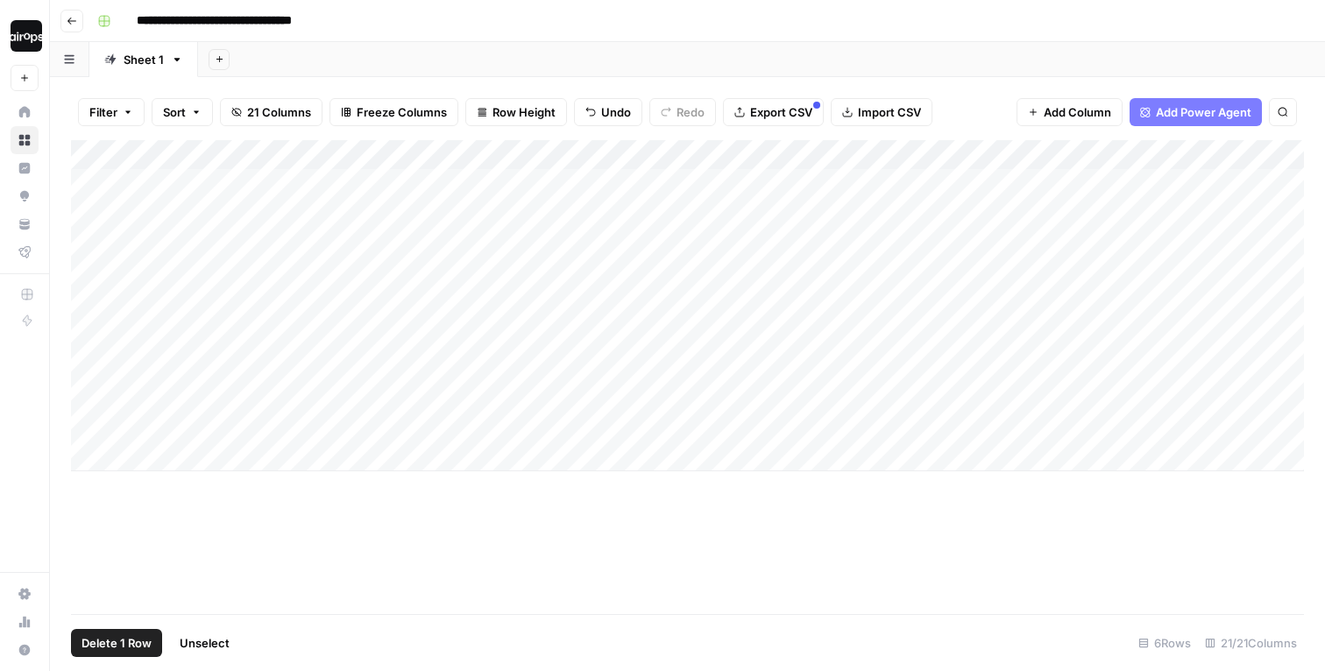
click at [110, 643] on span "Delete 1 Row" at bounding box center [116, 643] width 70 height 18
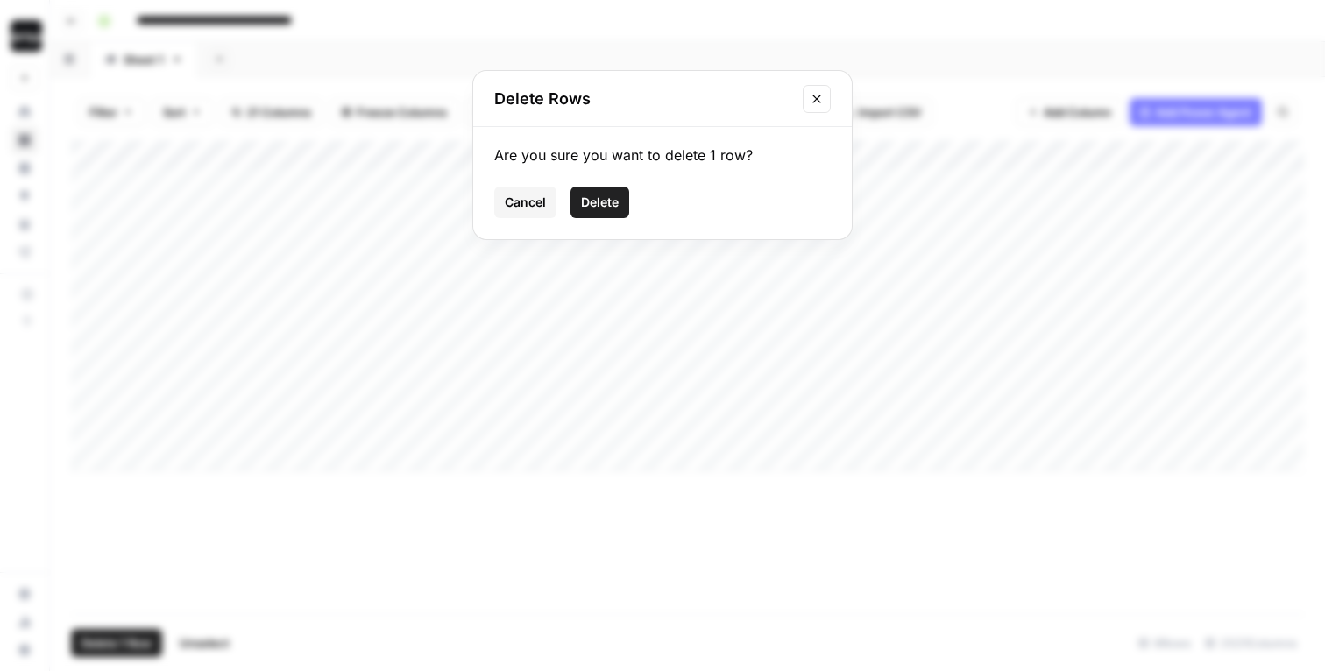
click at [593, 195] on span "Delete" at bounding box center [600, 203] width 38 height 18
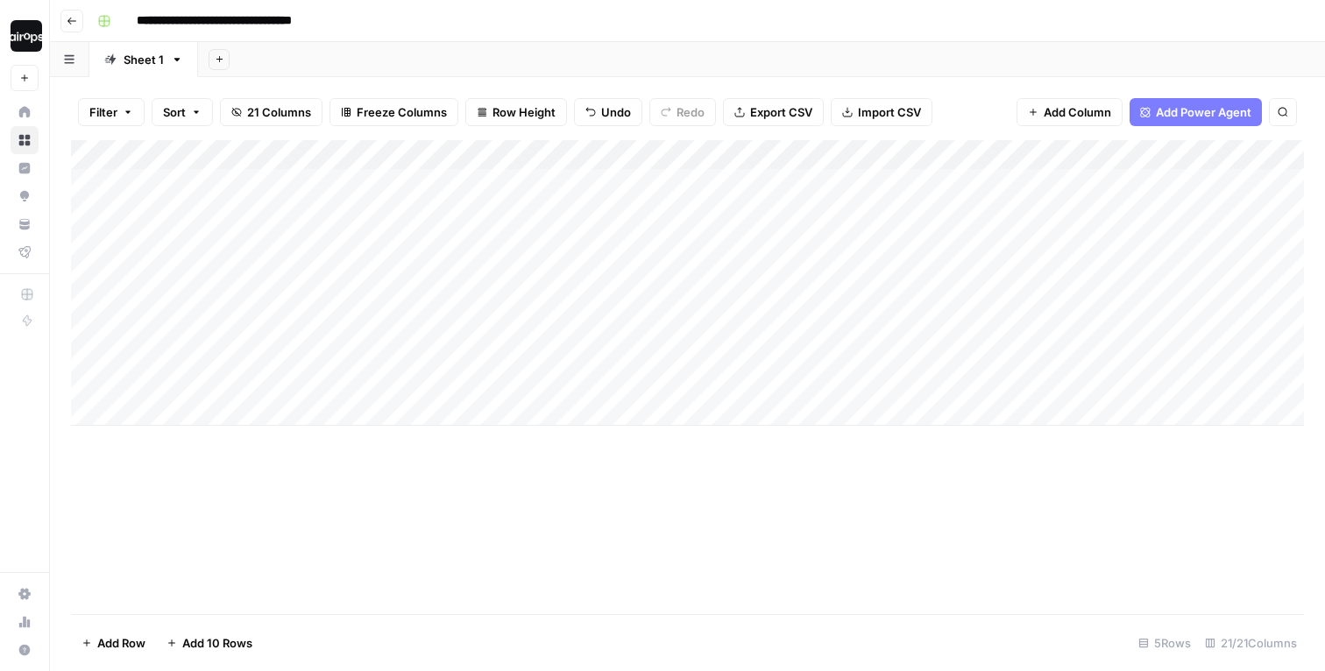
click at [415, 511] on div "Add Column" at bounding box center [687, 377] width 1233 height 474
click at [319, 188] on div "Add Column" at bounding box center [687, 283] width 1233 height 286
click at [319, 188] on input "**********" at bounding box center [278, 188] width 280 height 21
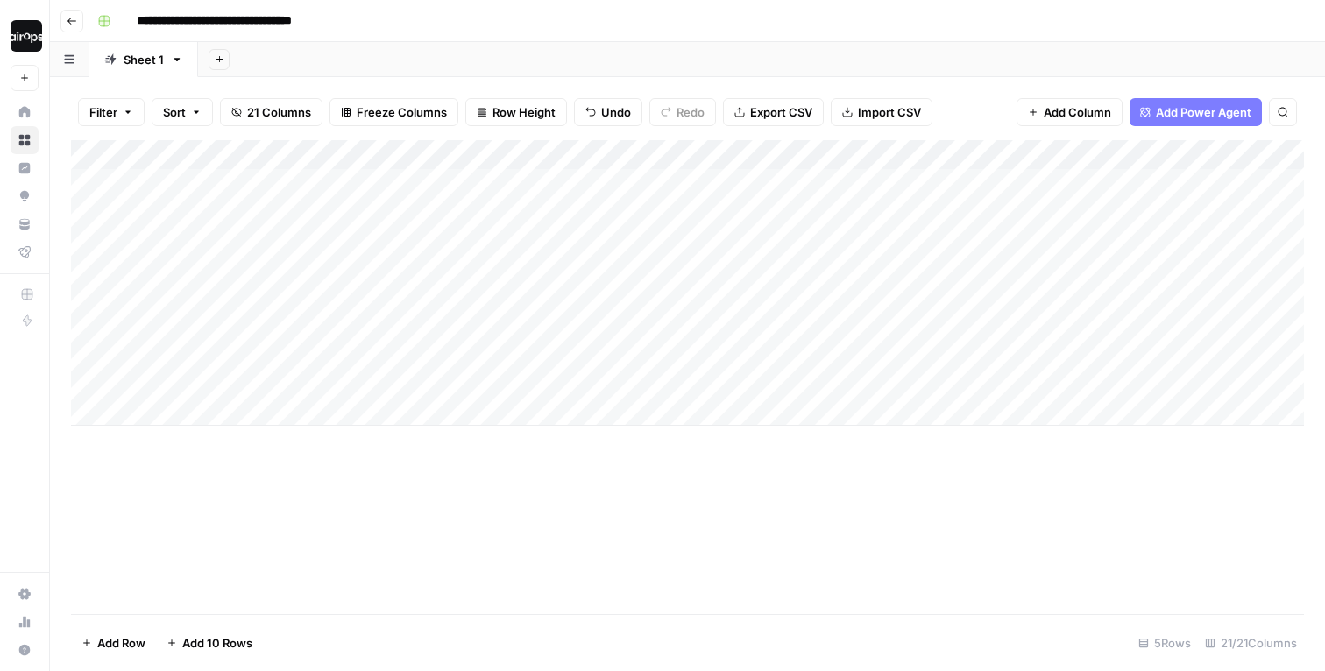
click at [421, 57] on div "Add Sheet" at bounding box center [761, 59] width 1127 height 35
click at [322, 223] on div "Add Column" at bounding box center [687, 283] width 1233 height 286
click at [322, 223] on input "**********" at bounding box center [278, 233] width 280 height 21
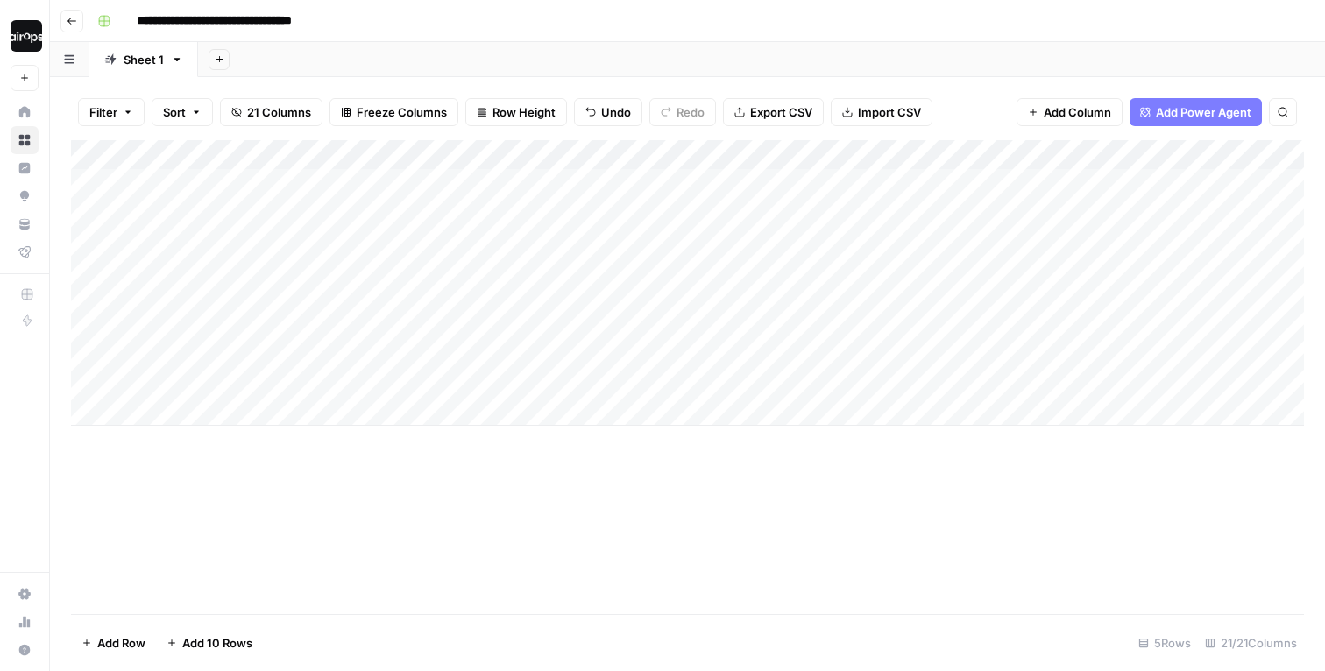
click at [463, 53] on div "Add Sheet" at bounding box center [761, 59] width 1127 height 35
click at [617, 366] on div "Add Column" at bounding box center [687, 283] width 1233 height 286
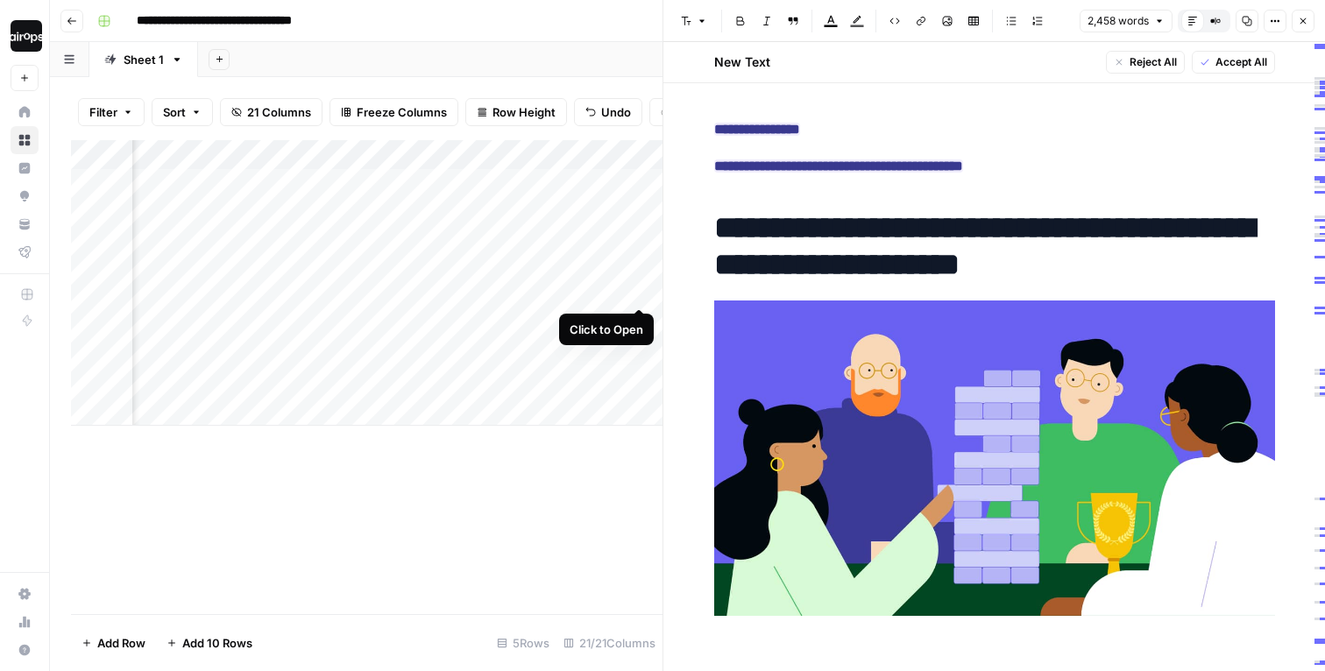
click at [642, 272] on div "Add Column" at bounding box center [366, 283] width 591 height 286
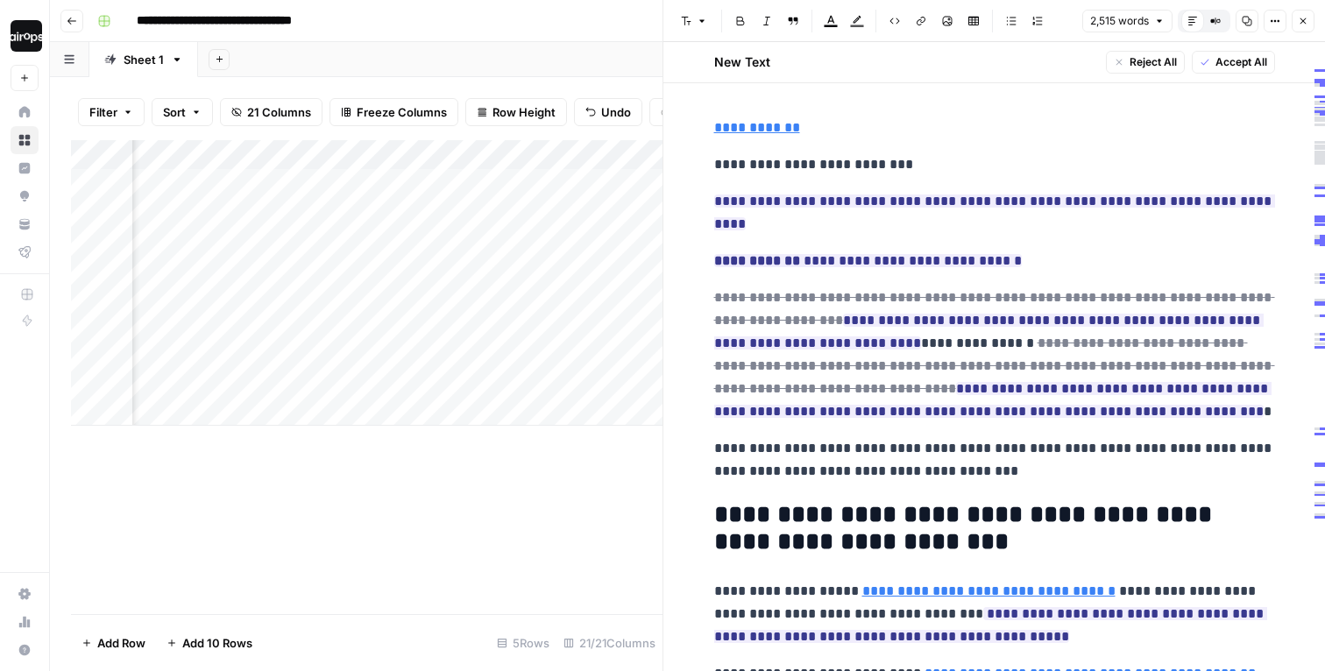
scroll to position [731, 0]
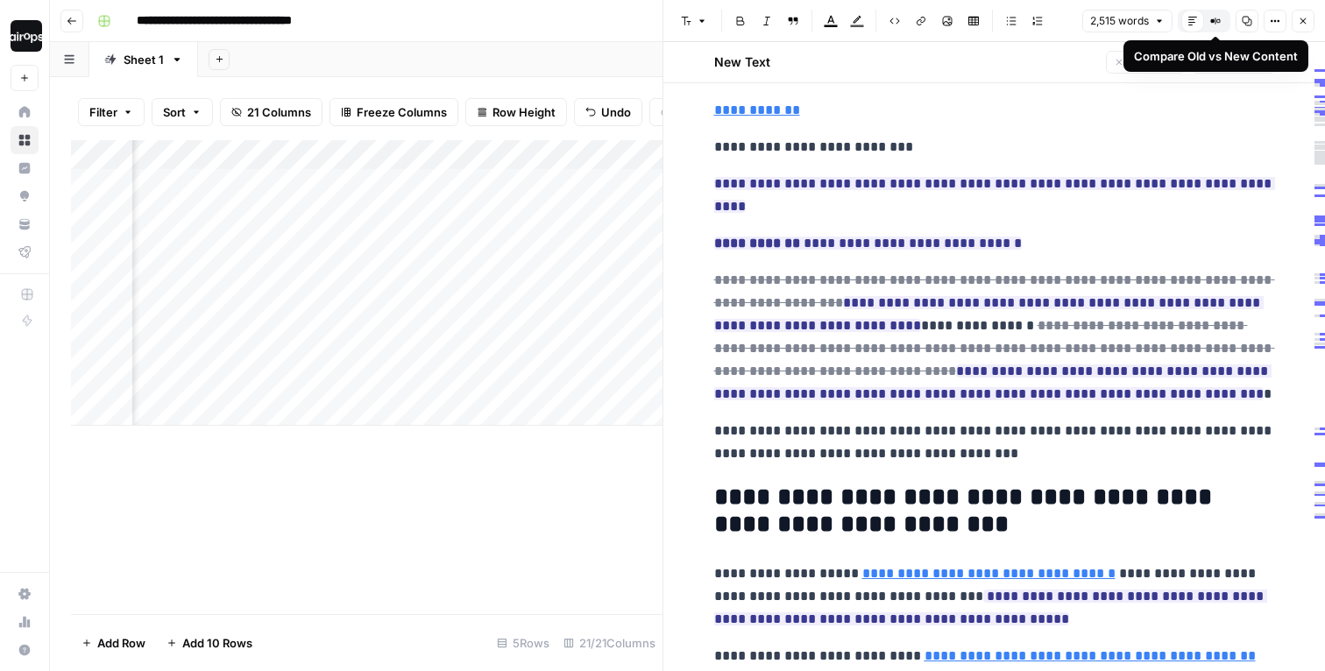
click at [1215, 22] on icon "button" at bounding box center [1215, 21] width 0 height 6
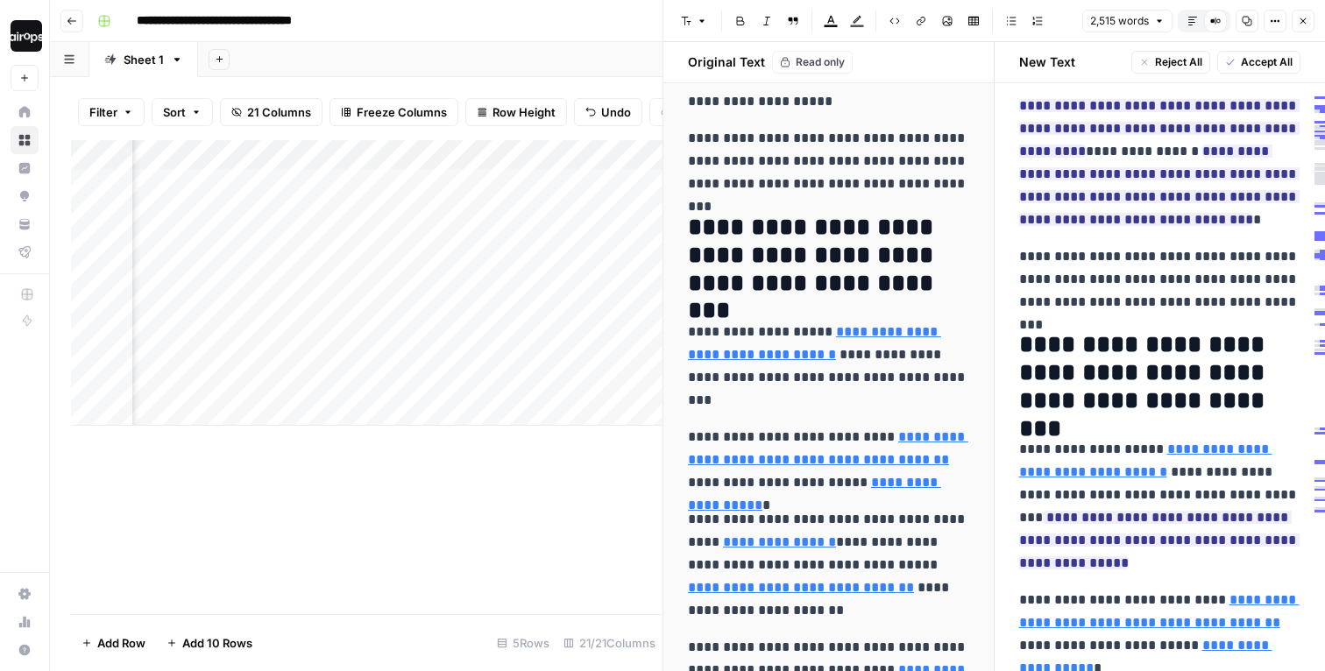
scroll to position [807, 0]
click at [1192, 27] on button "Default Editor" at bounding box center [1192, 21] width 23 height 23
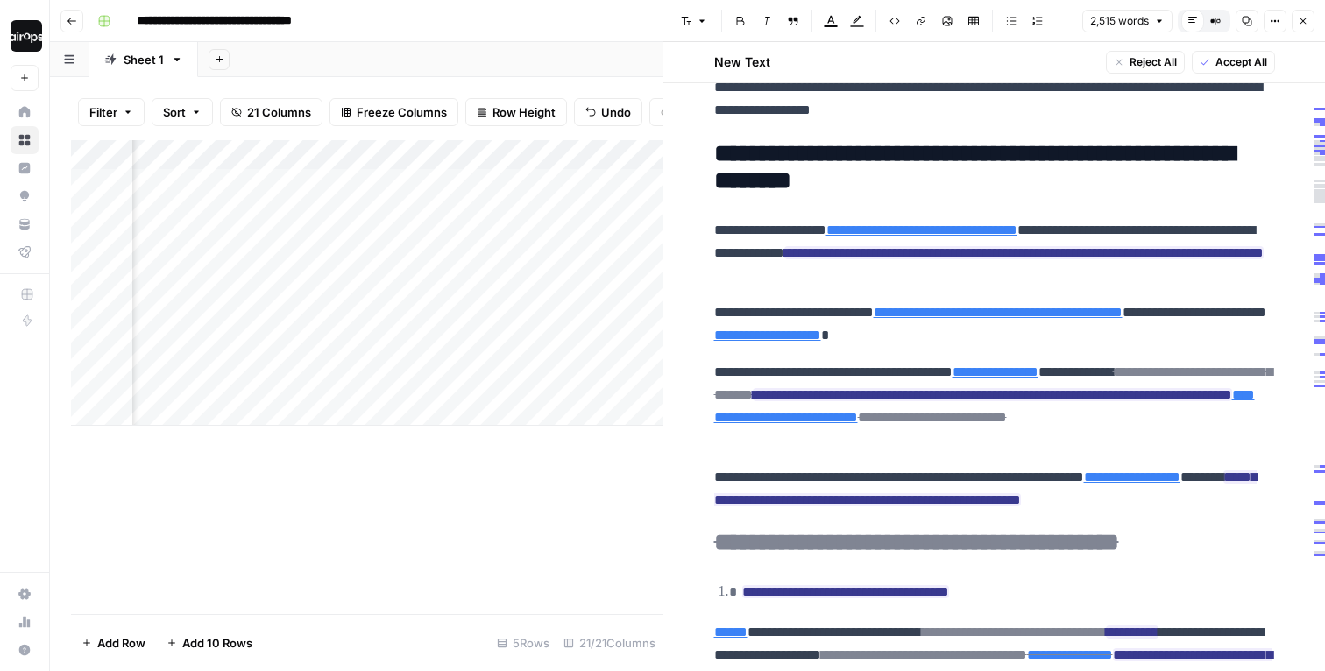
scroll to position [1103, 0]
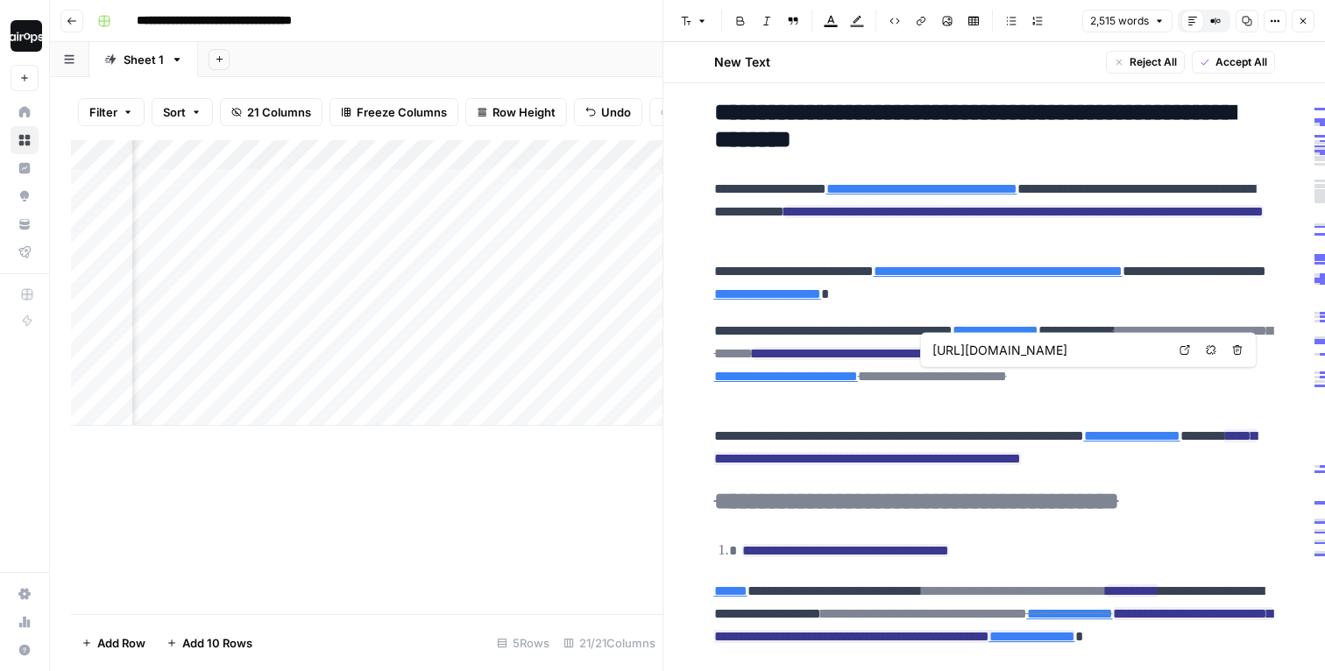
type input "https://www.pipedrive.com/en/blog/how-to-grow-your-business"
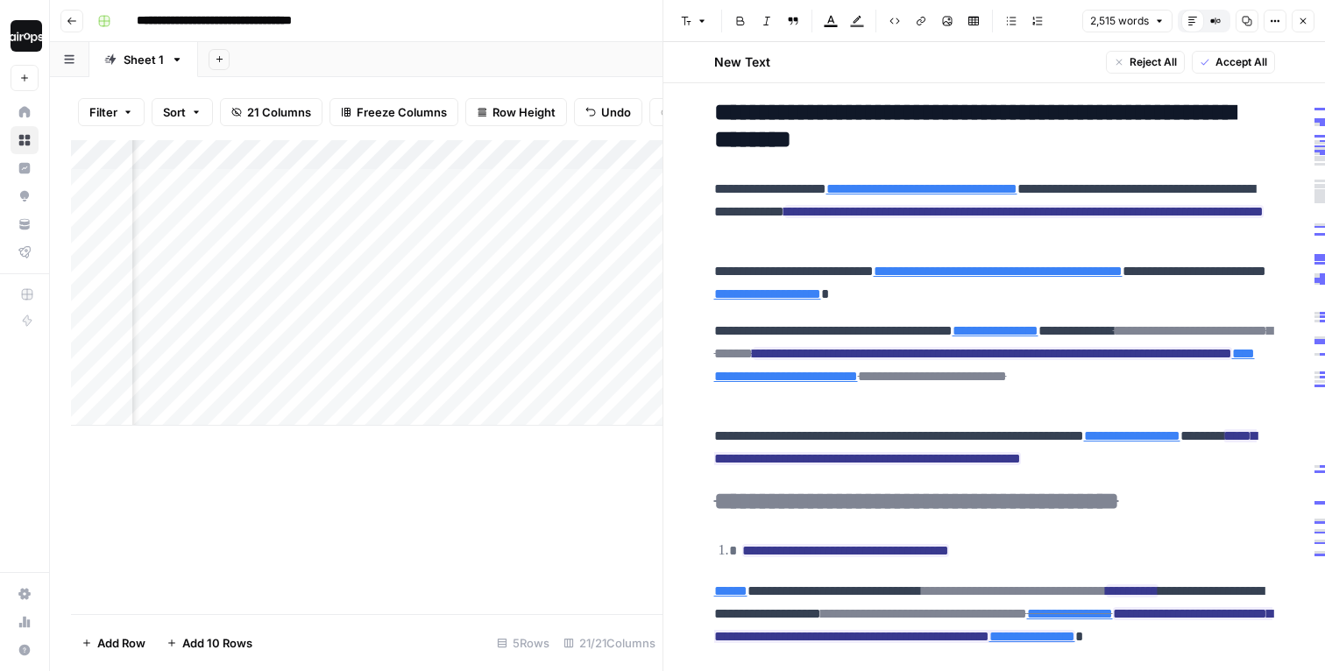
click at [1300, 19] on icon "button" at bounding box center [1303, 21] width 6 height 6
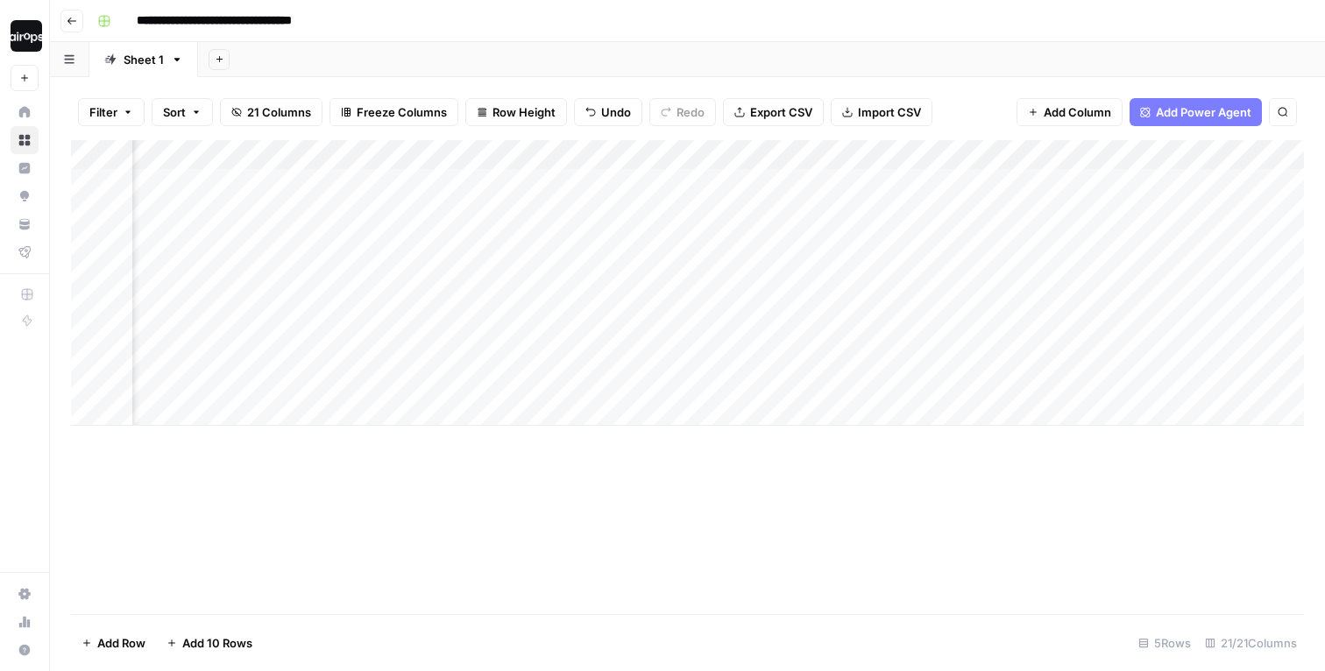
click at [1196, 33] on div "**********" at bounding box center [698, 21] width 1217 height 28
click at [829, 58] on div "Add Sheet" at bounding box center [761, 59] width 1127 height 35
click at [826, 56] on div "Add Sheet" at bounding box center [761, 59] width 1127 height 35
click at [825, 53] on div "Add Sheet" at bounding box center [761, 59] width 1127 height 35
click at [20, 41] on img "Workspace: Dille-Sandbox" at bounding box center [27, 36] width 32 height 32
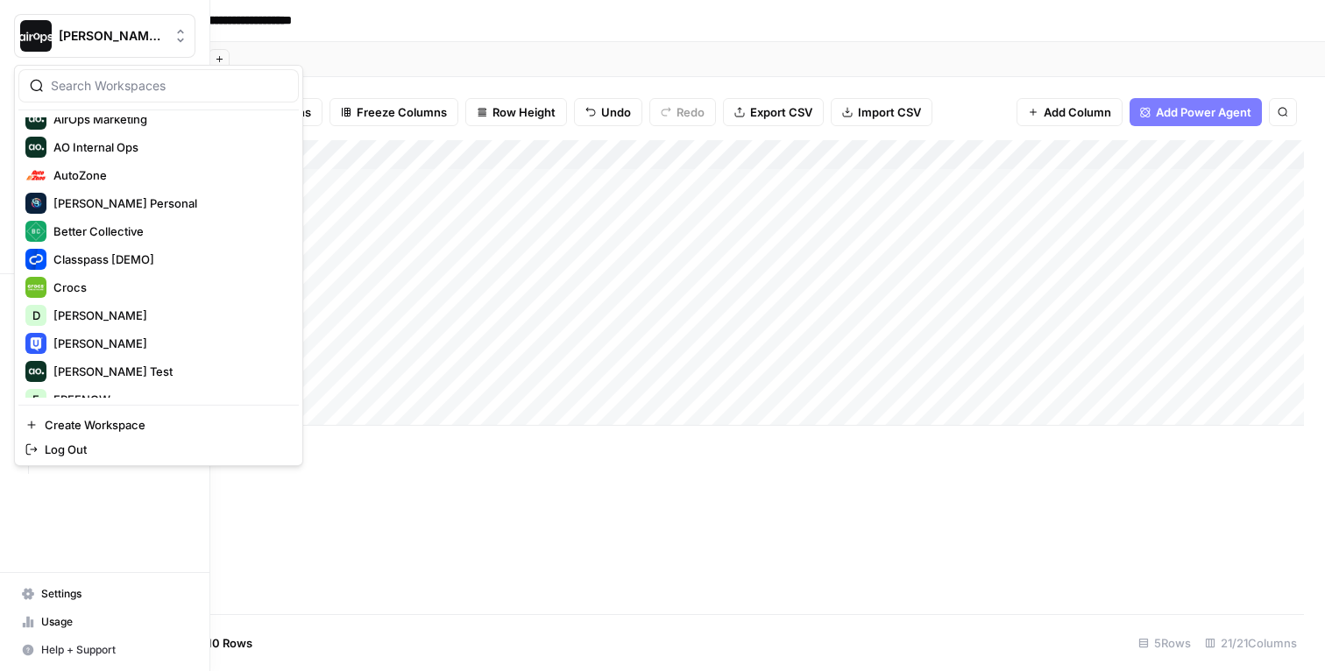
scroll to position [160, 0]
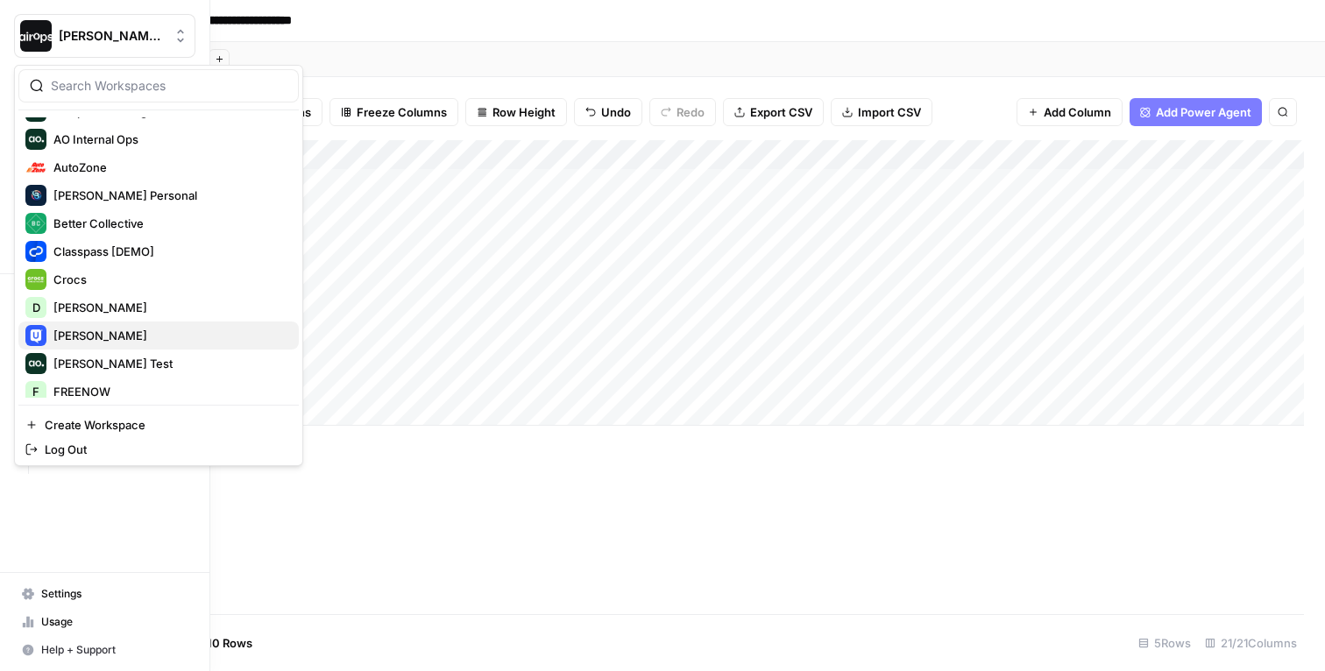
click at [80, 330] on span "Dille" at bounding box center [168, 336] width 231 height 18
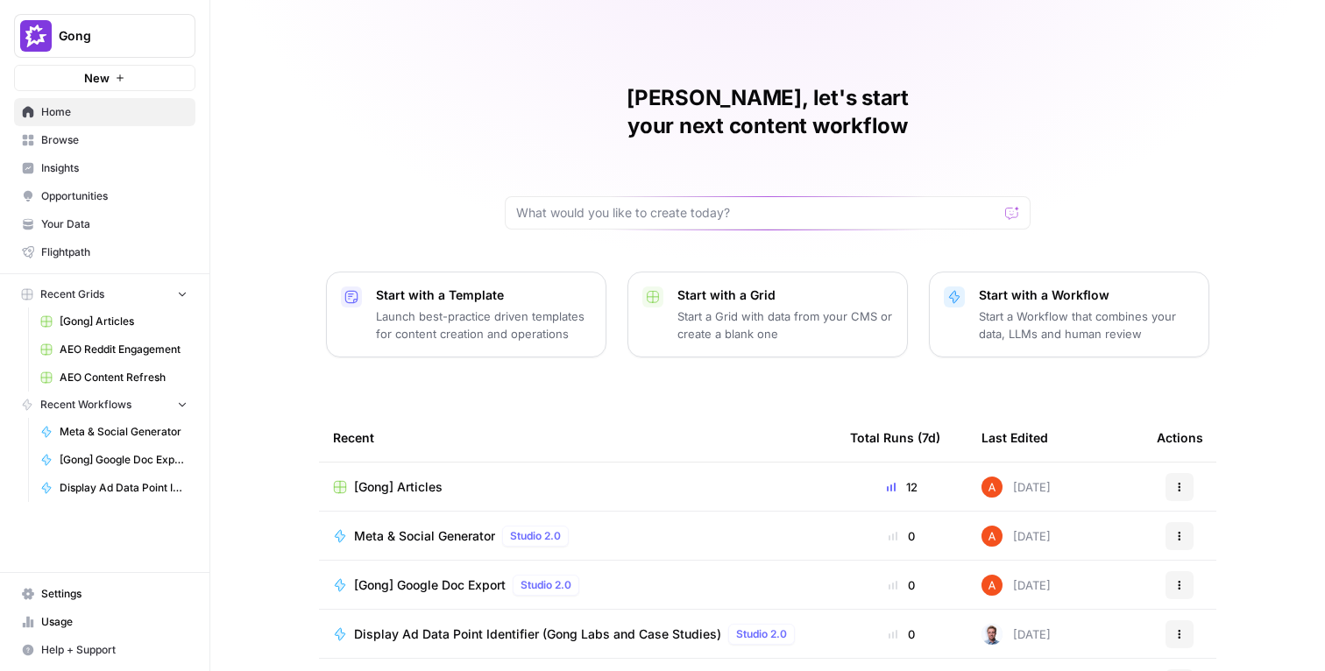
click at [101, 36] on span "Gong" at bounding box center [112, 36] width 106 height 18
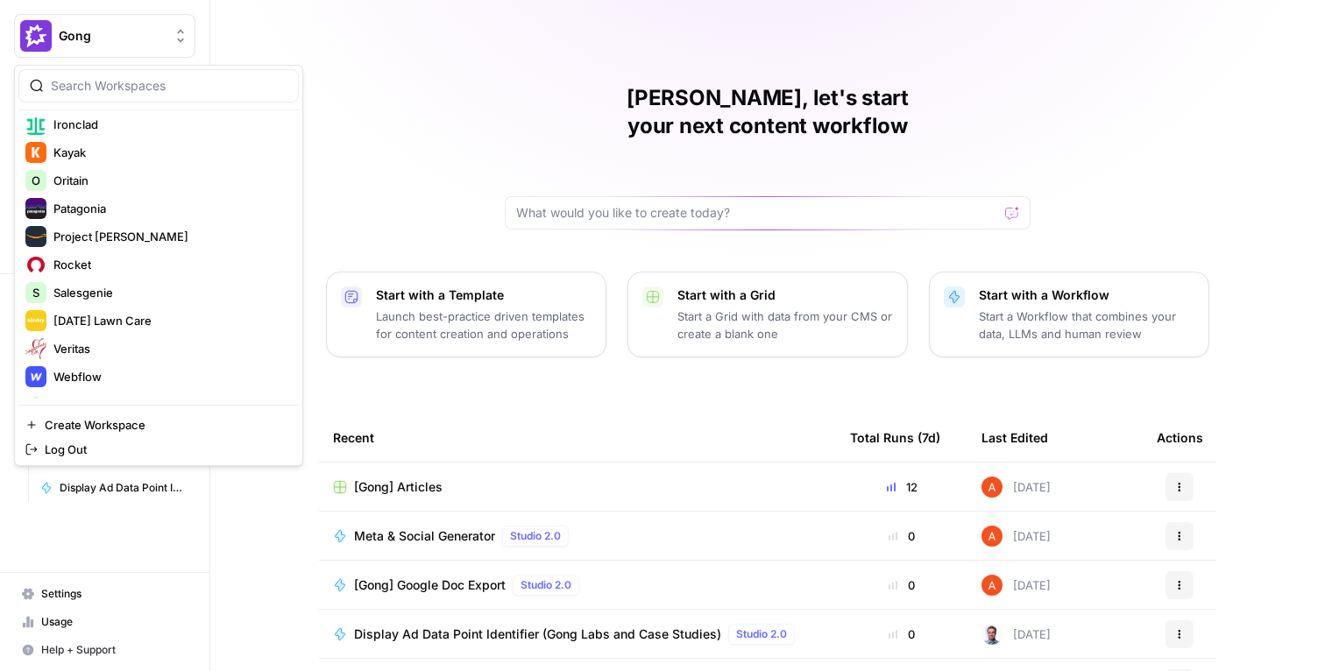
scroll to position [589, 0]
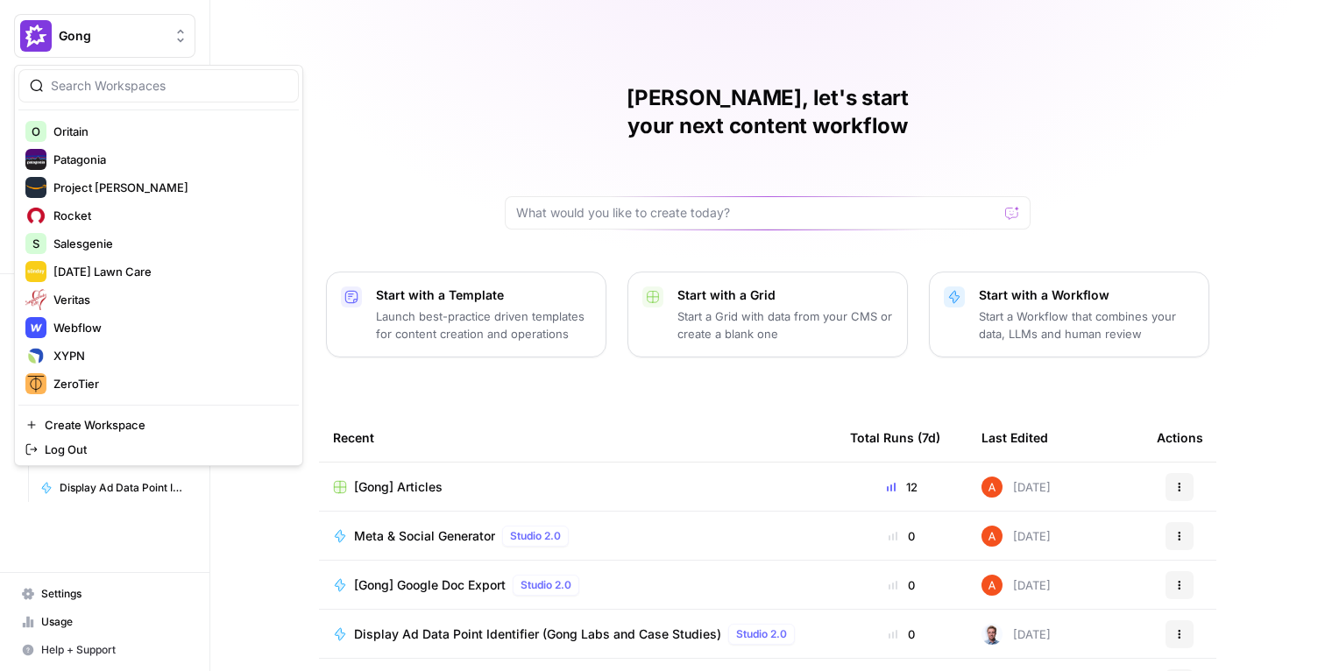
click at [486, 191] on div "[PERSON_NAME], let's start your next content workflow Start with a Template Lau…" at bounding box center [767, 417] width 1115 height 834
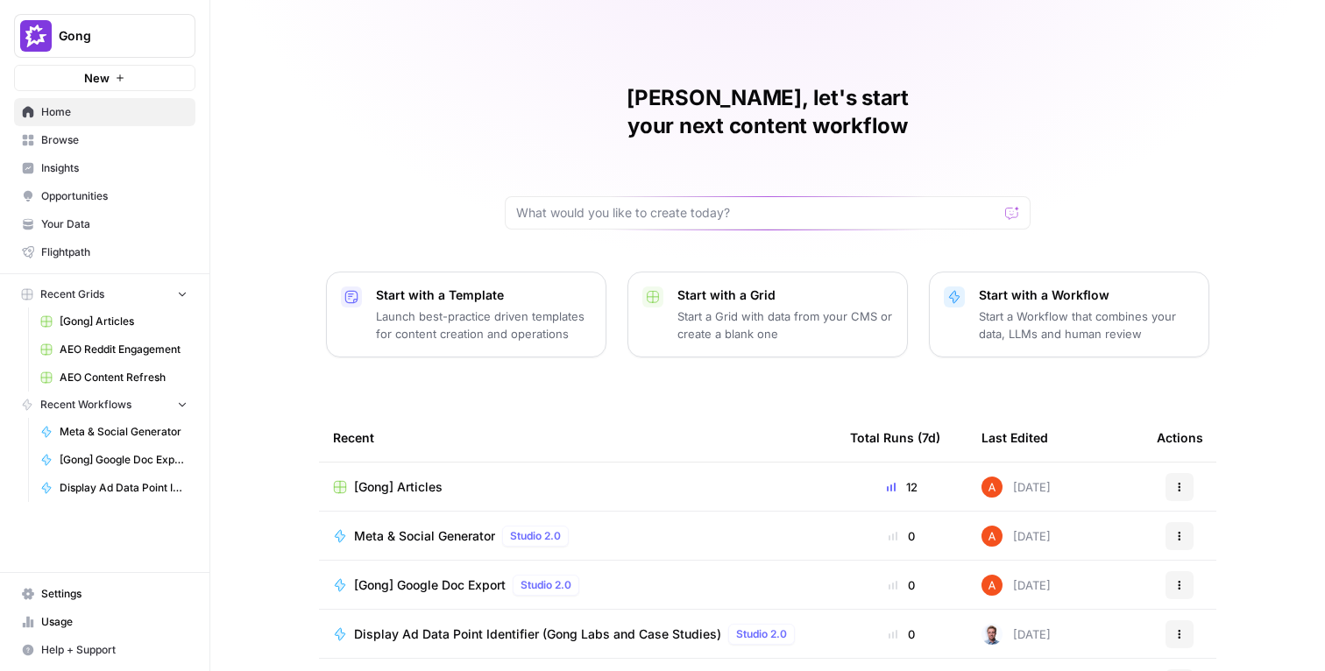
click at [86, 27] on span "Gong" at bounding box center [112, 36] width 106 height 18
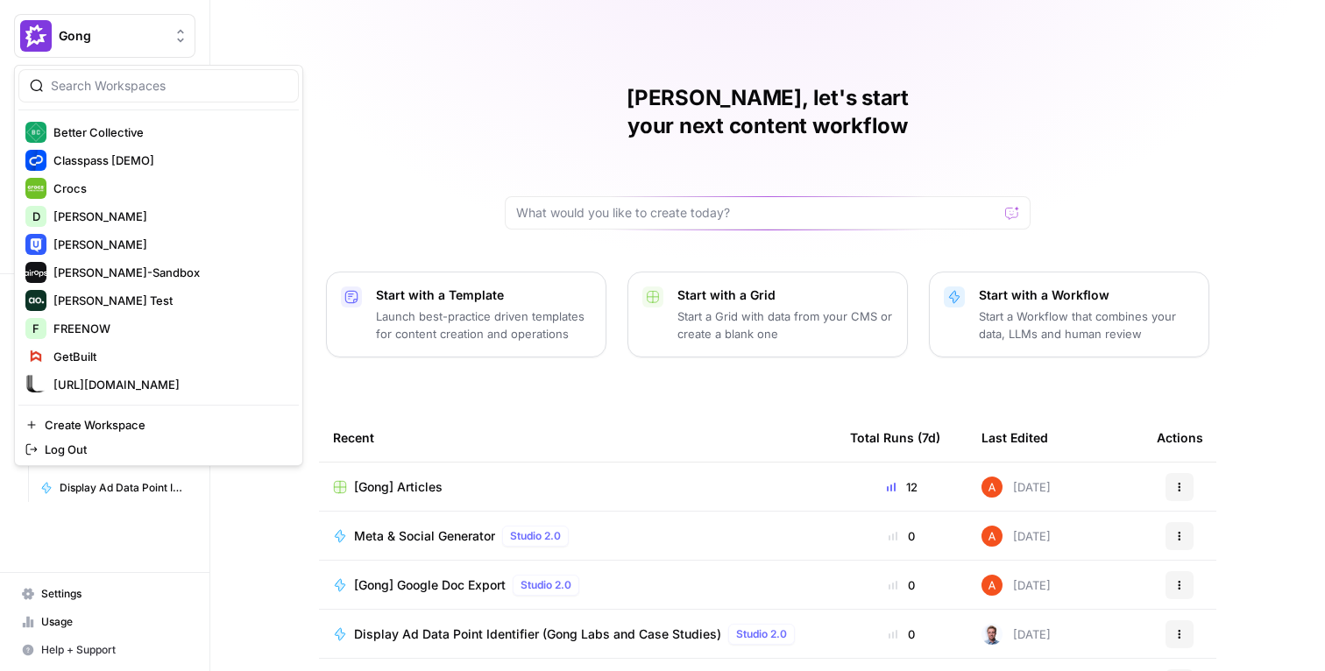
scroll to position [254, 0]
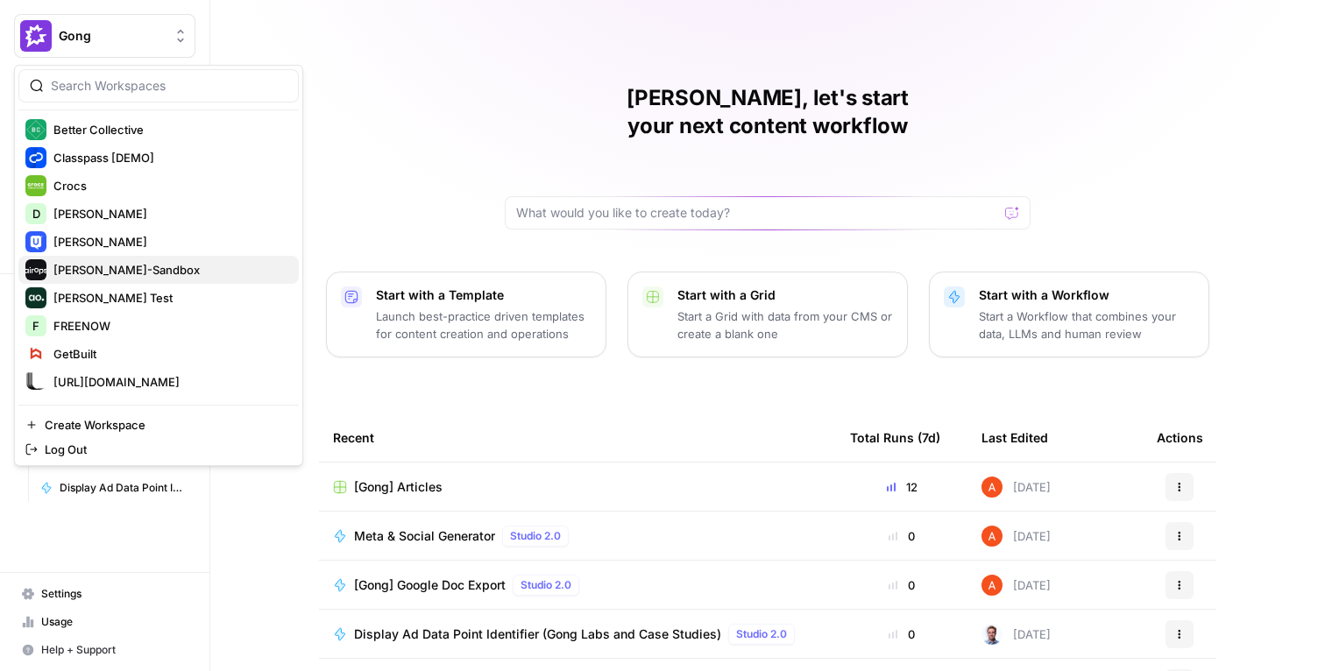
click at [119, 271] on span "[PERSON_NAME]-Sandbox" at bounding box center [168, 270] width 231 height 18
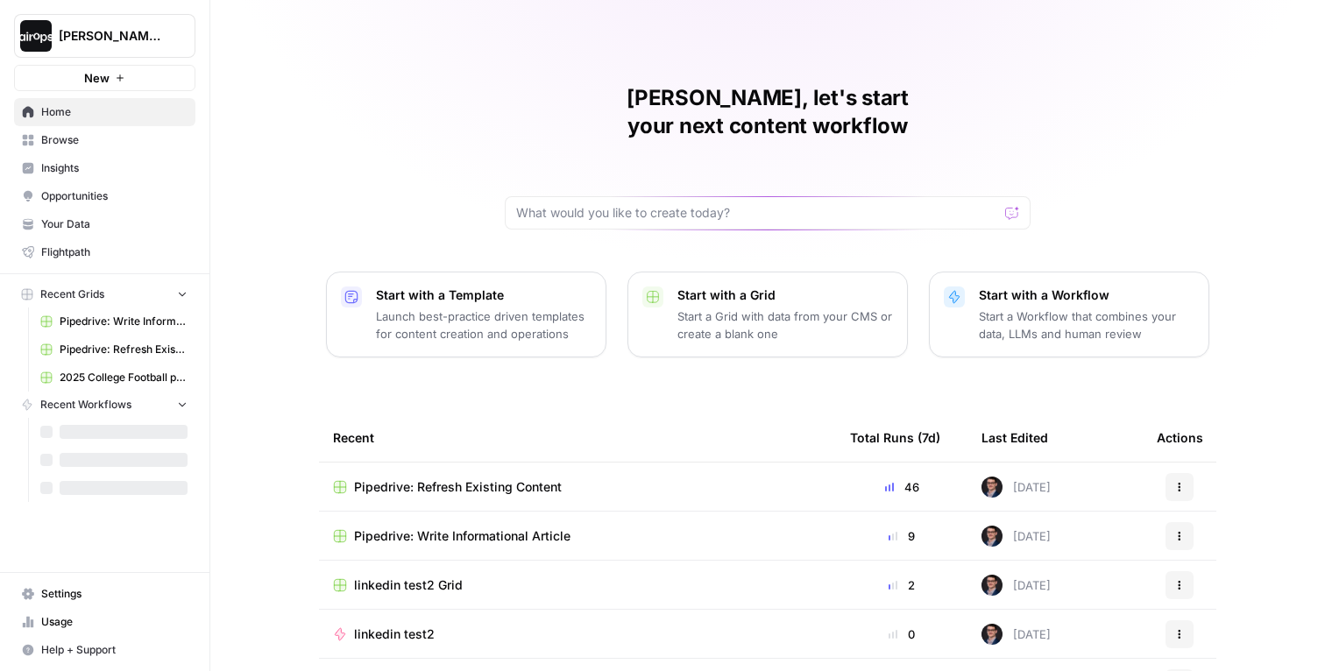
click at [269, 258] on div "[PERSON_NAME], let's start your next content workflow Start with a Template Lau…" at bounding box center [767, 417] width 1115 height 834
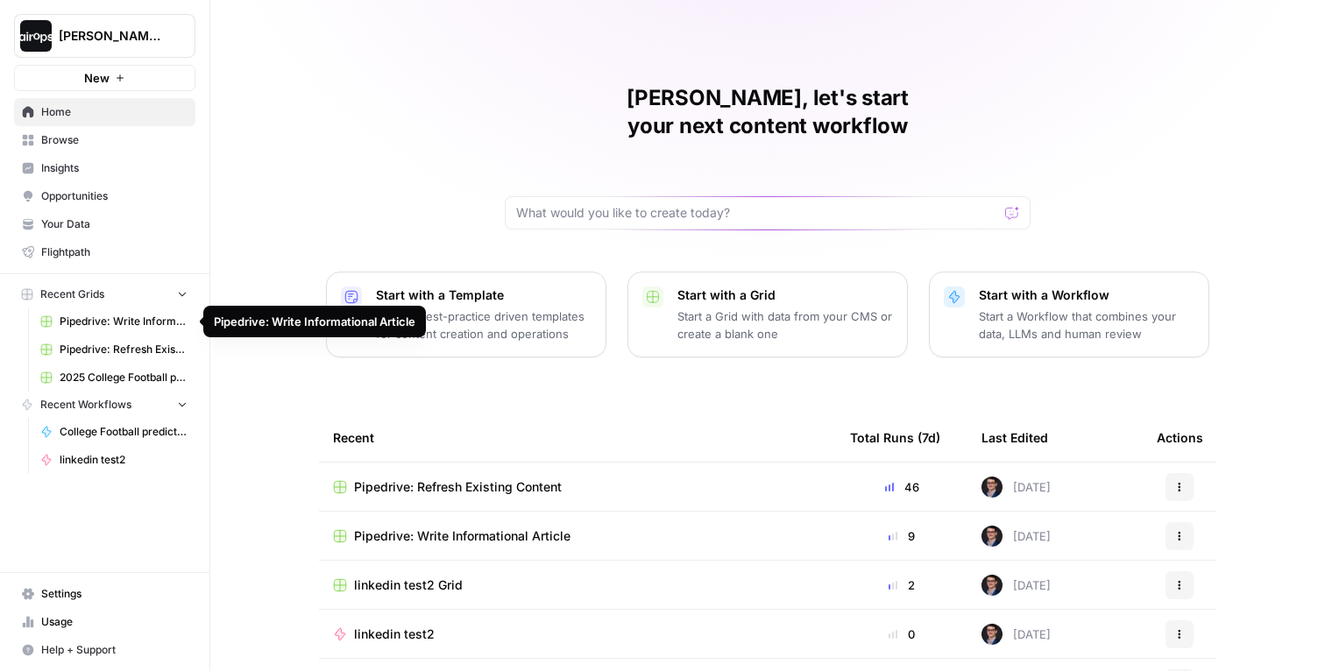
click at [130, 324] on span "Pipedrive: Write Informational Article" at bounding box center [124, 322] width 128 height 16
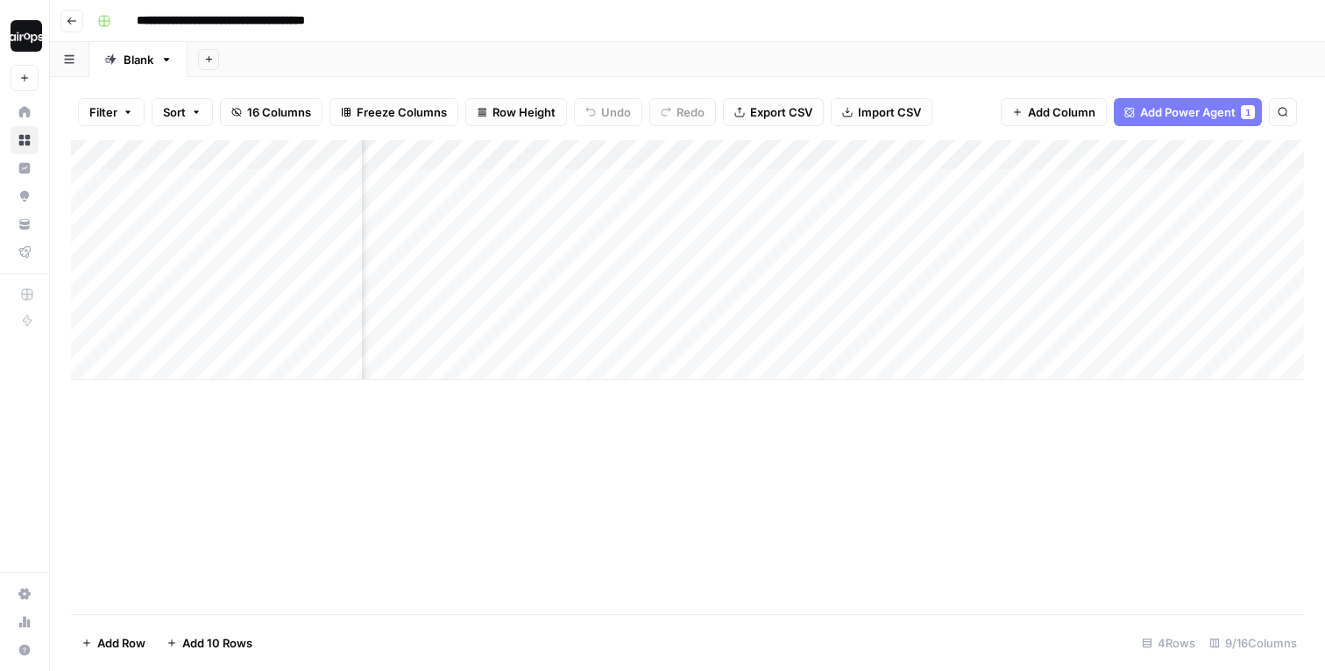
scroll to position [0, 749]
click at [1131, 318] on div "Add Column" at bounding box center [687, 260] width 1233 height 240
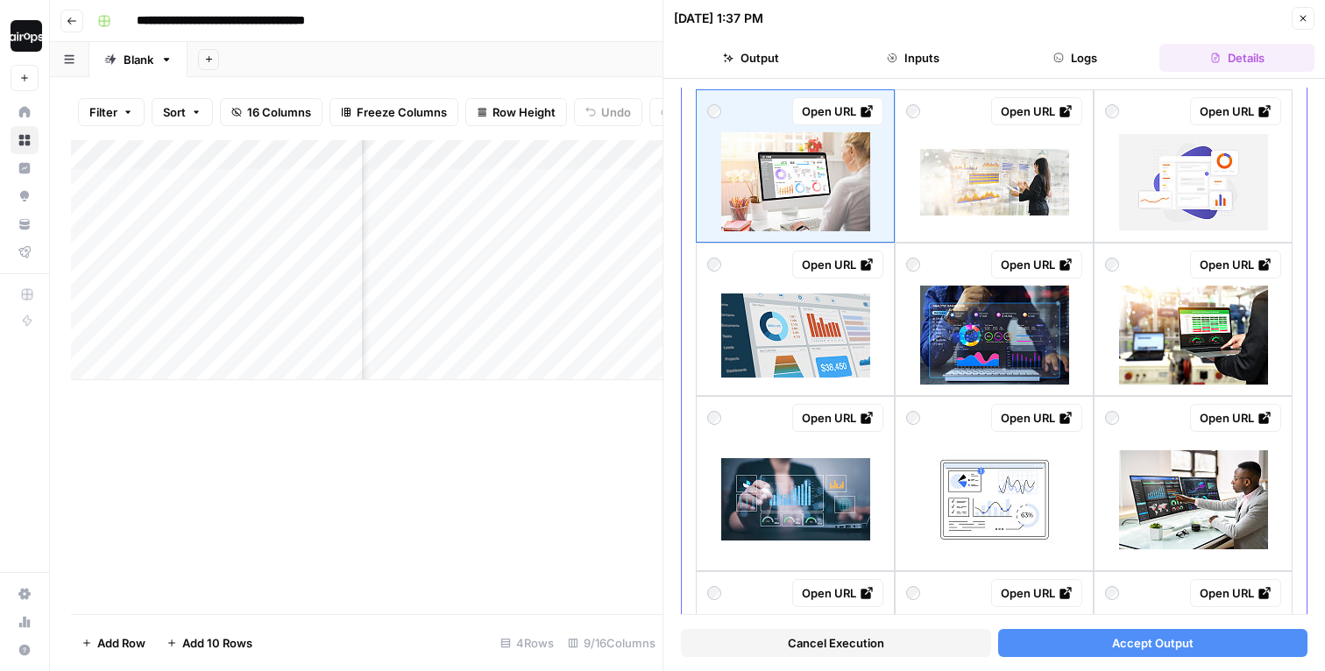
scroll to position [107, 0]
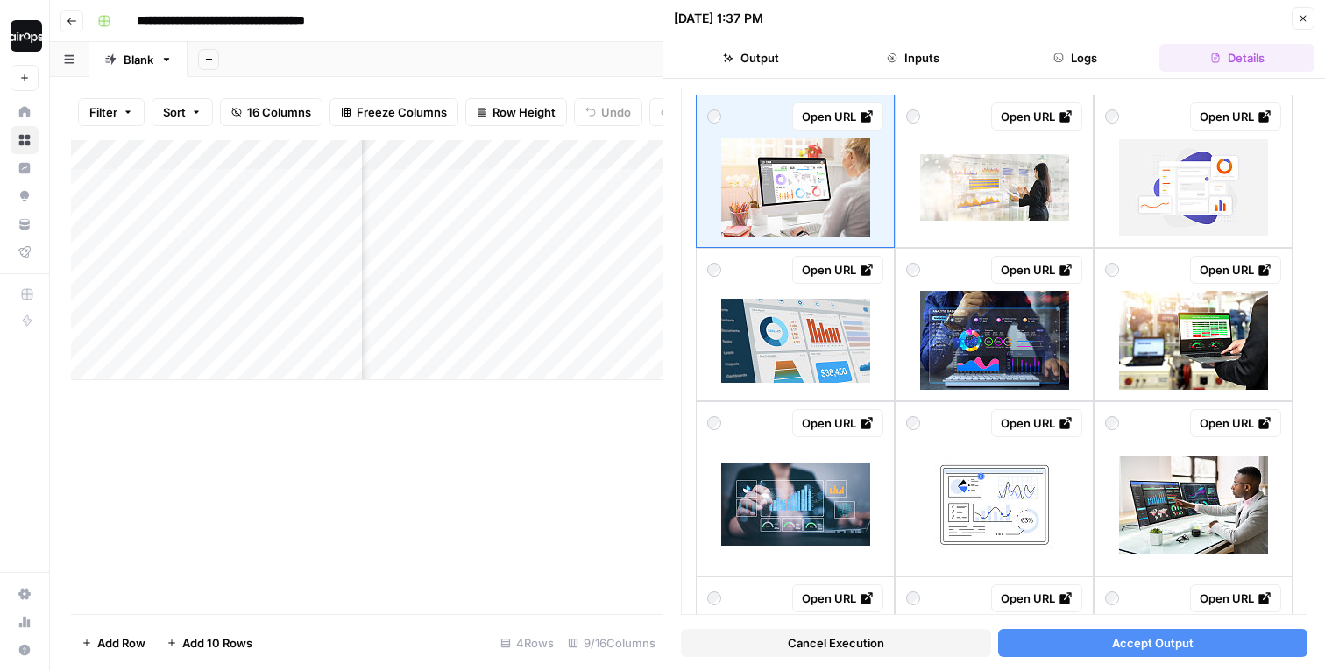
click at [1299, 19] on icon "button" at bounding box center [1303, 18] width 11 height 11
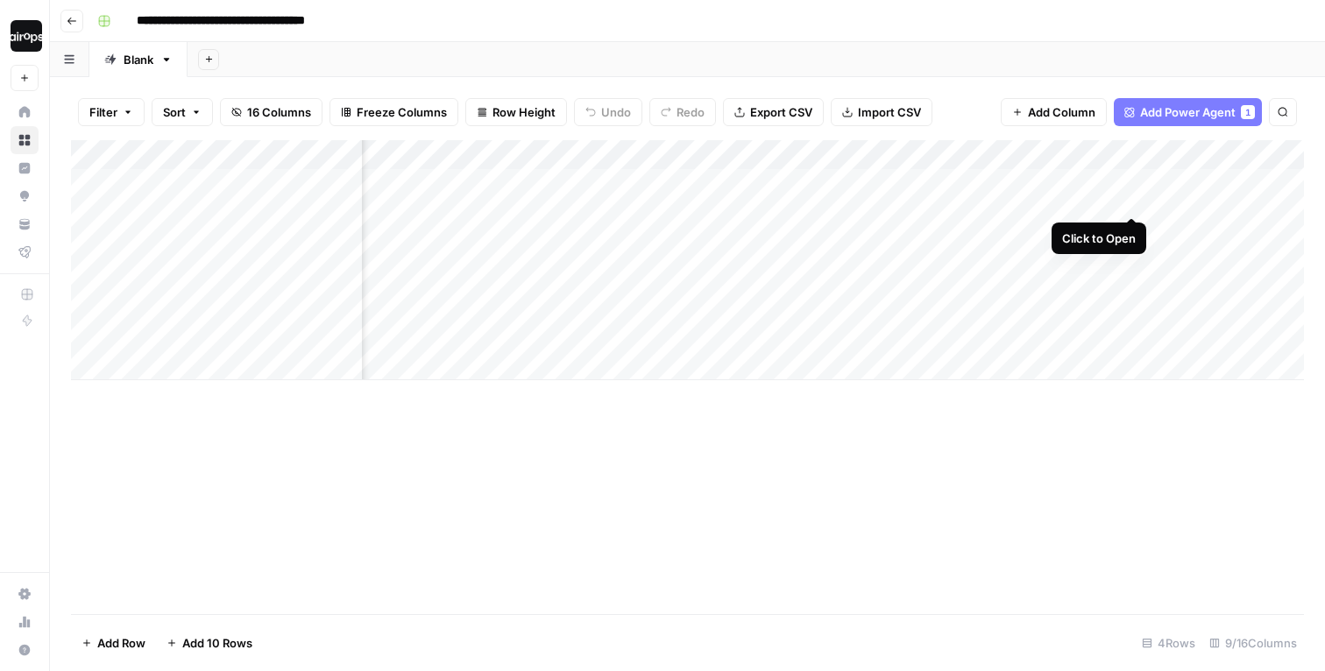
click at [1134, 179] on div "Add Column" at bounding box center [687, 260] width 1233 height 240
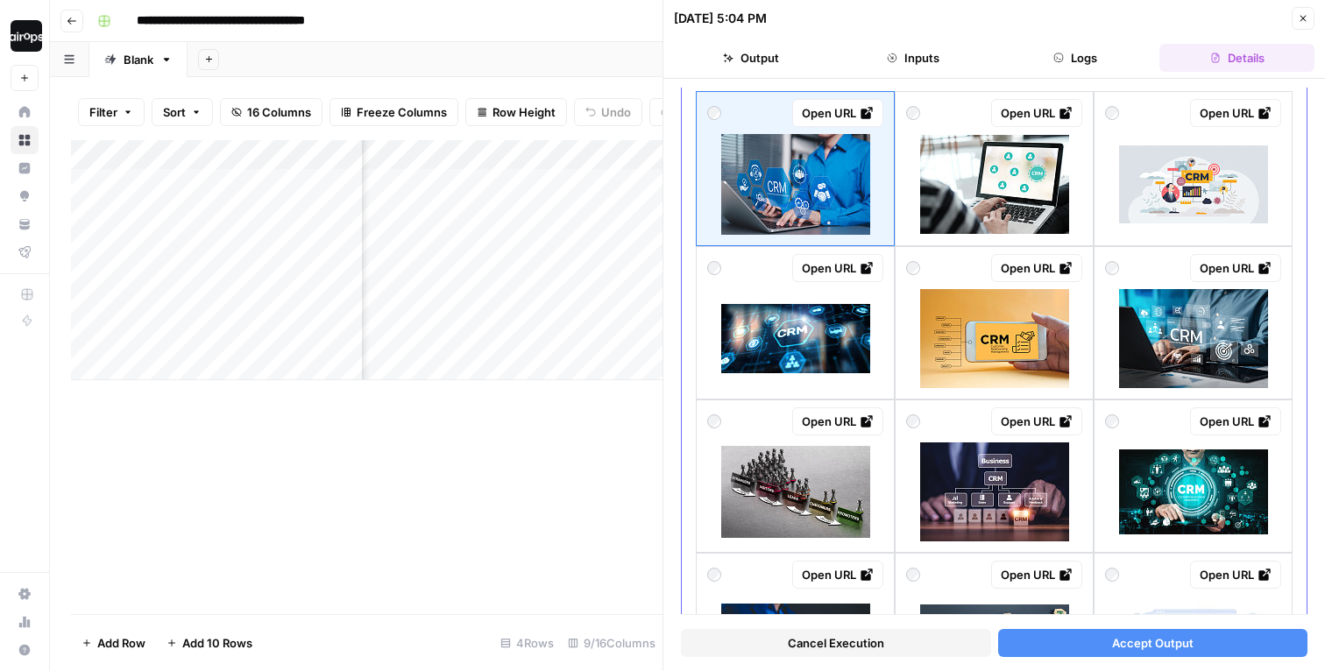
scroll to position [114, 0]
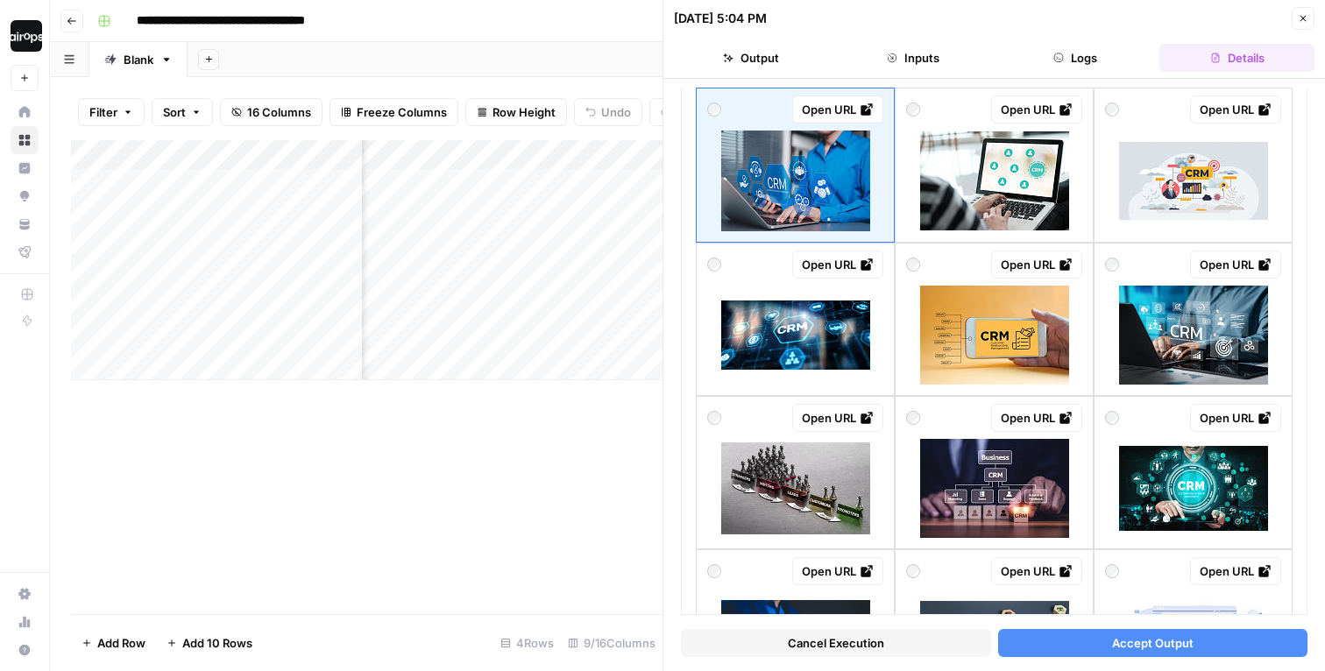
click at [1304, 22] on icon "button" at bounding box center [1303, 18] width 11 height 11
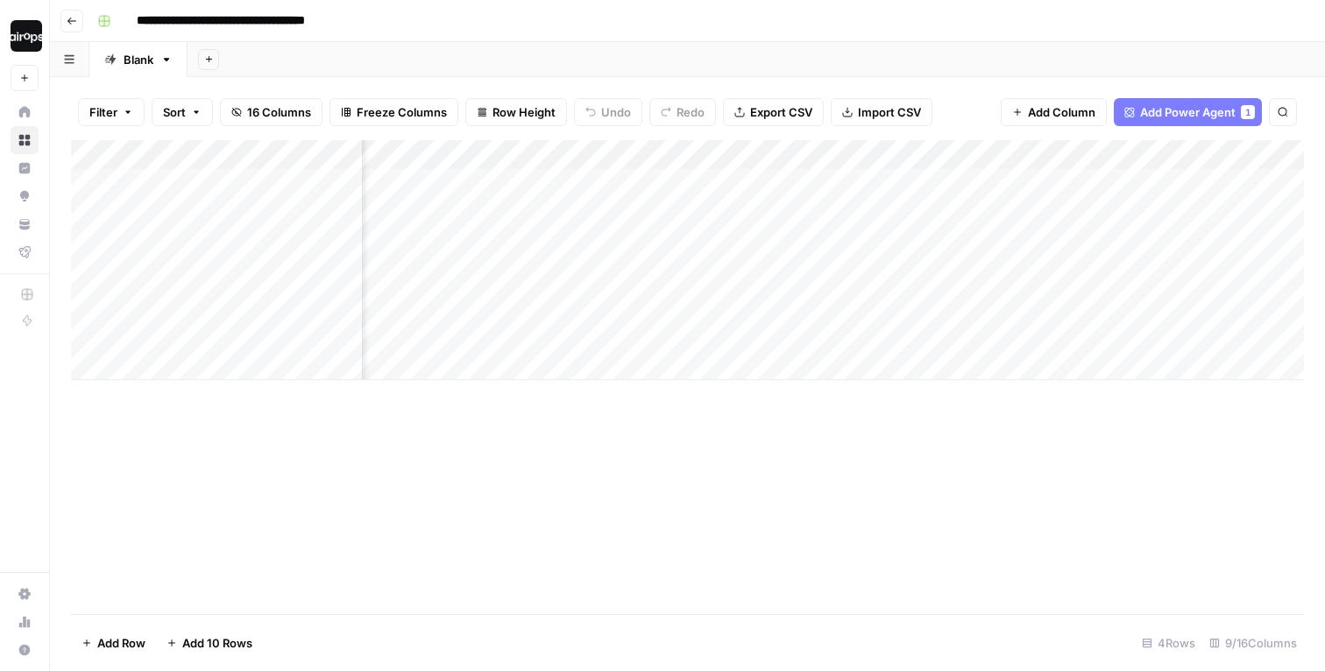
scroll to position [0, 381]
click at [1072, 316] on div "Add Column" at bounding box center [687, 260] width 1233 height 240
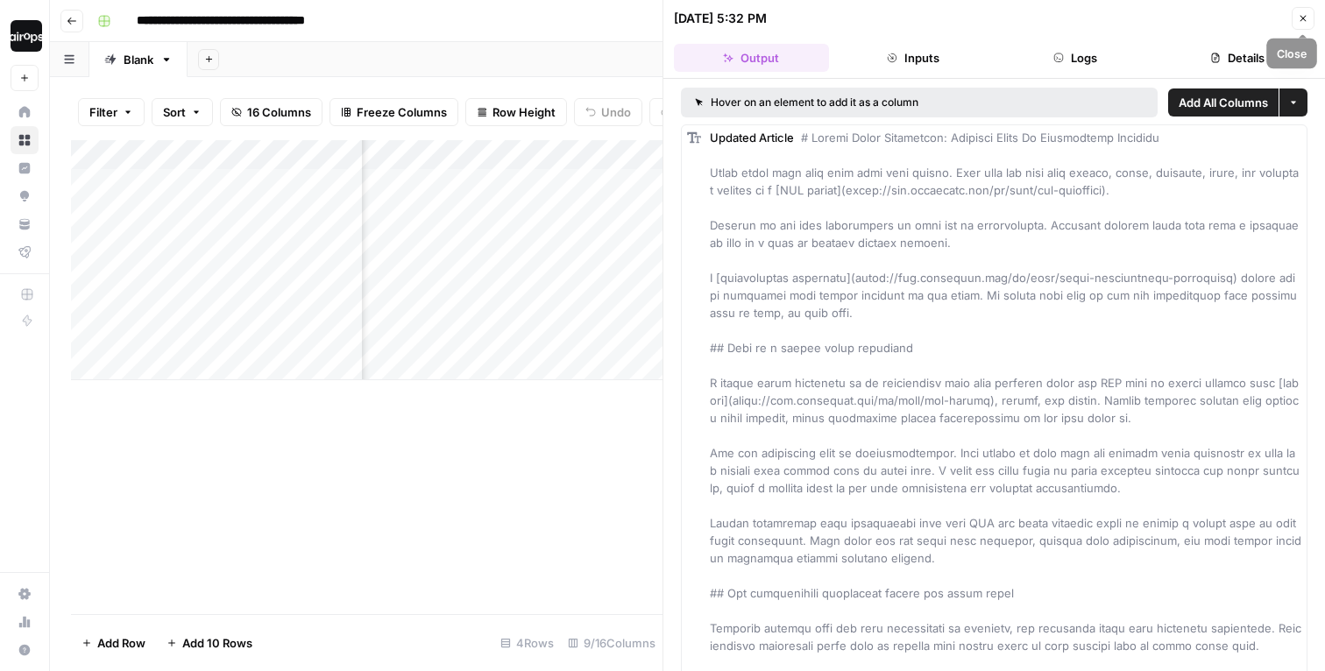
click at [1306, 22] on icon "button" at bounding box center [1303, 18] width 11 height 11
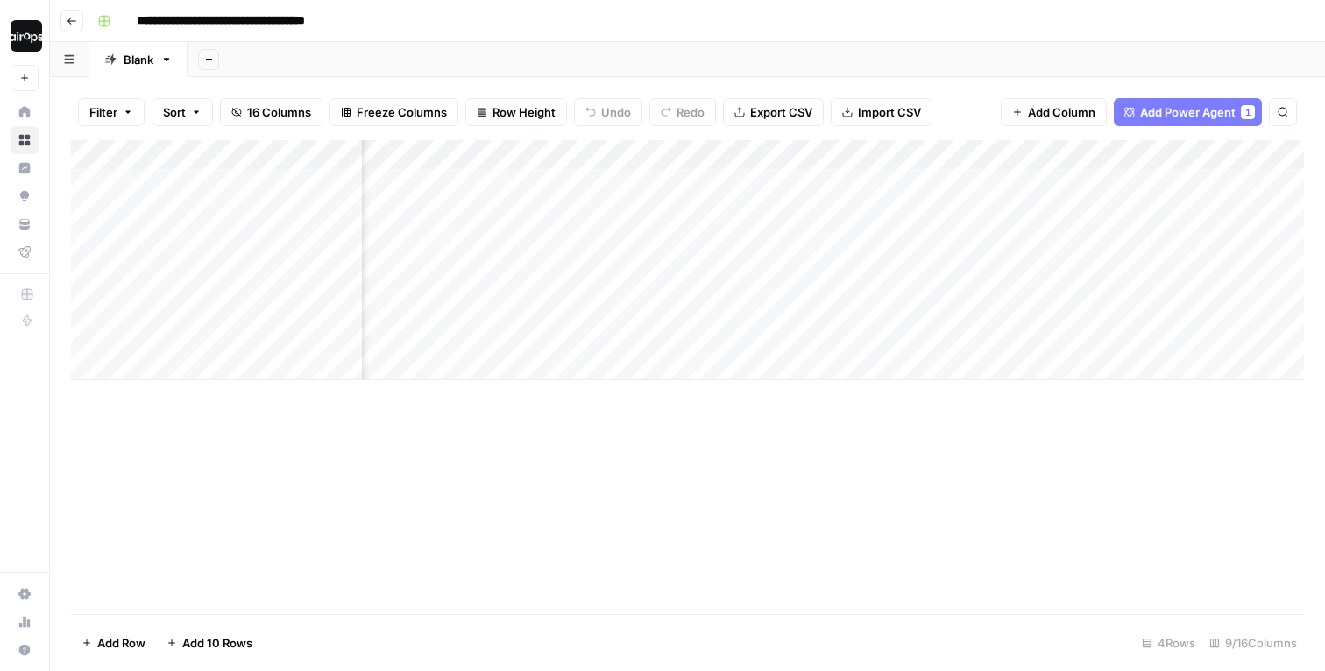
scroll to position [0, 542]
click at [1090, 321] on div "Add Column" at bounding box center [687, 260] width 1233 height 240
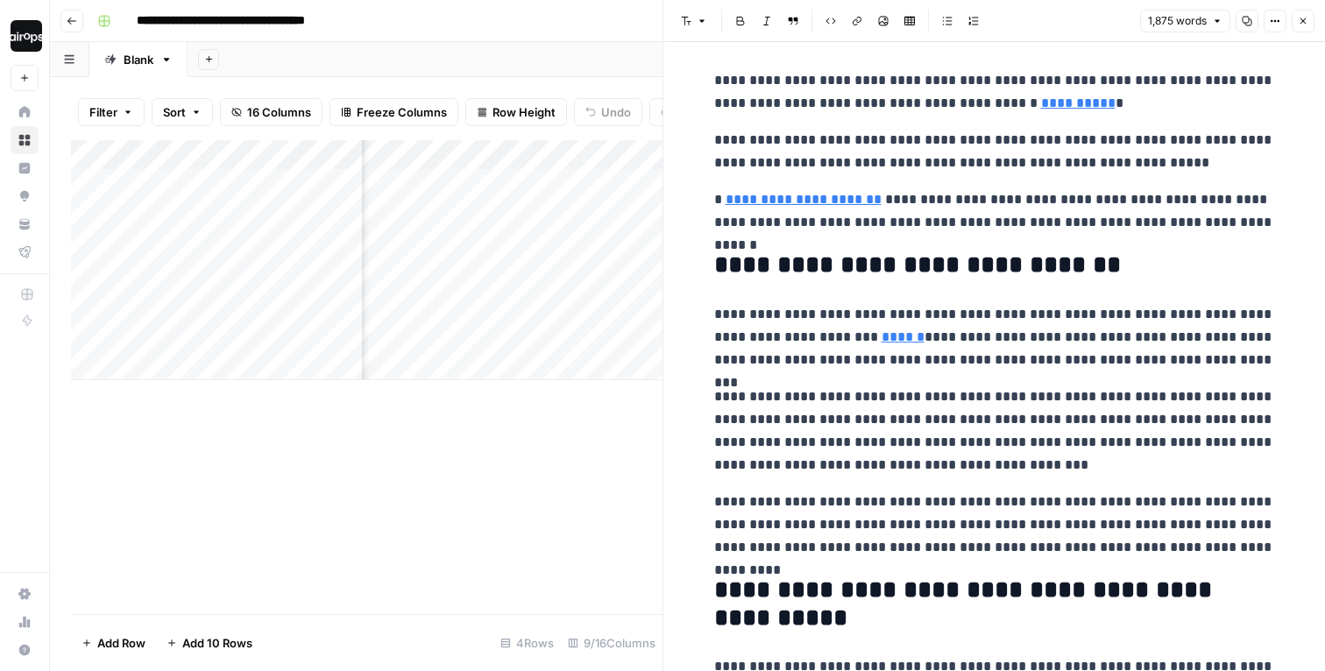
scroll to position [84, 0]
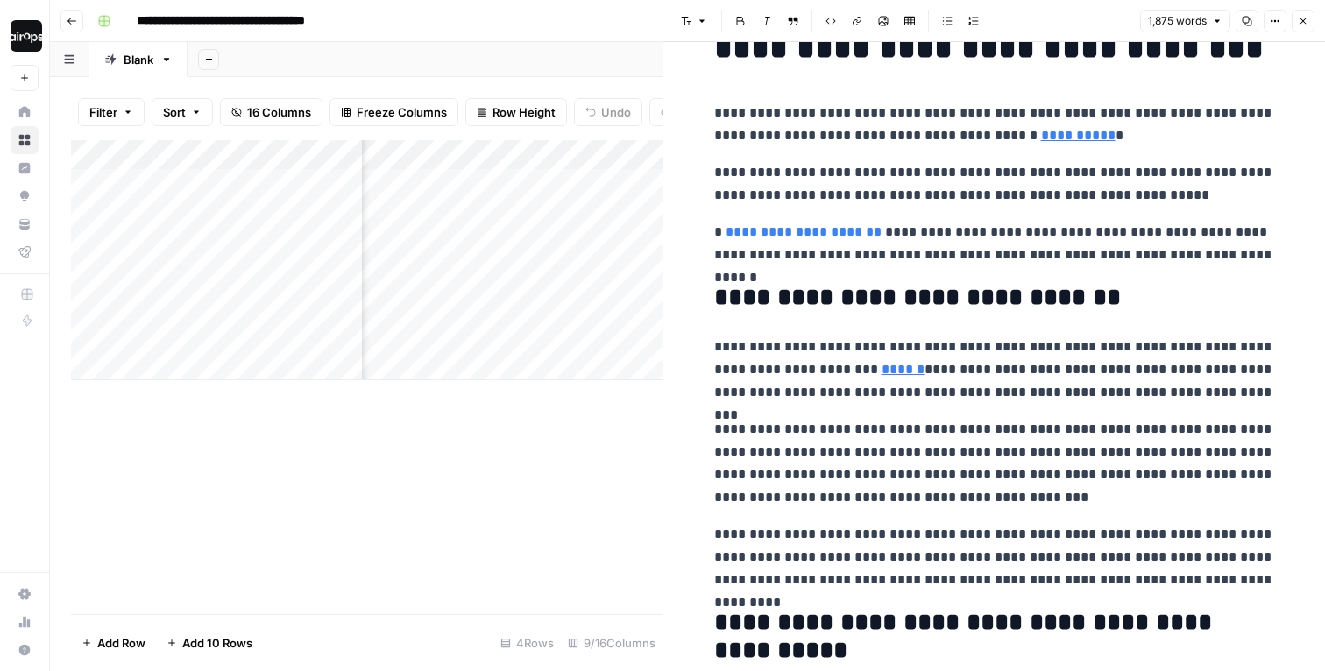
click at [882, 368] on link "******" at bounding box center [903, 369] width 43 height 13
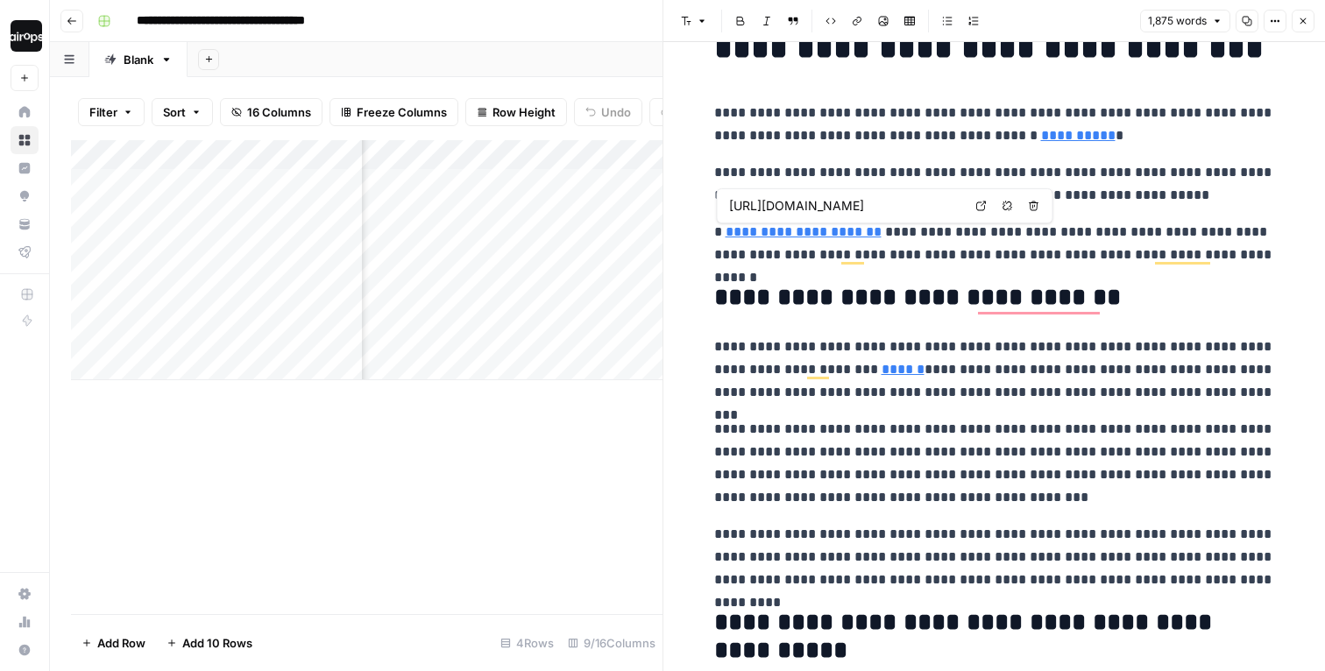
click at [1097, 261] on p "**********" at bounding box center [994, 244] width 561 height 46
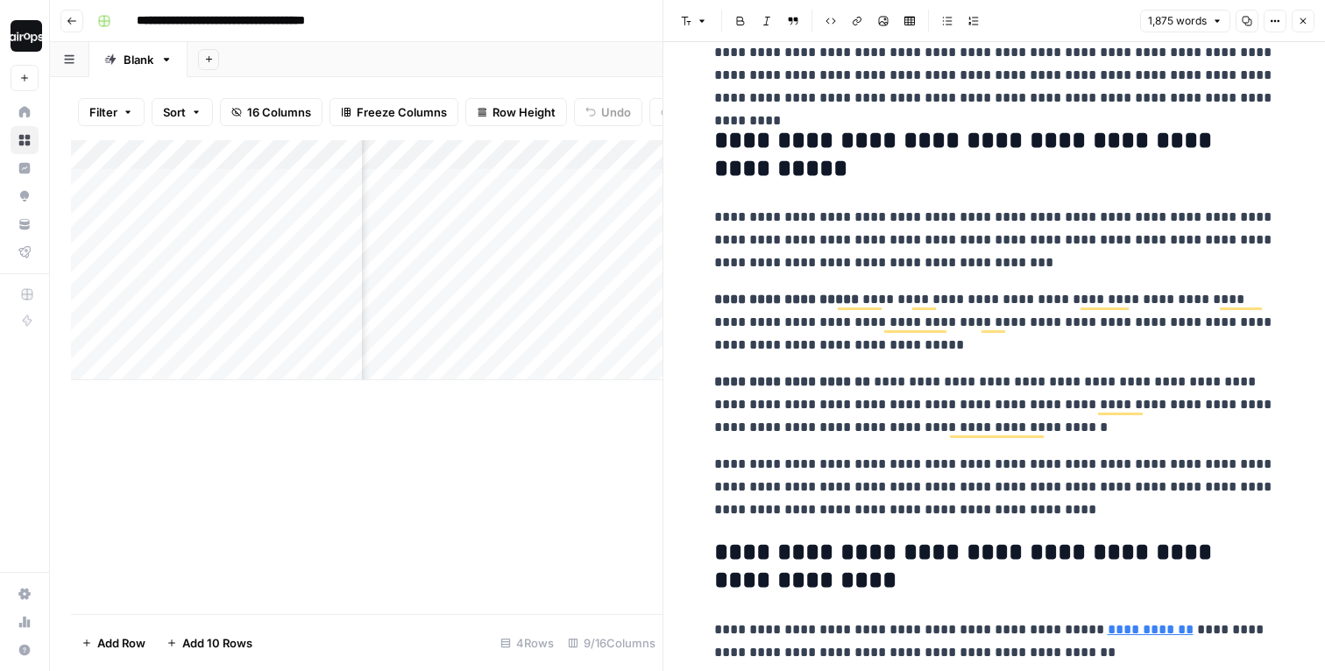
scroll to position [0, 0]
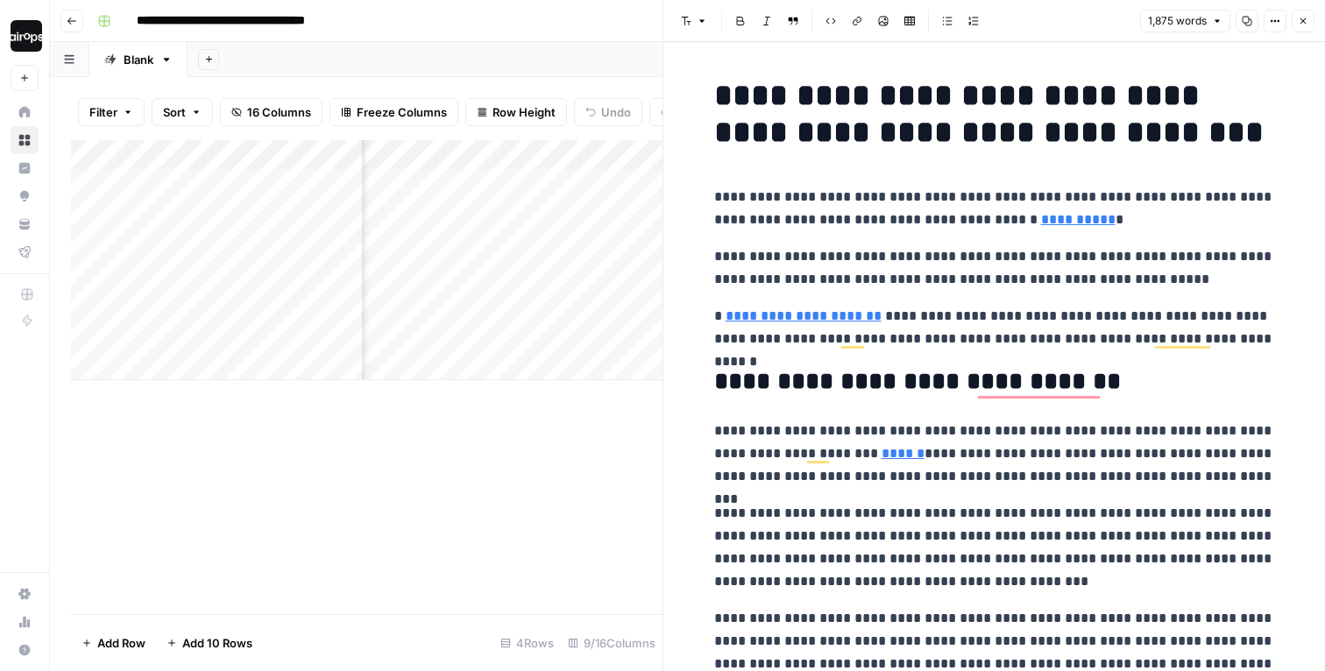
click at [1305, 11] on button "Close" at bounding box center [1303, 21] width 23 height 23
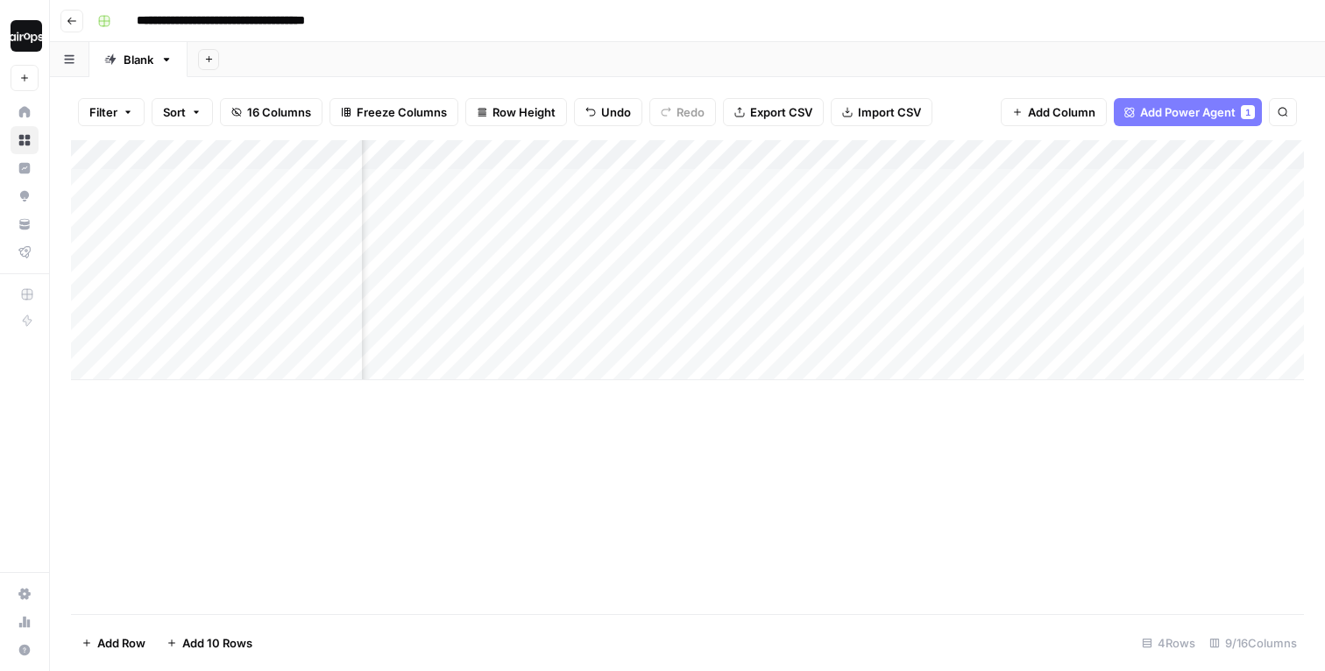
click at [1045, 59] on div "Add Sheet" at bounding box center [756, 59] width 1137 height 35
click at [1063, 313] on div "Add Column" at bounding box center [687, 260] width 1233 height 240
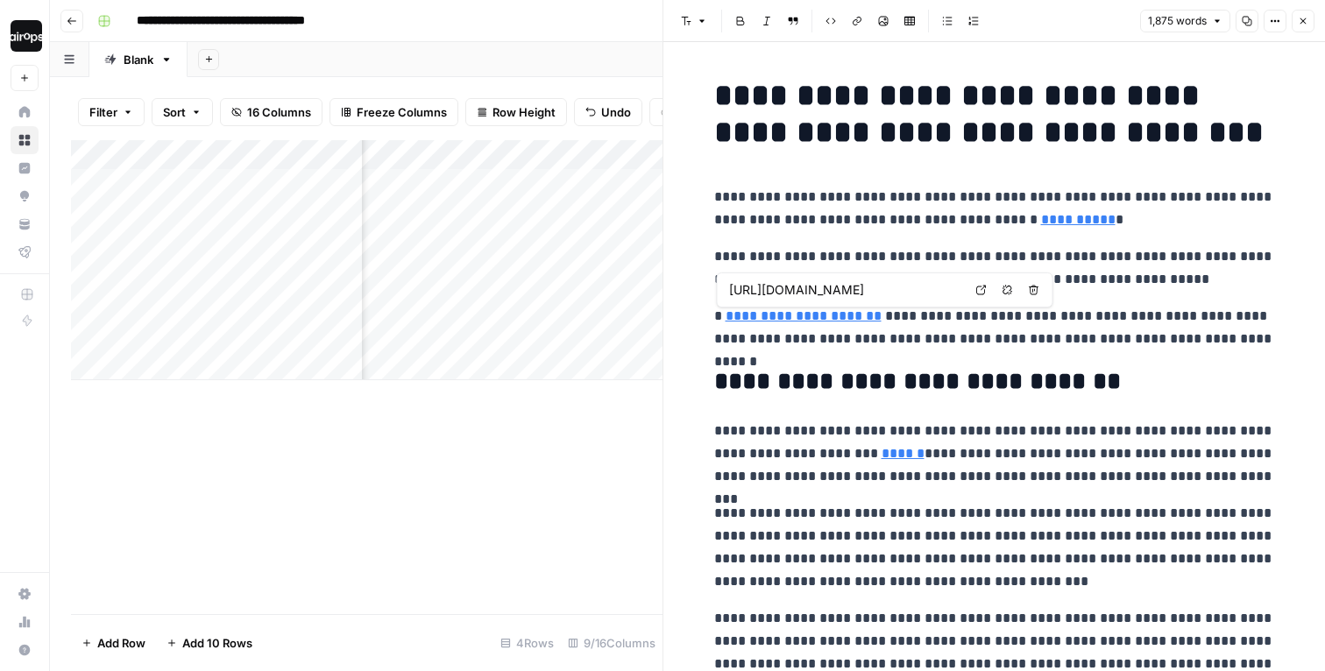
click at [857, 314] on link "**********" at bounding box center [804, 315] width 156 height 13
click at [982, 292] on icon at bounding box center [981, 290] width 11 height 11
type input "[URL][DOMAIN_NAME]"
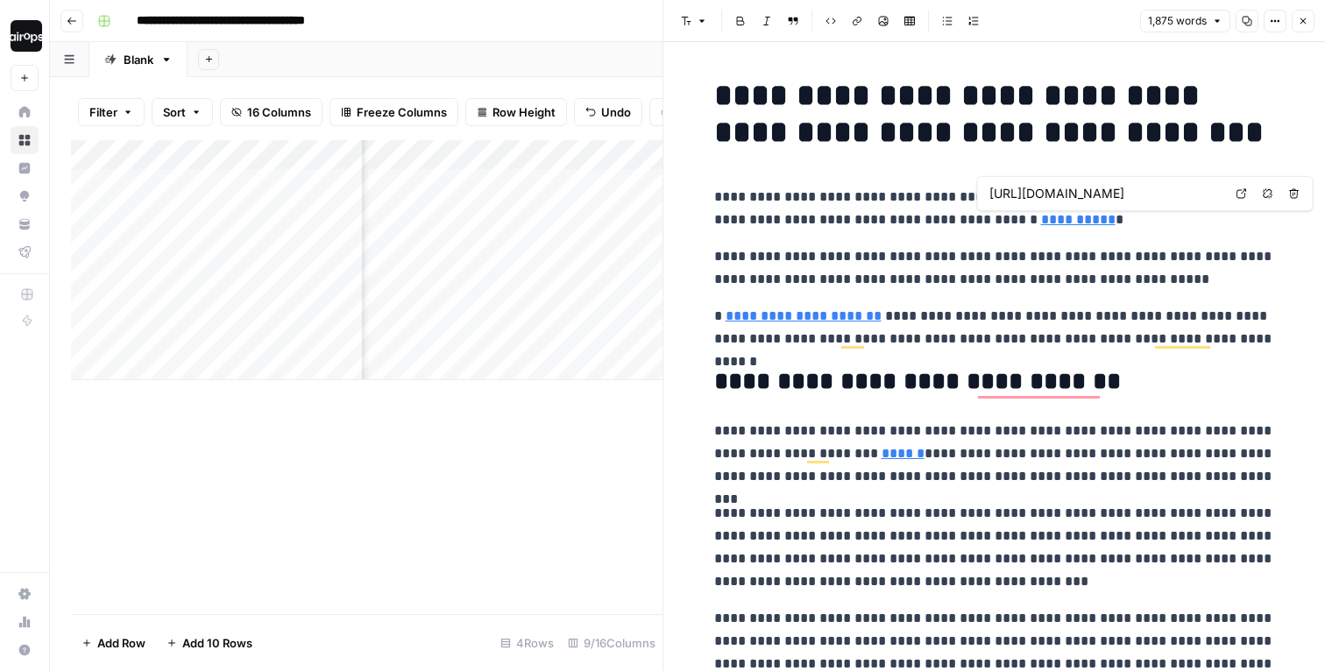
click at [1247, 194] on link "Open in a new tab" at bounding box center [1241, 193] width 23 height 23
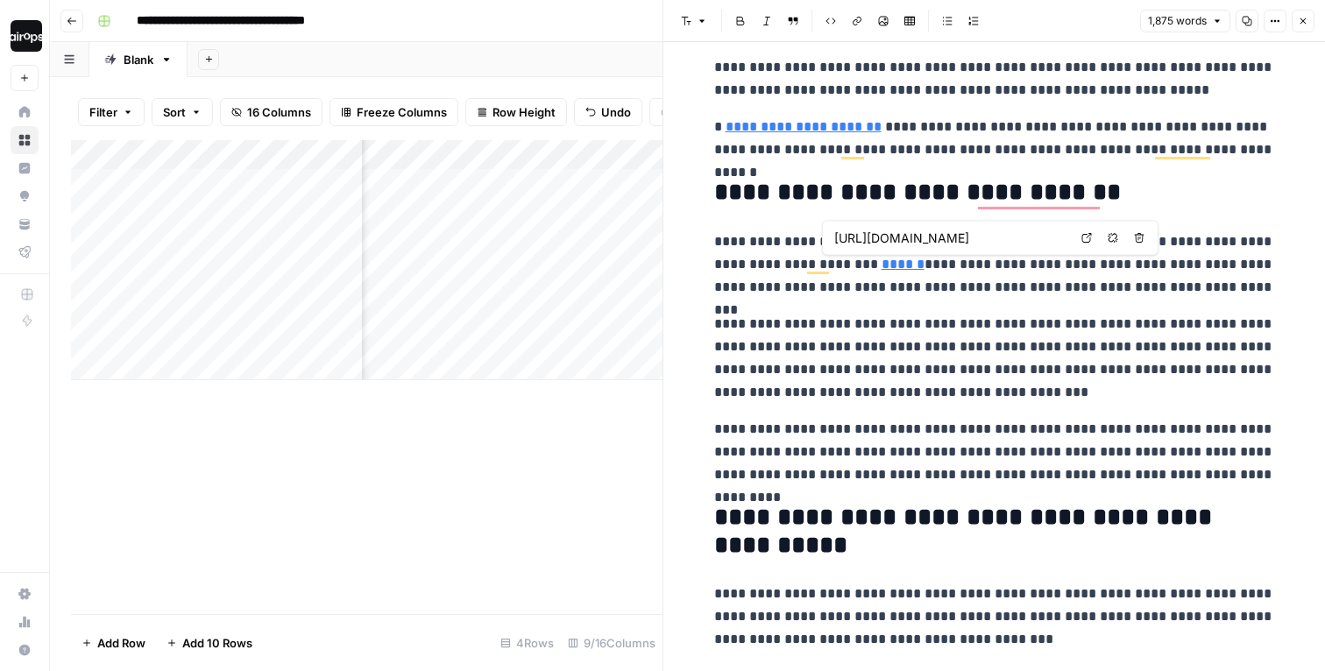
click at [1089, 242] on icon at bounding box center [1087, 238] width 10 height 10
click at [1163, 344] on p "**********" at bounding box center [994, 358] width 561 height 91
click at [1299, 23] on icon "button" at bounding box center [1303, 21] width 11 height 11
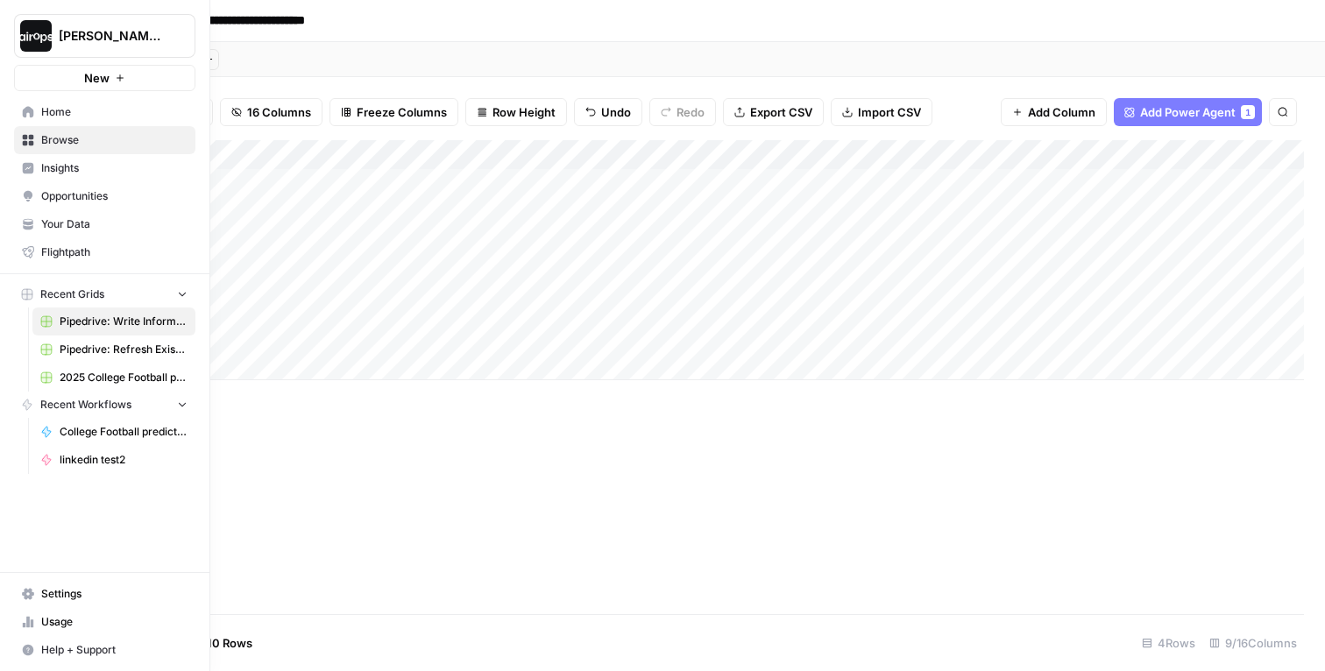
click at [60, 346] on span "Pipedrive: Refresh Existing Content" at bounding box center [124, 350] width 128 height 16
